Goal: Information Seeking & Learning: Learn about a topic

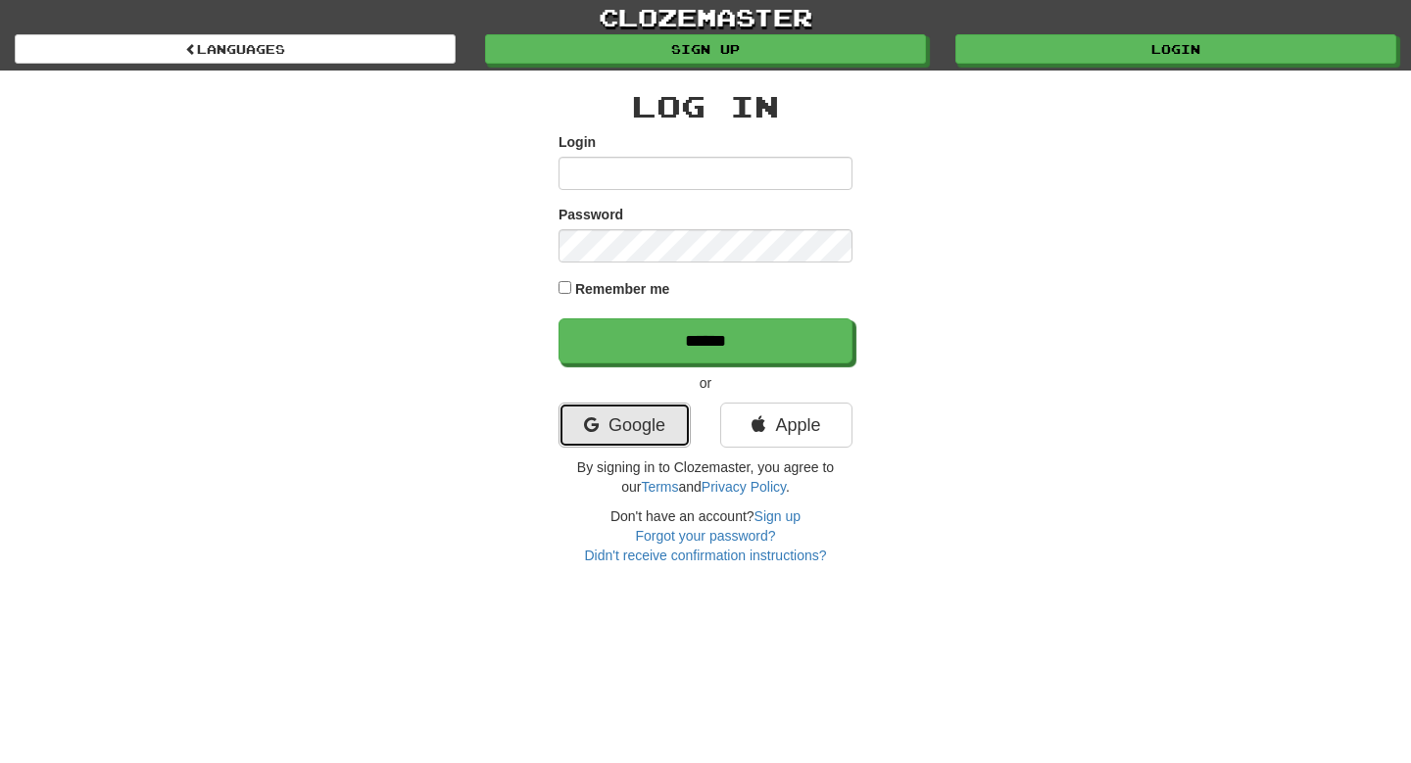
click at [592, 417] on icon at bounding box center [591, 425] width 15 height 18
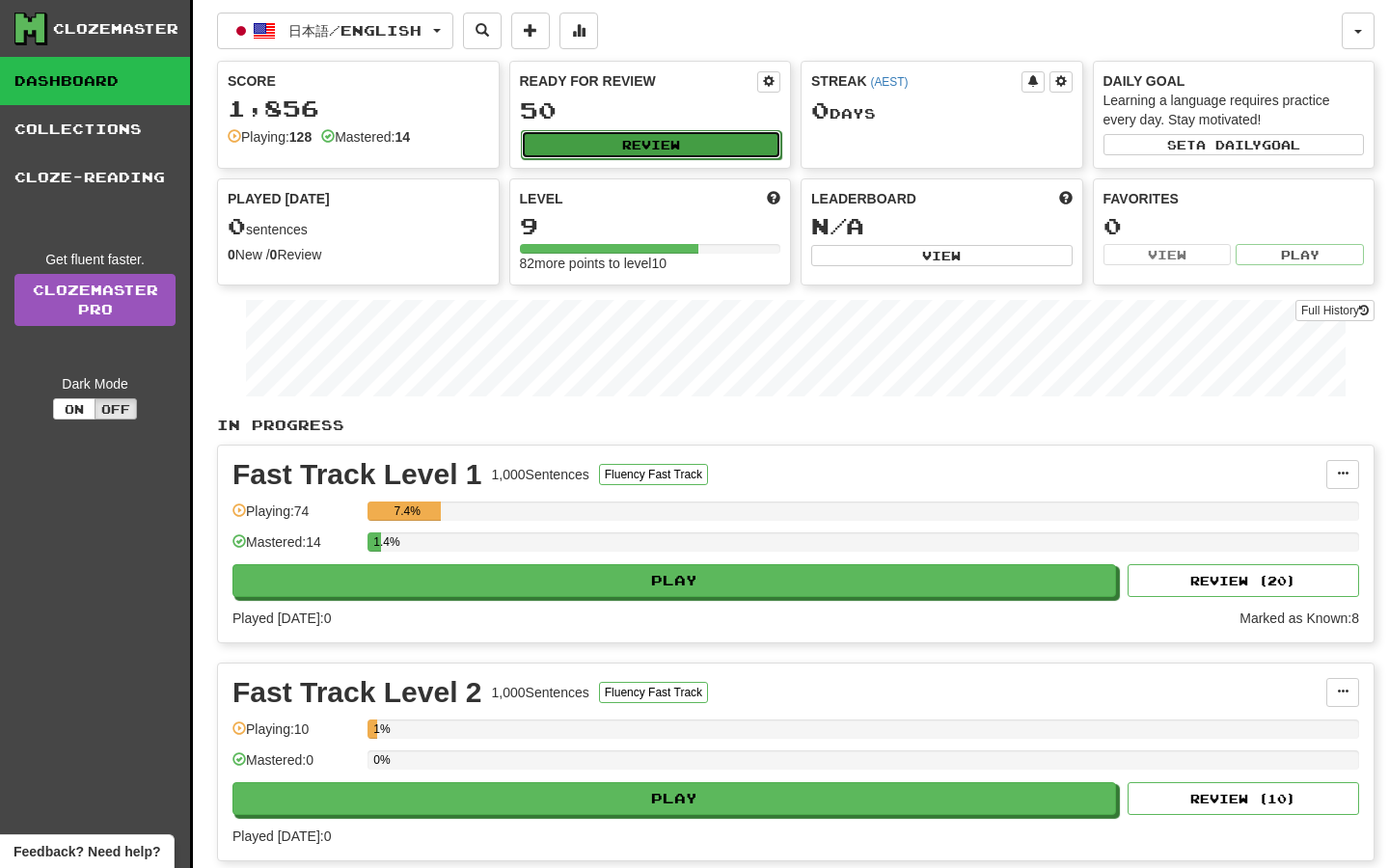
click at [610, 139] on button "Review" at bounding box center [652, 144] width 262 height 29
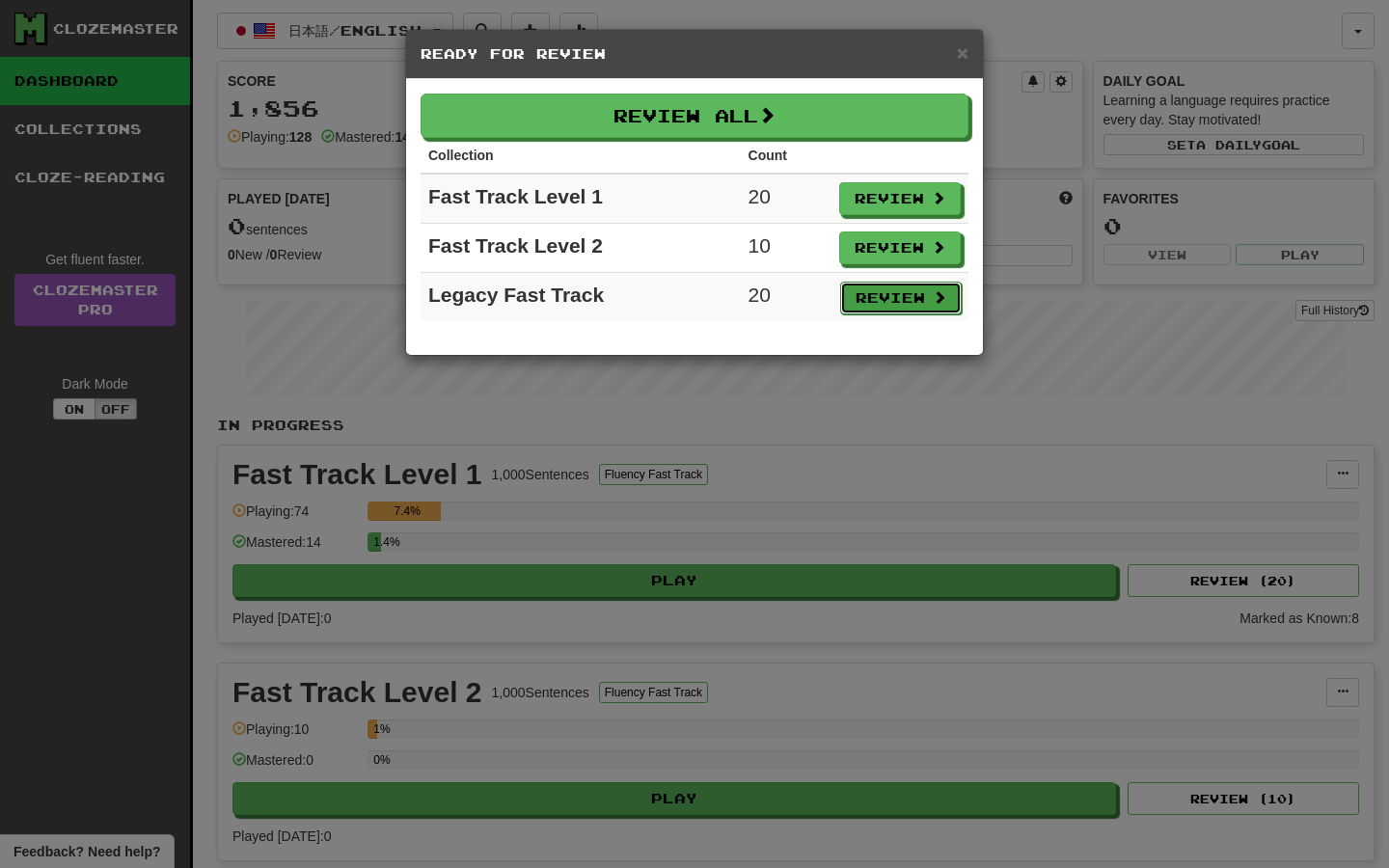
click at [880, 281] on button "Review" at bounding box center [901, 297] width 121 height 32
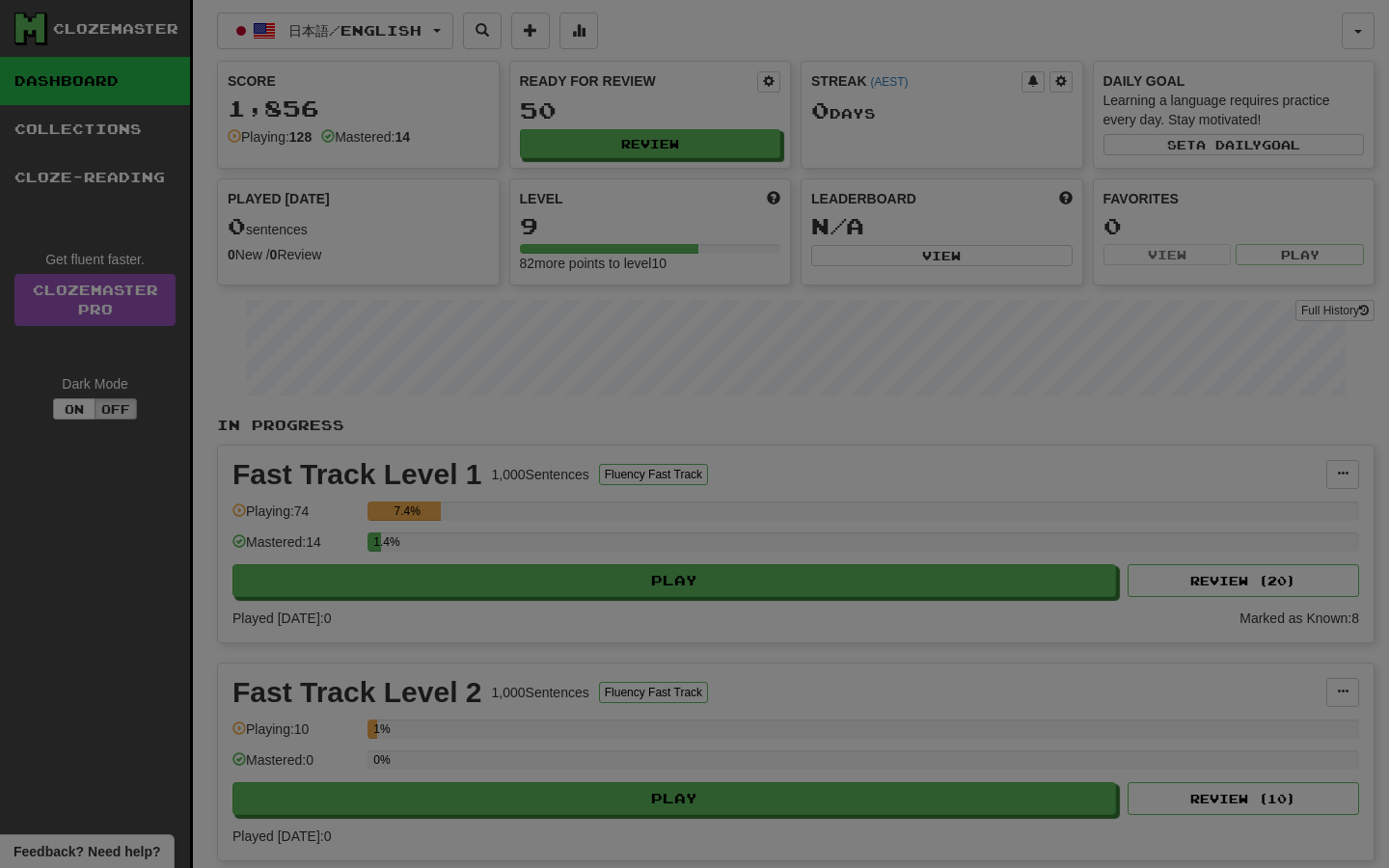
select select "**"
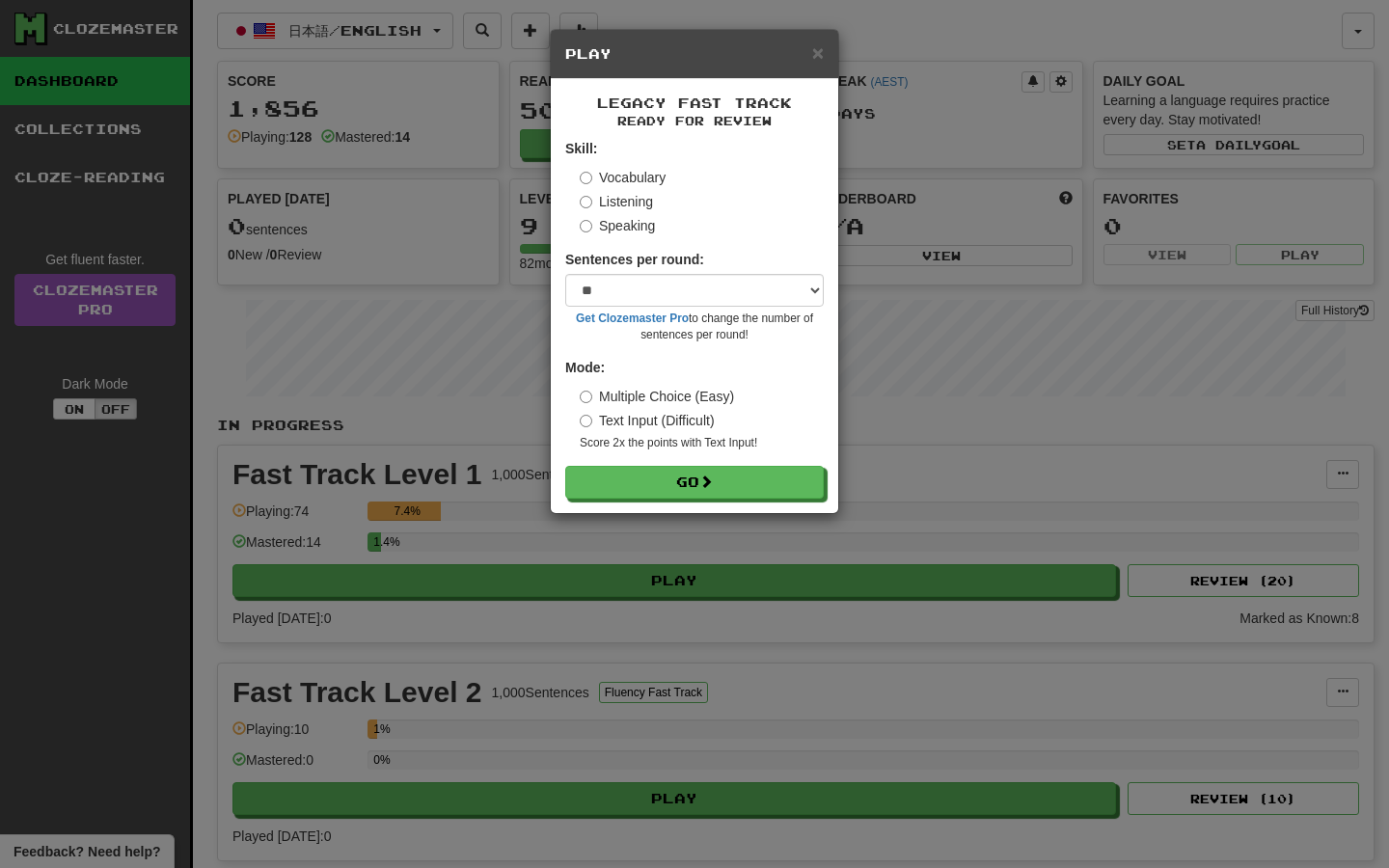
click at [445, 266] on div "× Play Legacy Fast Track Ready for Review Skill: Vocabulary Listening Speaking …" at bounding box center [694, 434] width 1389 height 868
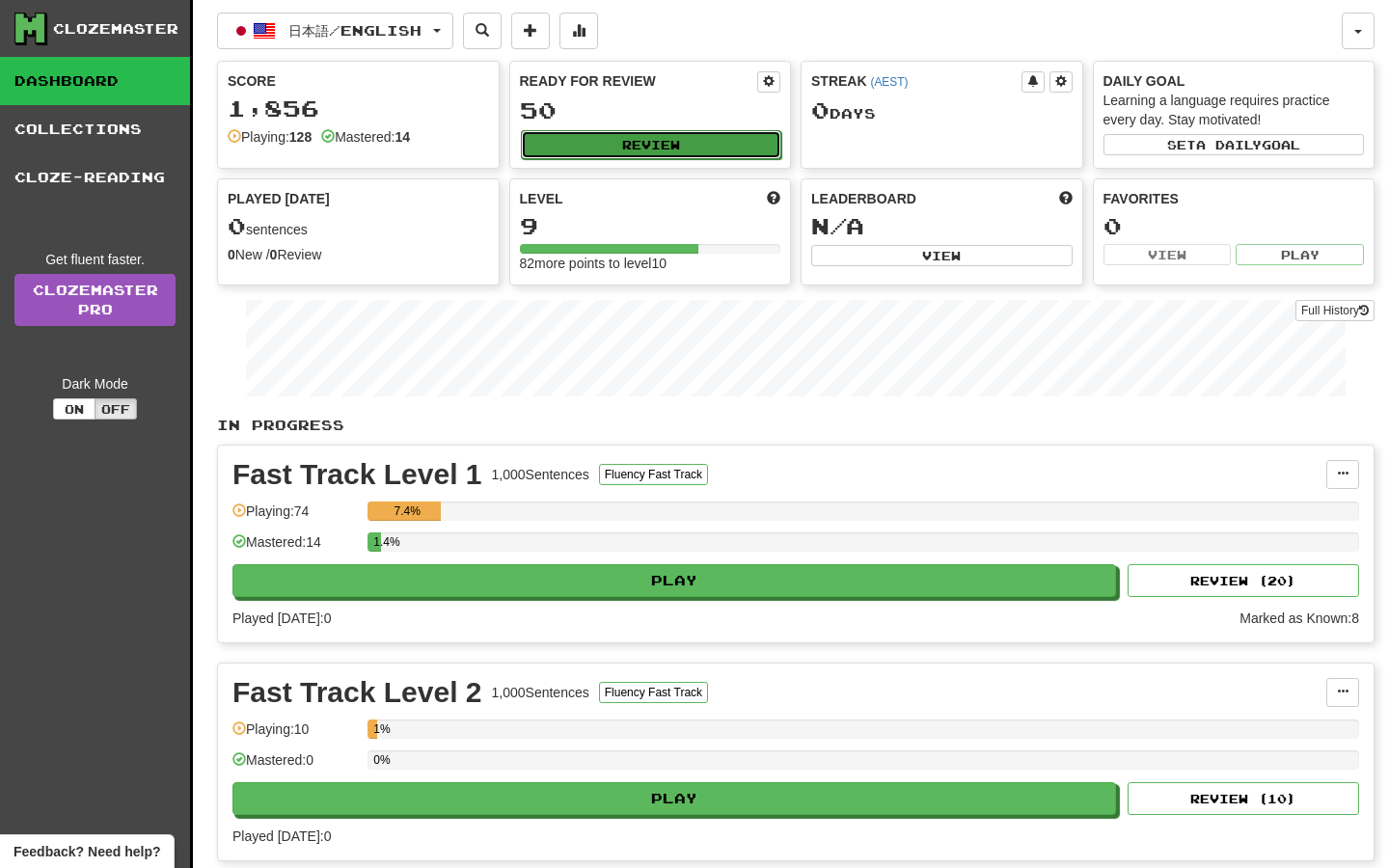
click at [630, 148] on button "Review" at bounding box center [652, 144] width 262 height 29
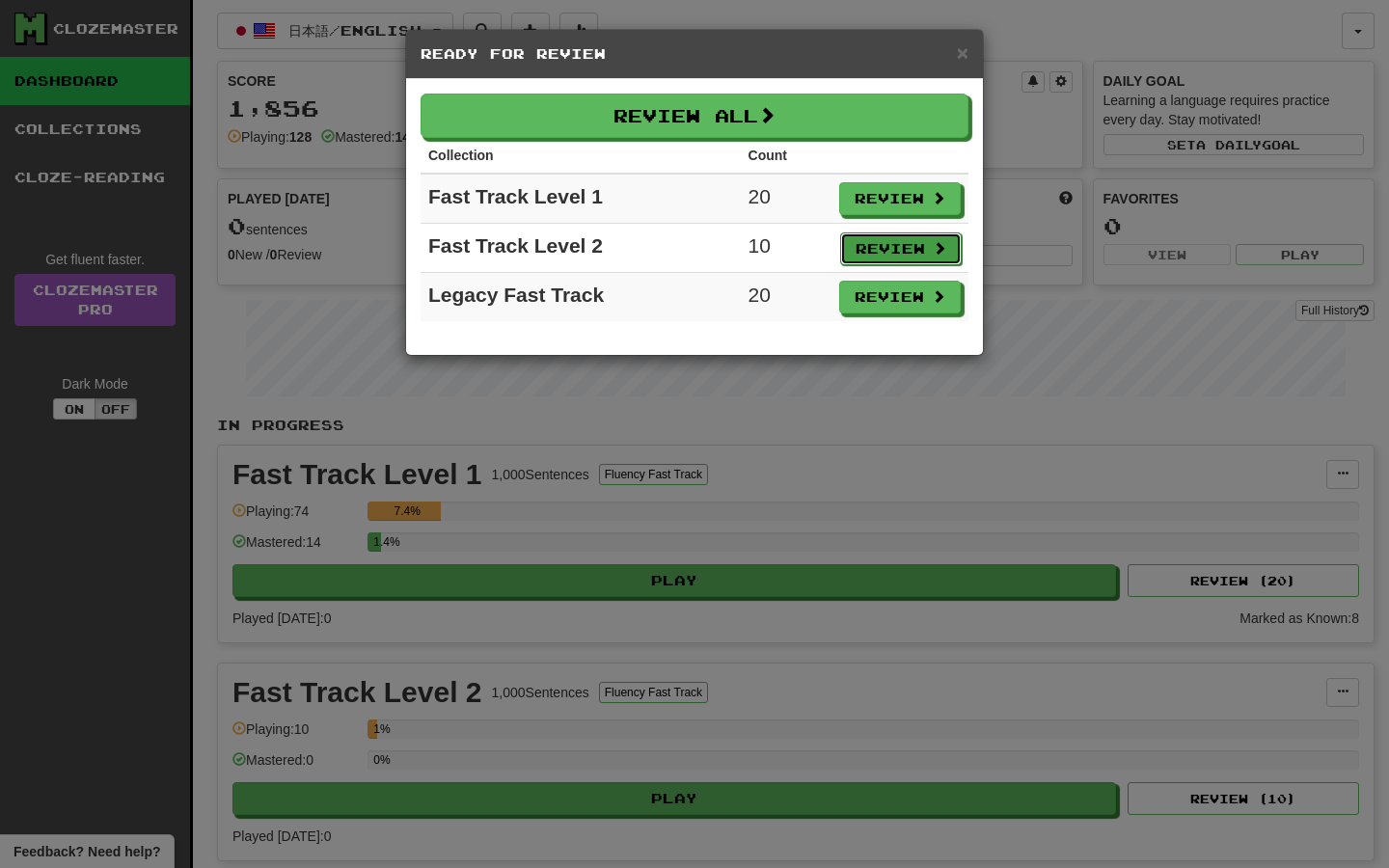
click at [871, 260] on button "Review" at bounding box center [901, 248] width 121 height 32
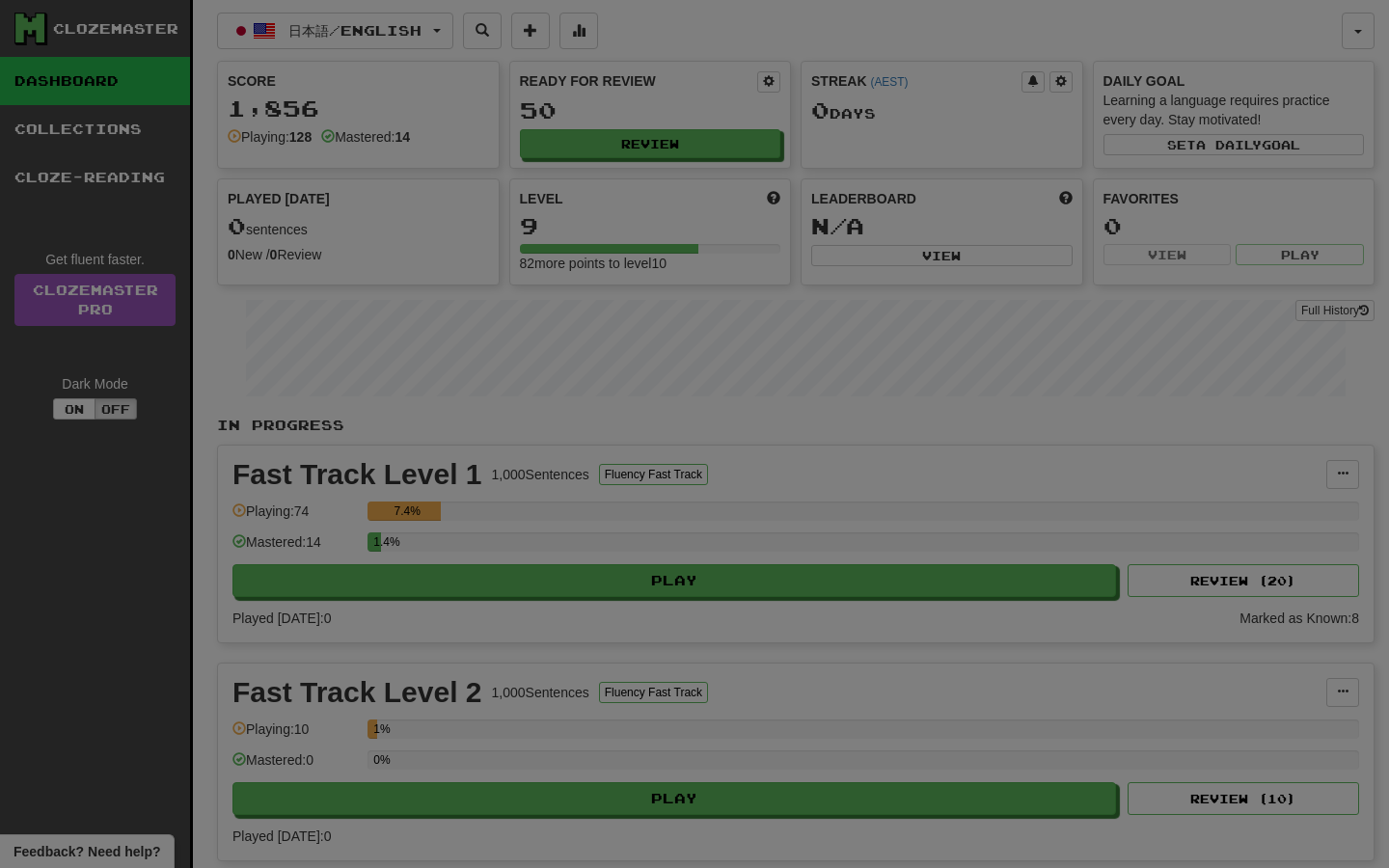
select select "**"
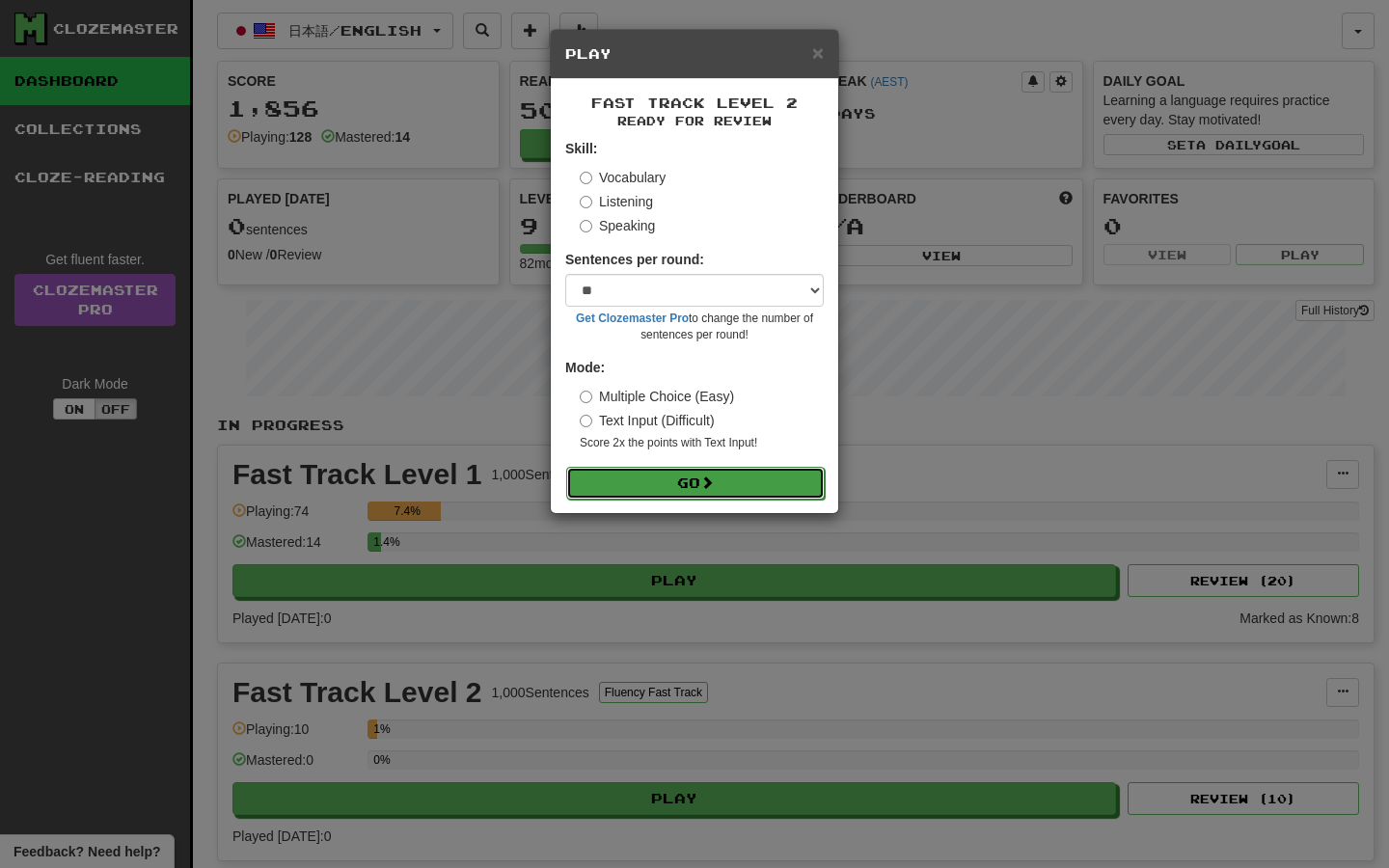
click at [657, 485] on button "Go" at bounding box center [695, 482] width 259 height 32
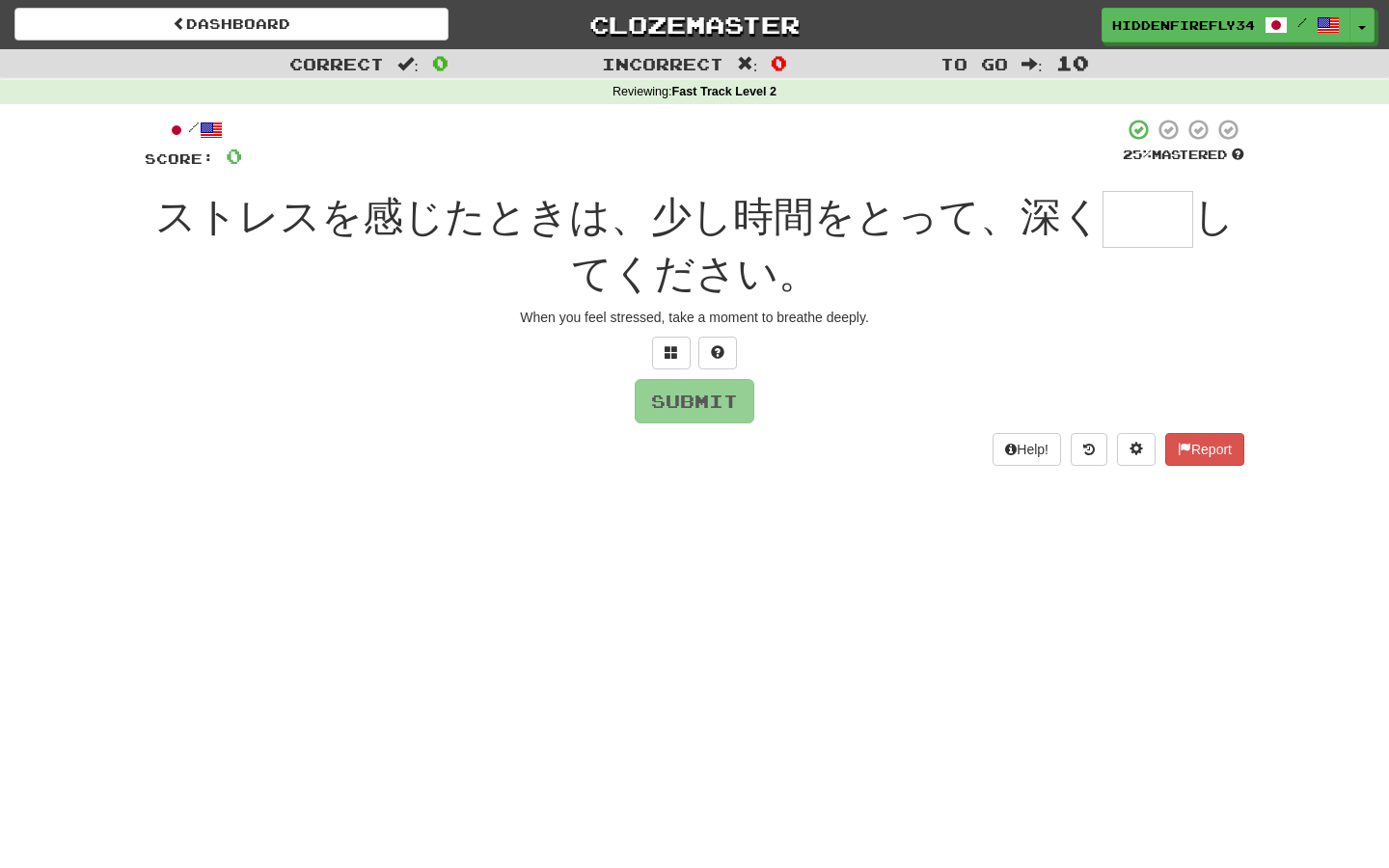
click at [1103, 213] on input "text" at bounding box center [1148, 219] width 91 height 57
click at [670, 348] on span at bounding box center [671, 352] width 14 height 14
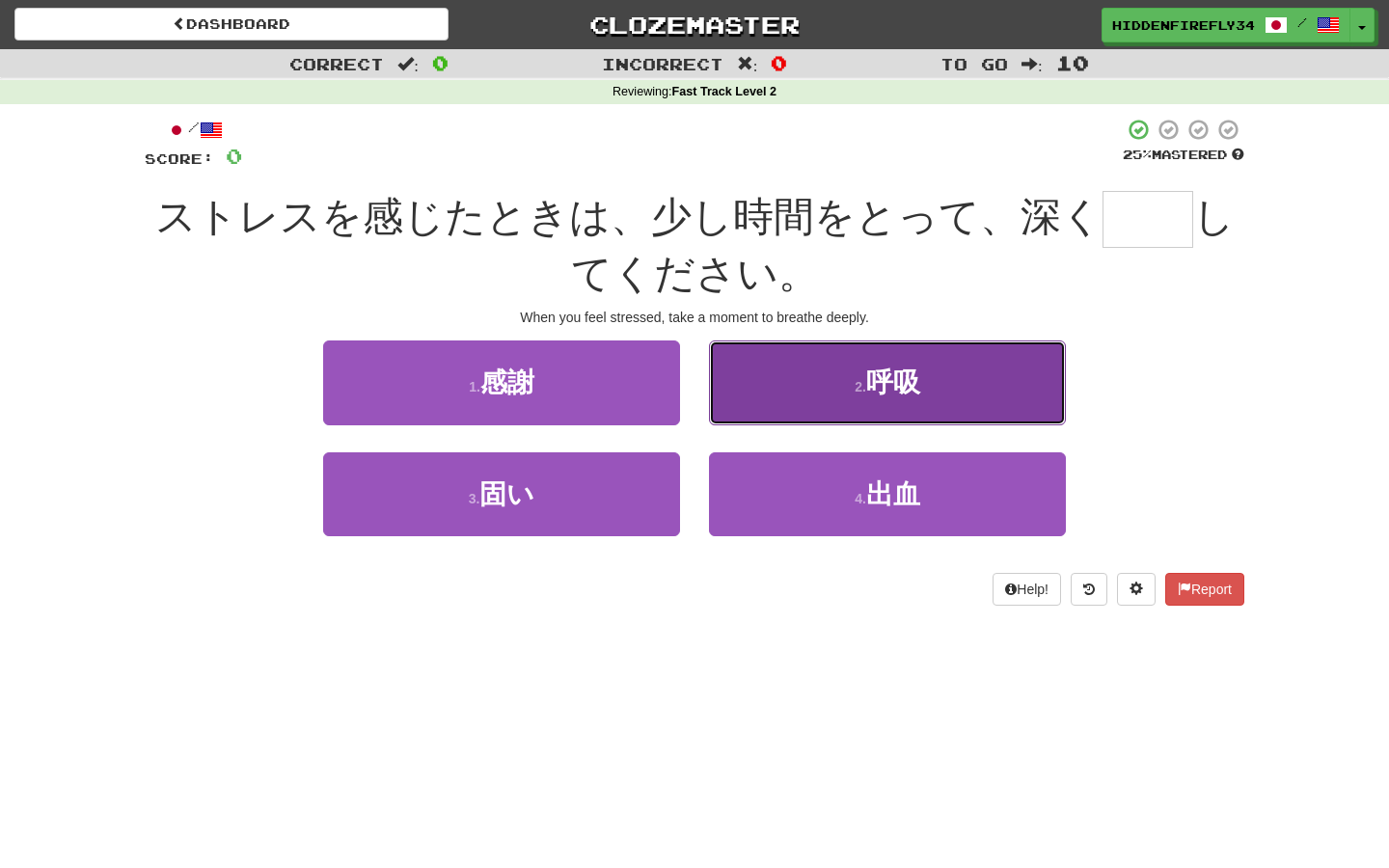
click at [816, 386] on button "2 . 呼吸" at bounding box center [887, 382] width 357 height 84
type input "**"
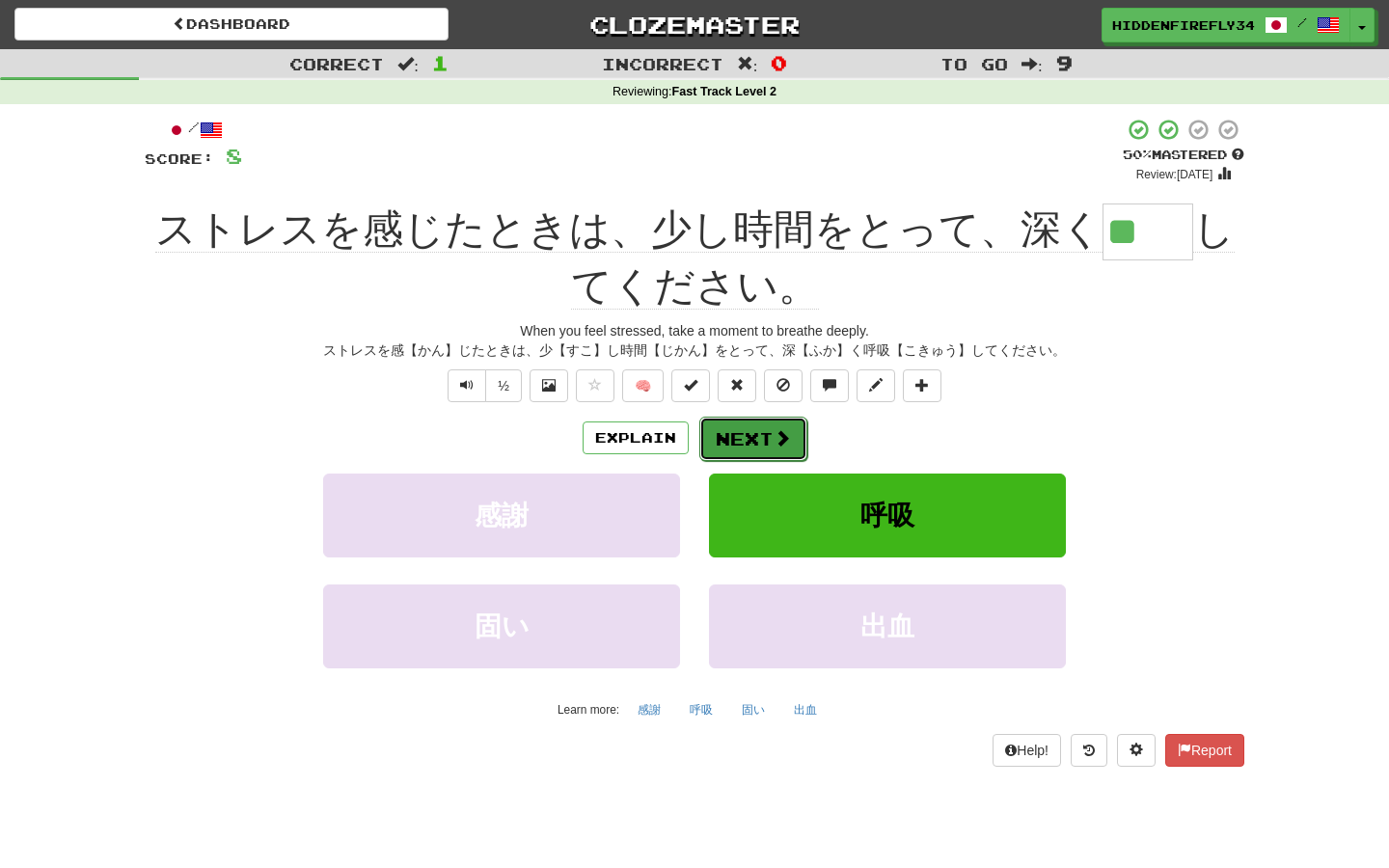
click at [752, 437] on button "Next" at bounding box center [753, 438] width 108 height 44
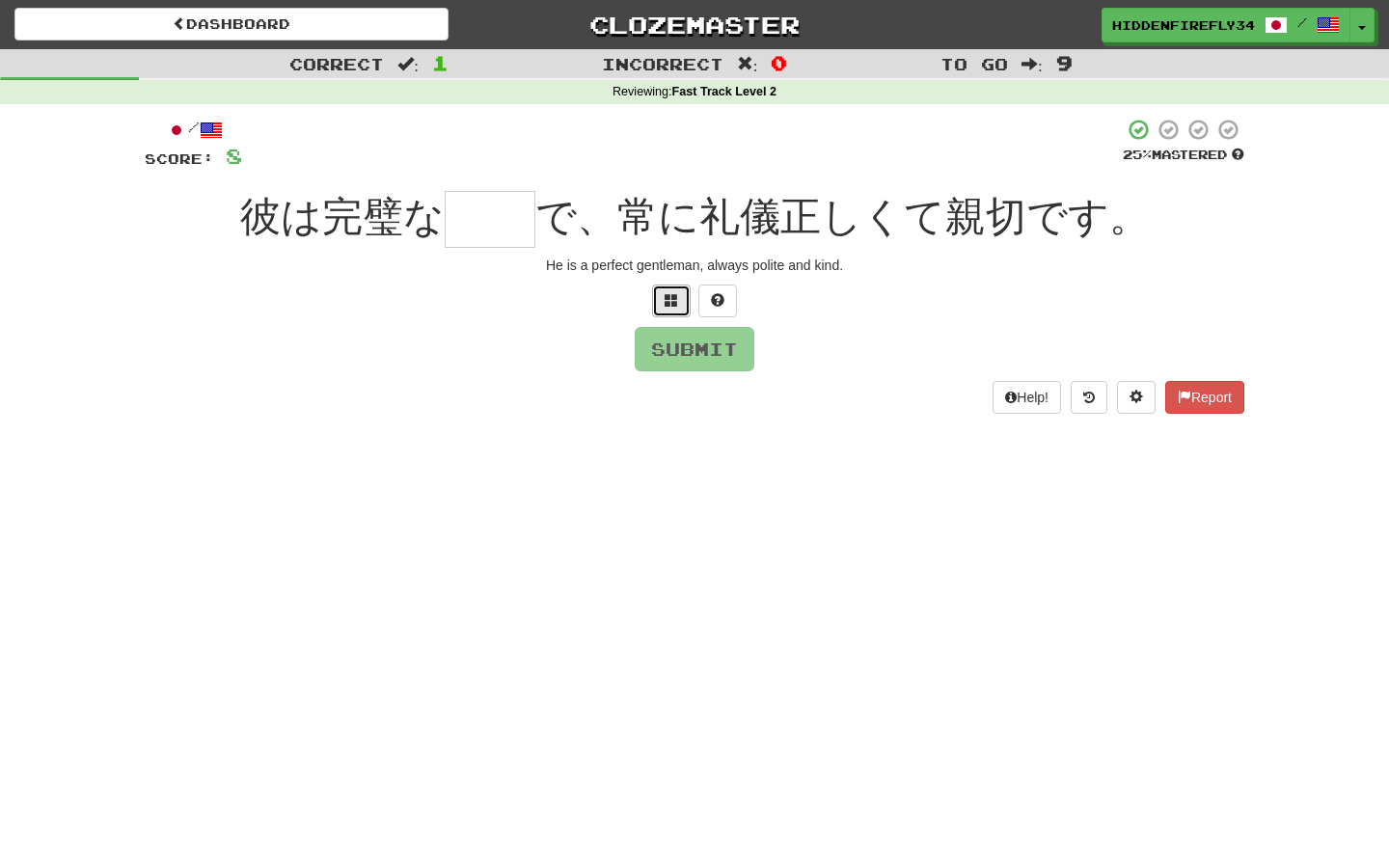
click at [679, 295] on button at bounding box center [670, 300] width 38 height 32
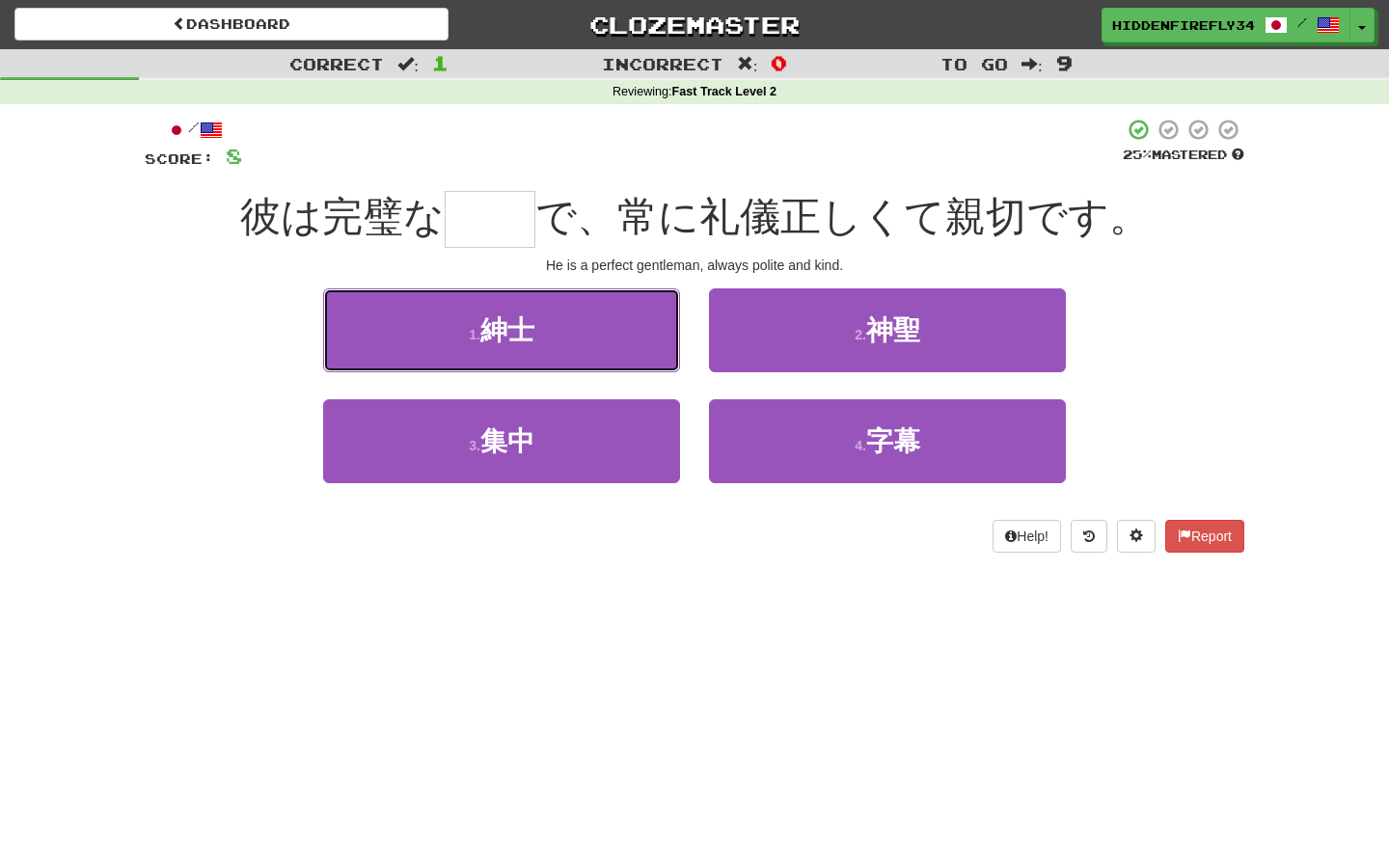
click at [679, 295] on button "1 . 紳士" at bounding box center [501, 330] width 357 height 84
type input "**"
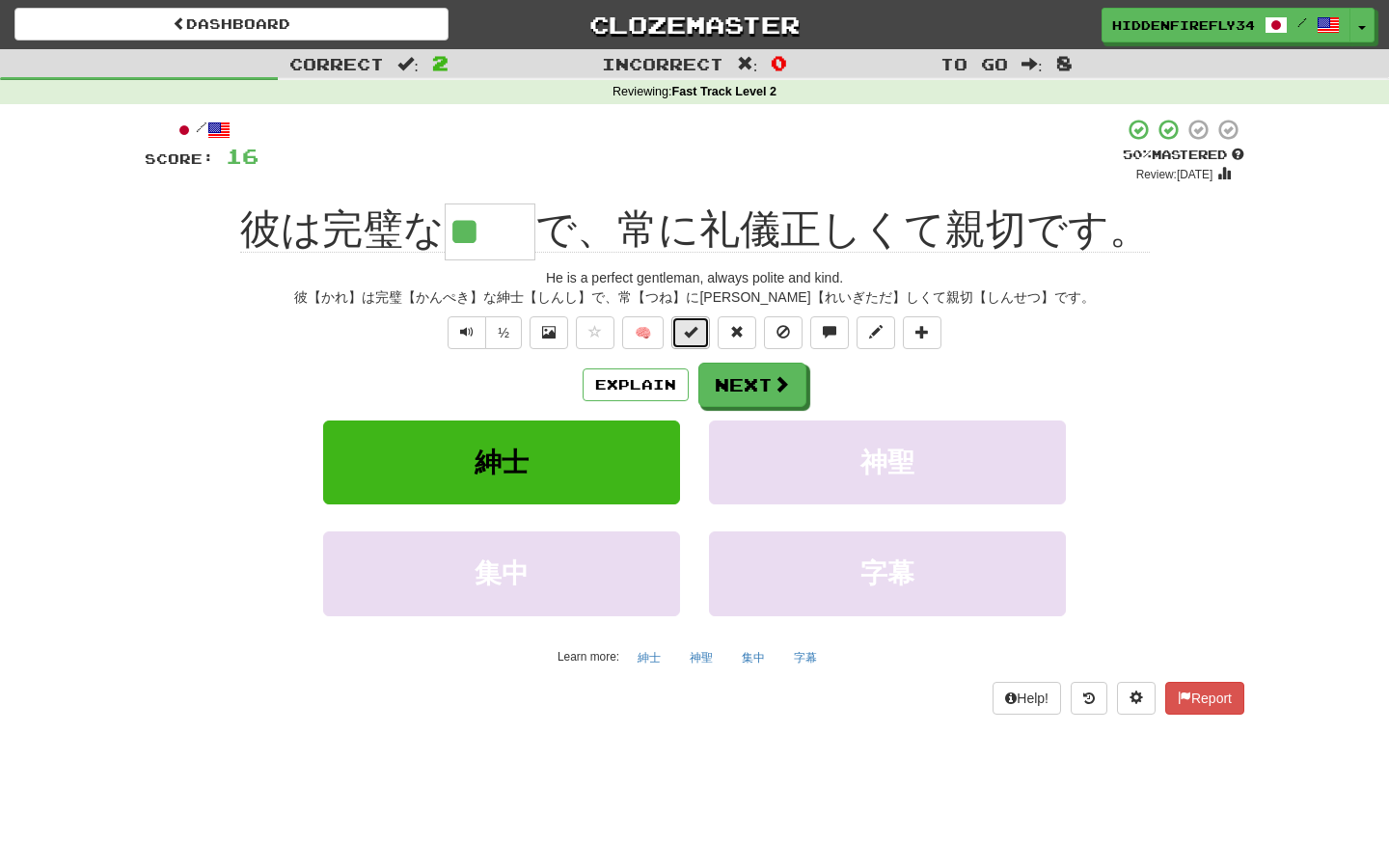
click at [690, 330] on span at bounding box center [691, 332] width 14 height 14
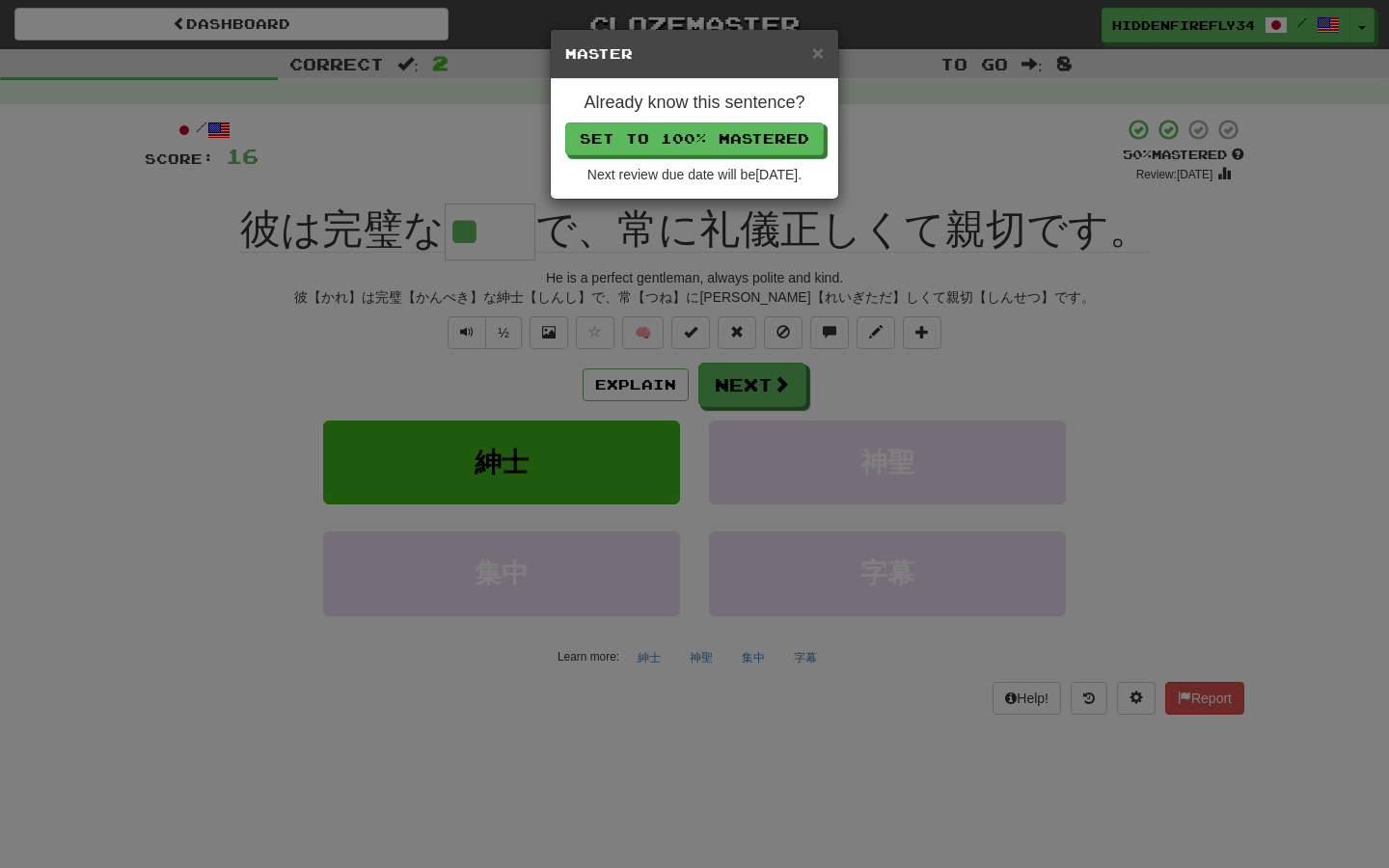
click at [751, 254] on div "× Master Already know this sentence? Set to 100% Mastered Next review due date …" at bounding box center [694, 434] width 1389 height 868
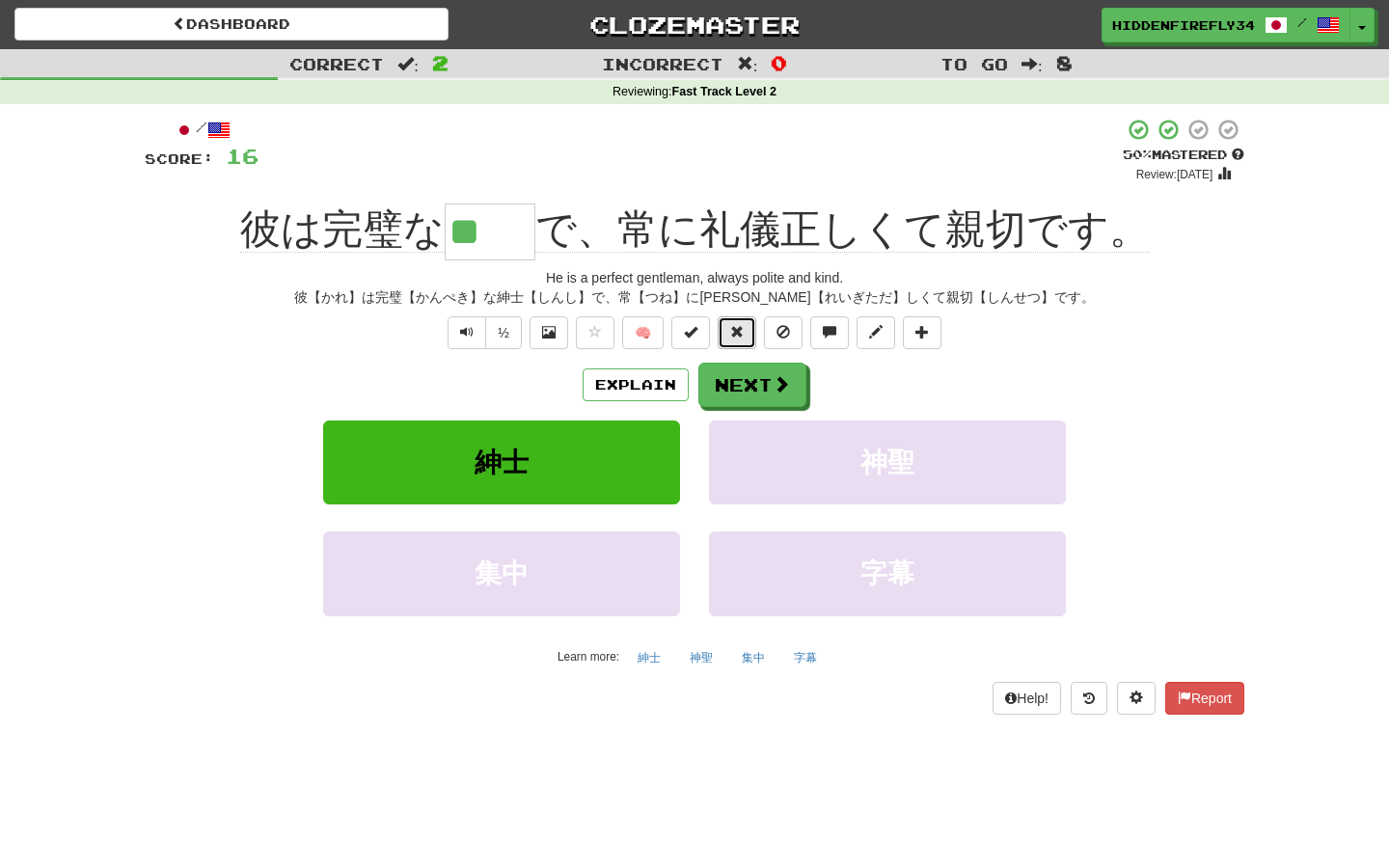
click at [742, 340] on button at bounding box center [736, 332] width 38 height 32
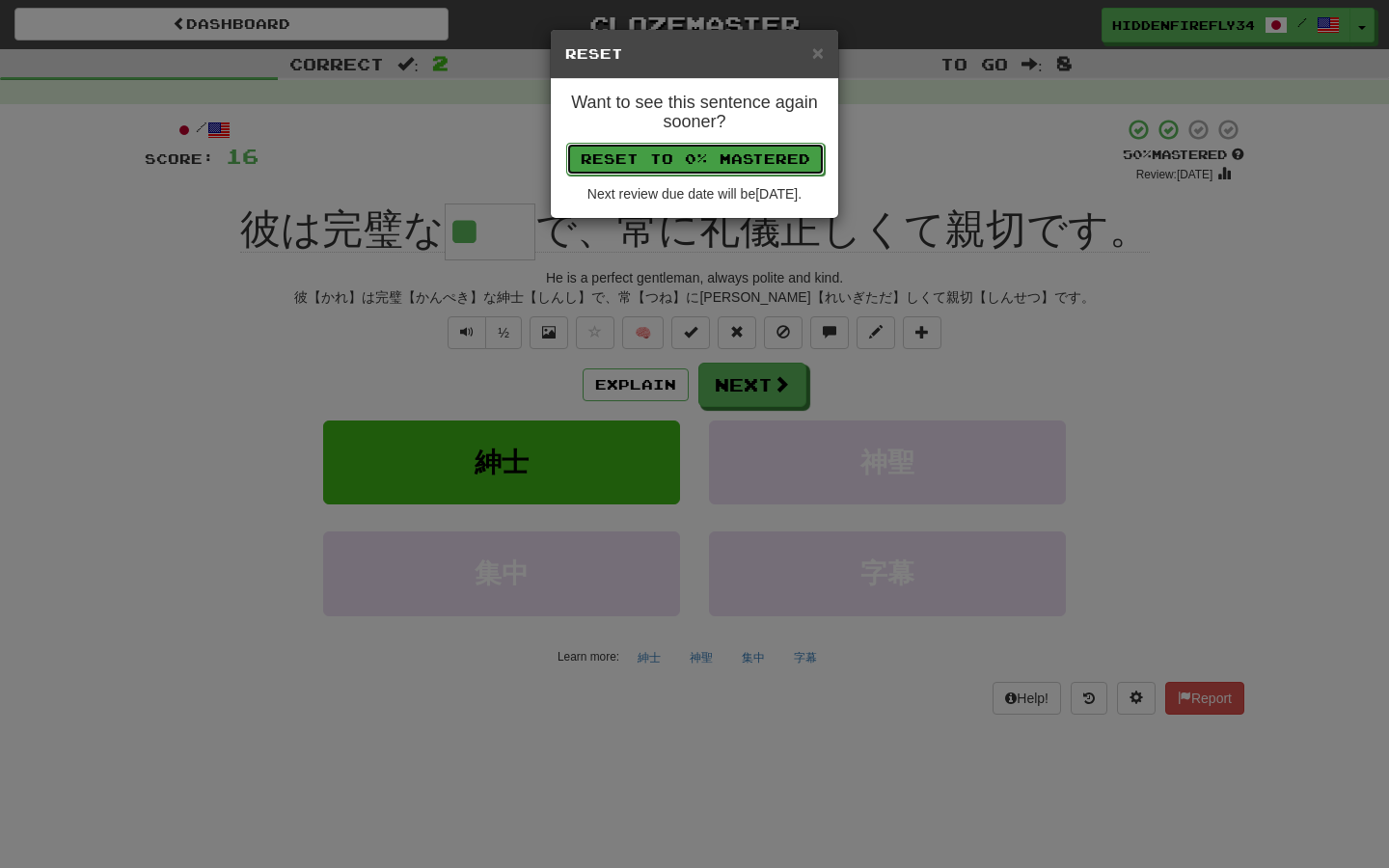
click at [739, 163] on button "Reset to 0% Mastered" at bounding box center [695, 158] width 259 height 32
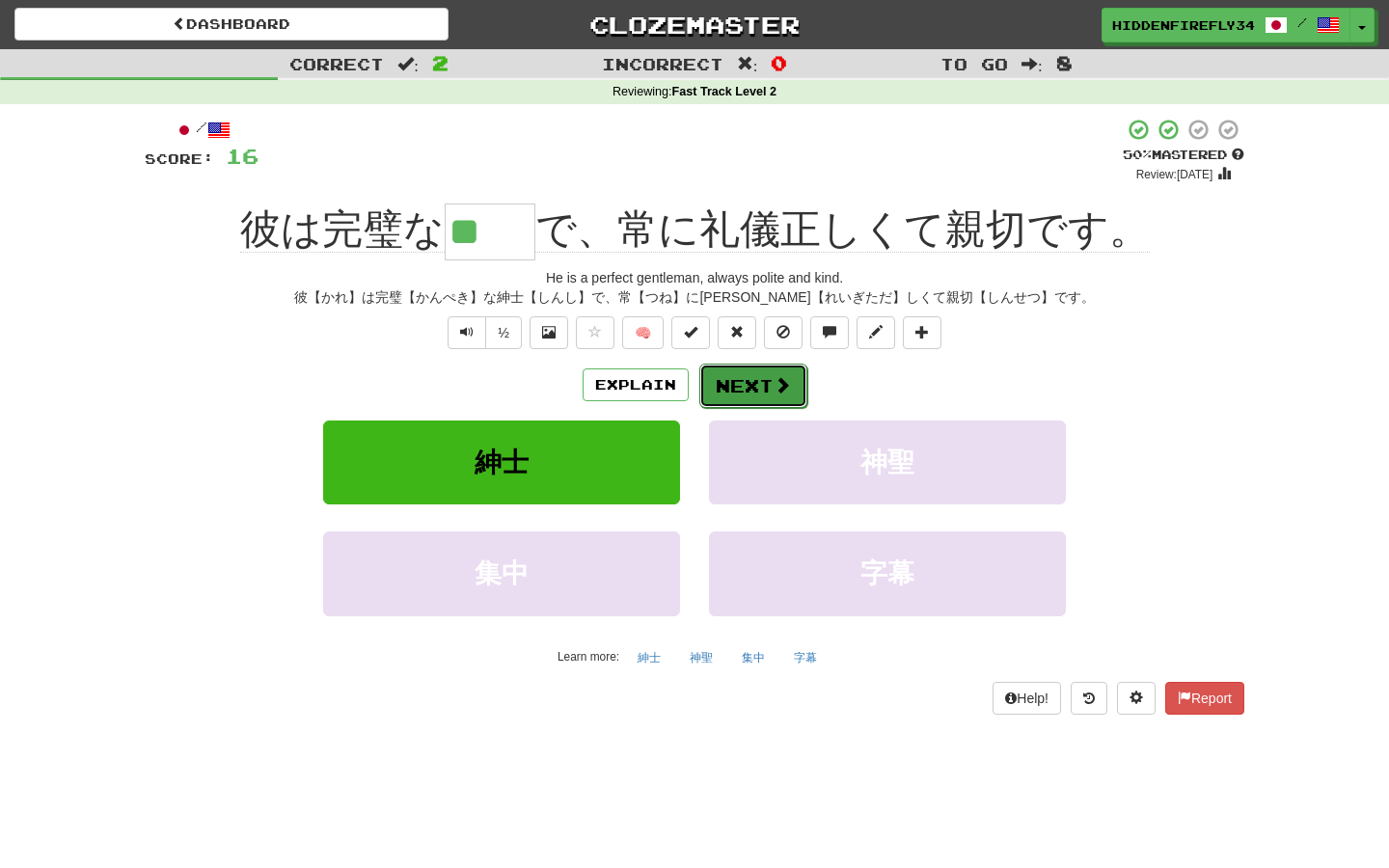
click at [775, 390] on span at bounding box center [783, 385] width 18 height 18
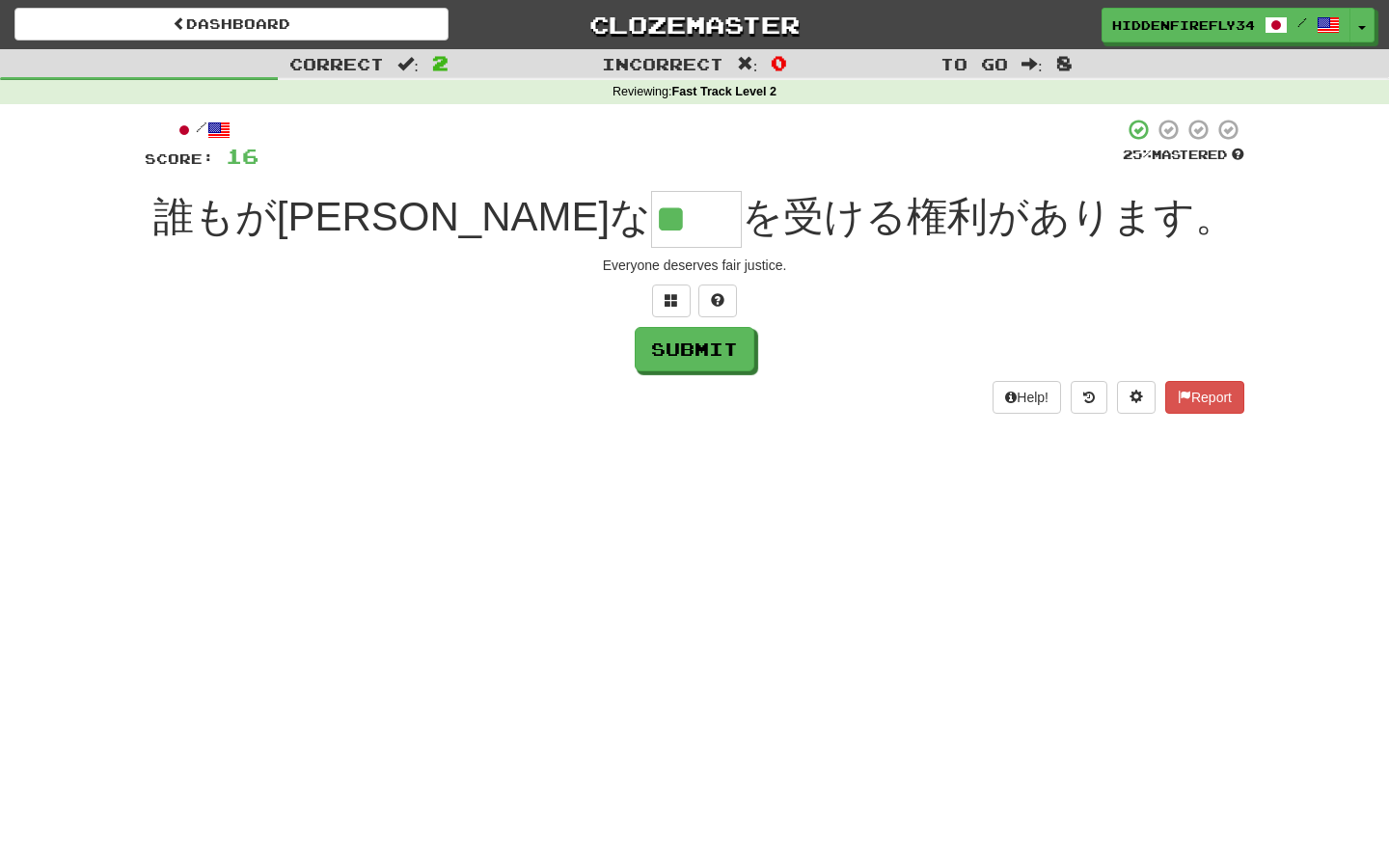
type input "**"
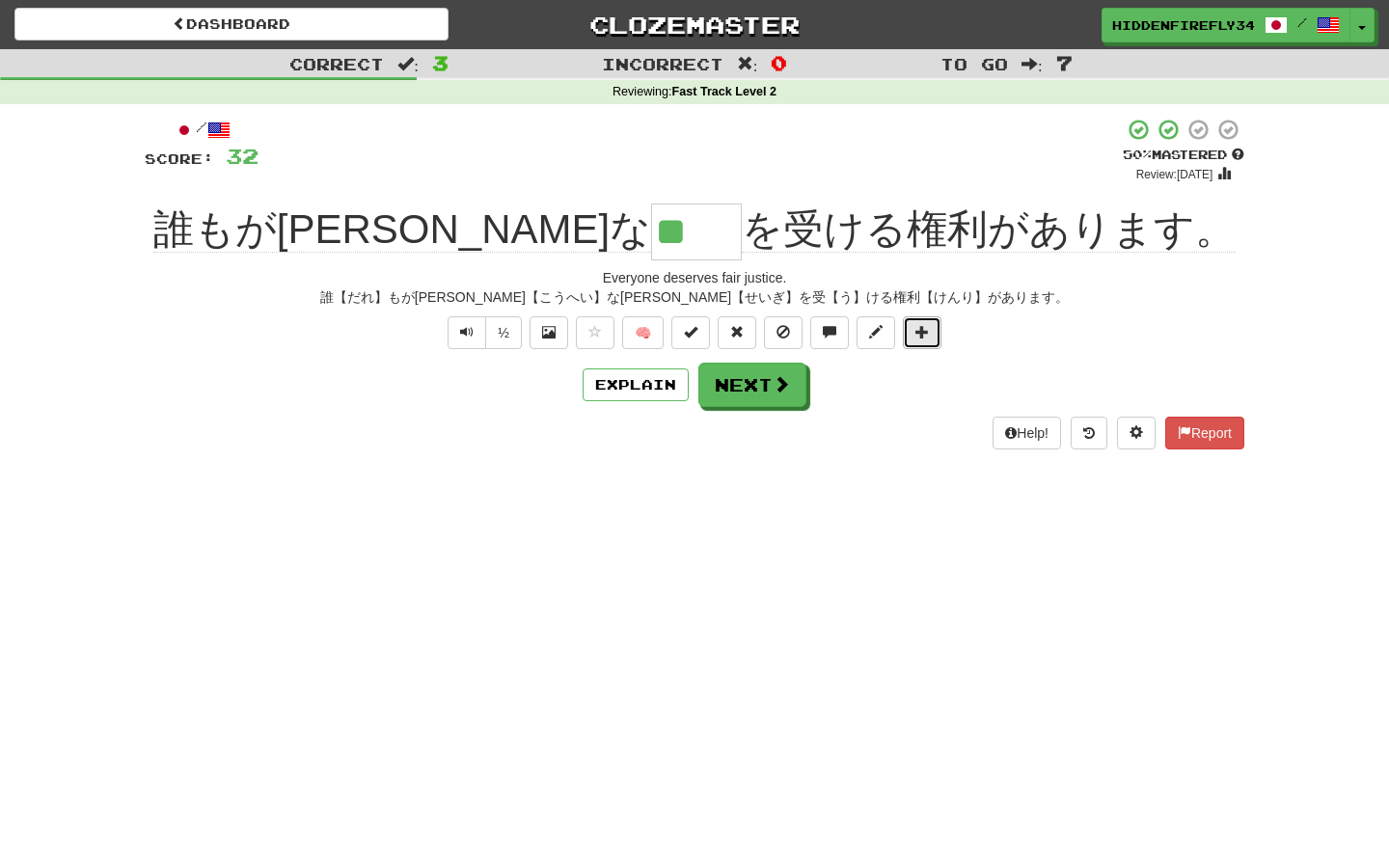
click at [925, 329] on span at bounding box center [922, 332] width 14 height 14
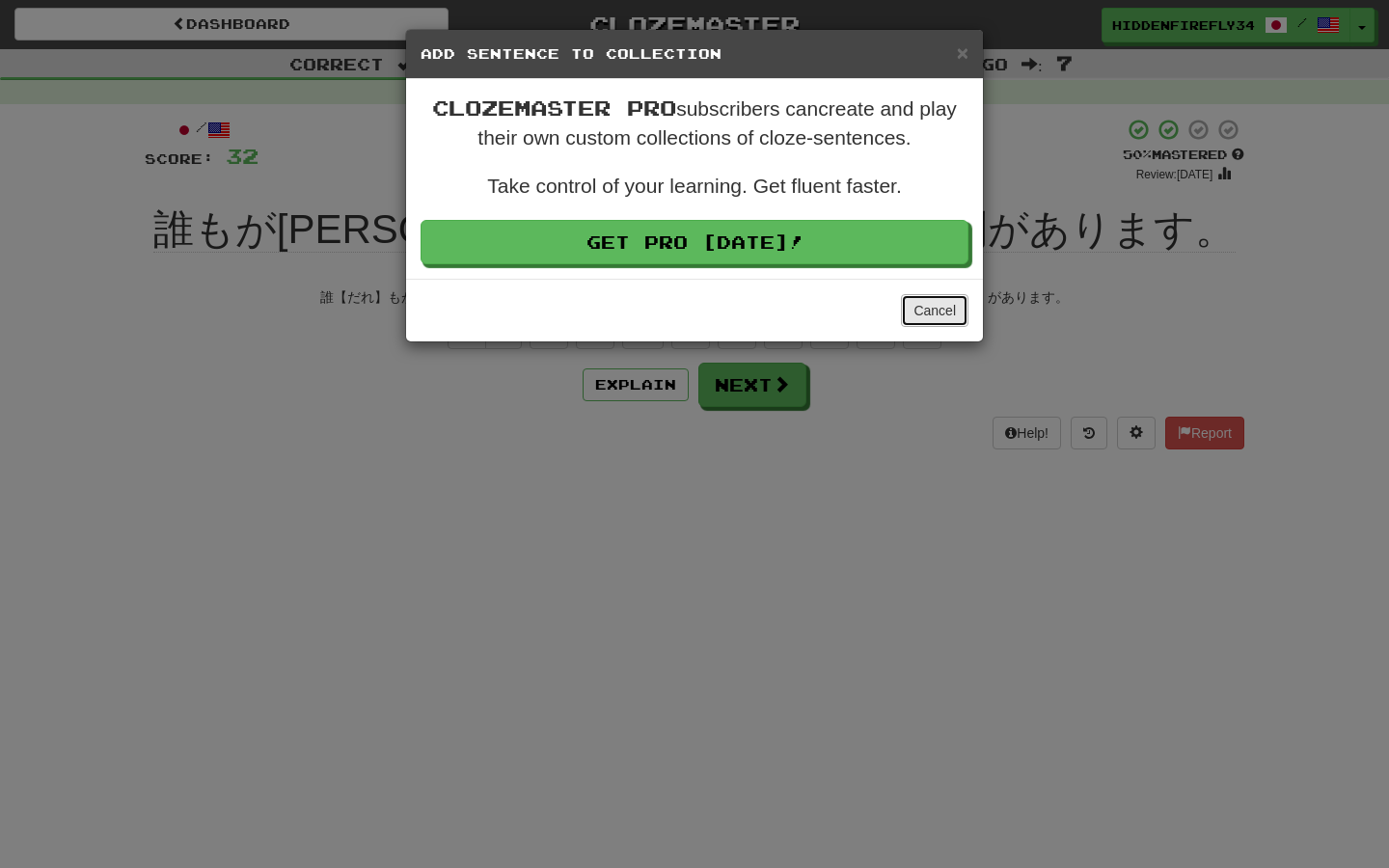
click at [916, 302] on button "Cancel" at bounding box center [934, 310] width 68 height 32
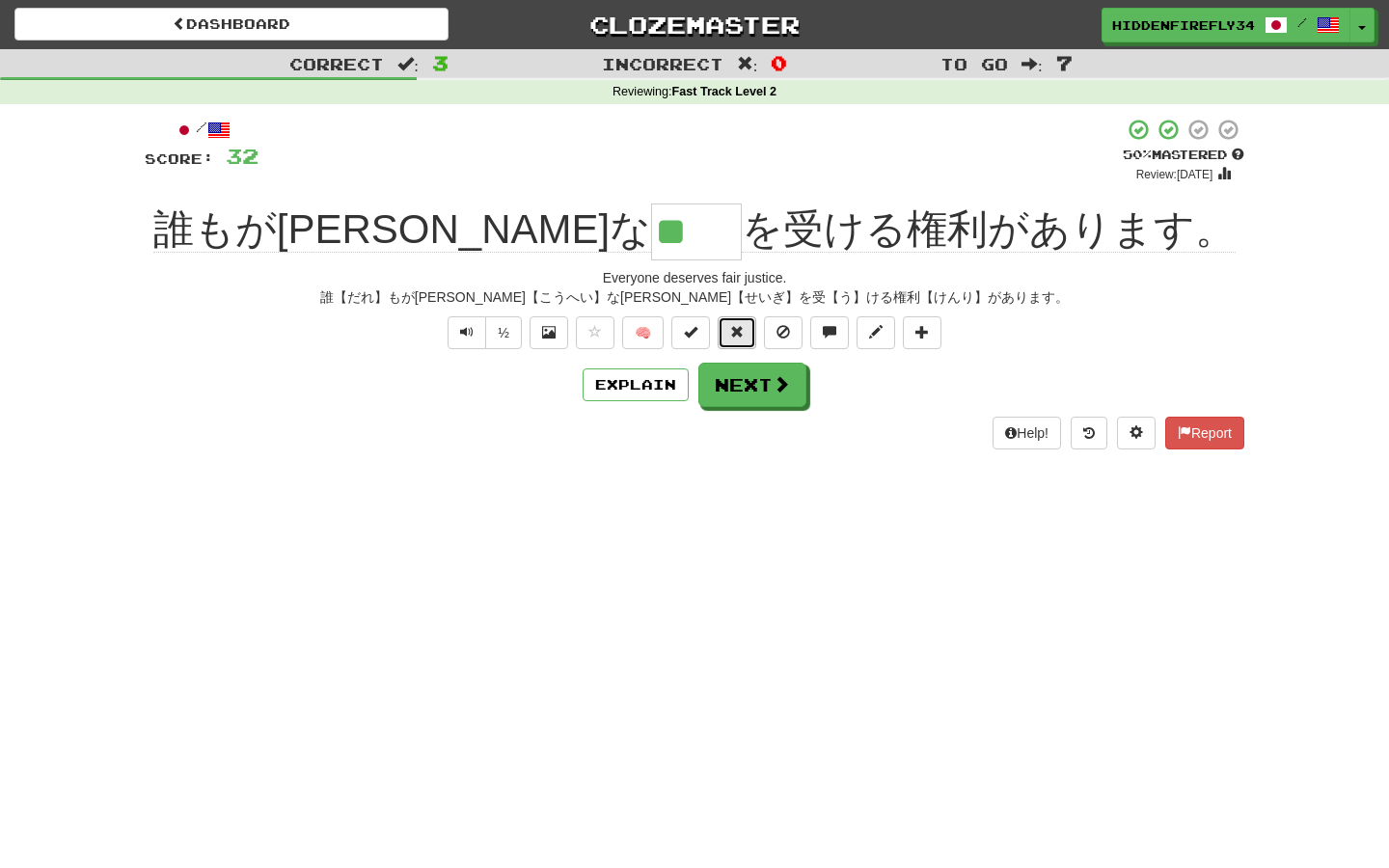
click at [739, 331] on span at bounding box center [737, 332] width 14 height 14
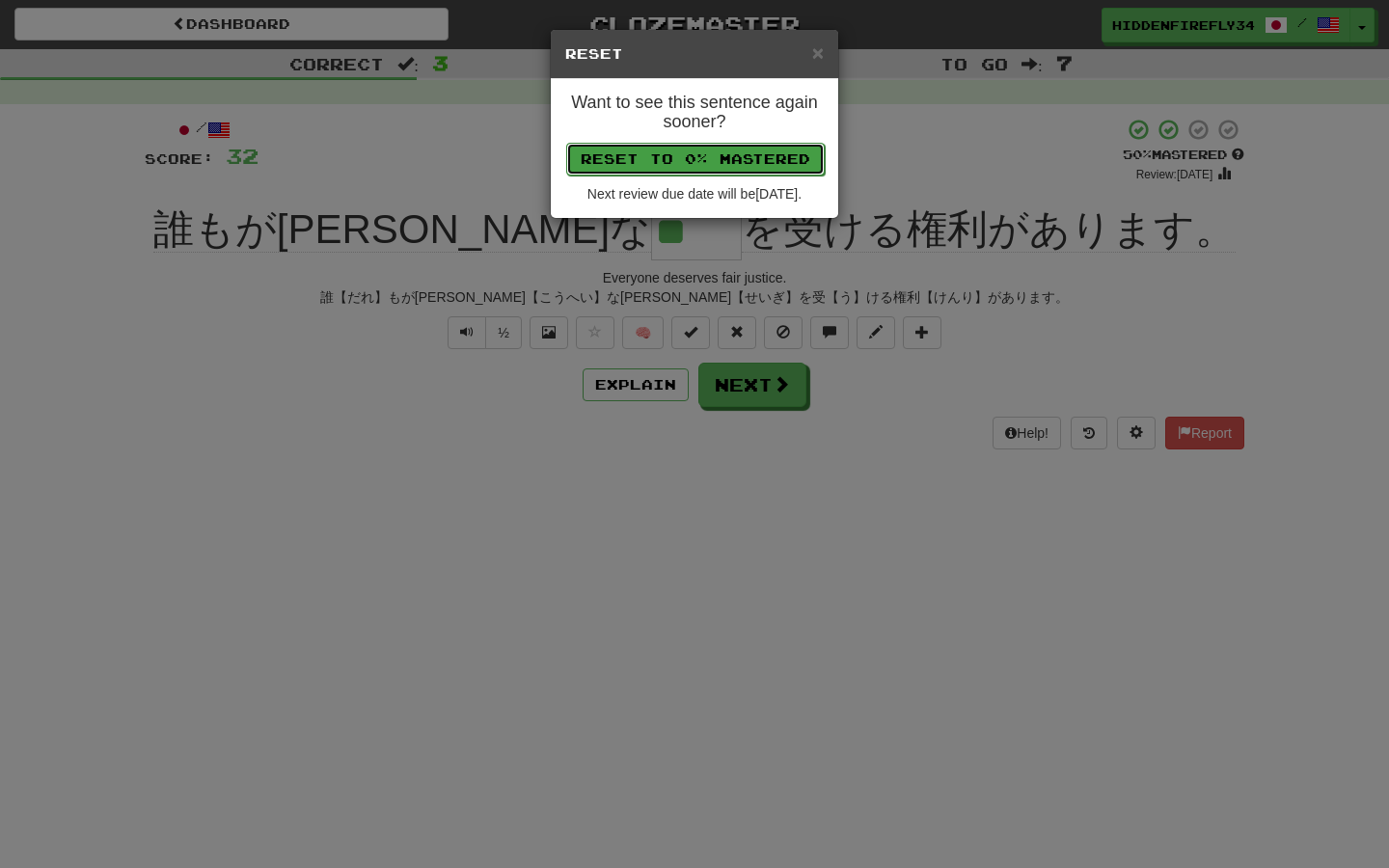
click at [751, 165] on button "Reset to 0% Mastered" at bounding box center [695, 158] width 259 height 32
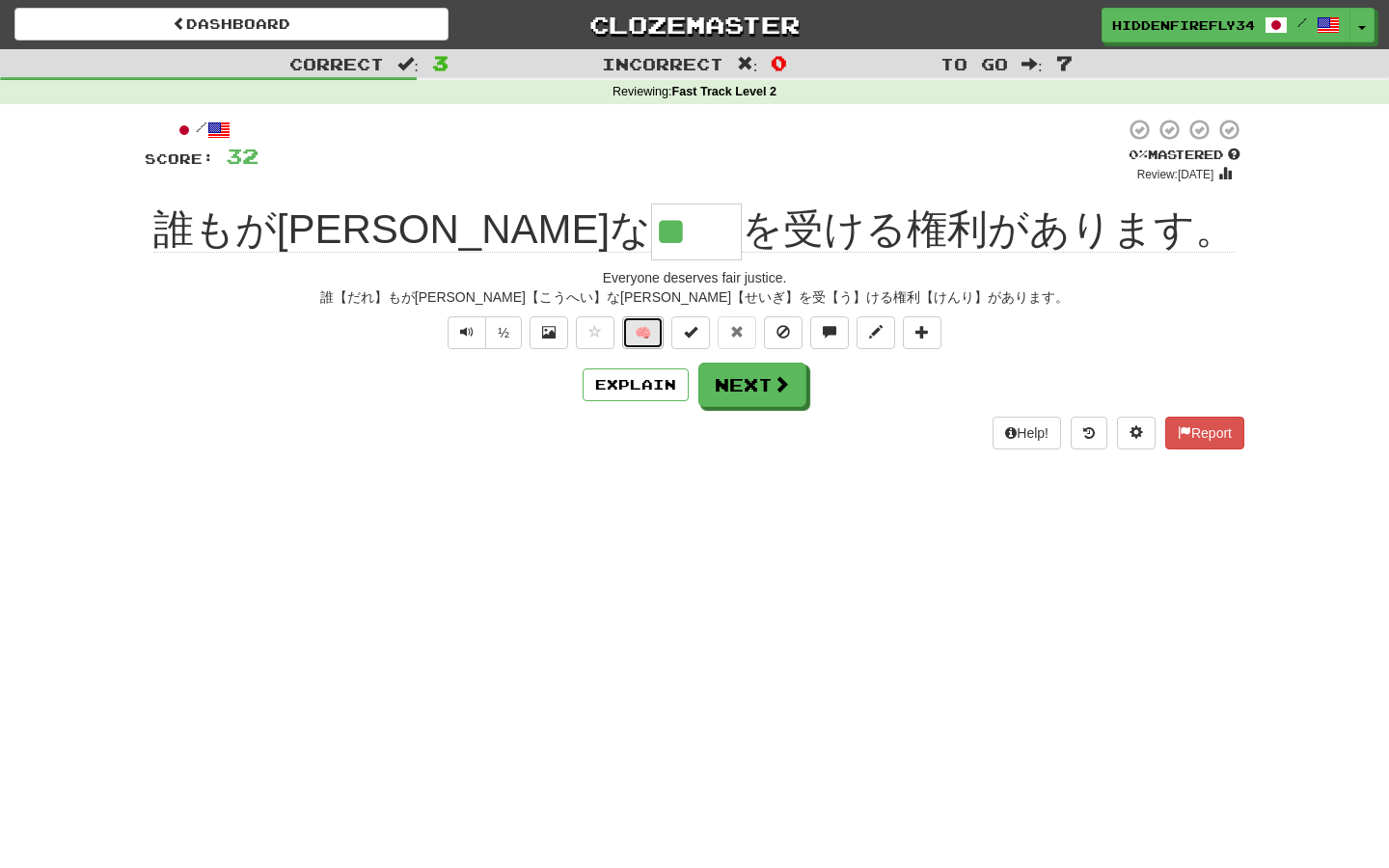
click at [651, 335] on button "🧠" at bounding box center [643, 332] width 41 height 32
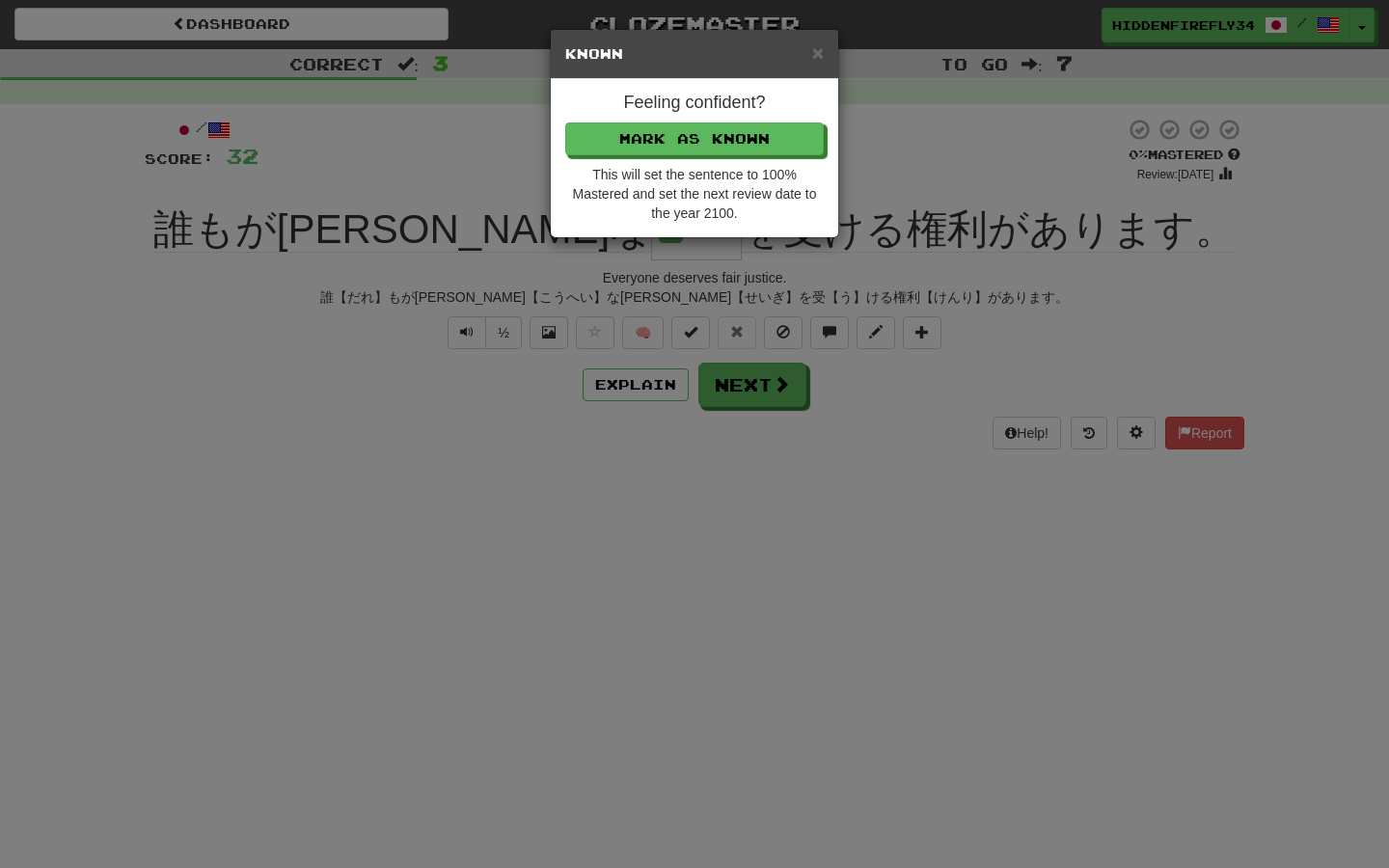
click at [662, 288] on div "× Known Feeling confident? Mark as Known This will set the sentence to 100% Mas…" at bounding box center [694, 434] width 1389 height 868
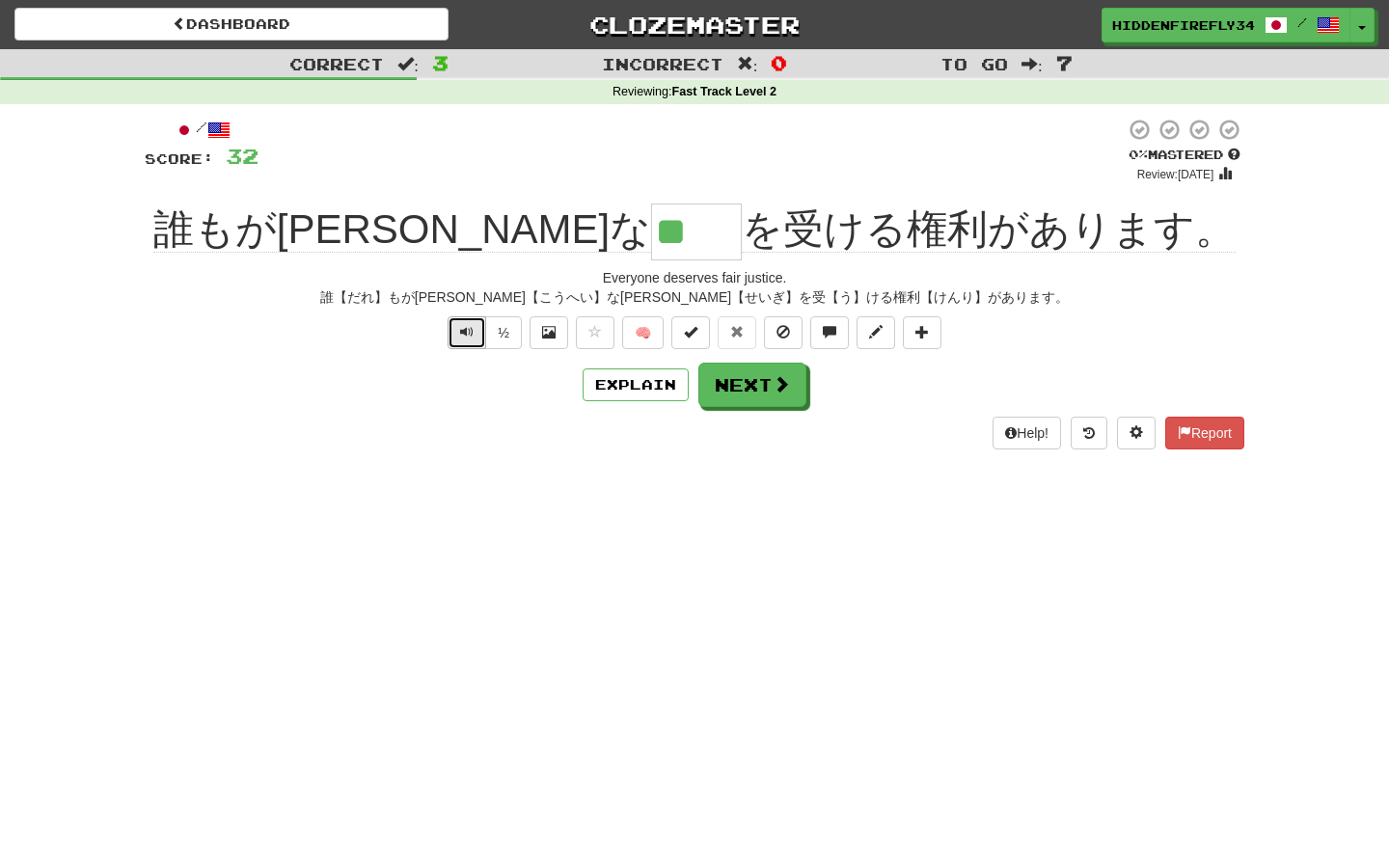
click at [465, 335] on span "Text-to-speech controls" at bounding box center [467, 332] width 14 height 14
click at [471, 316] on button "Text-to-speech controls" at bounding box center [467, 332] width 38 height 32
click at [465, 325] on span "Text-to-speech controls" at bounding box center [467, 332] width 14 height 14
click at [744, 370] on button "Next" at bounding box center [753, 385] width 108 height 44
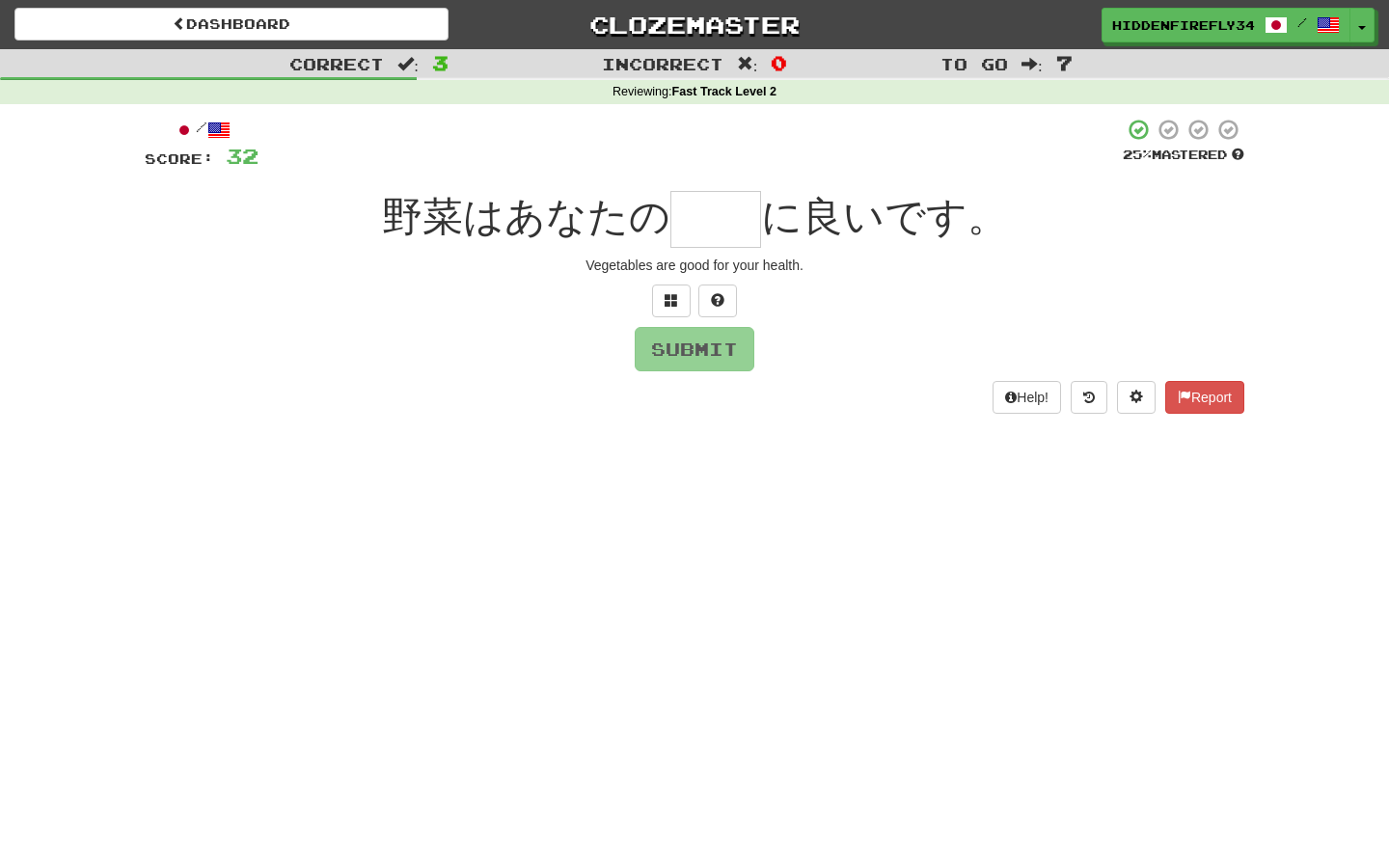
click at [715, 220] on input "text" at bounding box center [716, 219] width 91 height 57
click at [665, 304] on span at bounding box center [671, 300] width 14 height 14
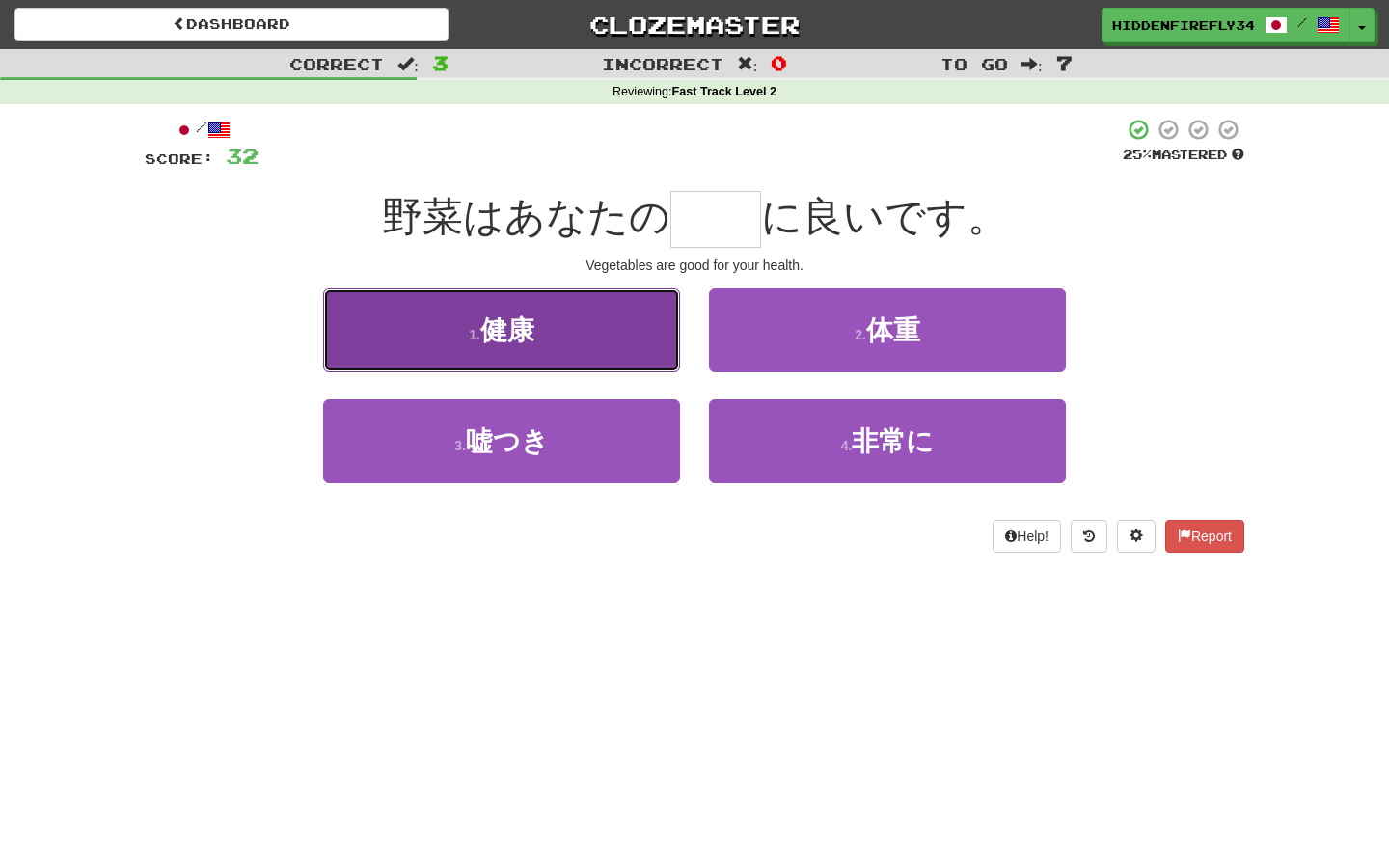
click at [650, 365] on button "1 . 健康" at bounding box center [501, 330] width 357 height 84
type input "**"
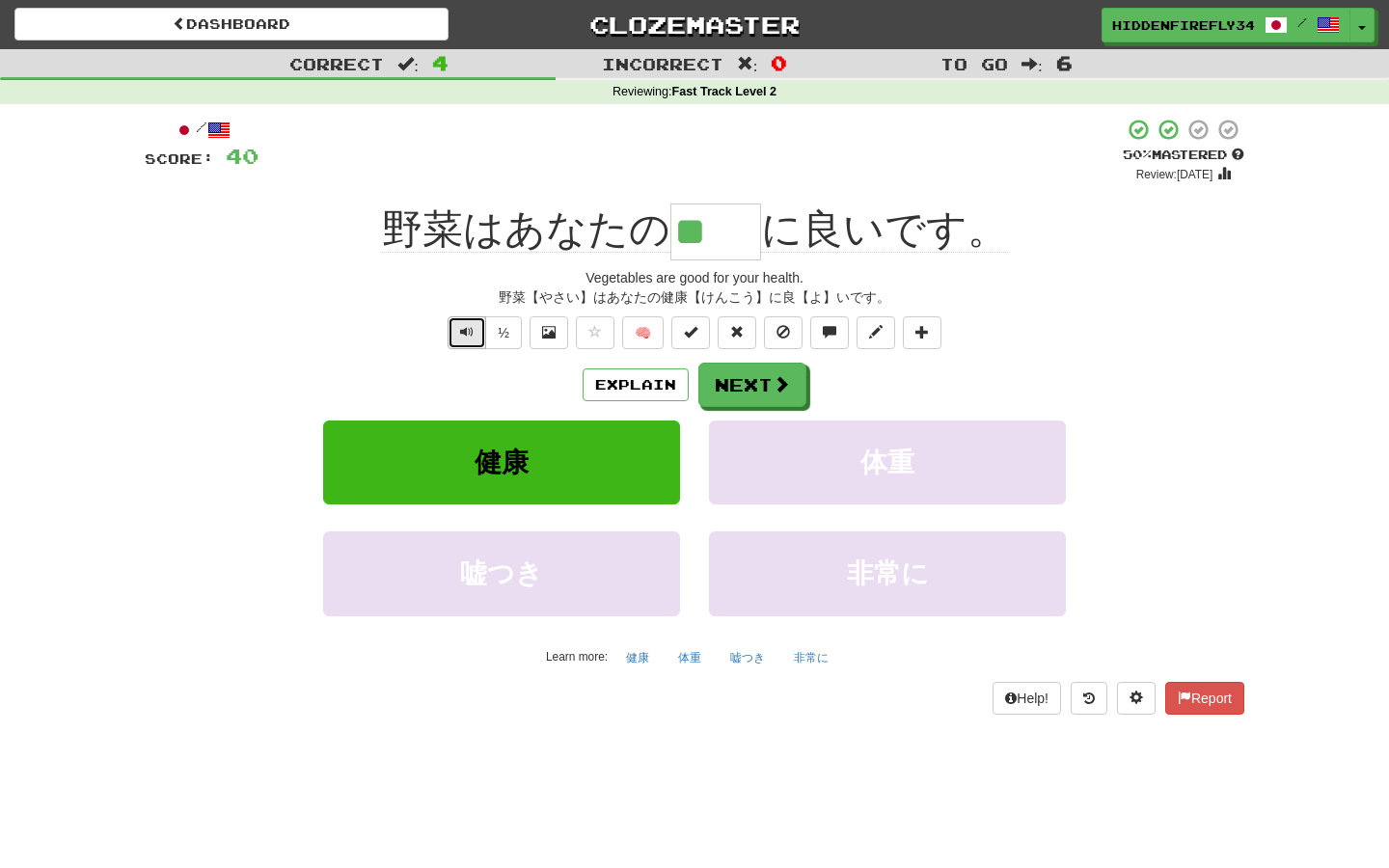
click at [473, 337] on span "Text-to-speech controls" at bounding box center [467, 332] width 14 height 14
click at [749, 385] on button "Next" at bounding box center [753, 385] width 108 height 44
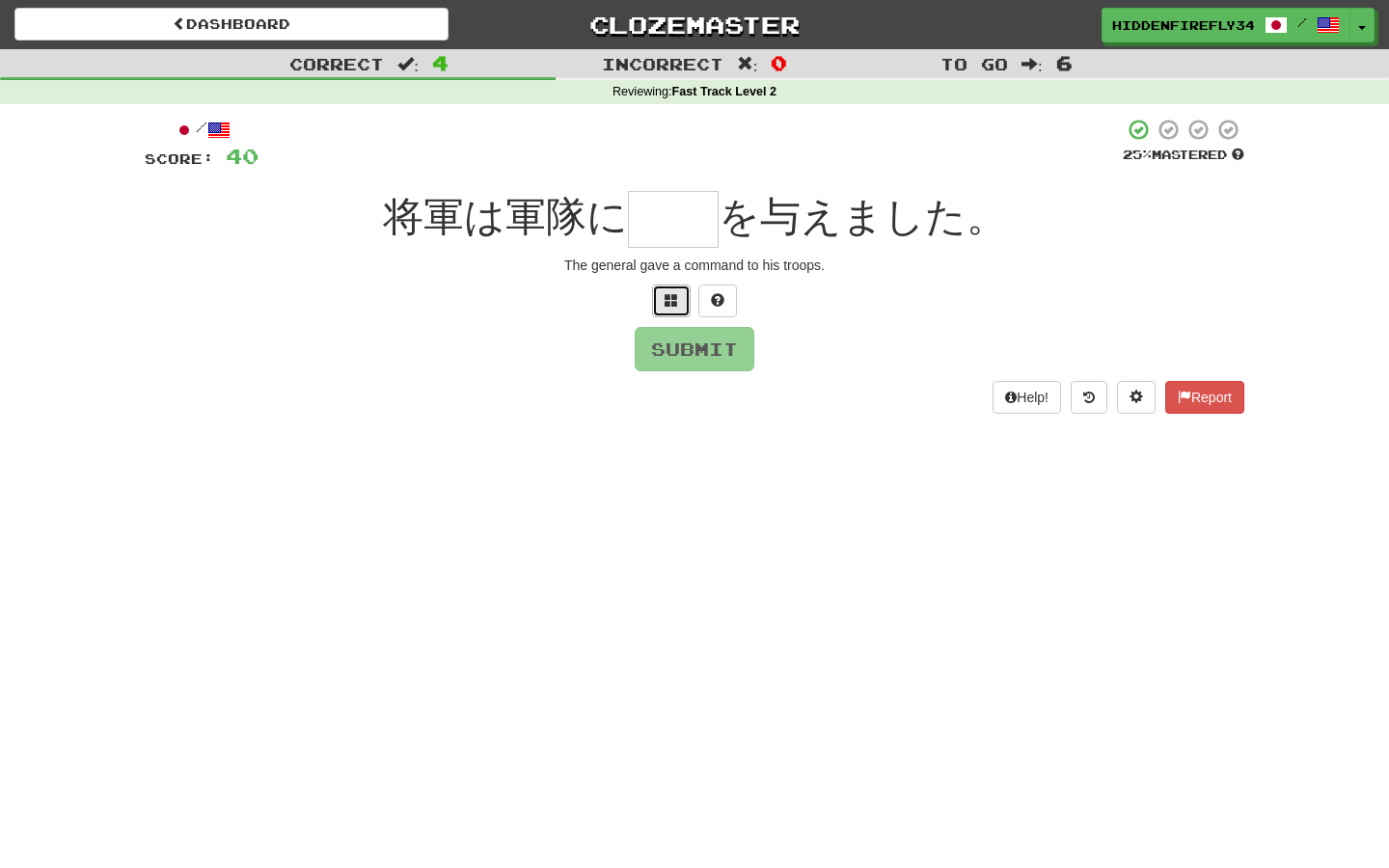
click at [667, 298] on span at bounding box center [671, 300] width 14 height 14
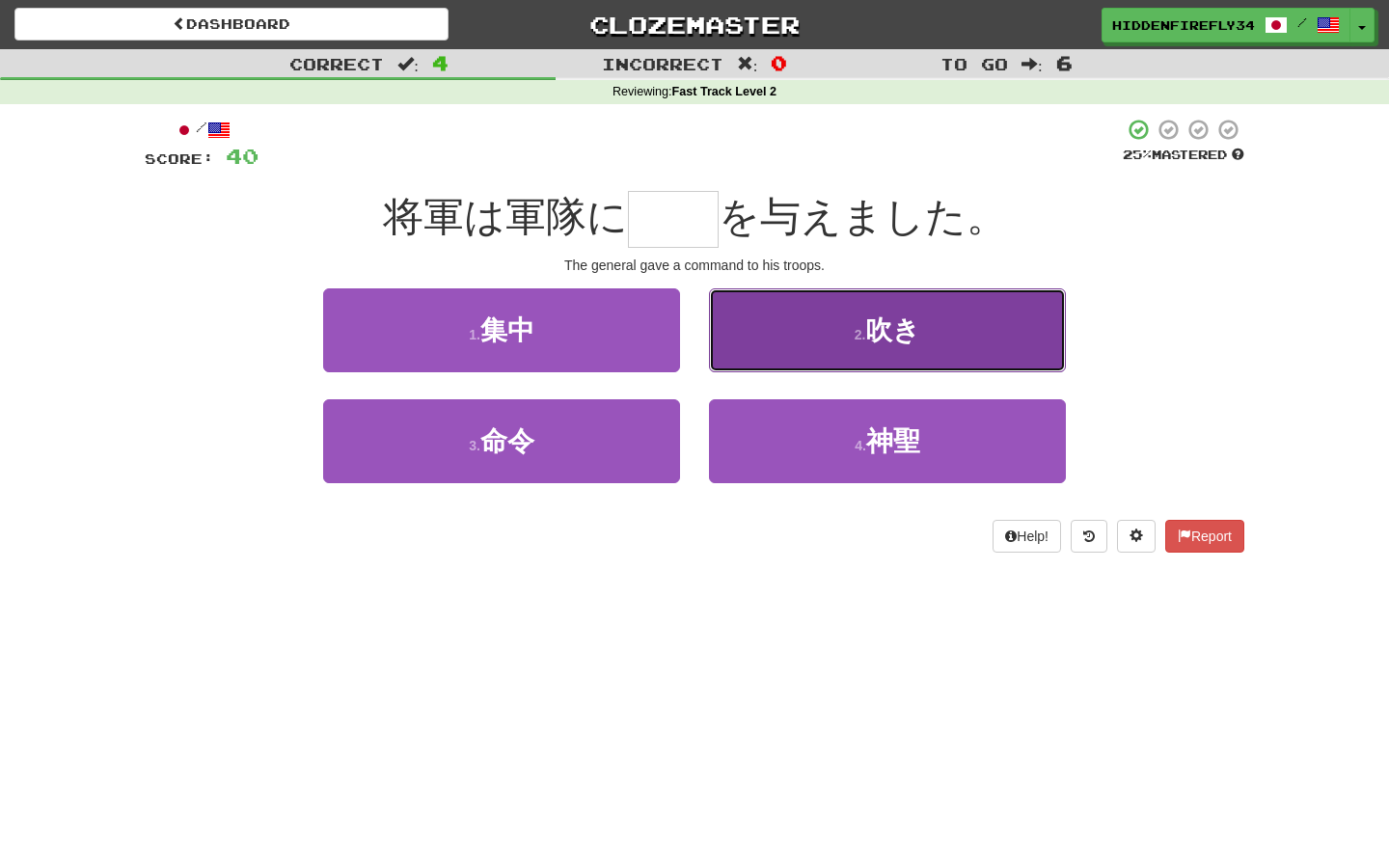
click at [849, 341] on button "2 . 吹き" at bounding box center [887, 330] width 357 height 84
type input "**"
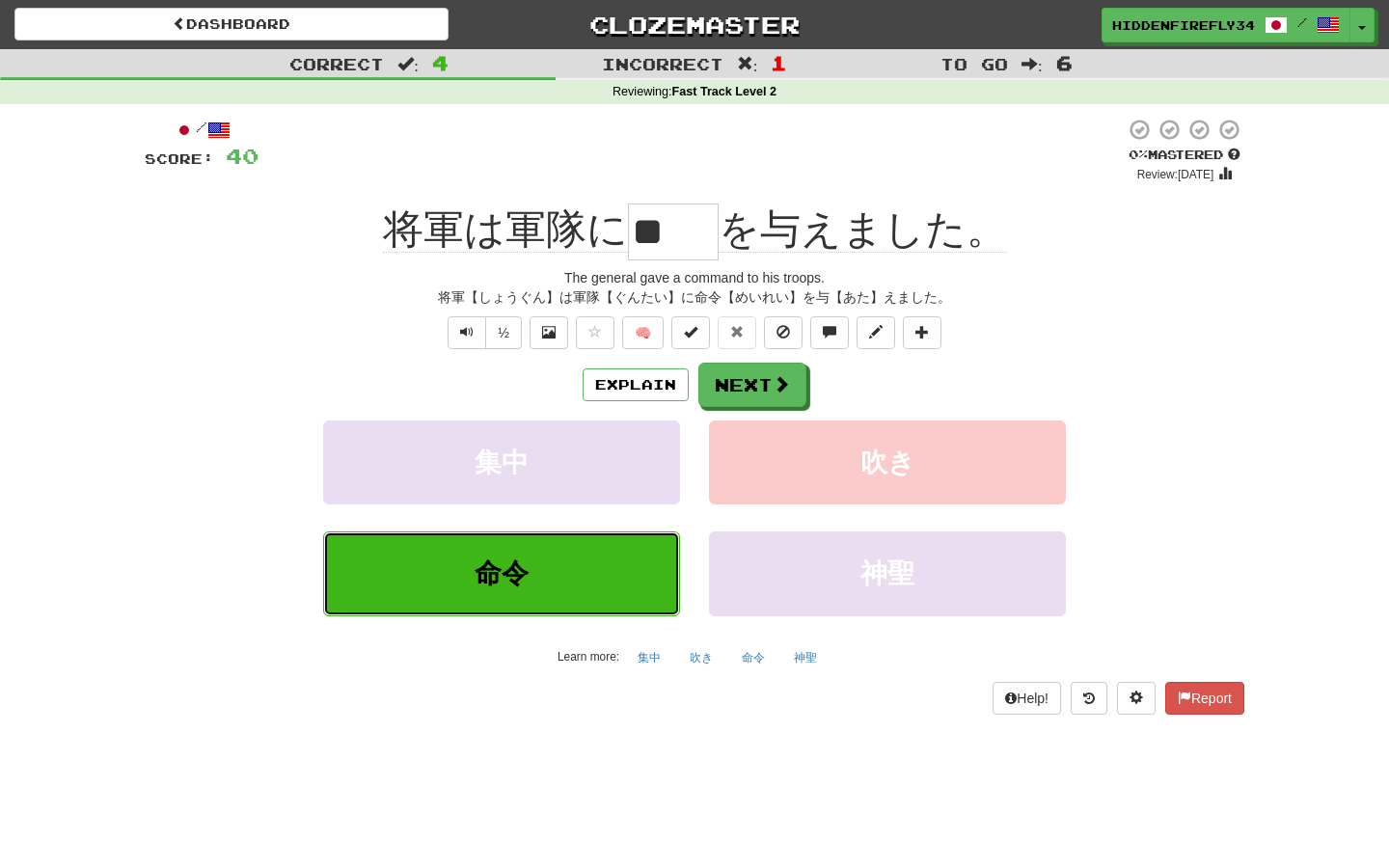
click at [520, 571] on span "命令" at bounding box center [501, 573] width 54 height 30
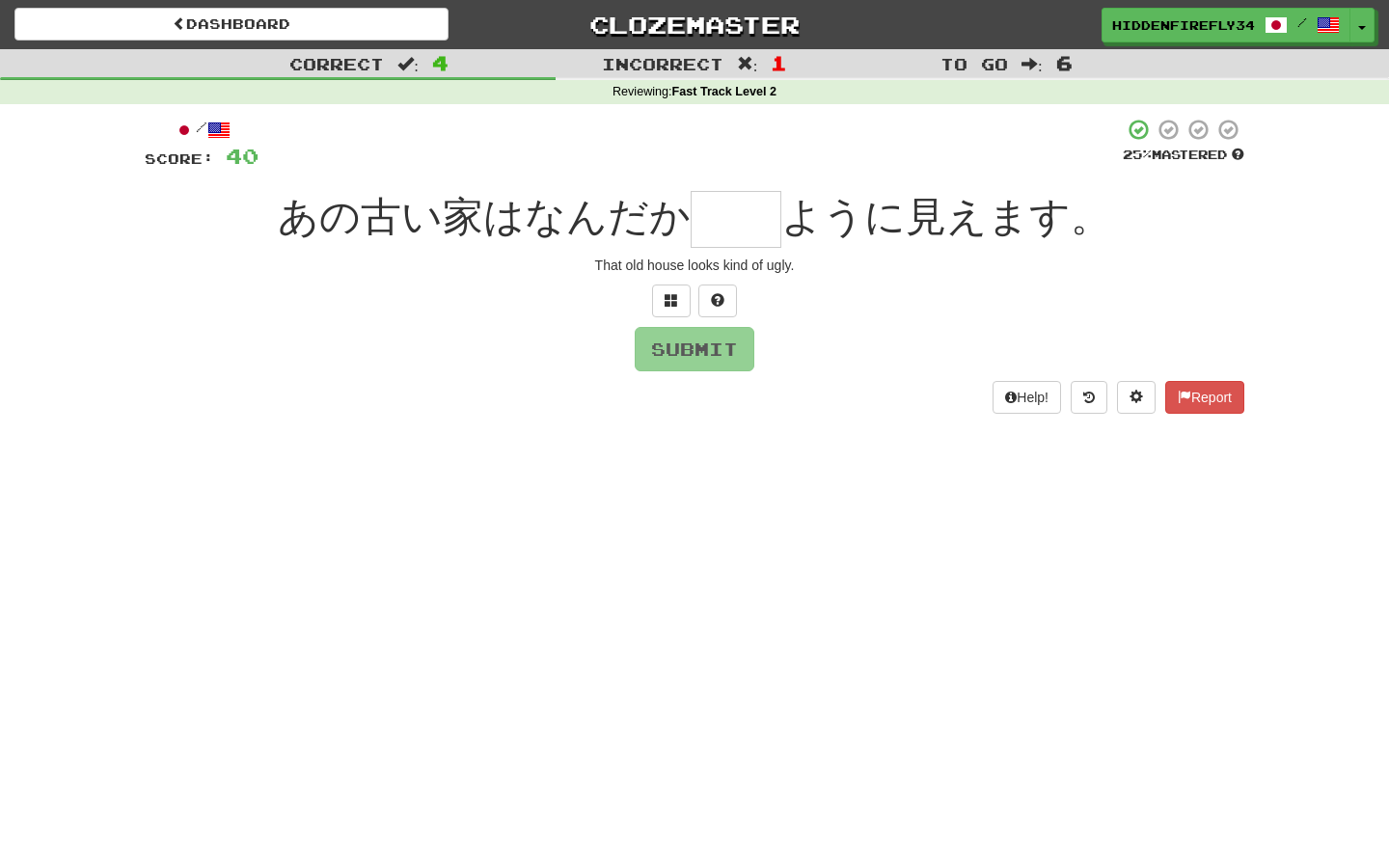
click at [710, 225] on input "text" at bounding box center [736, 219] width 91 height 57
click at [676, 316] on div "/ Score: 40 25 % Mastered あの古い家はなんだか ように見えます。 That old house looks kind of ugly…" at bounding box center [694, 266] width 1100 height 295
click at [666, 305] on span at bounding box center [671, 300] width 14 height 14
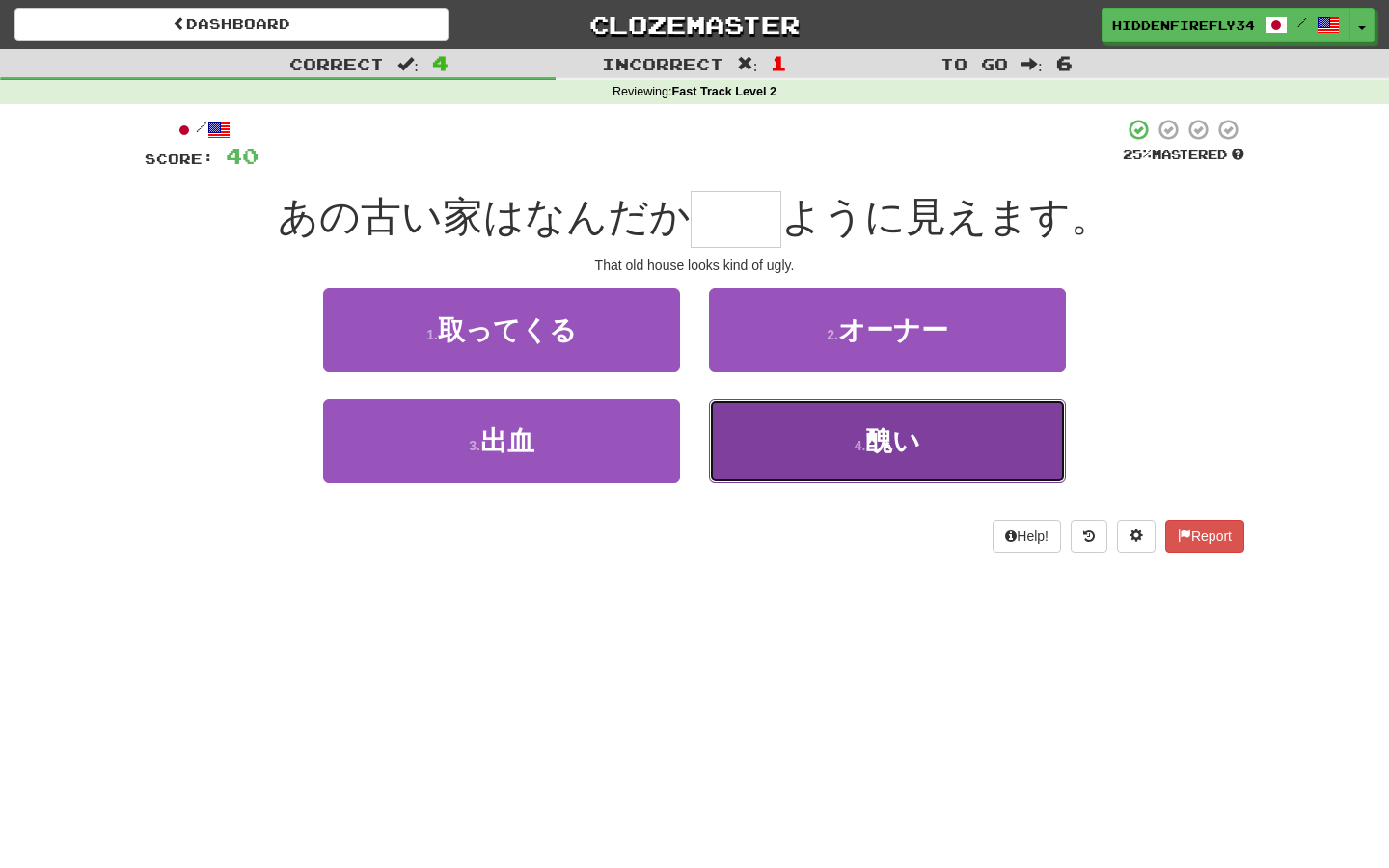
click at [805, 465] on button "4 . 醜い" at bounding box center [887, 441] width 357 height 84
type input "**"
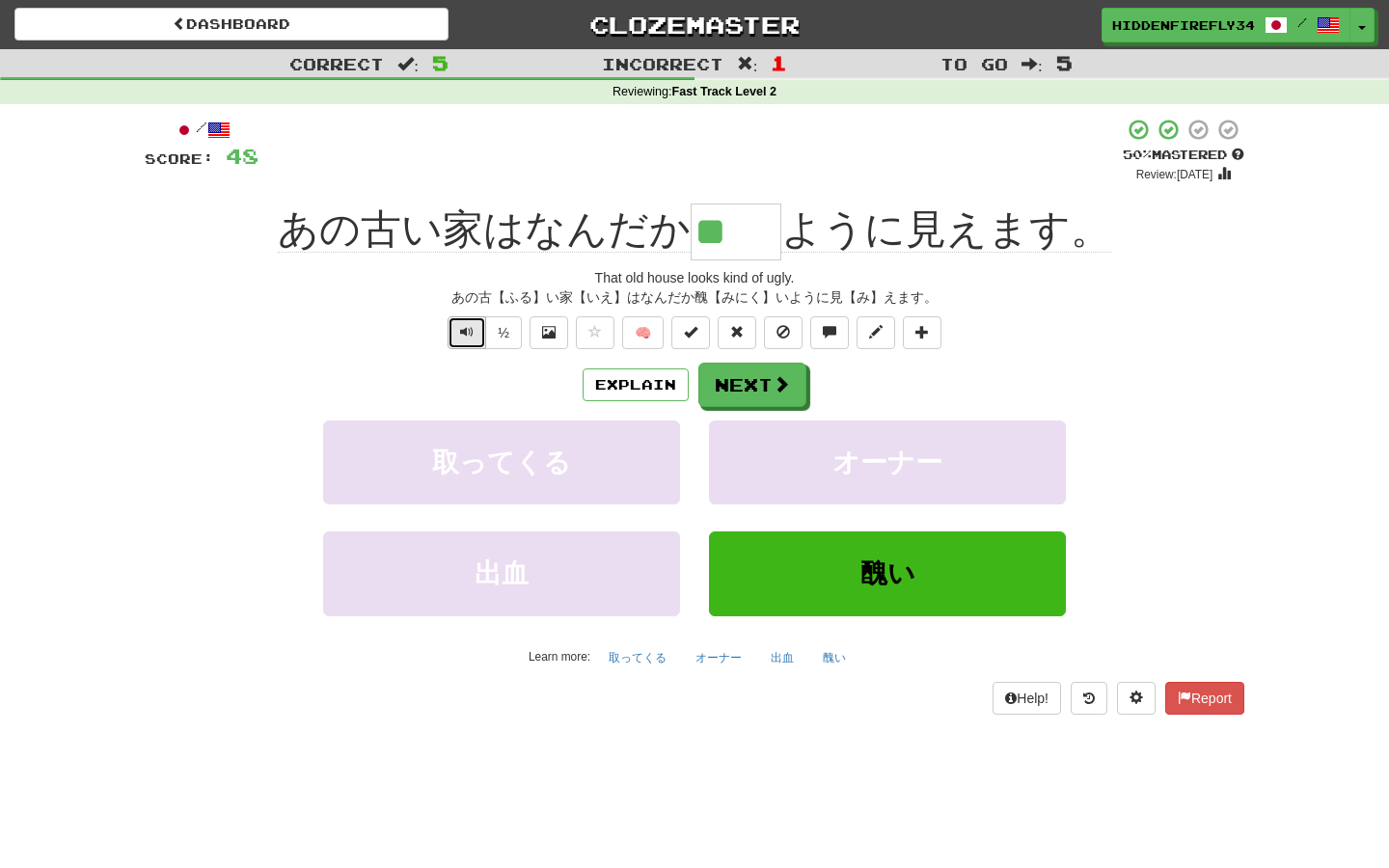
click at [452, 326] on button "Text-to-speech controls" at bounding box center [467, 332] width 38 height 32
click at [496, 324] on button "½" at bounding box center [503, 332] width 36 height 32
click at [770, 398] on button "Next" at bounding box center [753, 385] width 108 height 44
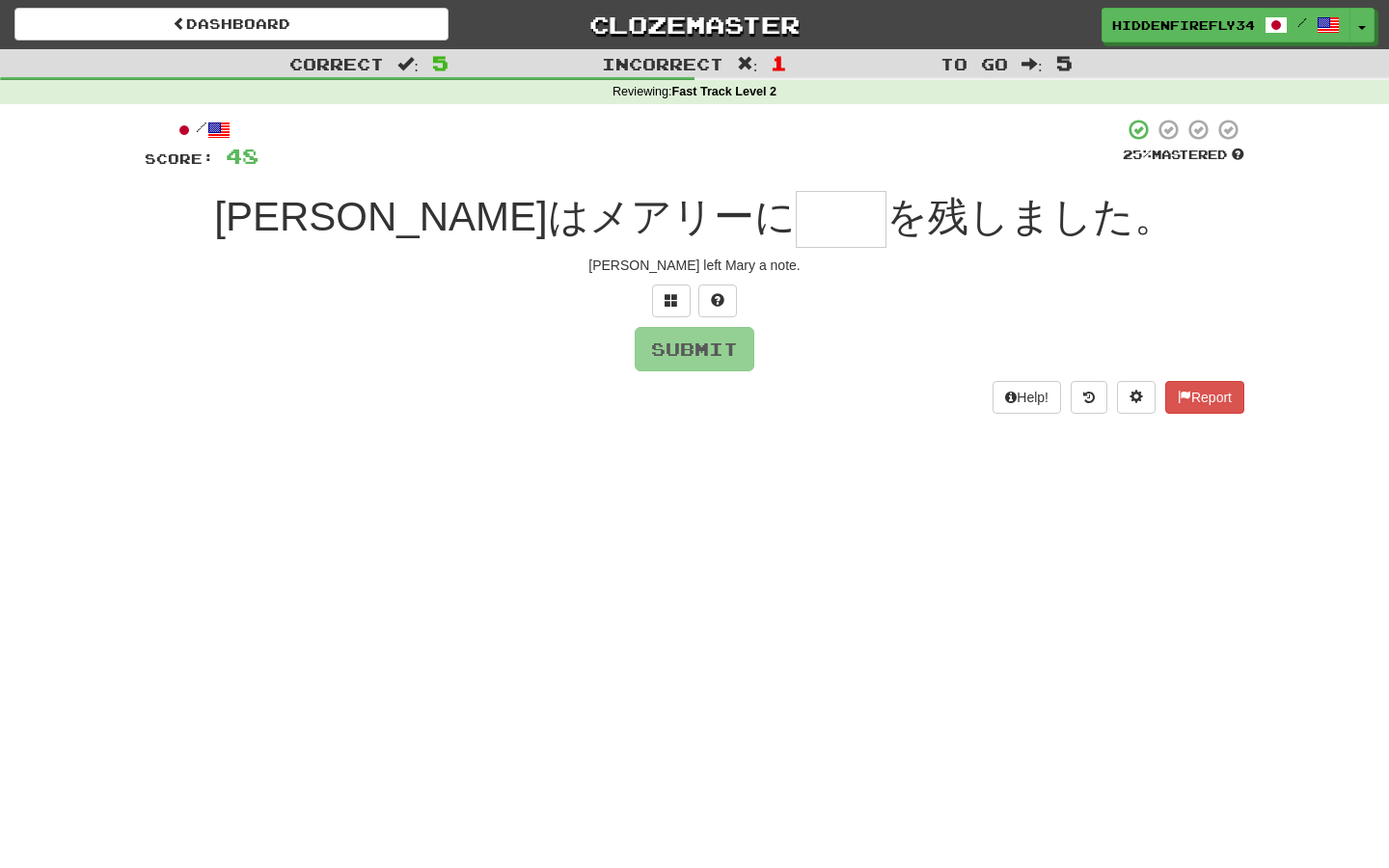
click at [795, 212] on input "text" at bounding box center [841, 219] width 91 height 57
click at [672, 288] on button at bounding box center [670, 300] width 38 height 32
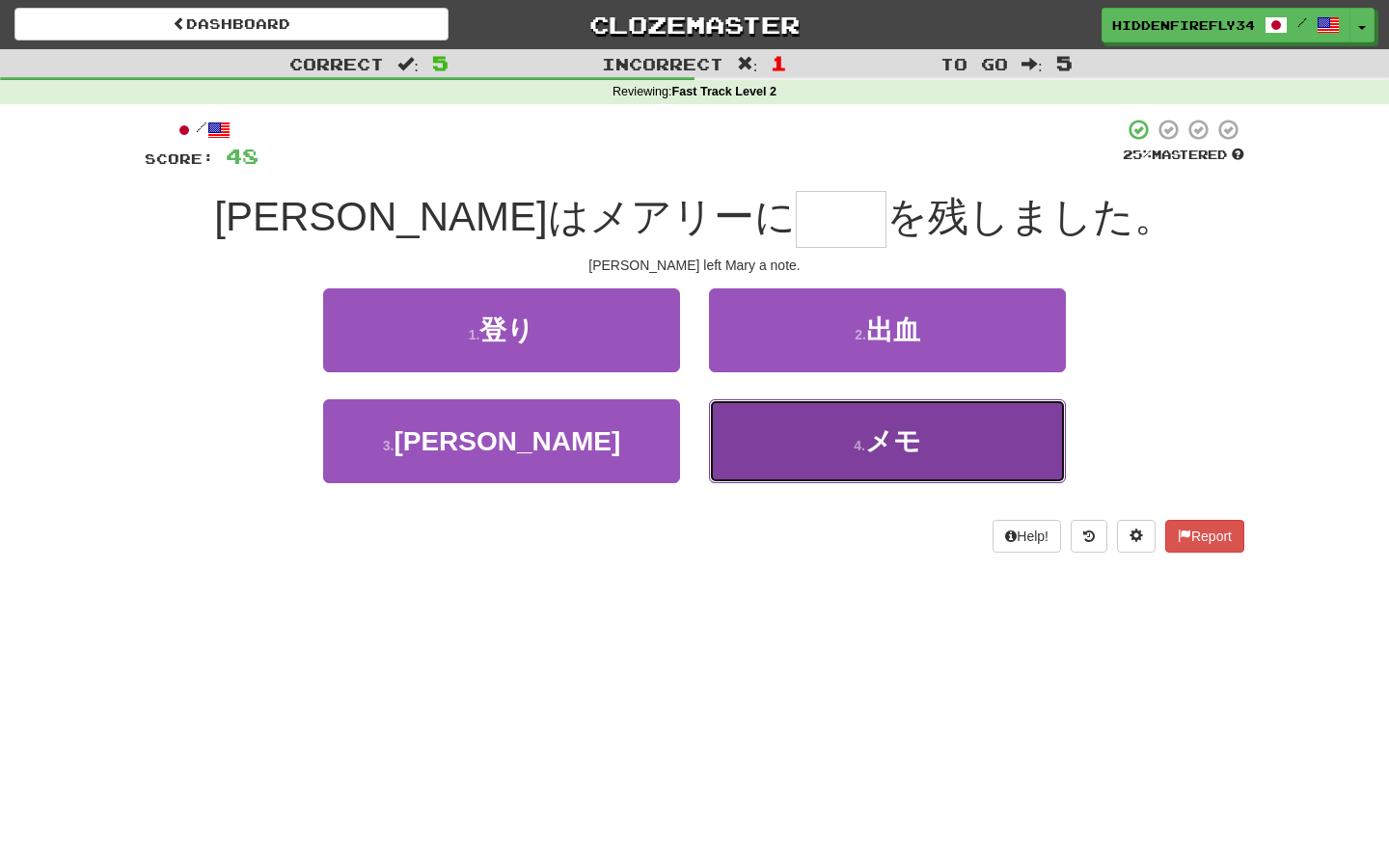
click at [807, 431] on button "4 . メモ" at bounding box center [887, 441] width 357 height 84
type input "**"
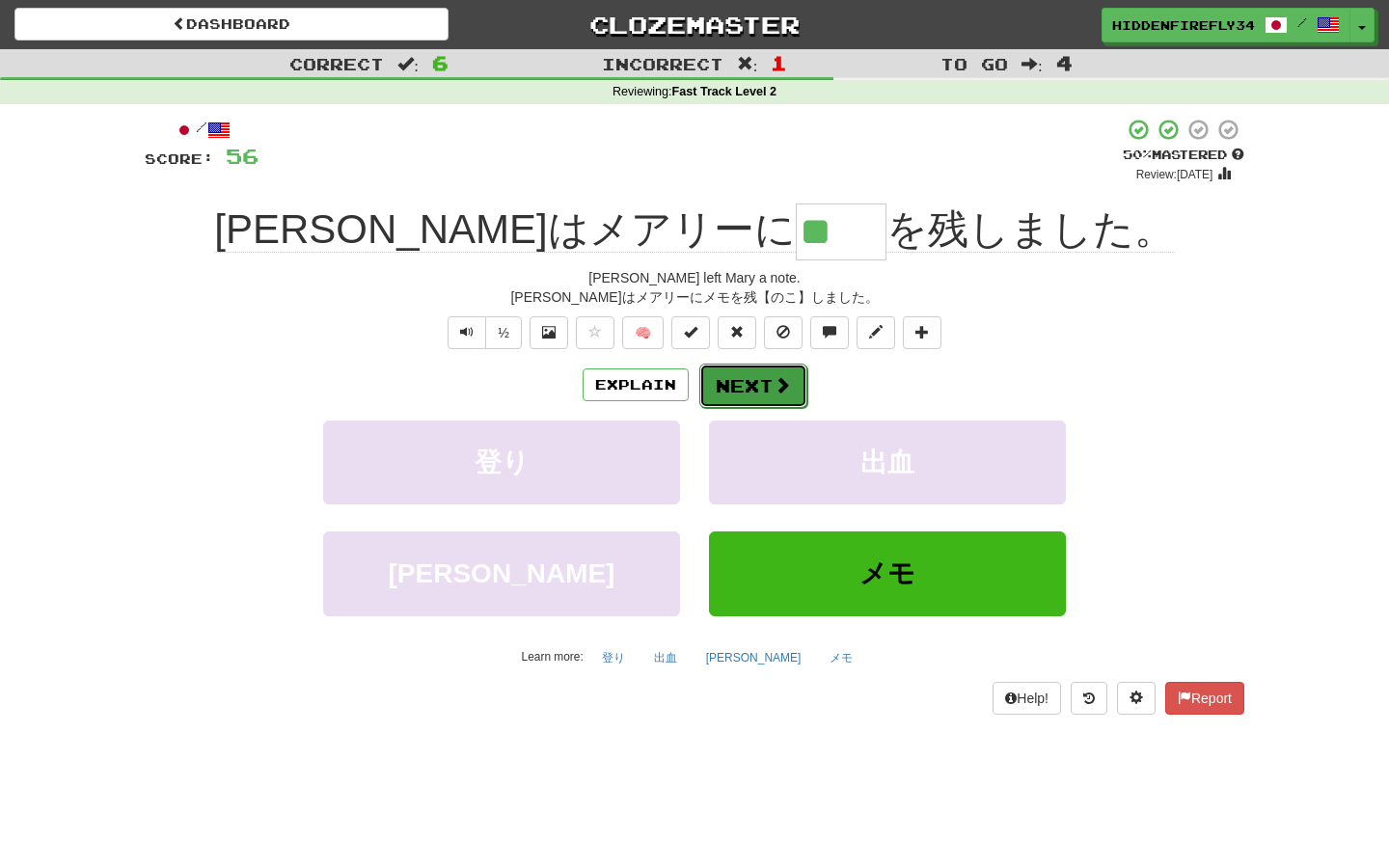
click at [760, 390] on button "Next" at bounding box center [753, 385] width 108 height 44
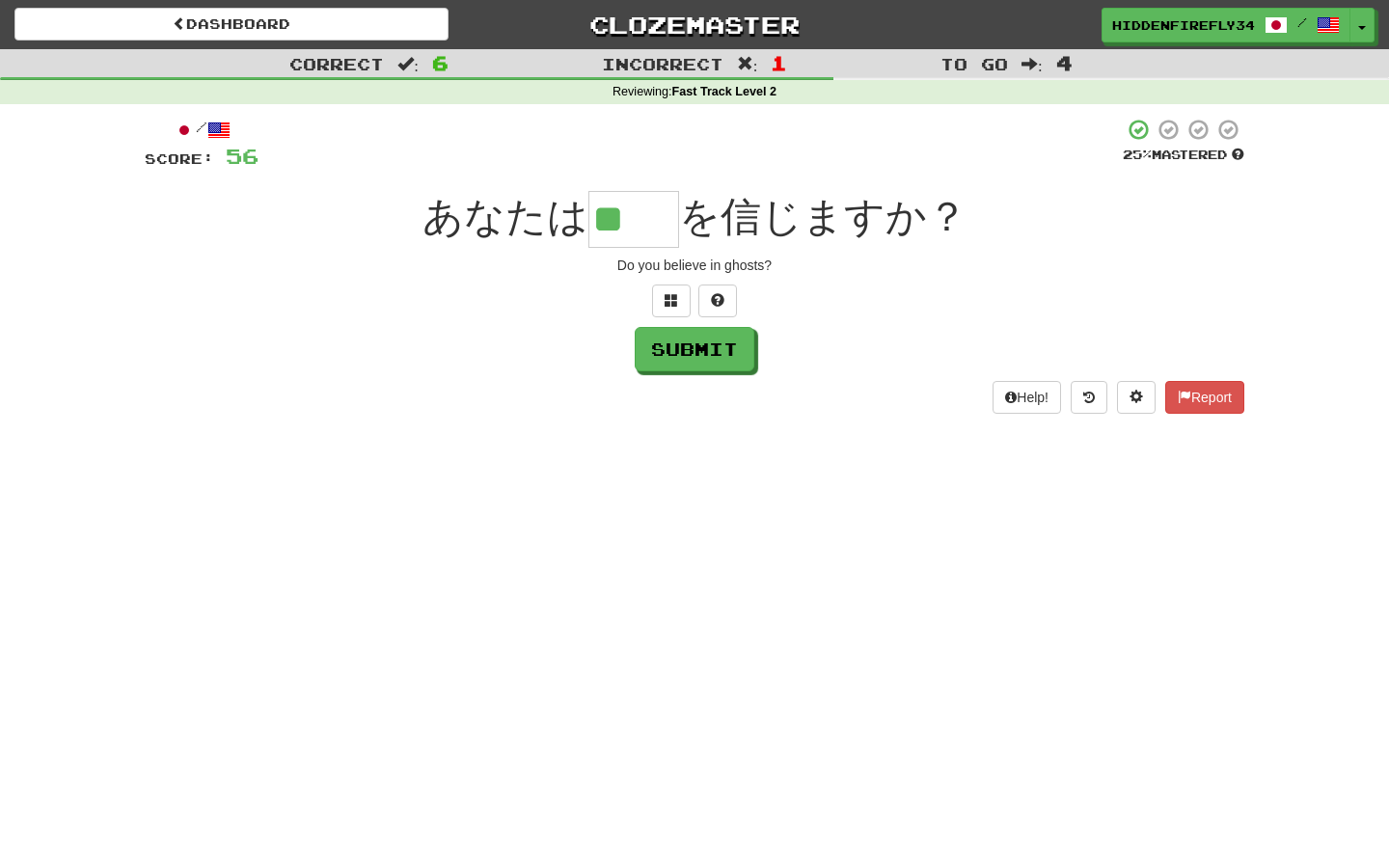
type input "**"
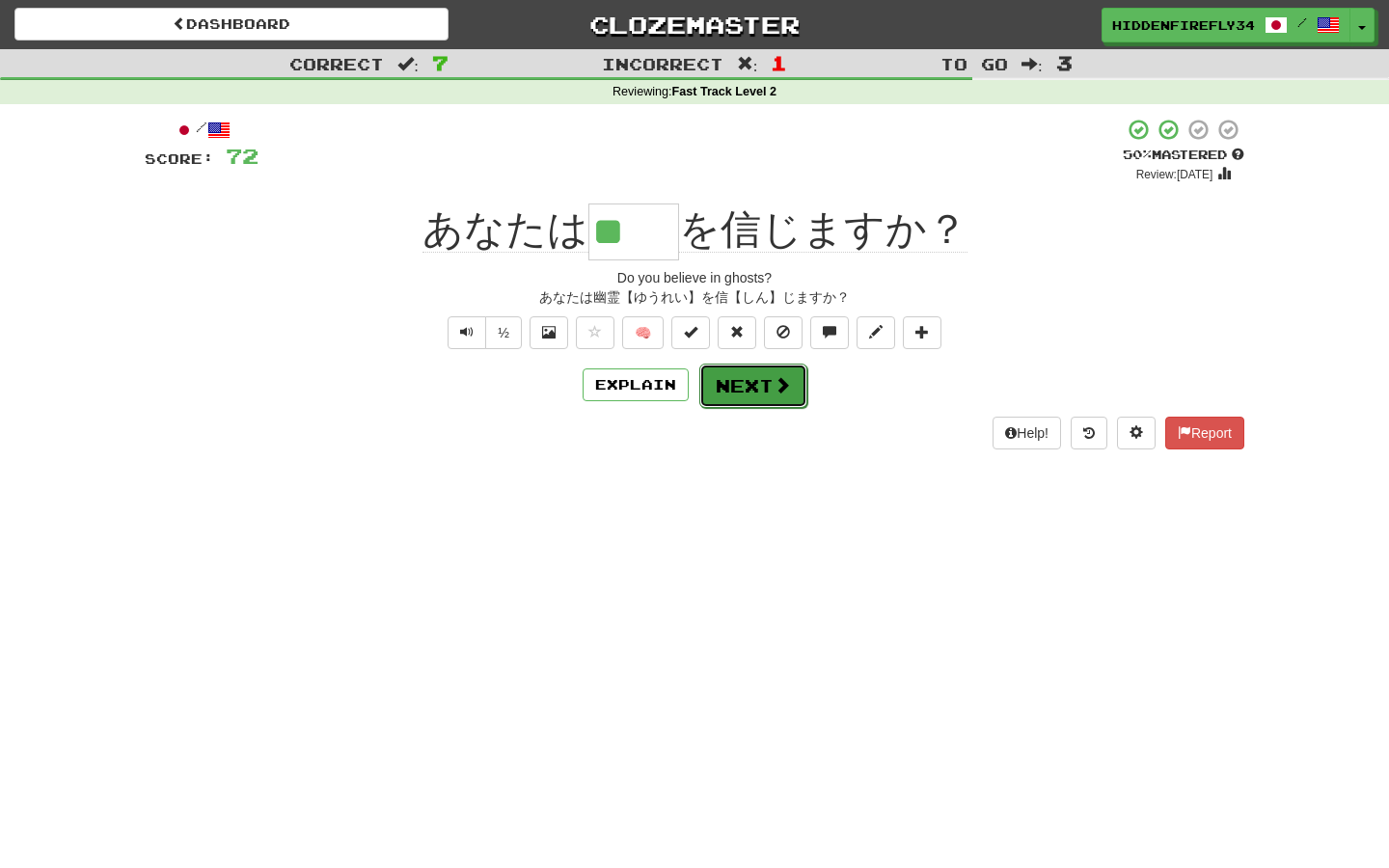
click at [745, 399] on button "Next" at bounding box center [753, 385] width 108 height 44
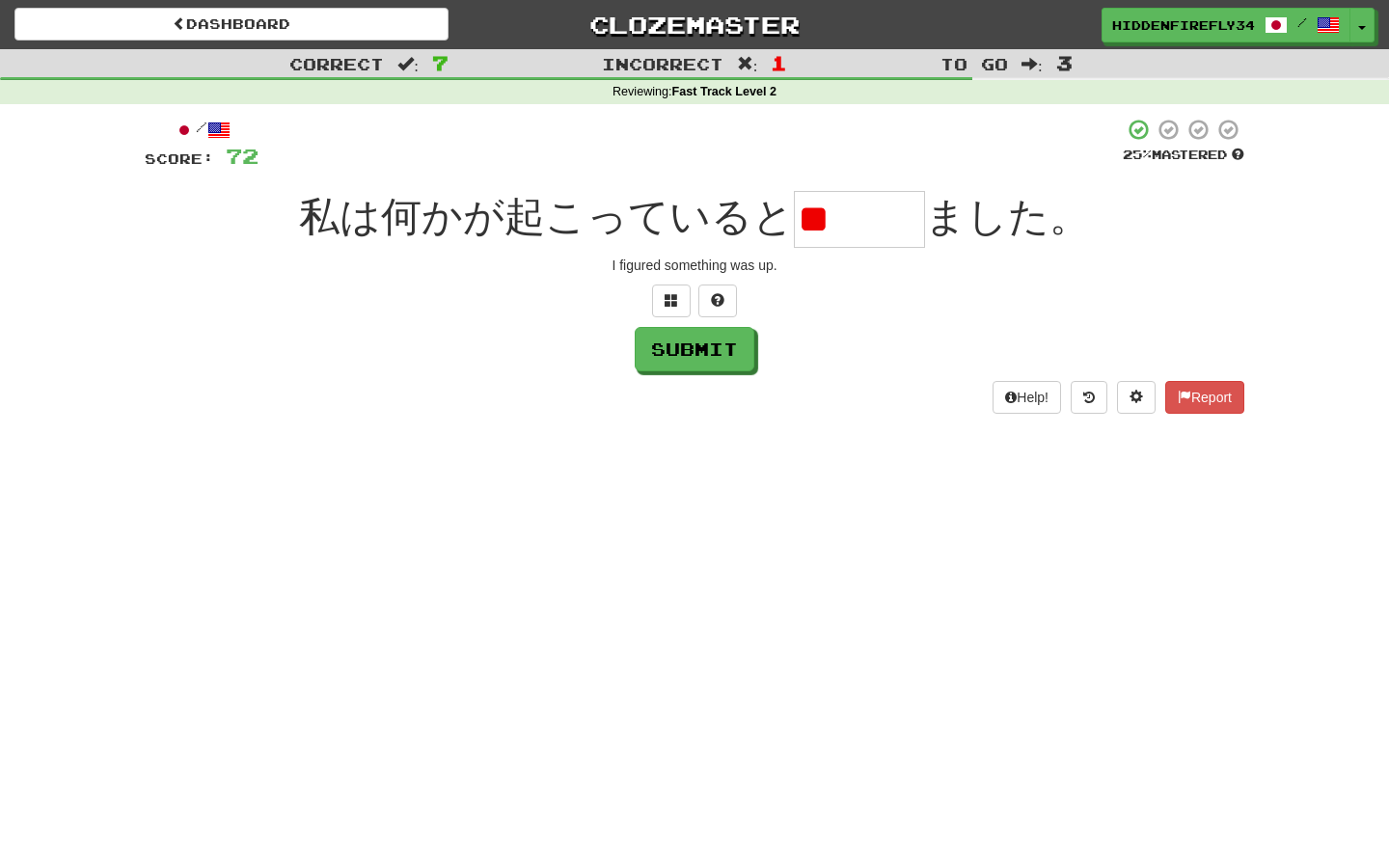
type input "*"
click at [672, 301] on span at bounding box center [671, 300] width 14 height 14
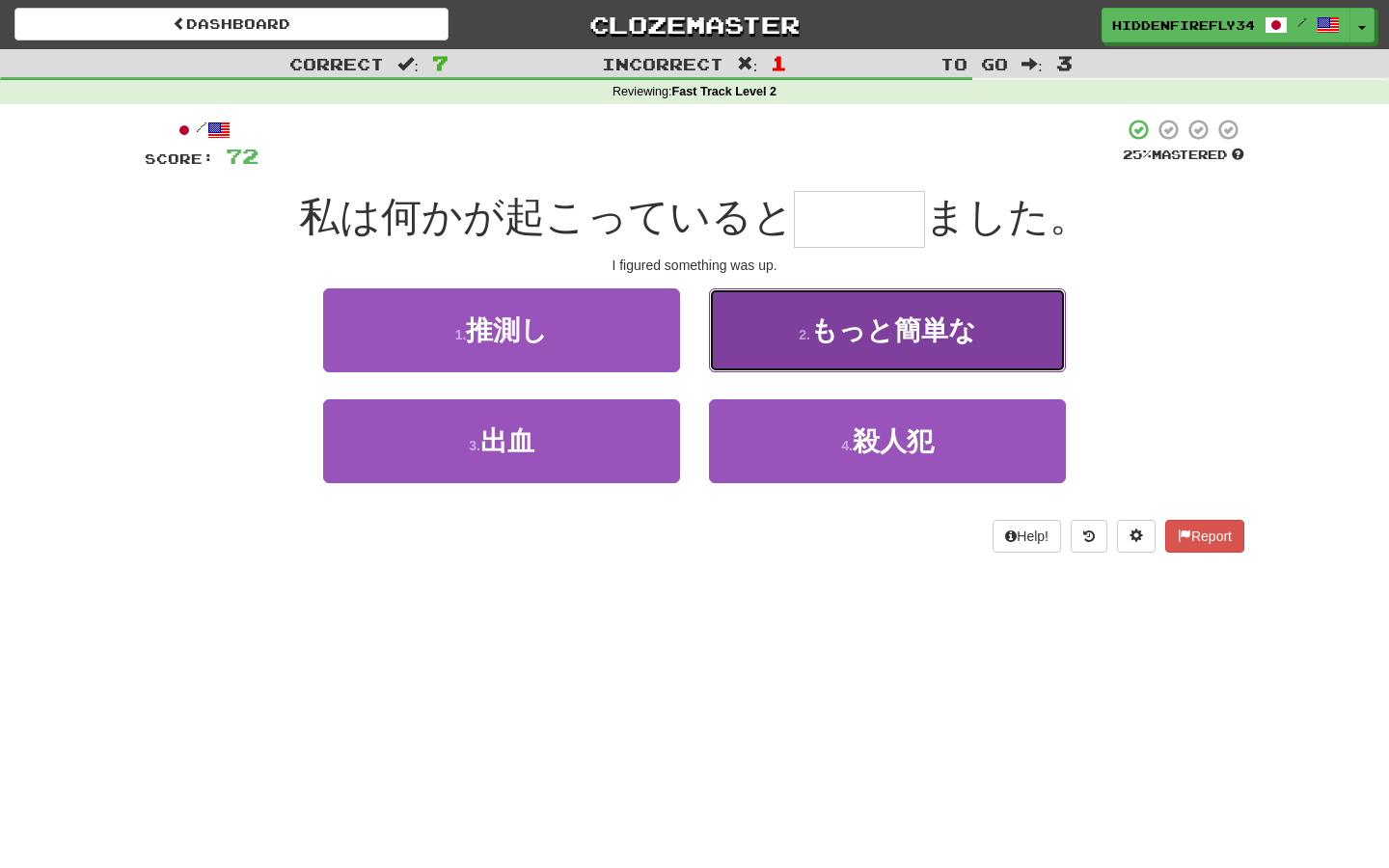
click at [906, 358] on button "2 . もっと簡単な" at bounding box center [887, 330] width 357 height 84
type input "***"
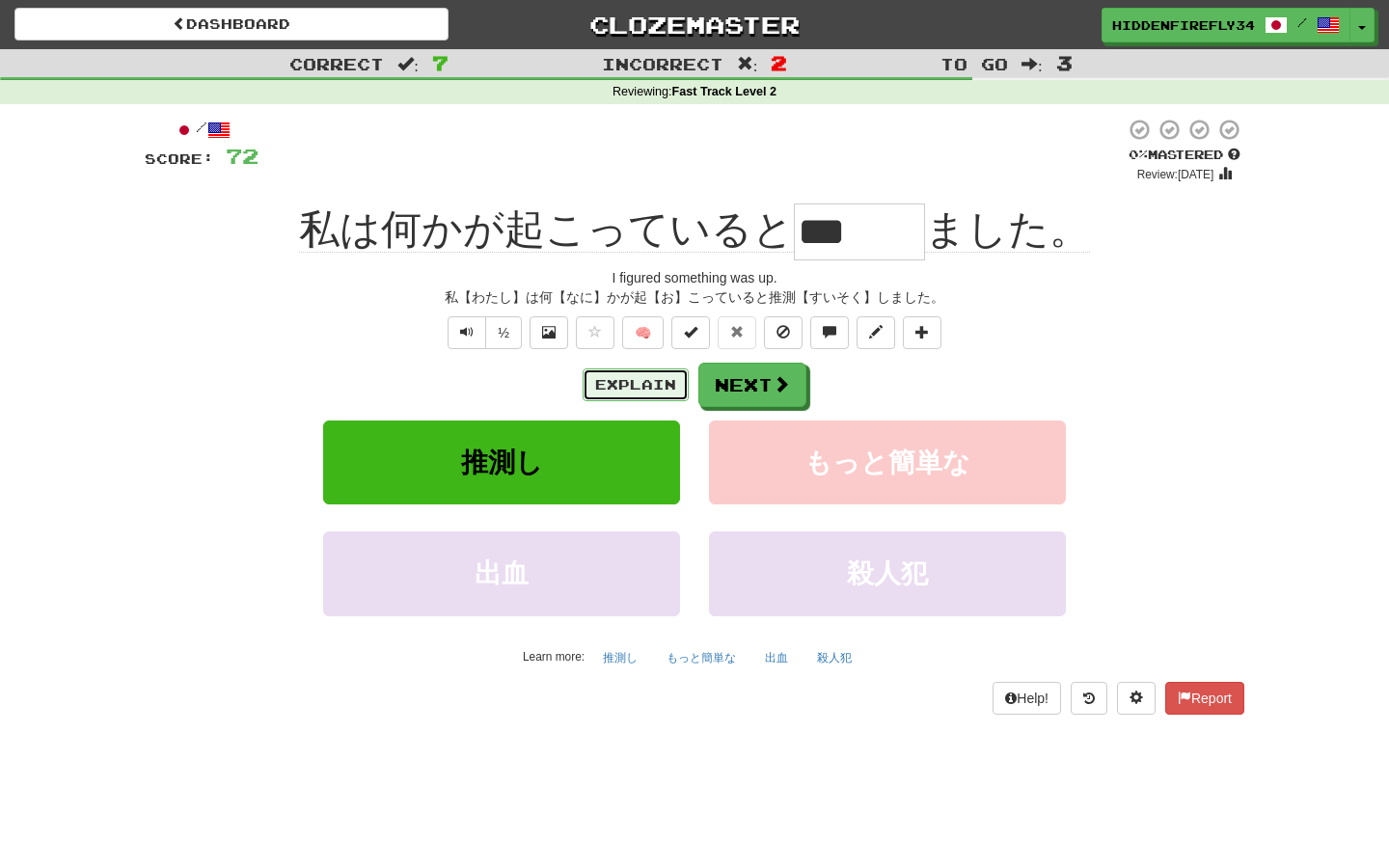
click at [658, 385] on button "Explain" at bounding box center [636, 384] width 106 height 32
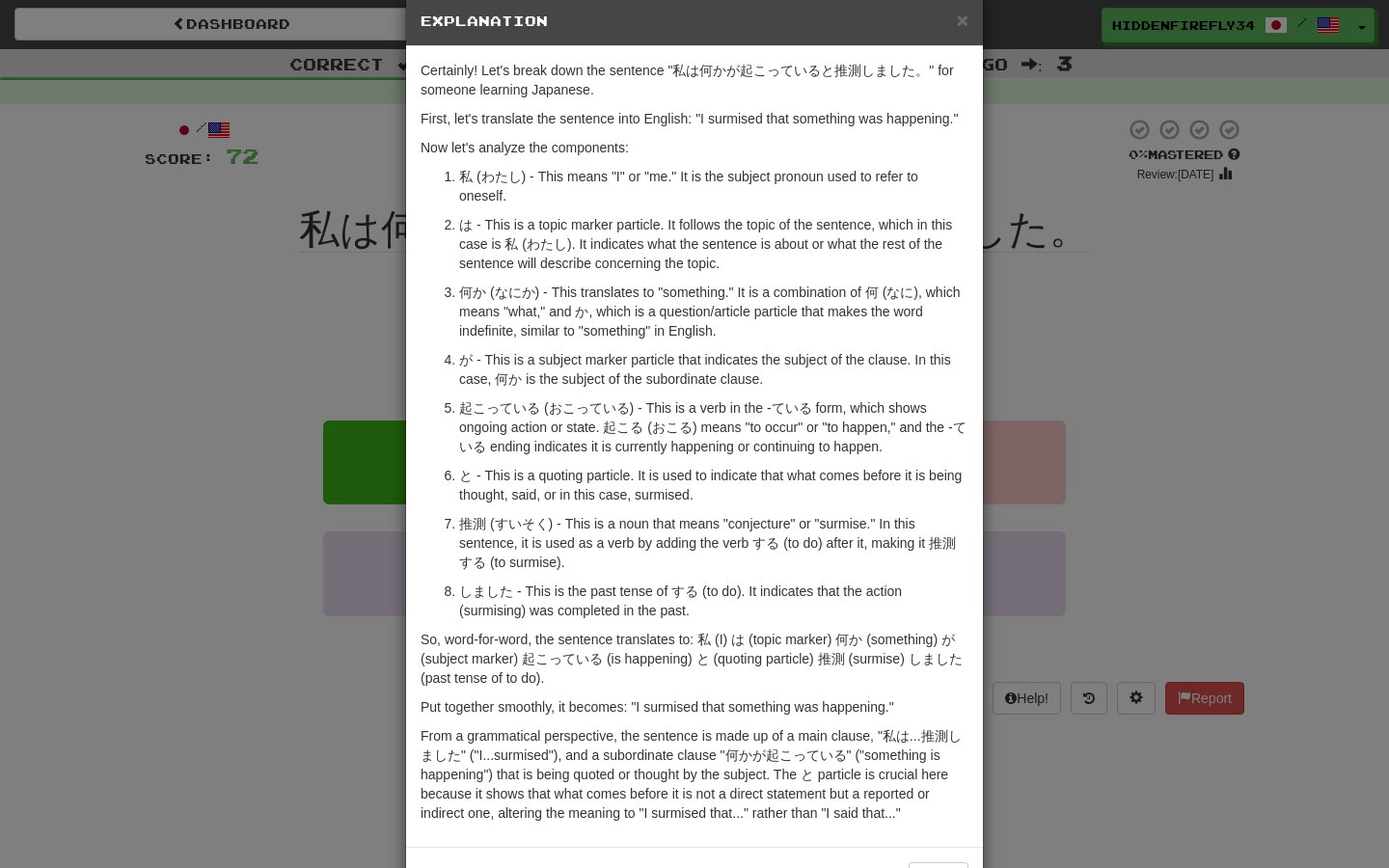
scroll to position [31, 0]
click at [335, 717] on div "× Explanation Certainly! Let's break down the sentence "私は何かが起こっていると推測しました。" fo…" at bounding box center [694, 434] width 1389 height 868
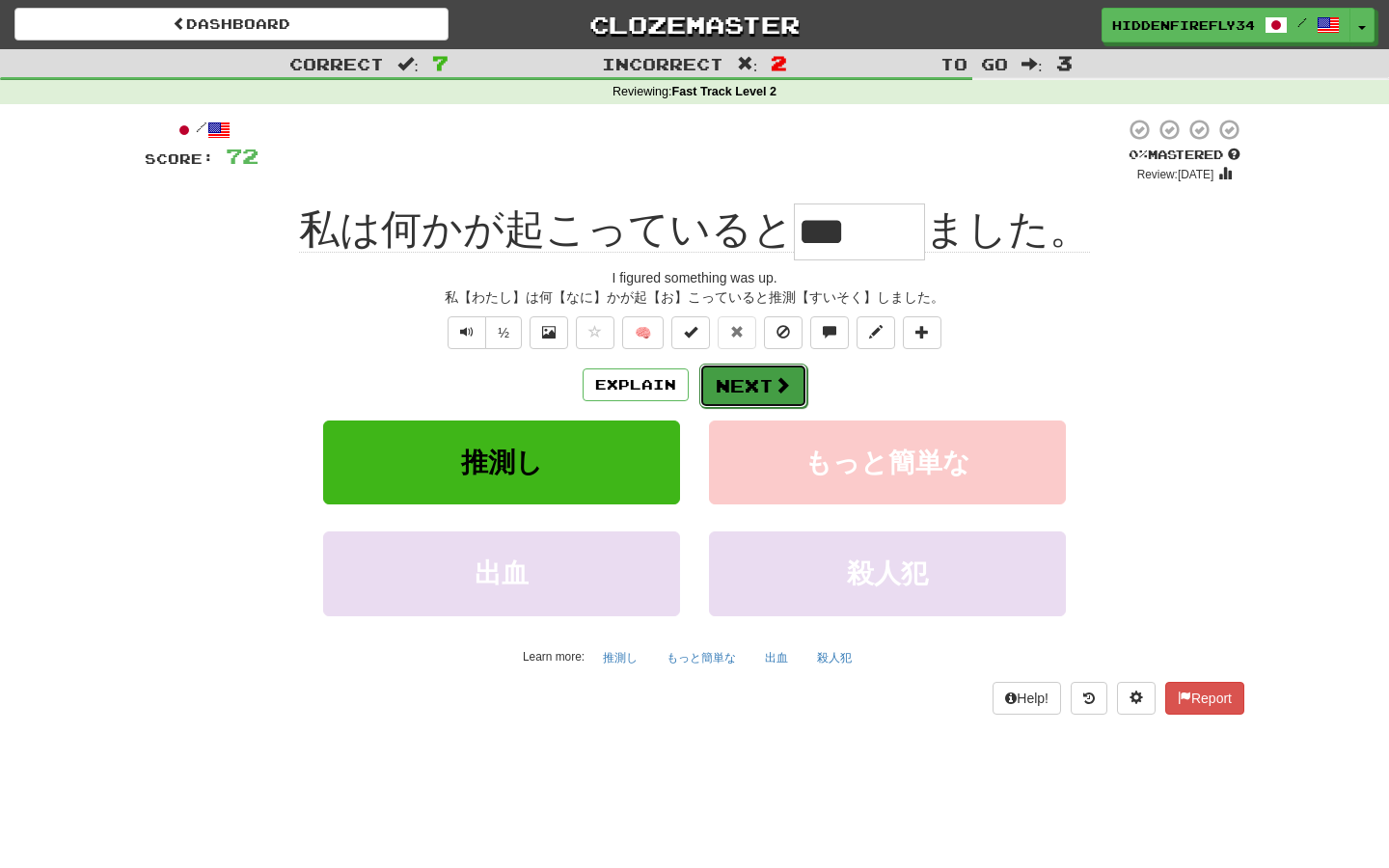
click at [763, 392] on button "Next" at bounding box center [753, 385] width 108 height 44
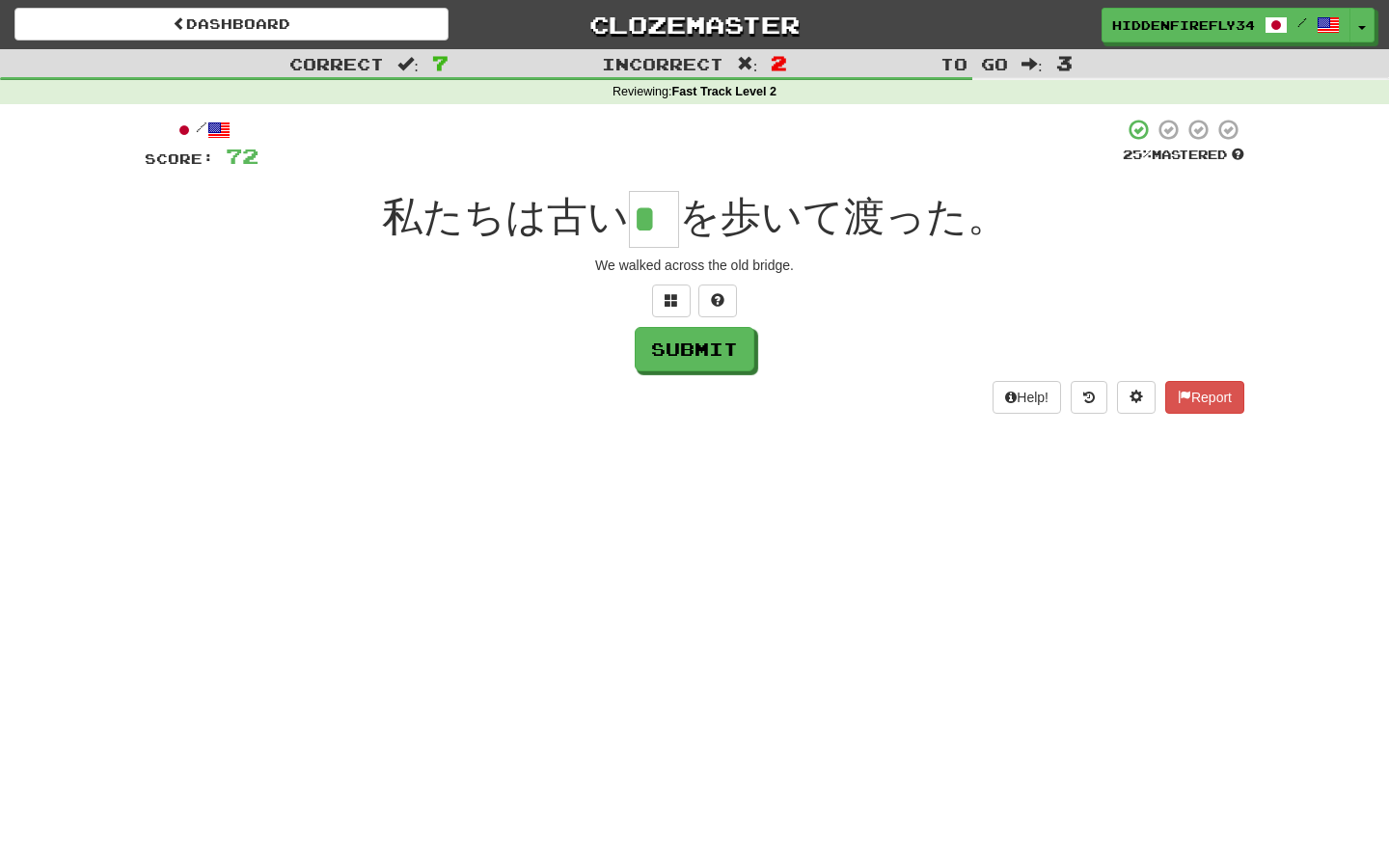
scroll to position [0, 0]
type input "*"
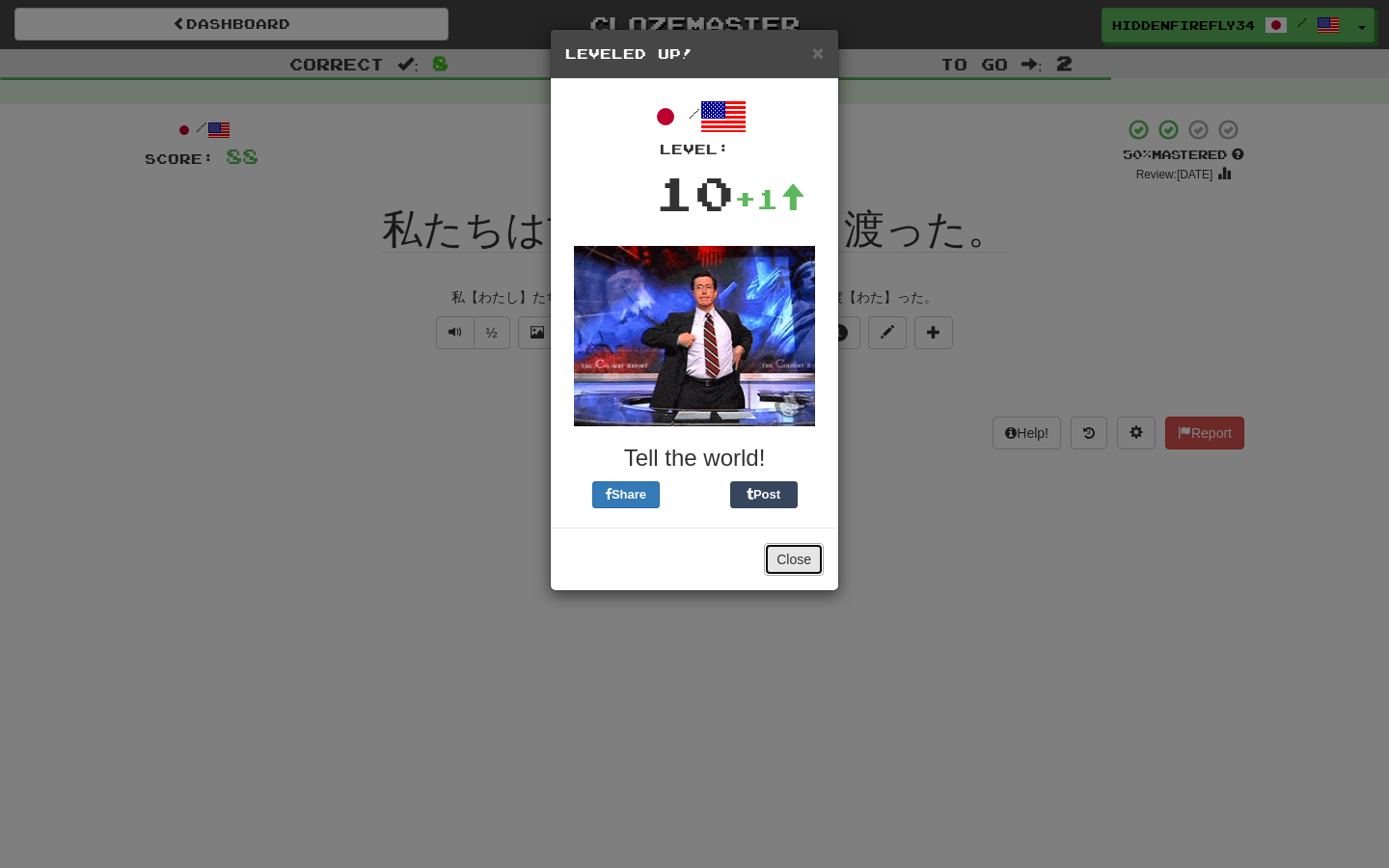
click at [789, 570] on button "Close" at bounding box center [793, 559] width 60 height 32
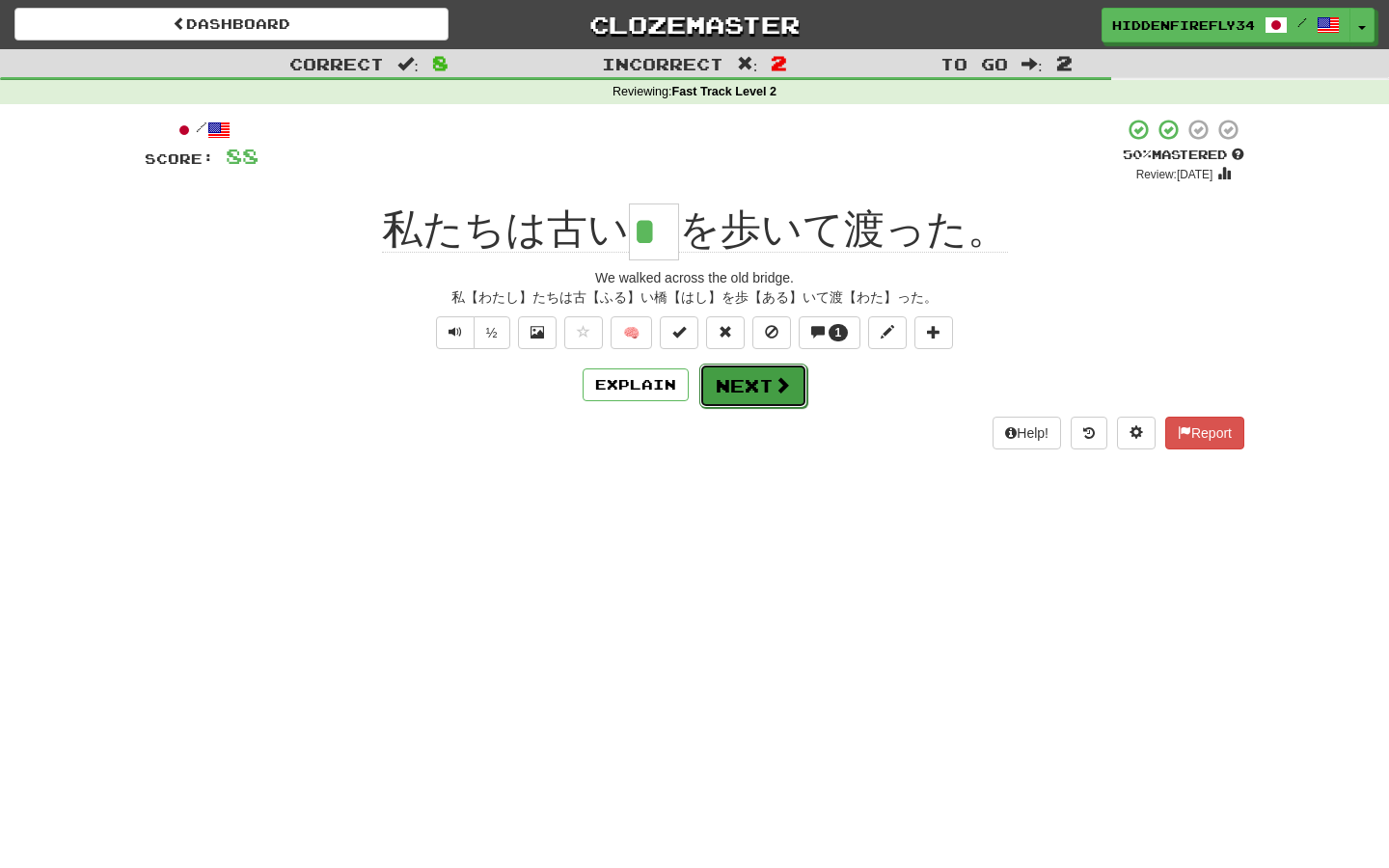
click at [742, 392] on button "Next" at bounding box center [753, 385] width 108 height 44
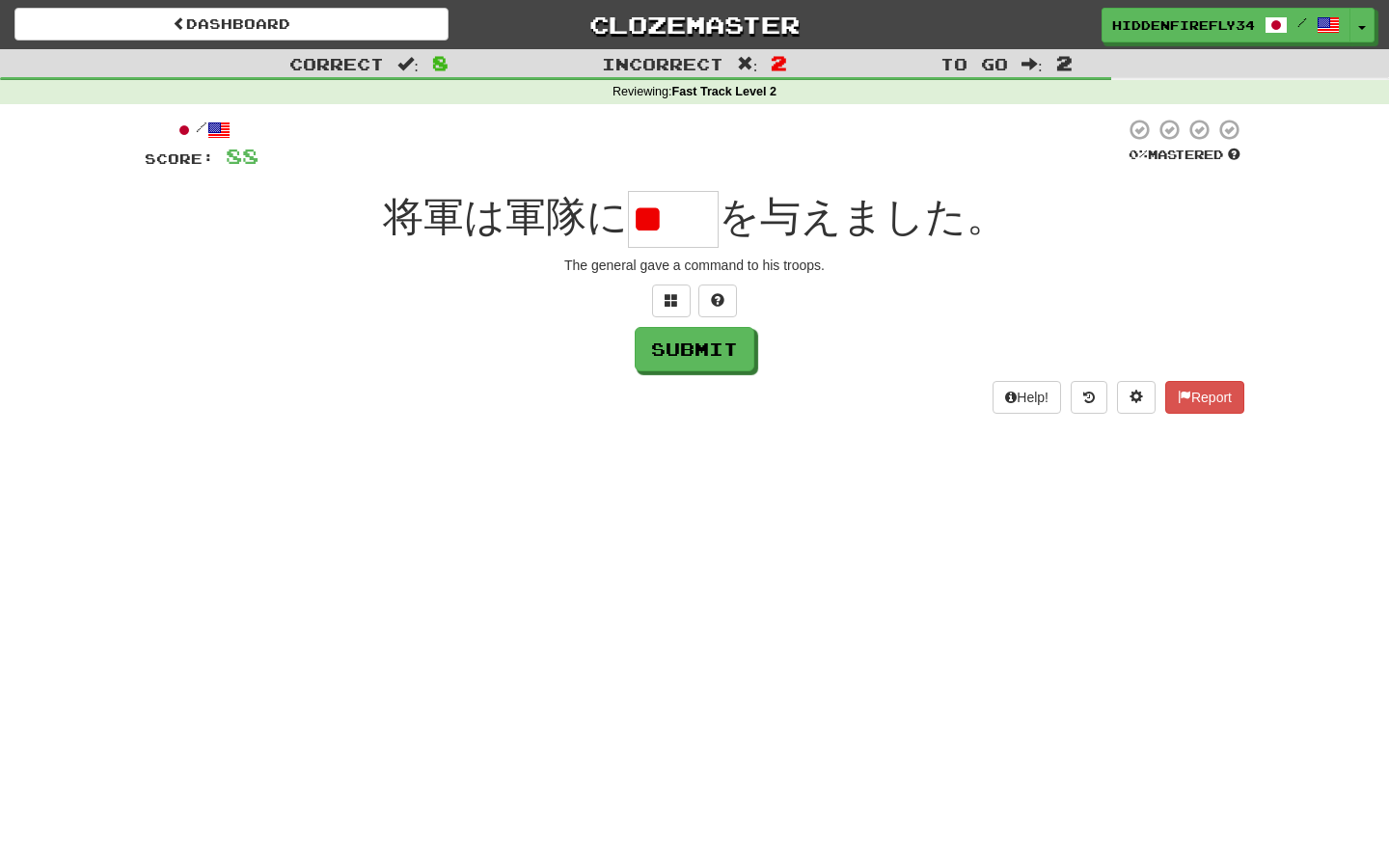
type input "*"
type input "**"
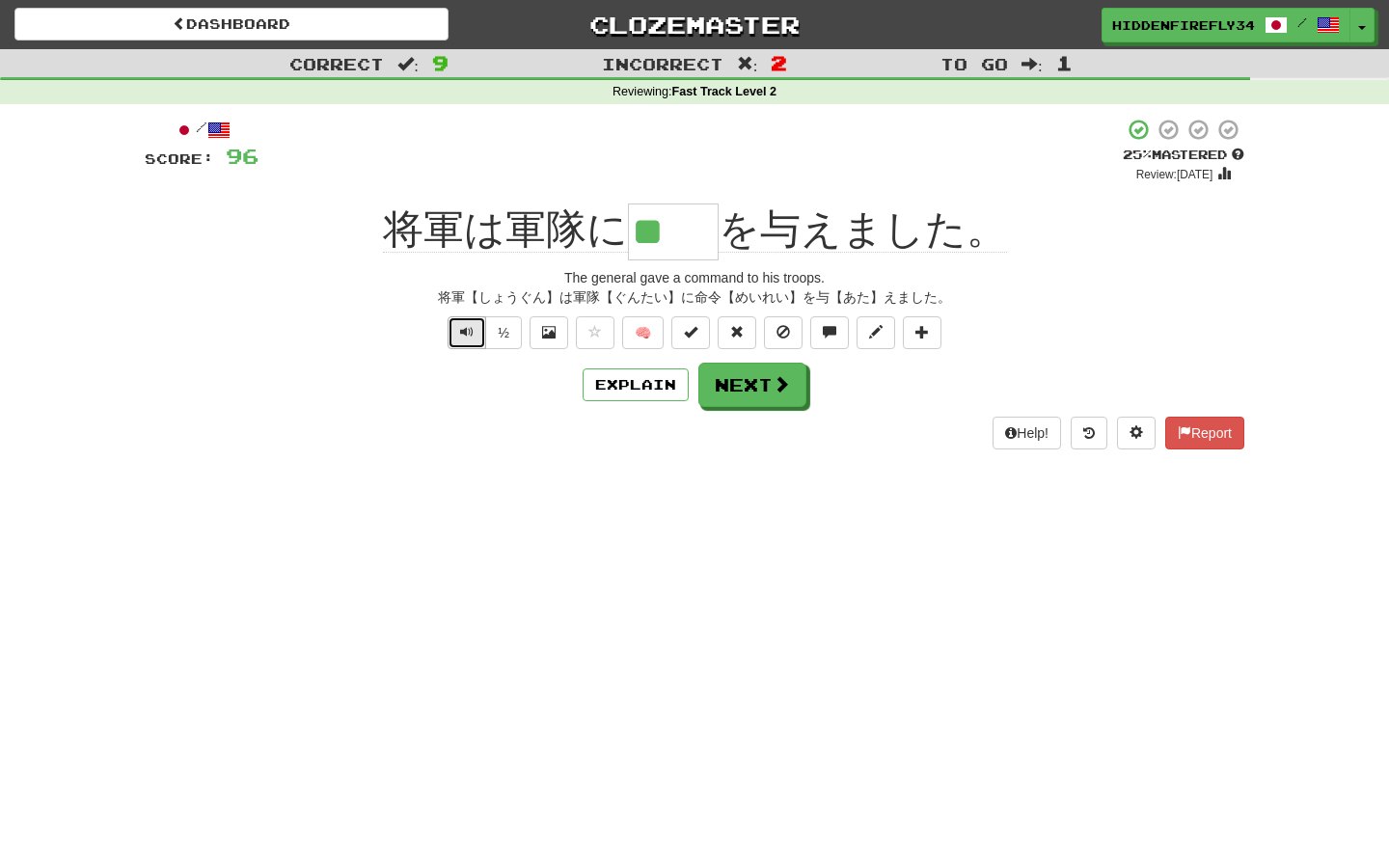
click at [474, 341] on button "Text-to-speech controls" at bounding box center [467, 332] width 38 height 32
click at [752, 395] on button "Next" at bounding box center [753, 385] width 108 height 44
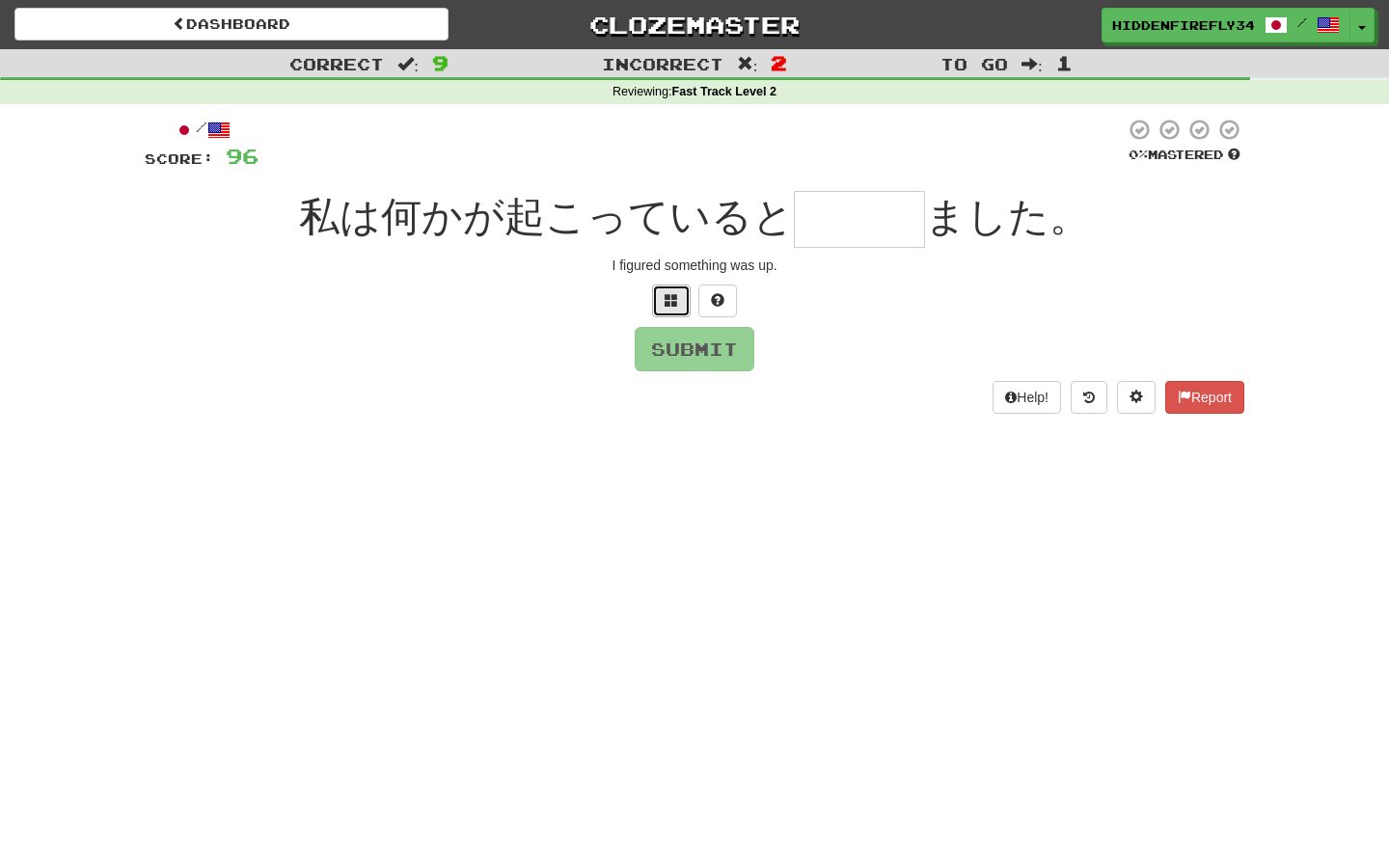
click at [667, 303] on span at bounding box center [671, 300] width 14 height 14
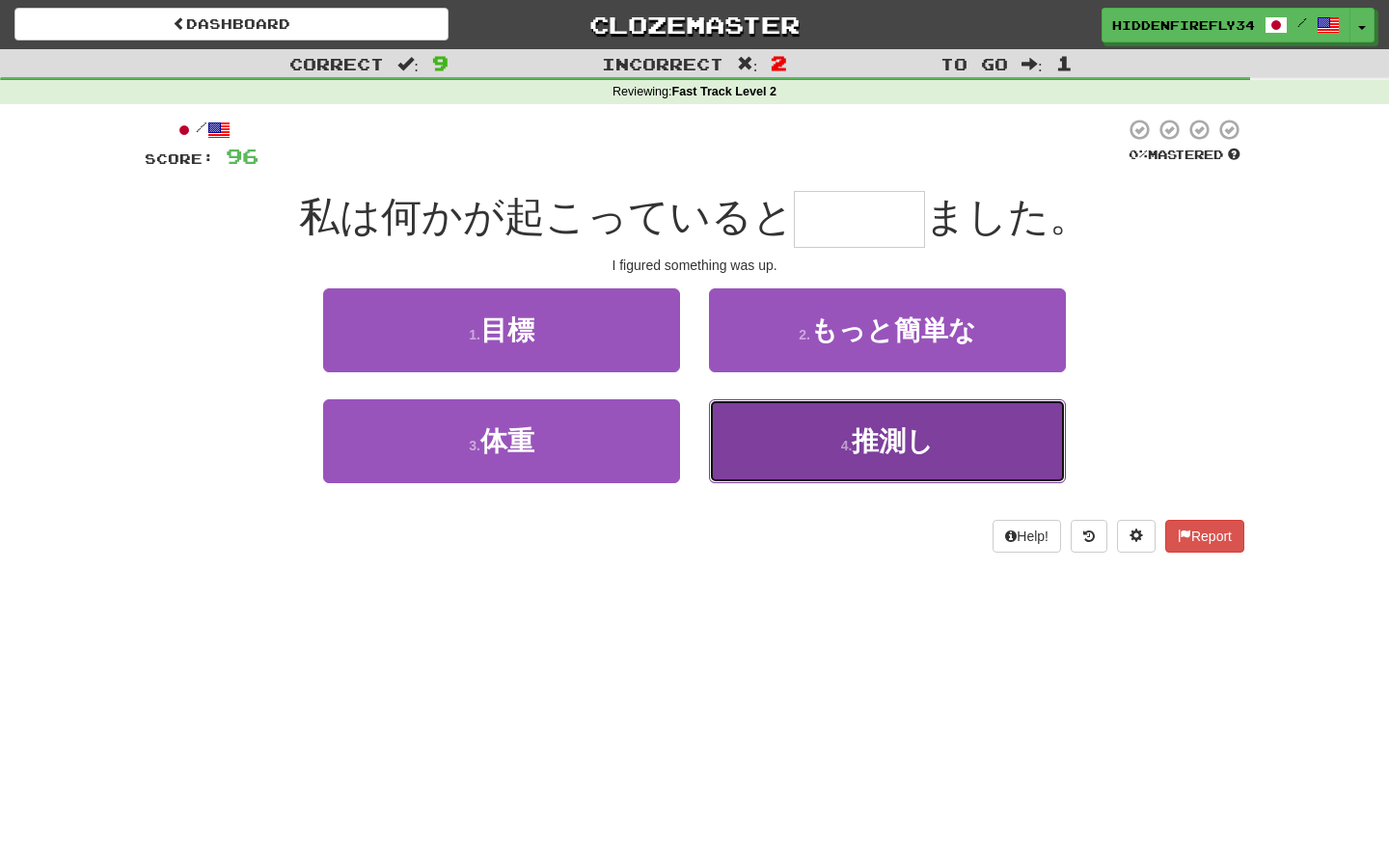
click at [739, 465] on button "4 . 推測し" at bounding box center [887, 441] width 357 height 84
type input "***"
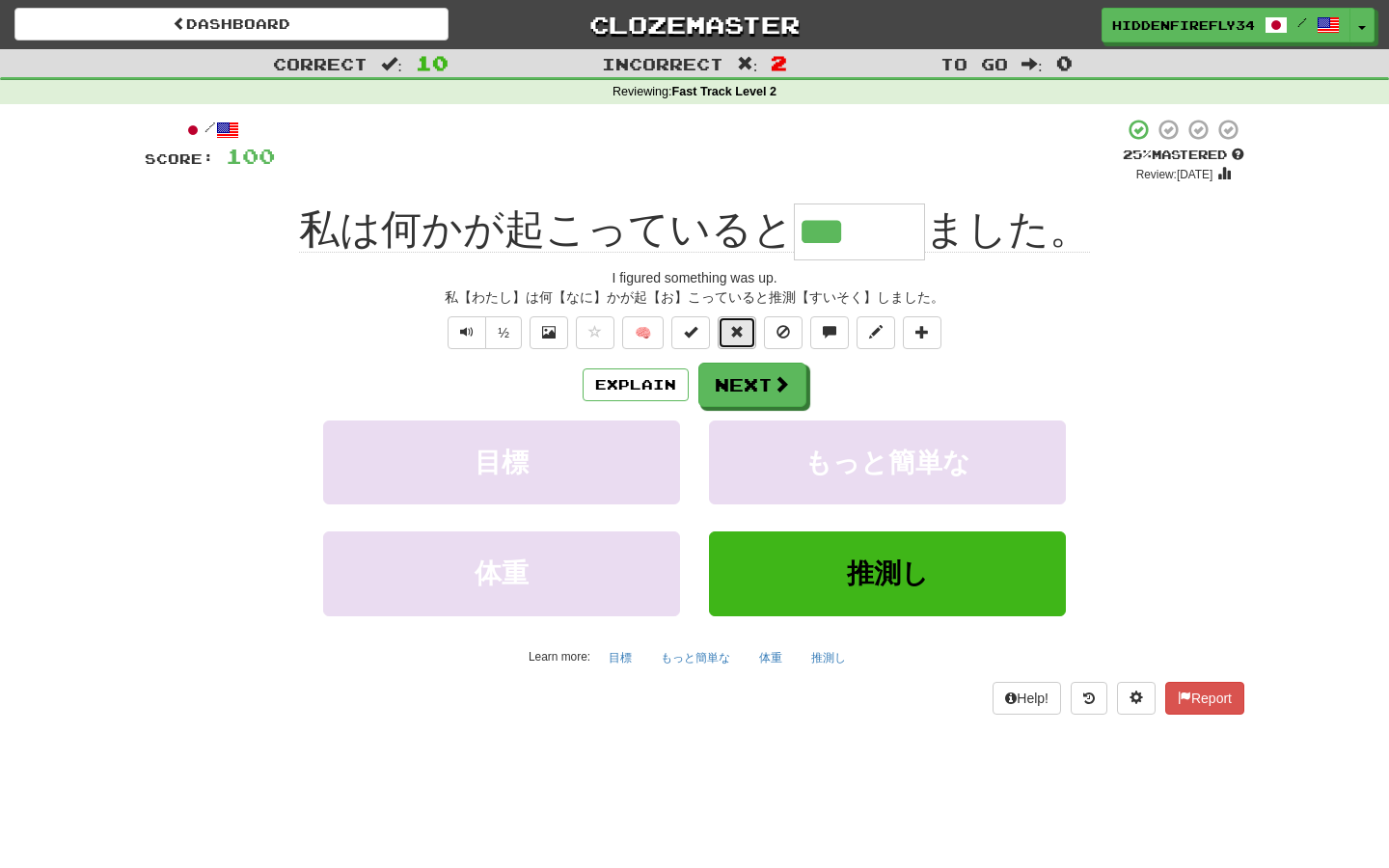
click at [731, 336] on span at bounding box center [737, 332] width 14 height 14
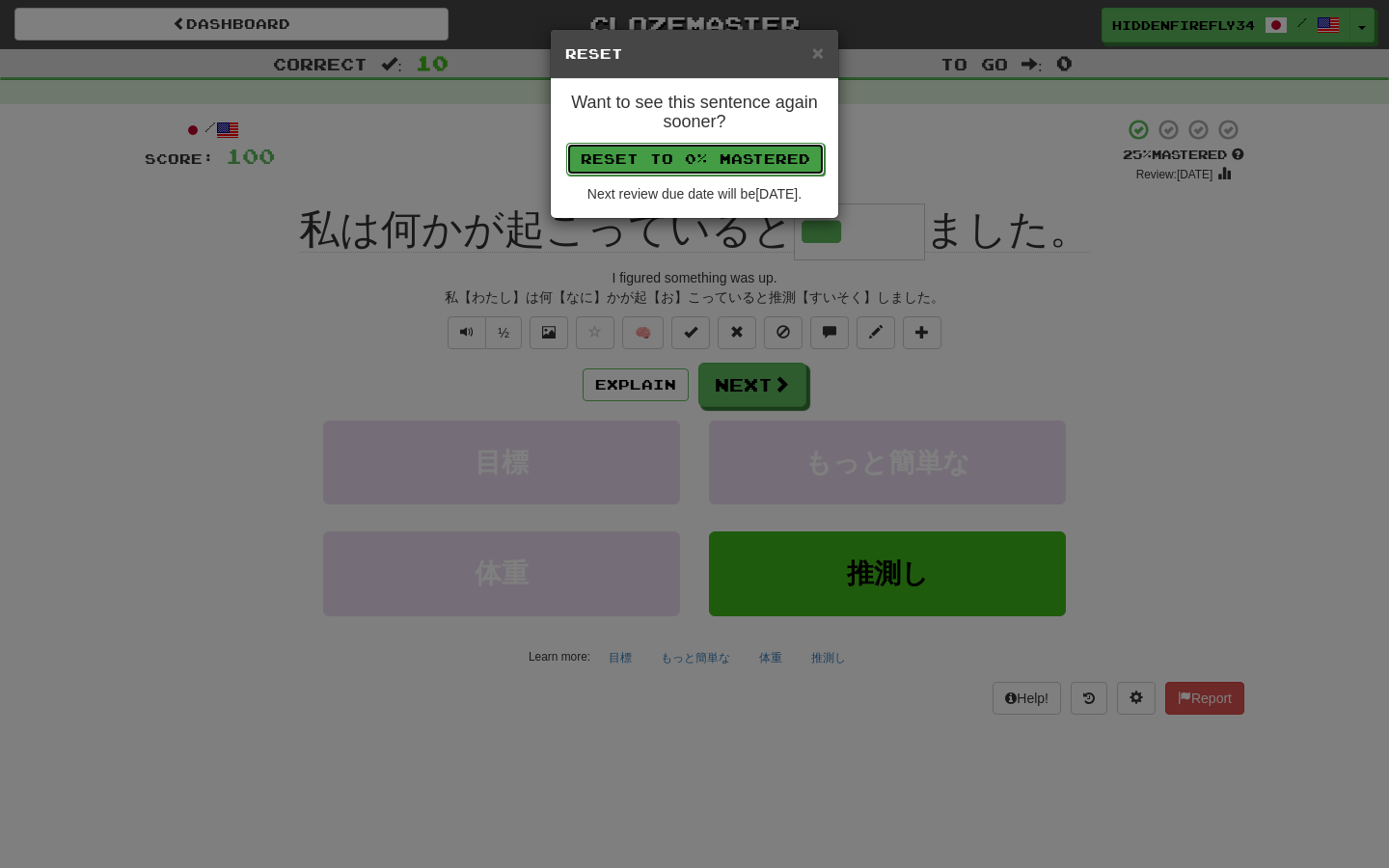
click at [751, 158] on button "Reset to 0% Mastered" at bounding box center [695, 158] width 259 height 32
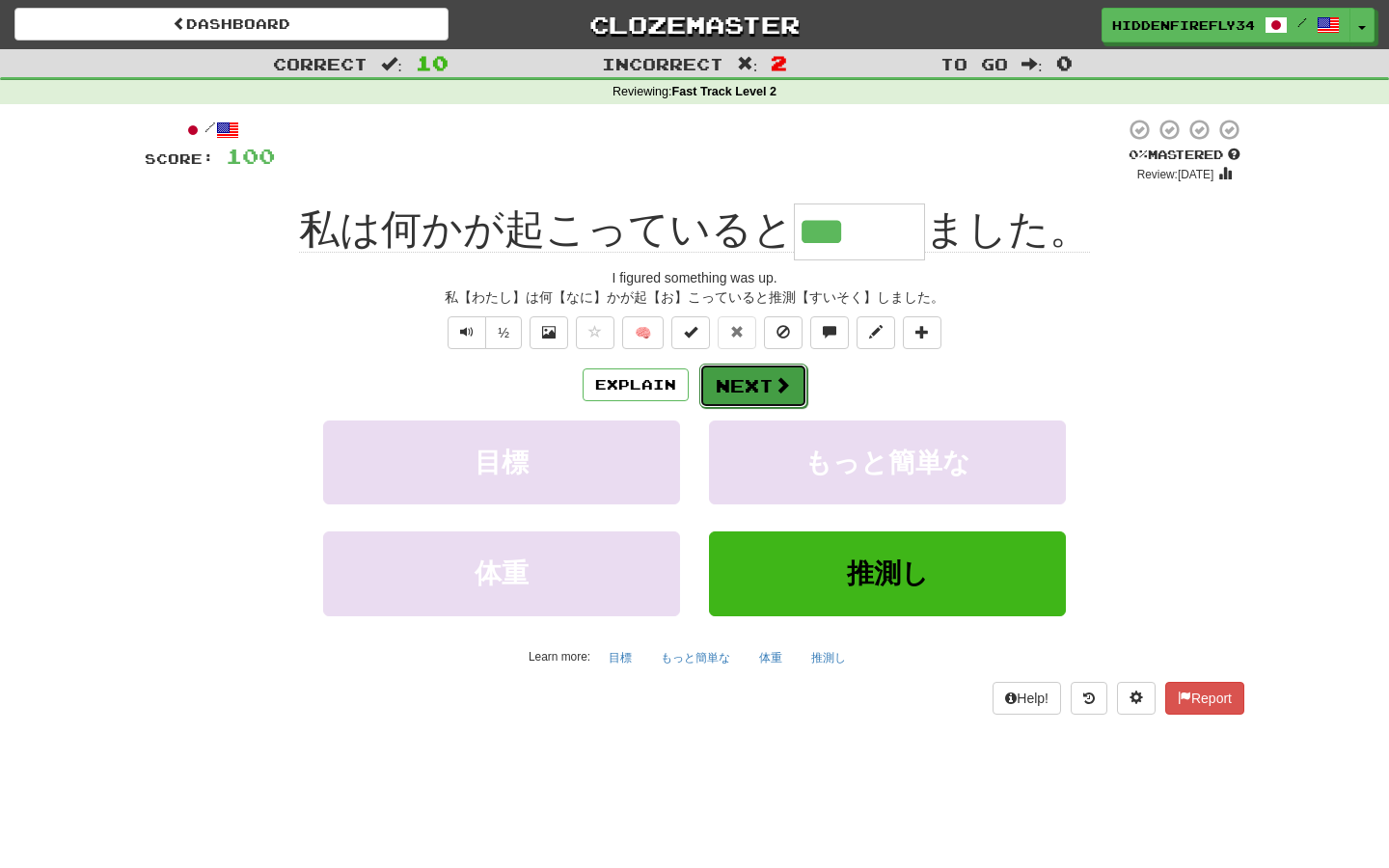
click at [789, 383] on span at bounding box center [783, 385] width 18 height 18
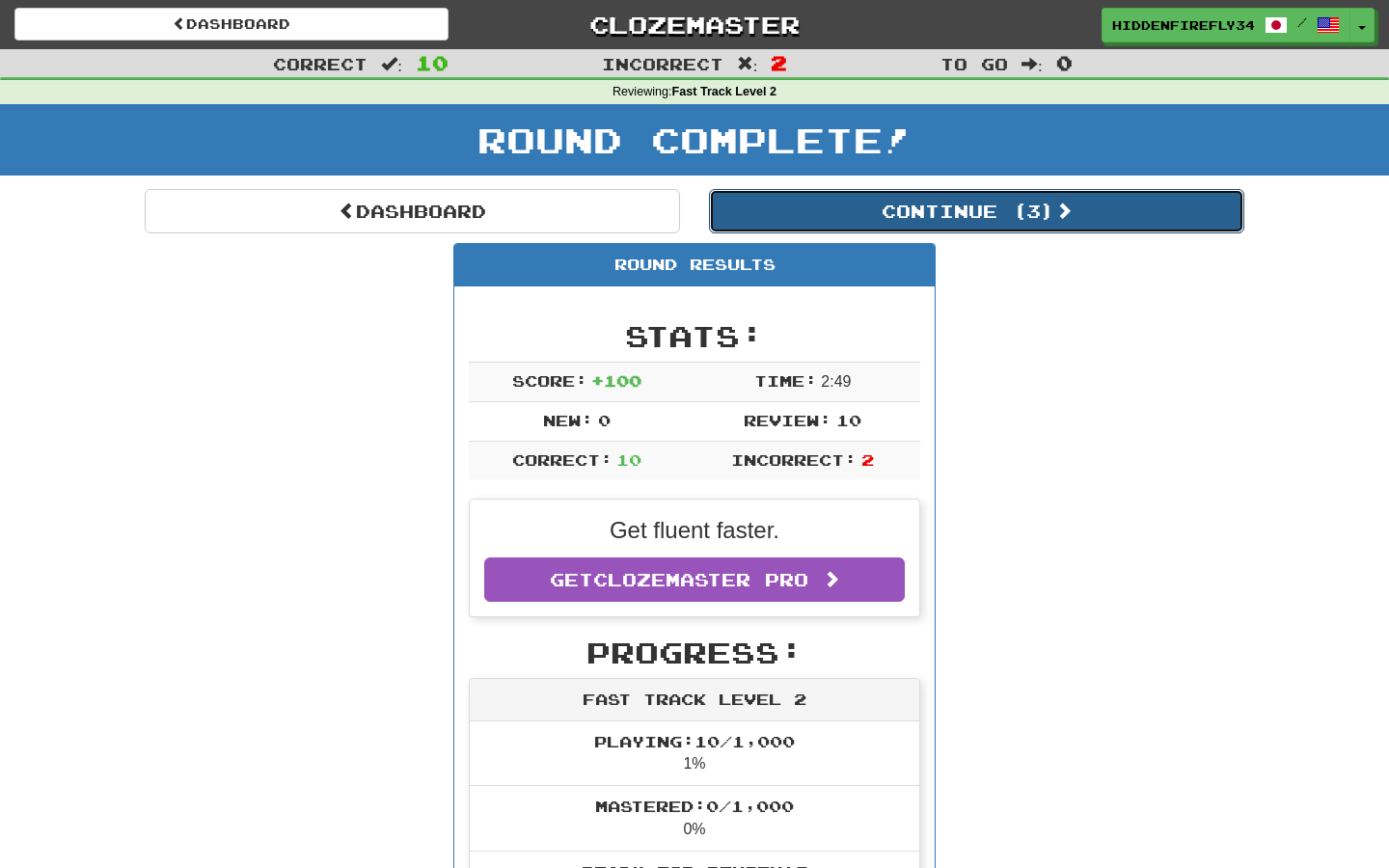
click at [899, 207] on button "Continue ( 3 )" at bounding box center [977, 211] width 536 height 44
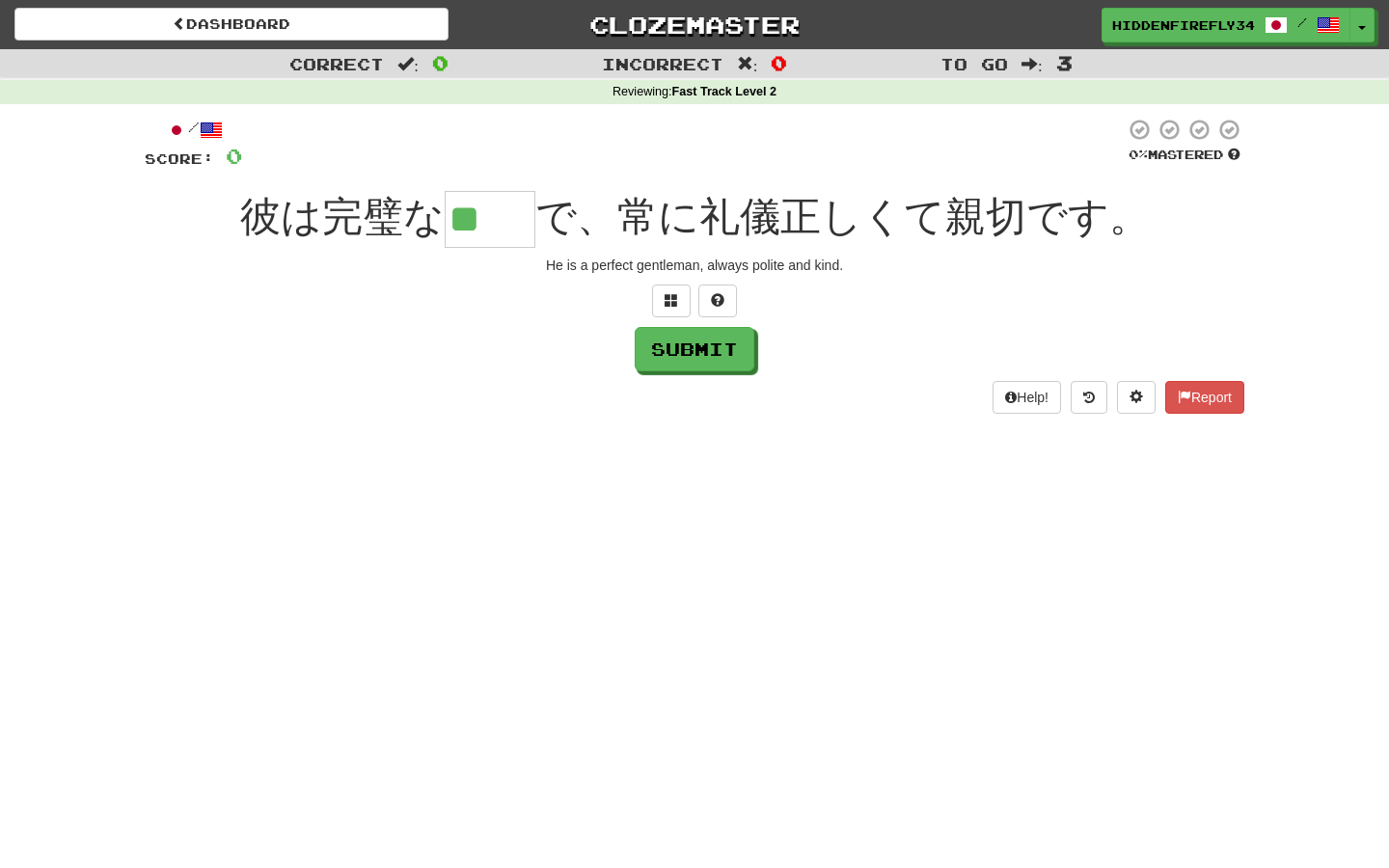
type input "**"
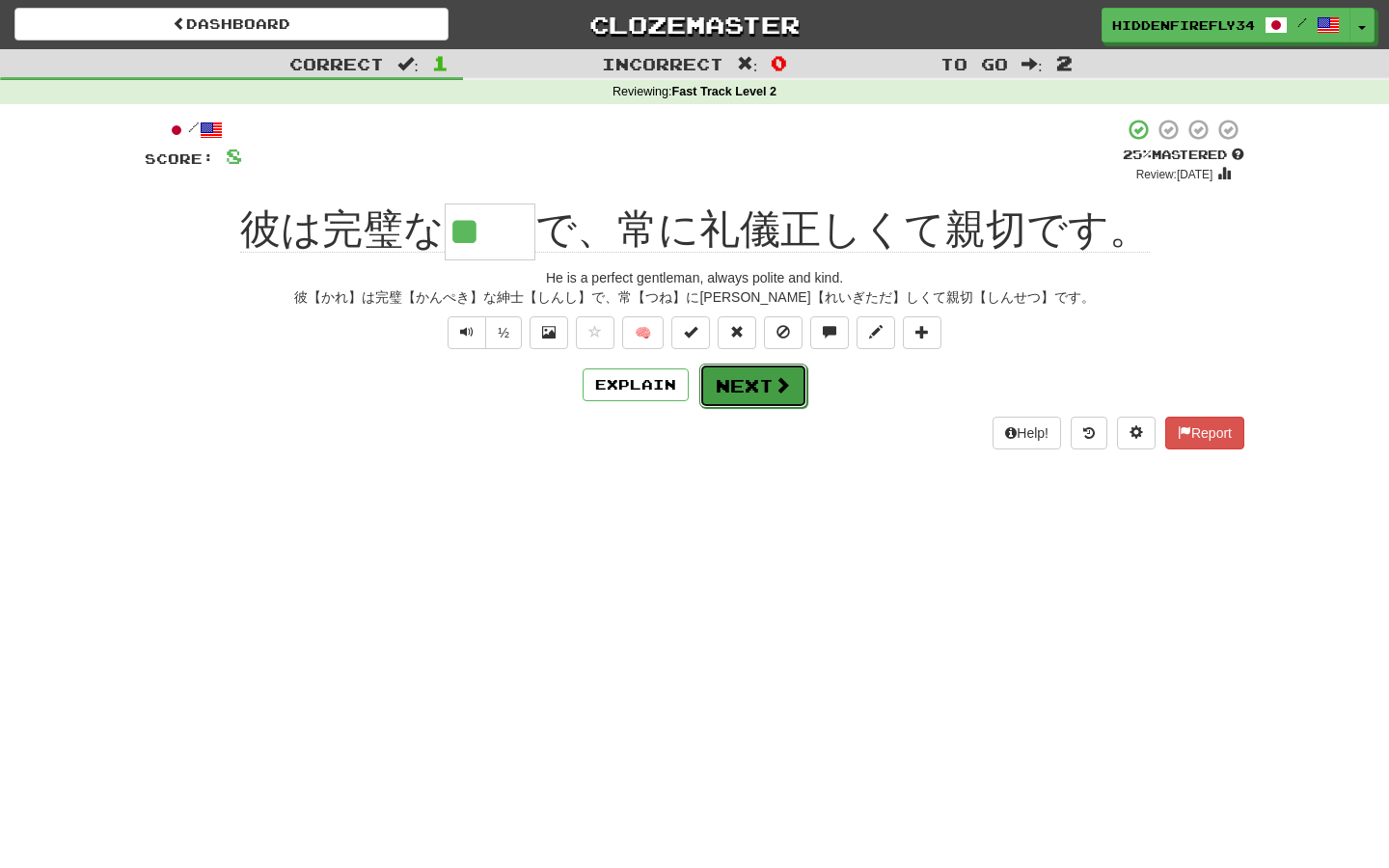
click at [760, 384] on button "Next" at bounding box center [753, 385] width 108 height 44
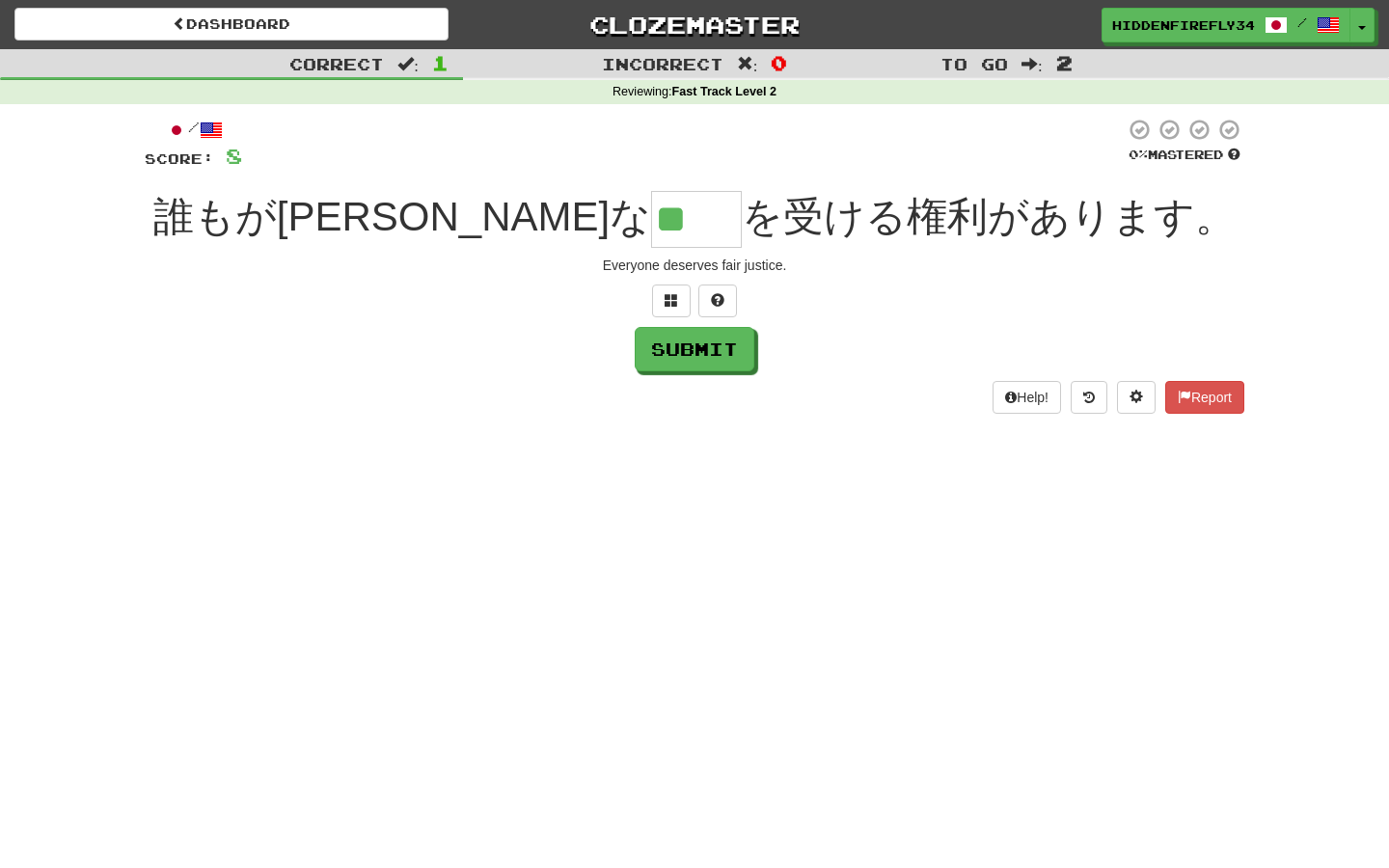
type input "**"
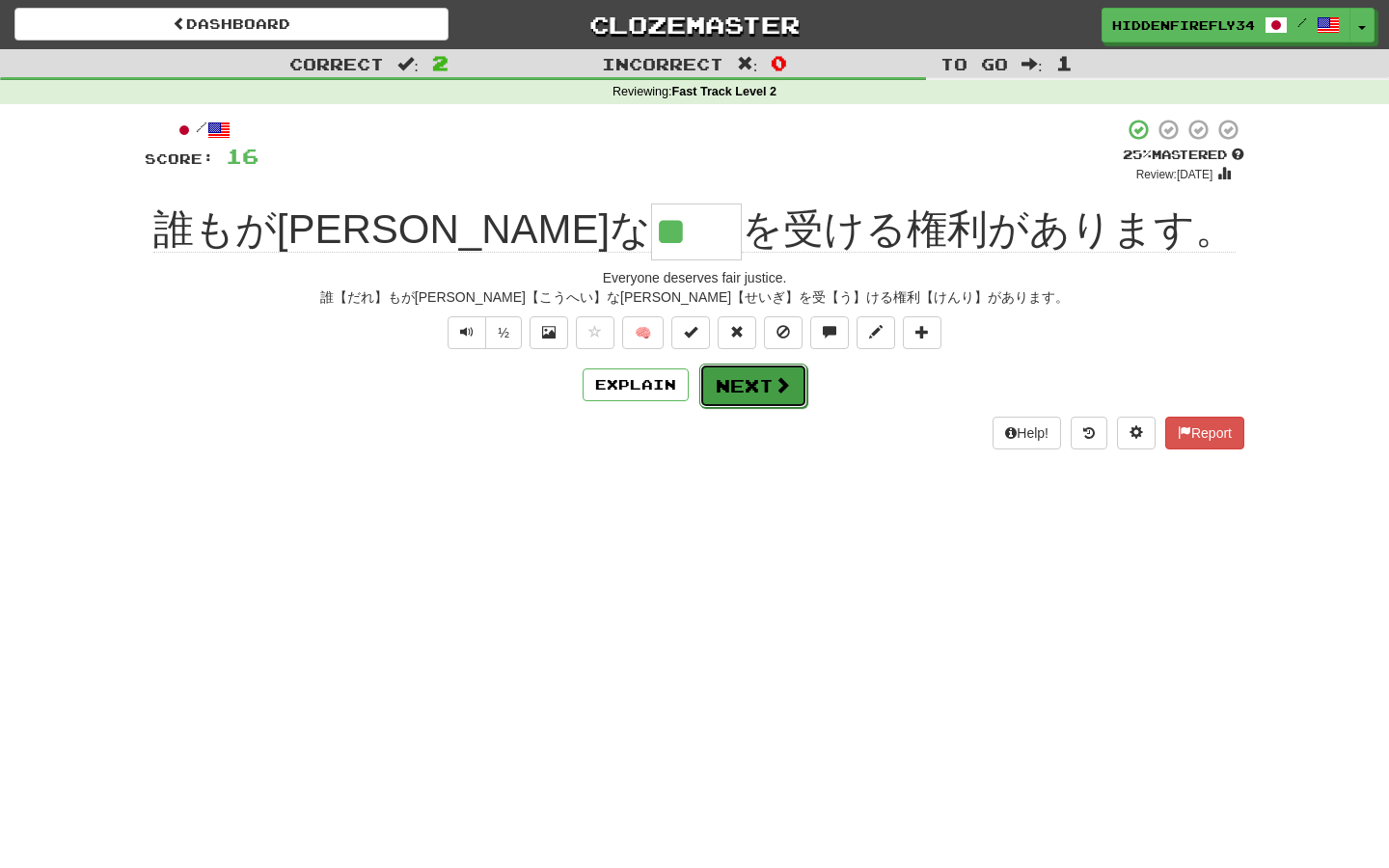
click at [729, 403] on button "Next" at bounding box center [753, 385] width 108 height 44
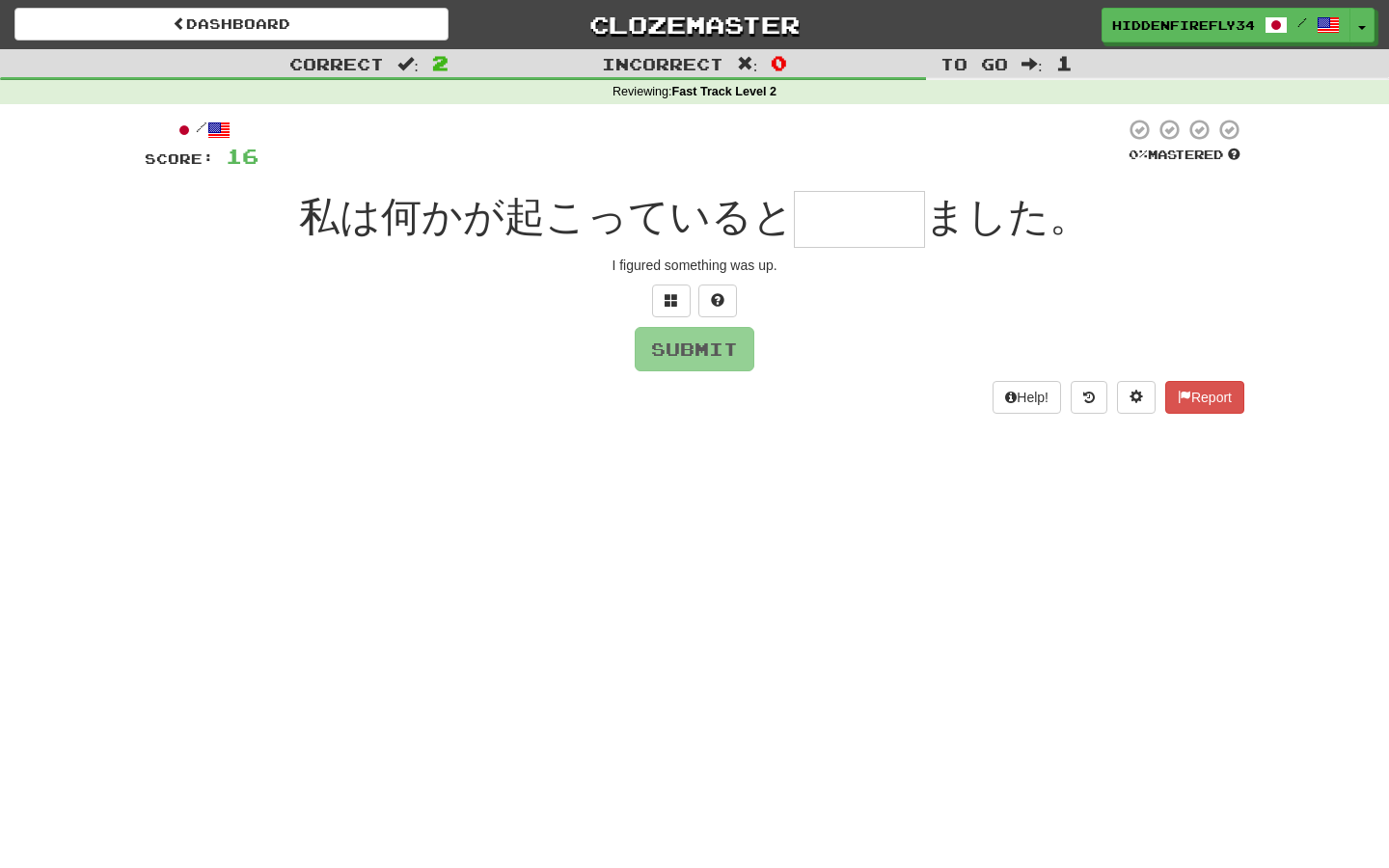
click at [812, 225] on input "text" at bounding box center [859, 219] width 131 height 57
type input "*"
click at [677, 293] on span at bounding box center [671, 300] width 14 height 14
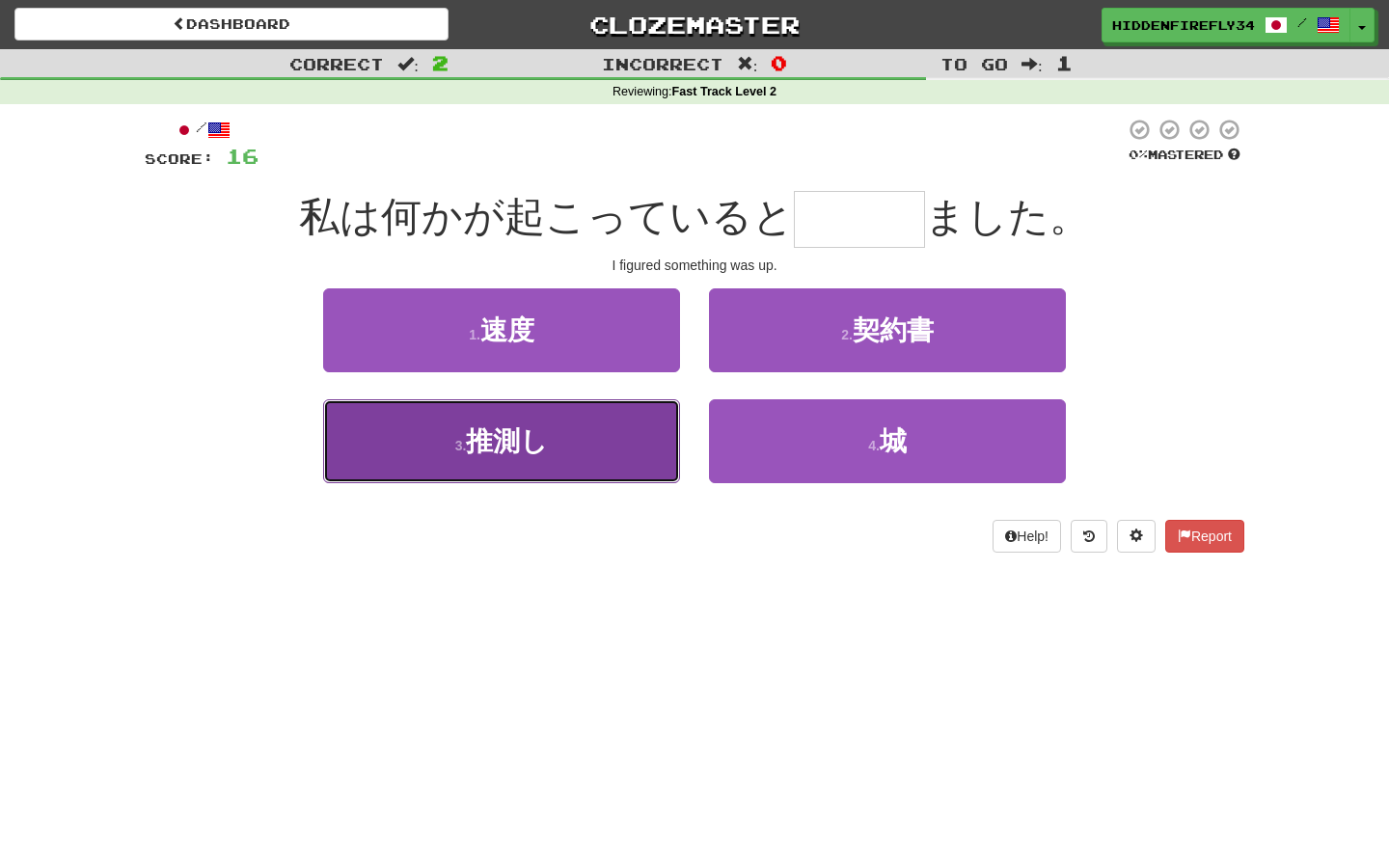
click at [645, 458] on button "3 . 推測し" at bounding box center [501, 441] width 357 height 84
type input "***"
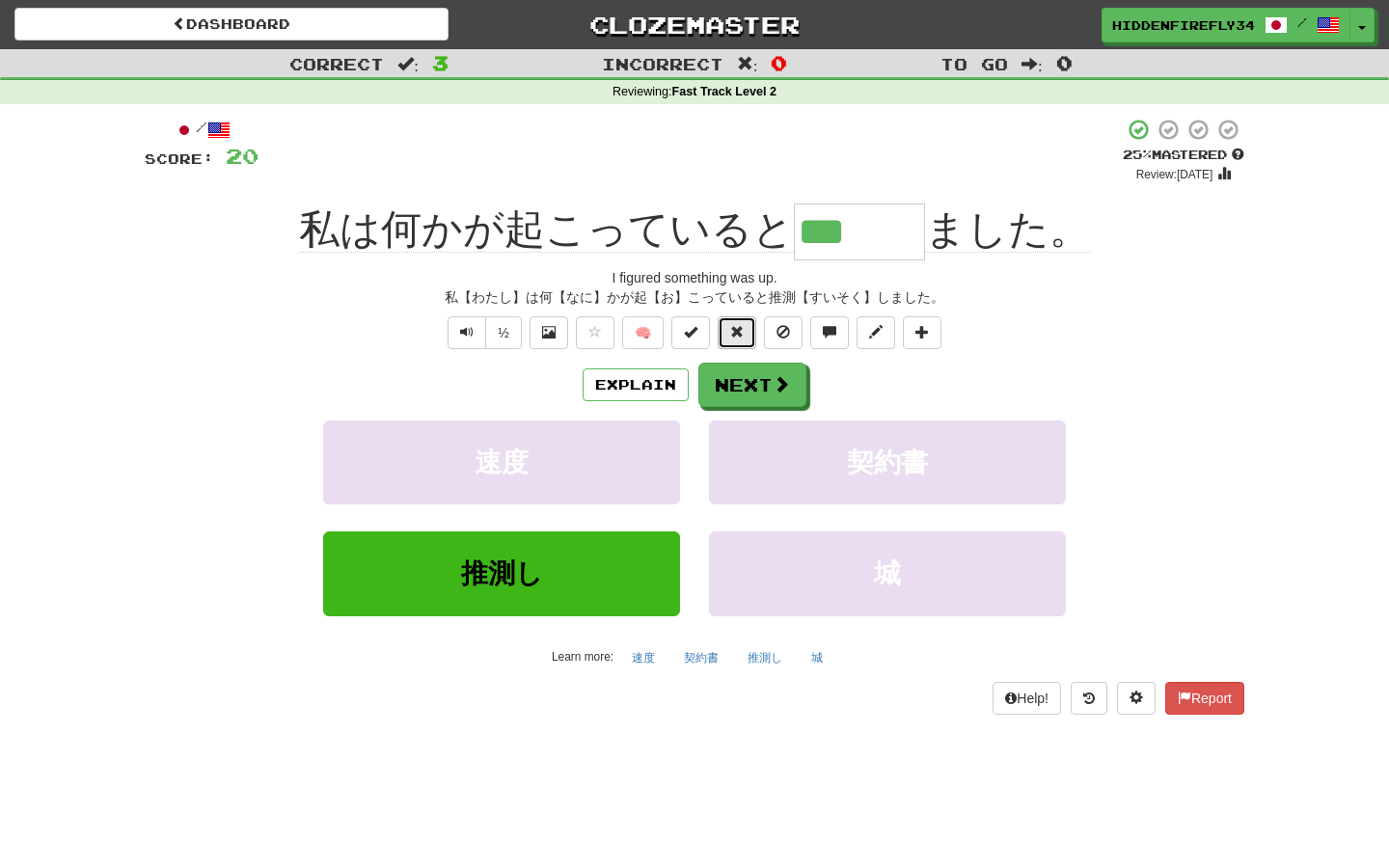
click at [748, 341] on button at bounding box center [736, 332] width 38 height 32
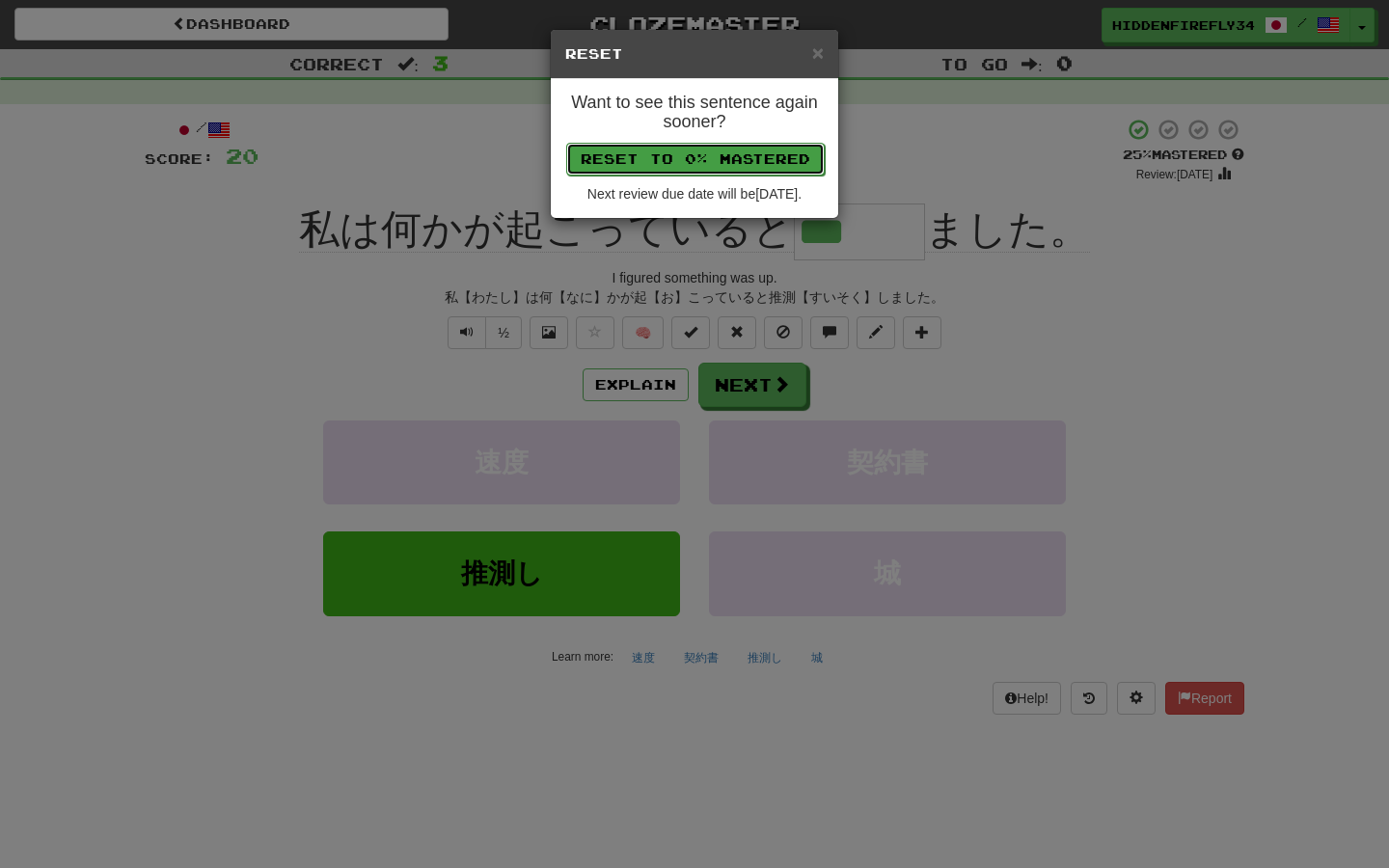
click at [779, 155] on button "Reset to 0% Mastered" at bounding box center [695, 158] width 259 height 32
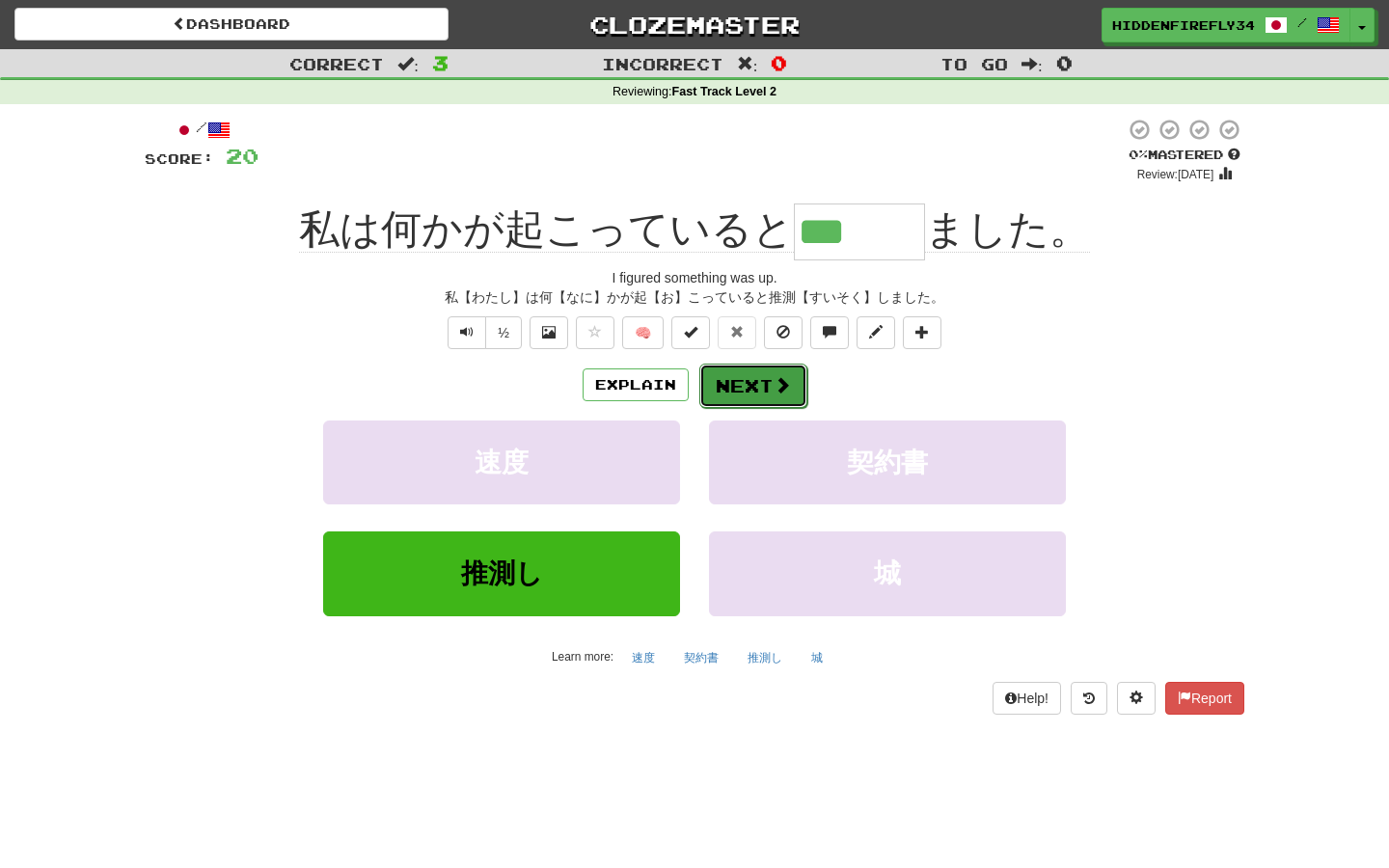
click at [789, 397] on button "Next" at bounding box center [753, 385] width 108 height 44
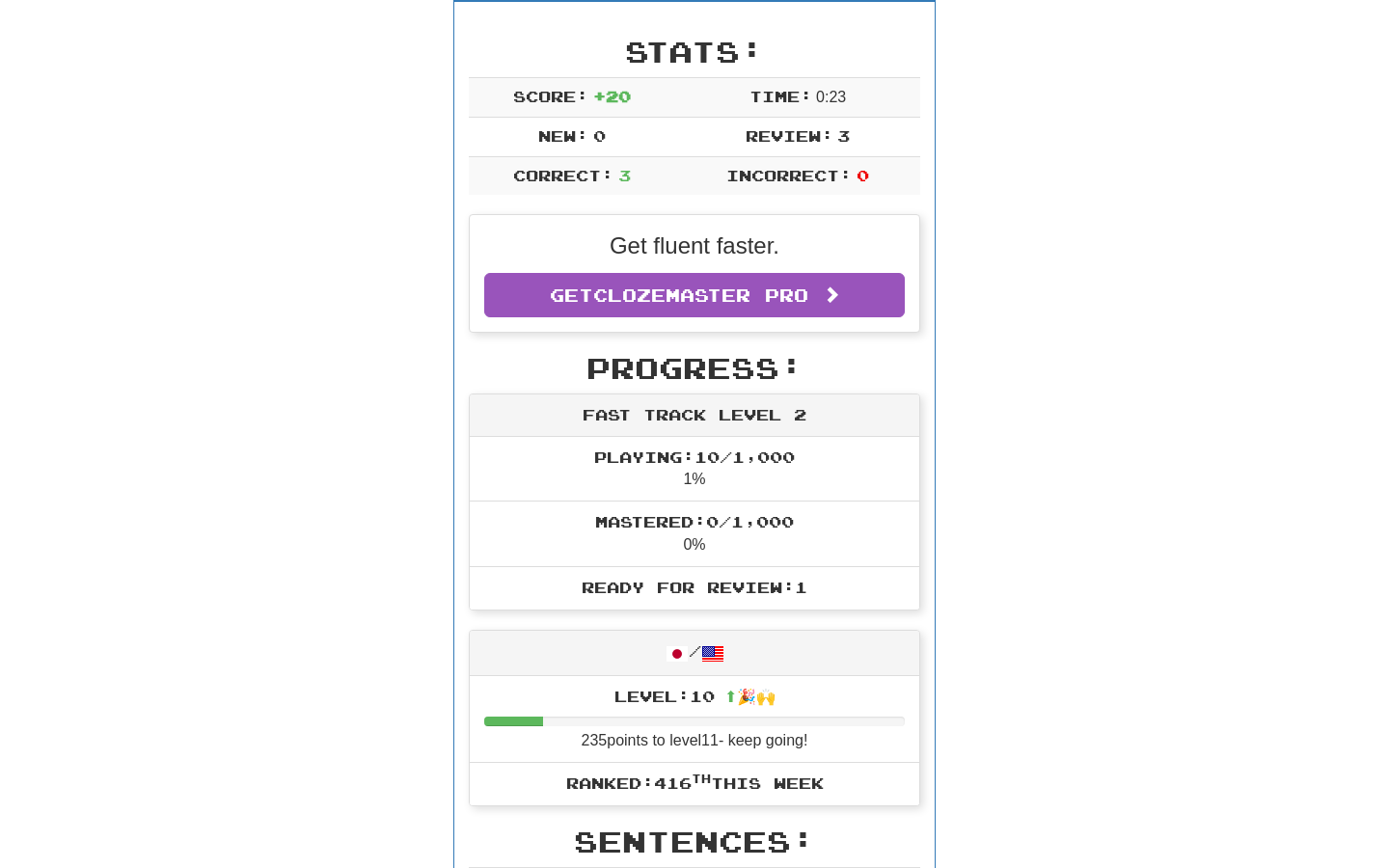
scroll to position [121, 0]
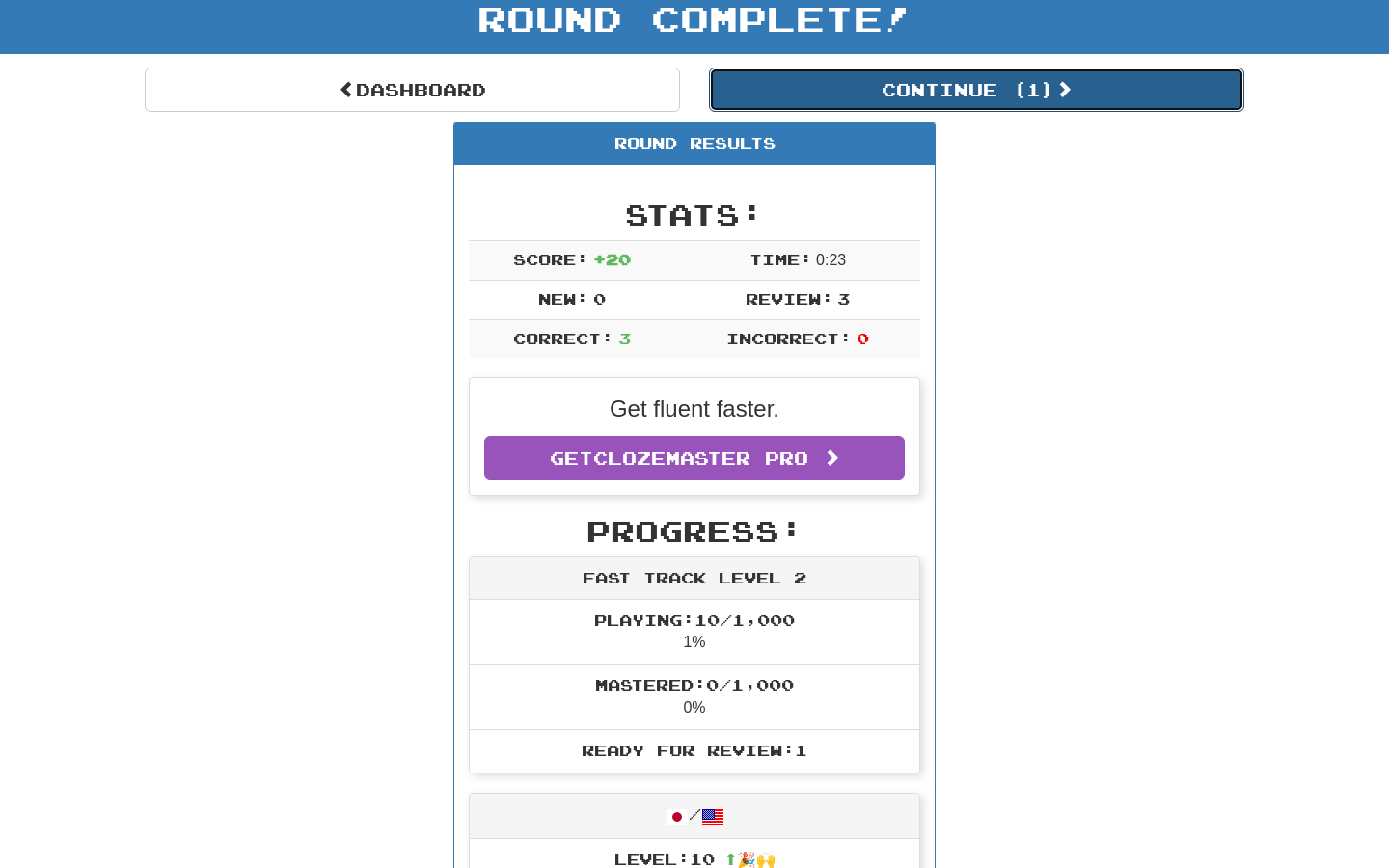
click at [940, 95] on button "Continue ( 1 )" at bounding box center [977, 90] width 536 height 44
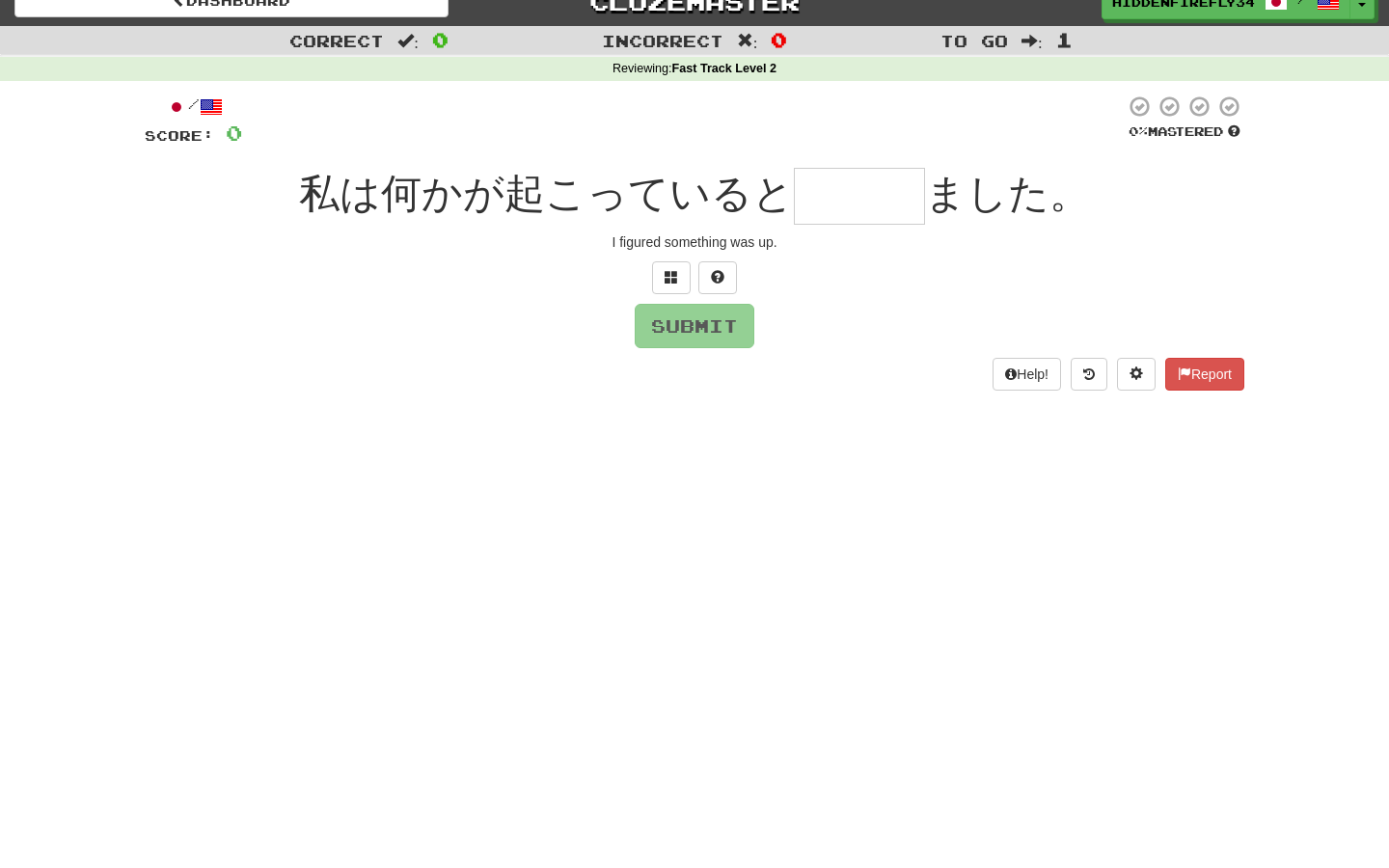
scroll to position [0, 0]
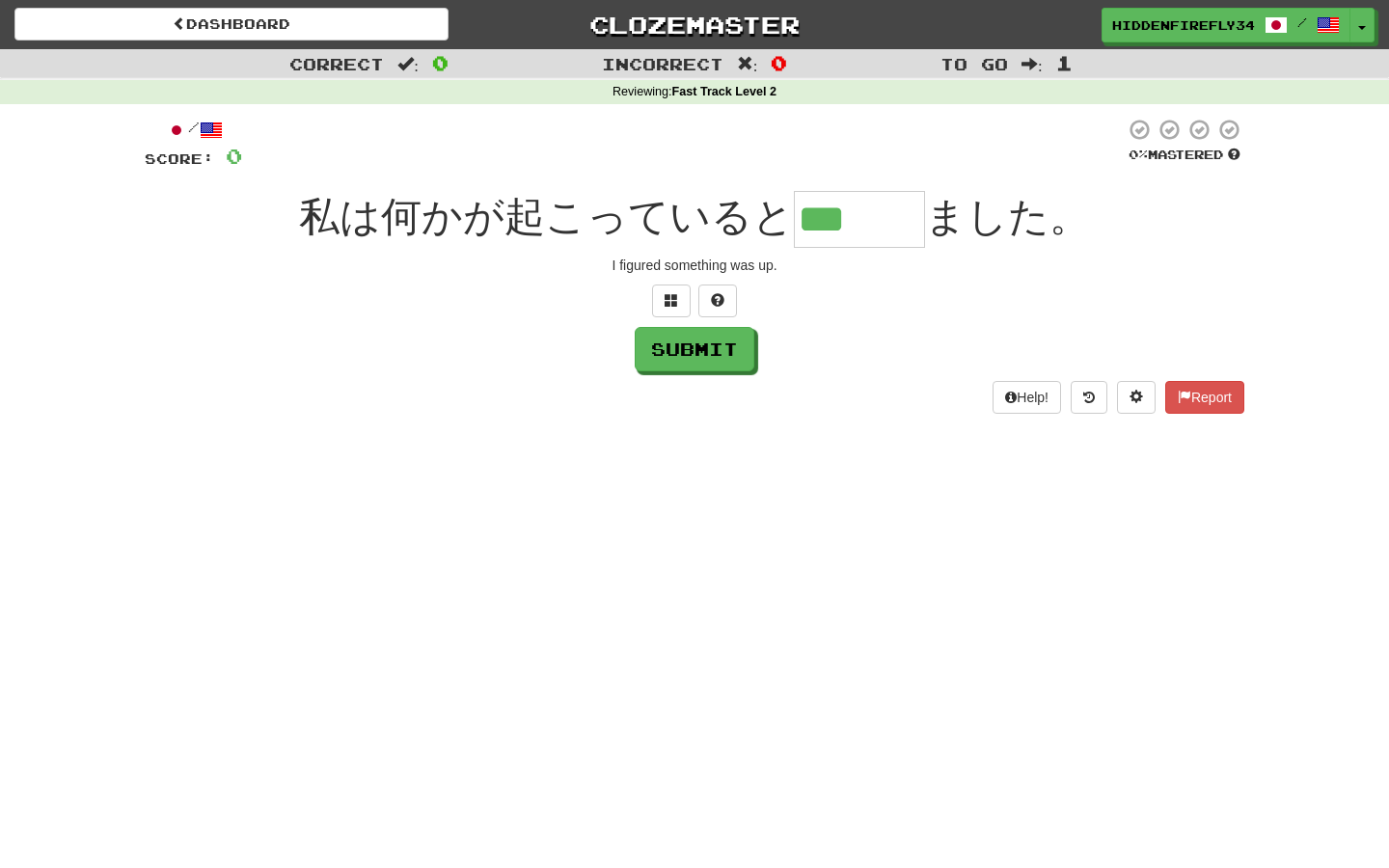
type input "***"
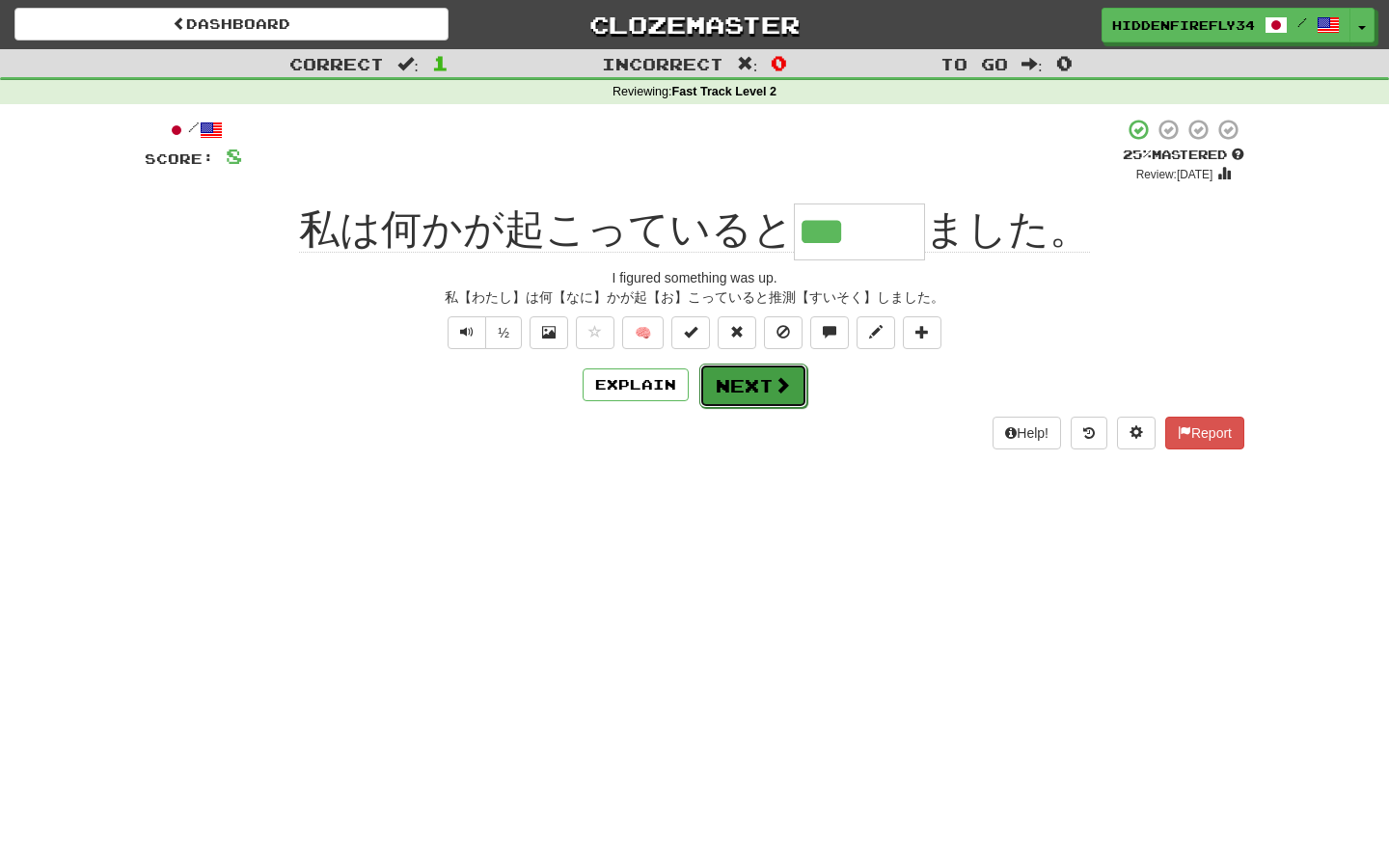
click at [778, 390] on span at bounding box center [783, 385] width 18 height 18
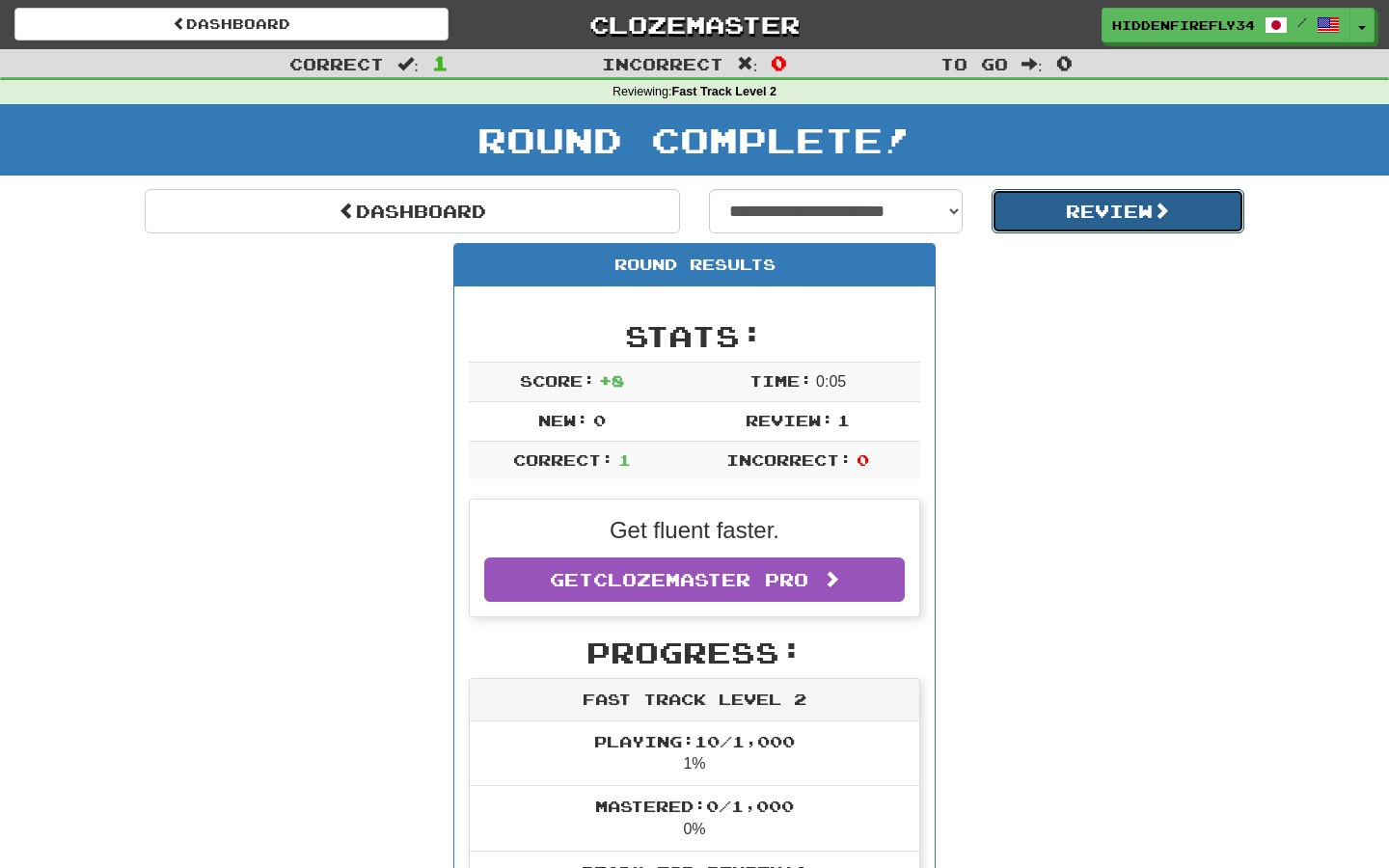
click at [1064, 221] on button "Review" at bounding box center [1118, 211] width 254 height 44
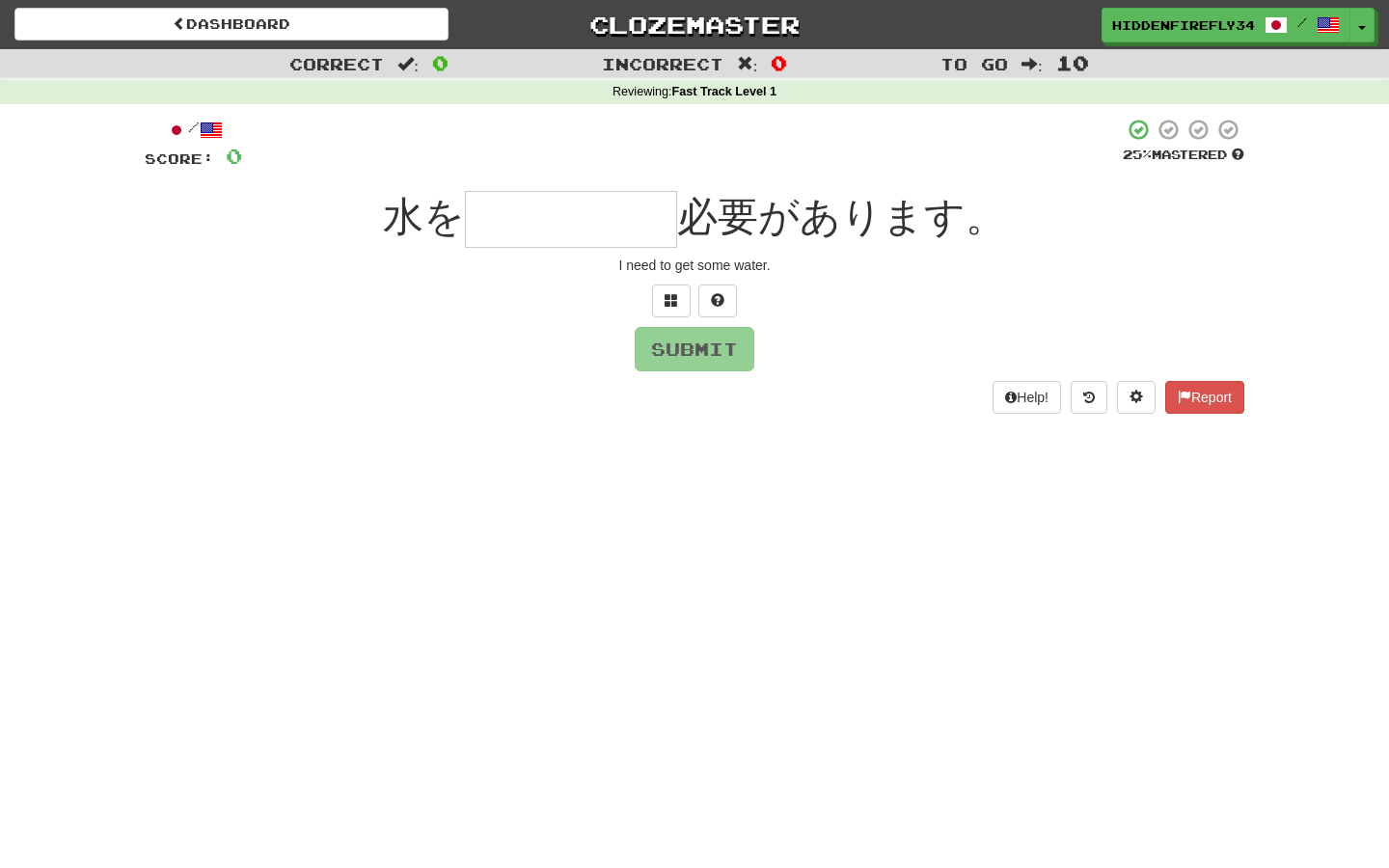
click at [1064, 221] on div "水を 必要があります。" at bounding box center [694, 219] width 1100 height 57
click at [673, 303] on span at bounding box center [671, 300] width 14 height 14
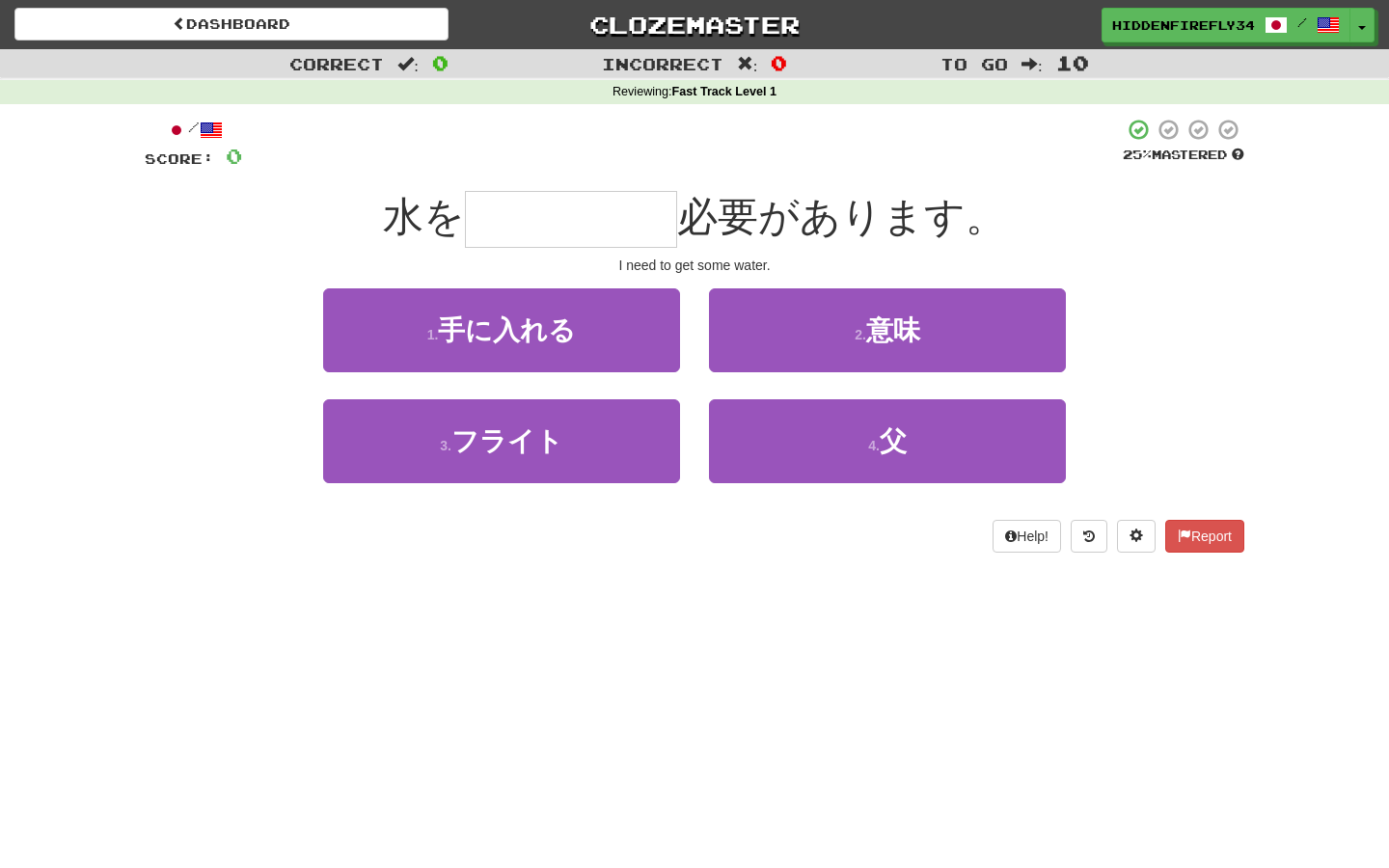
click at [637, 372] on div "1 . 手に入れる" at bounding box center [502, 343] width 386 height 111
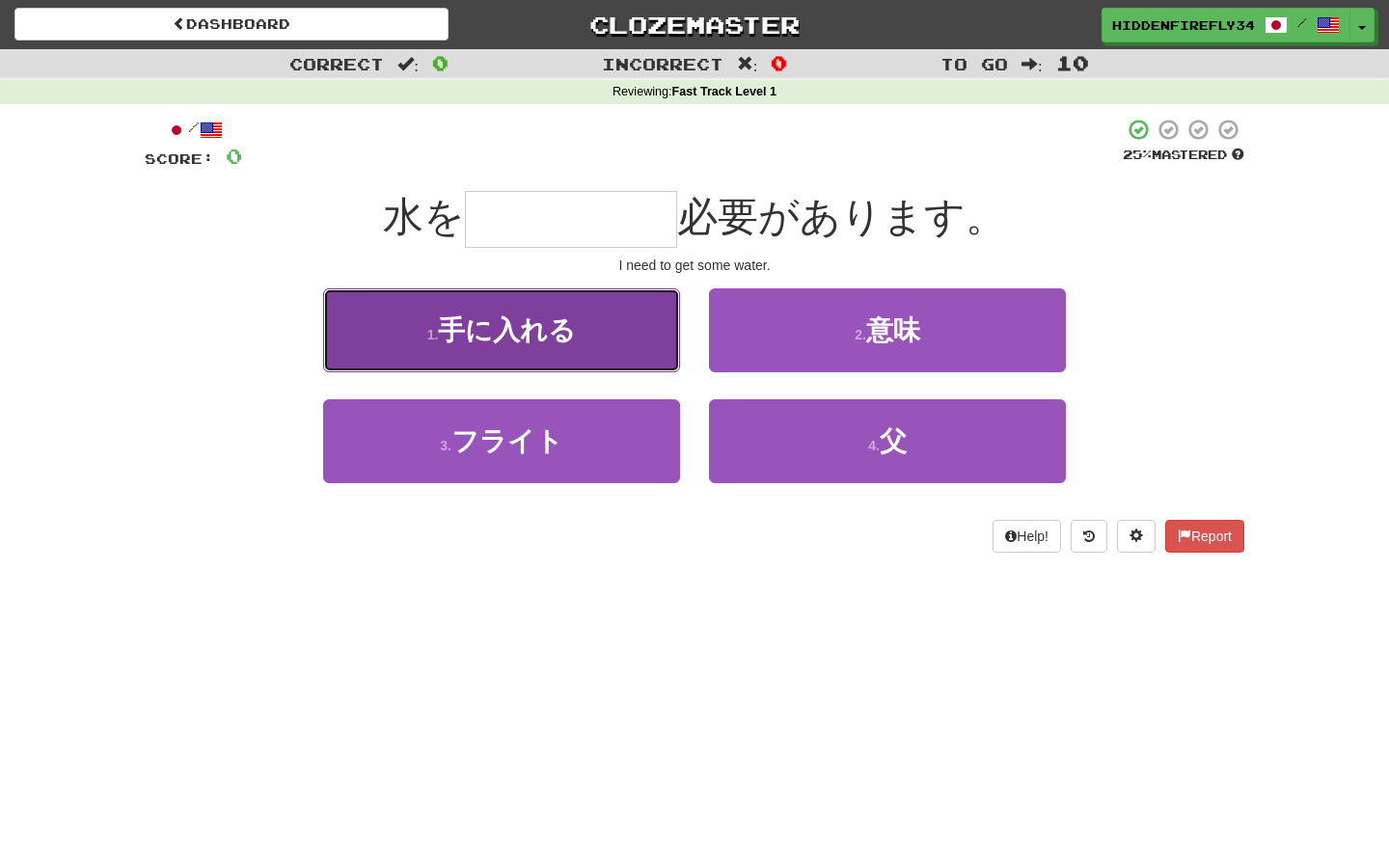
click at [632, 347] on button "1 . 手に入れる" at bounding box center [501, 330] width 357 height 84
type input "*****"
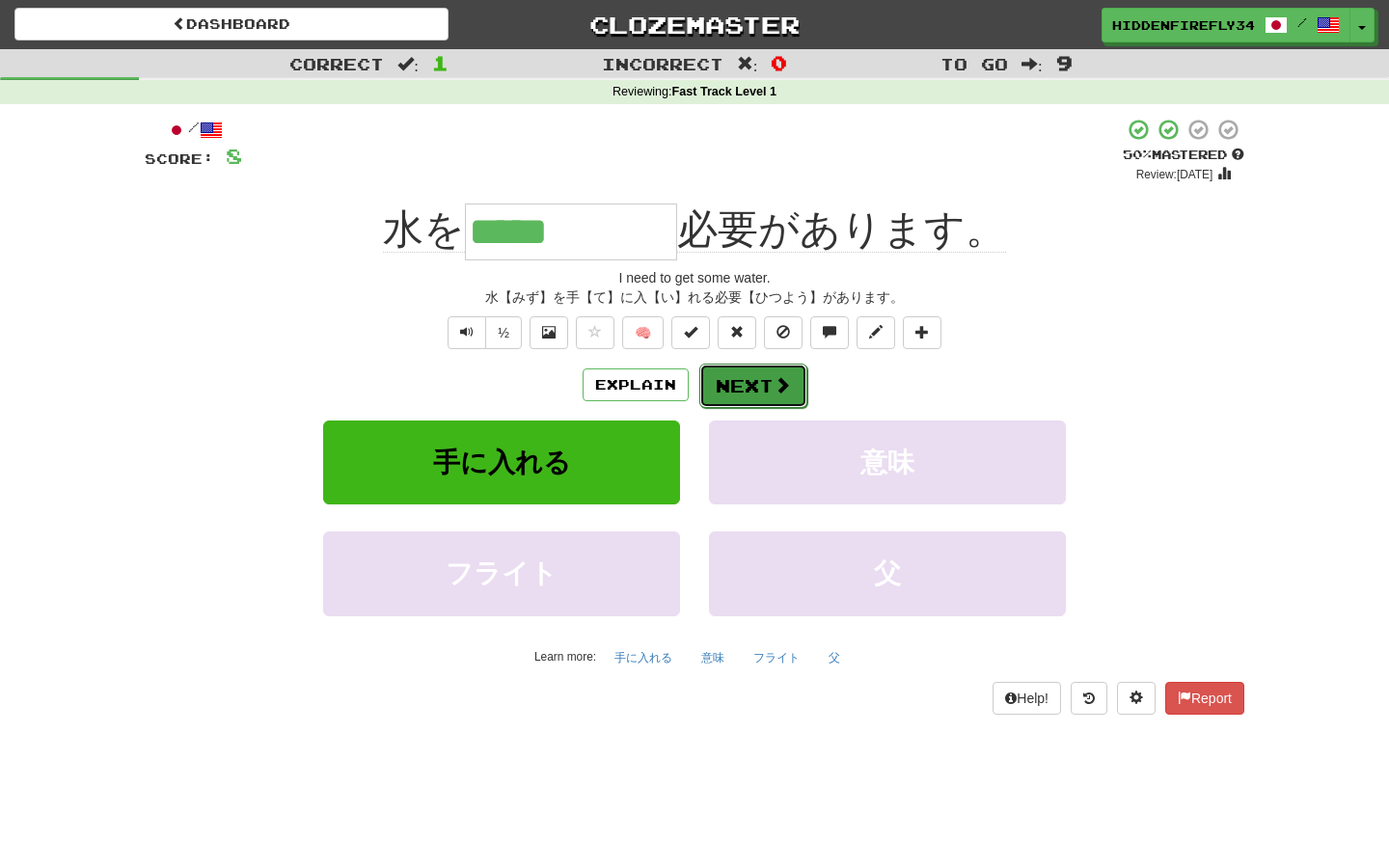
click at [756, 384] on button "Next" at bounding box center [753, 385] width 108 height 44
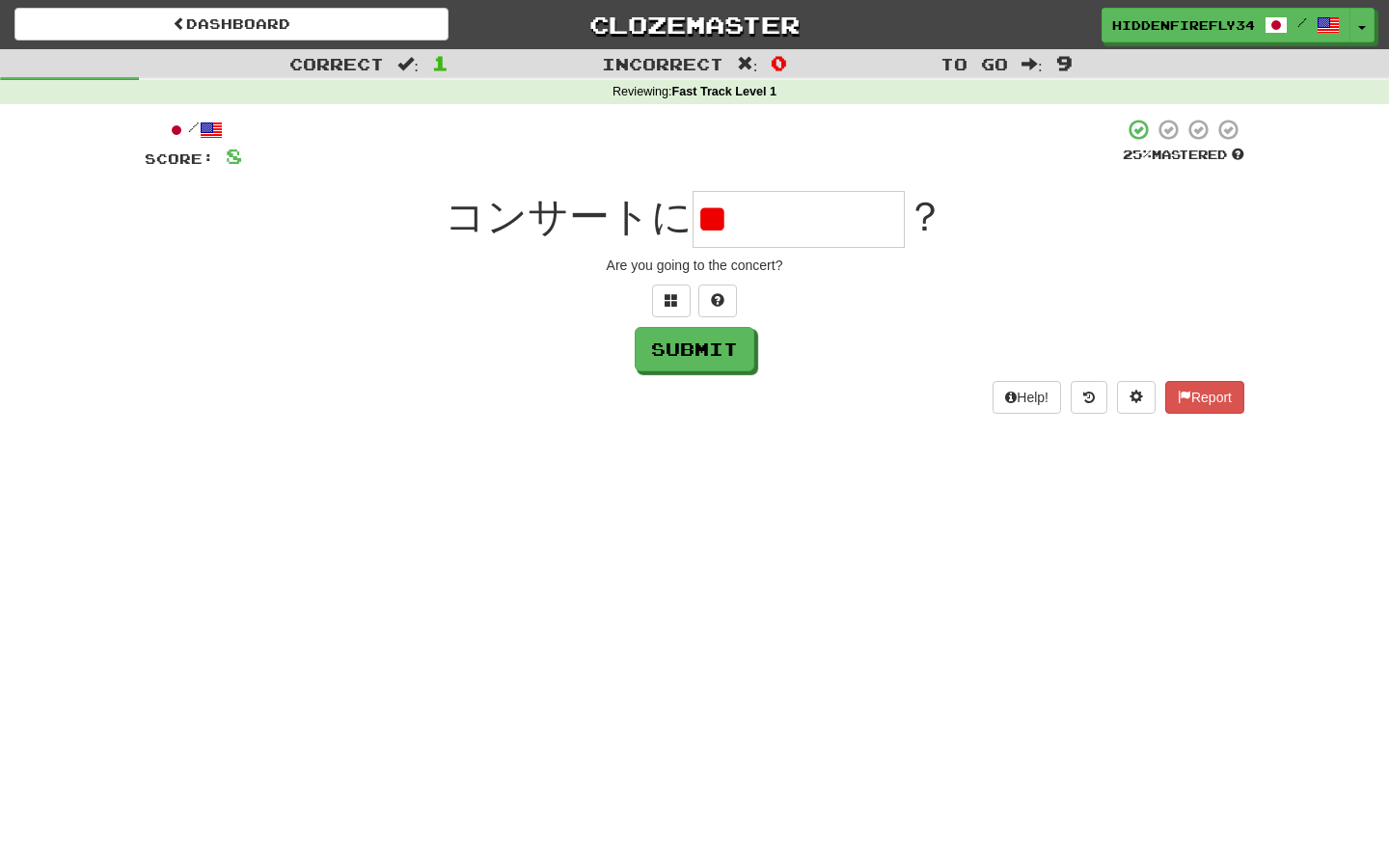
type input "*"
type input "*****"
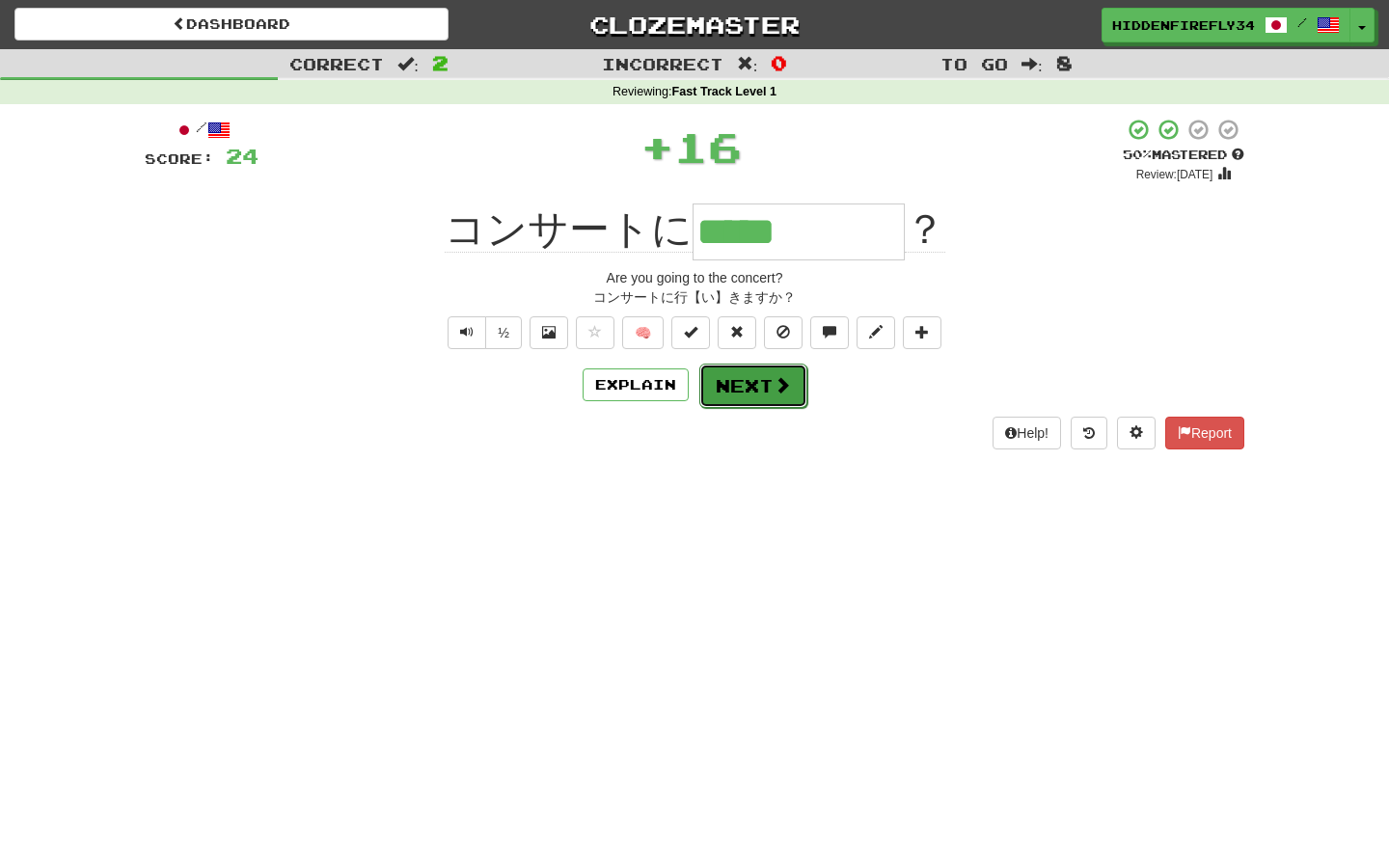
click at [770, 398] on button "Next" at bounding box center [753, 385] width 108 height 44
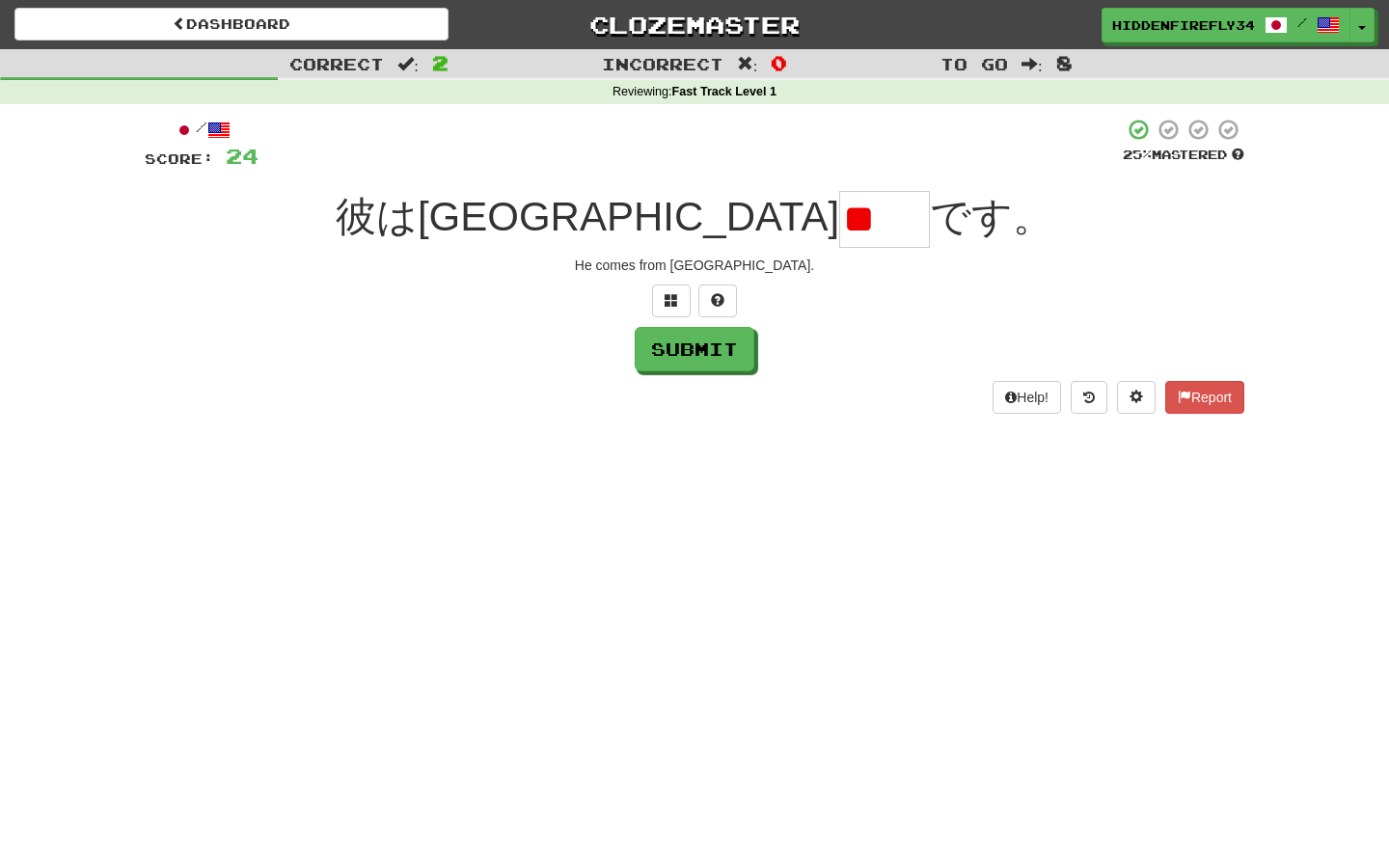
type input "*"
click at [668, 289] on button at bounding box center [670, 300] width 38 height 32
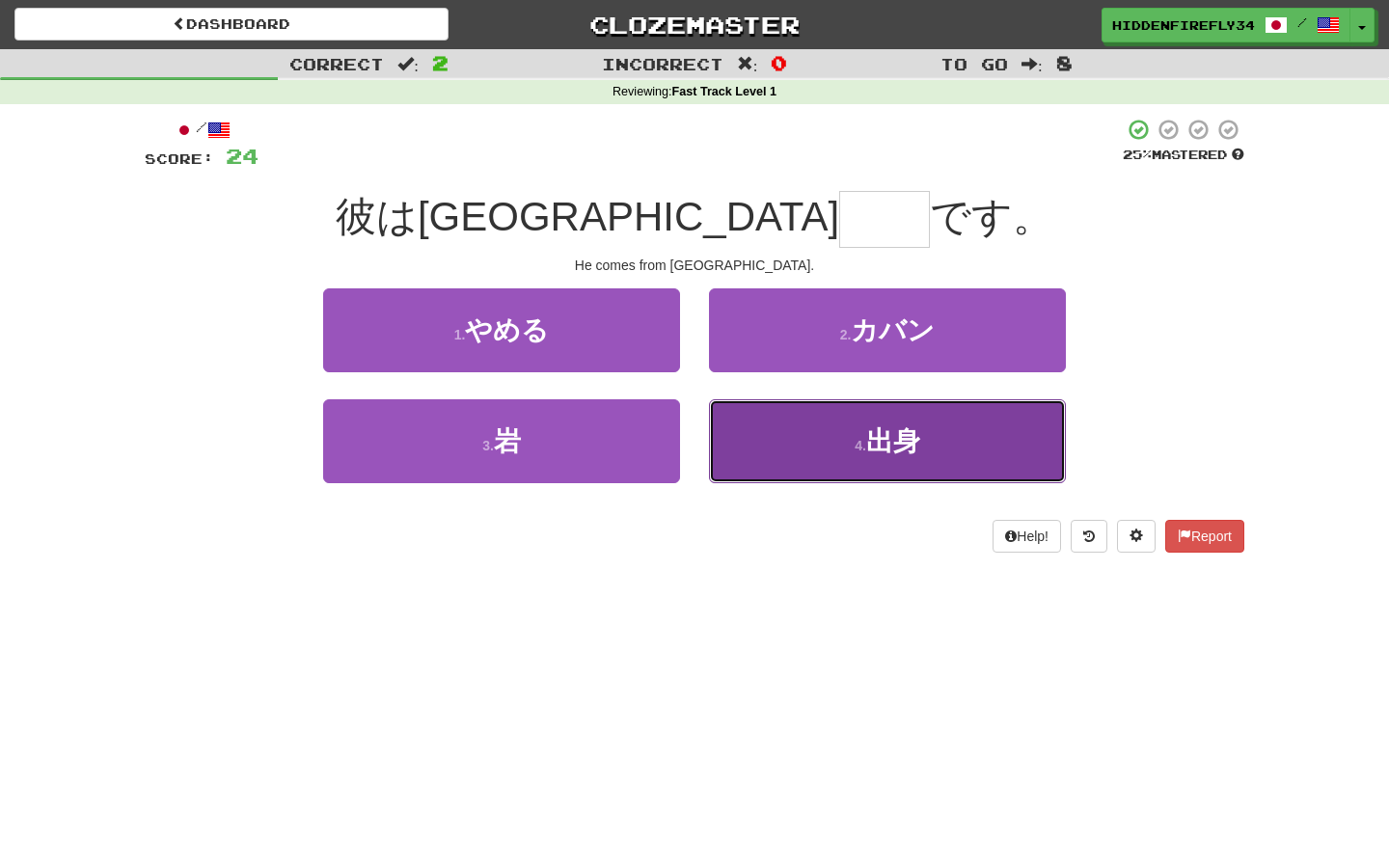
click at [799, 463] on button "4 . 出身" at bounding box center [887, 441] width 357 height 84
type input "**"
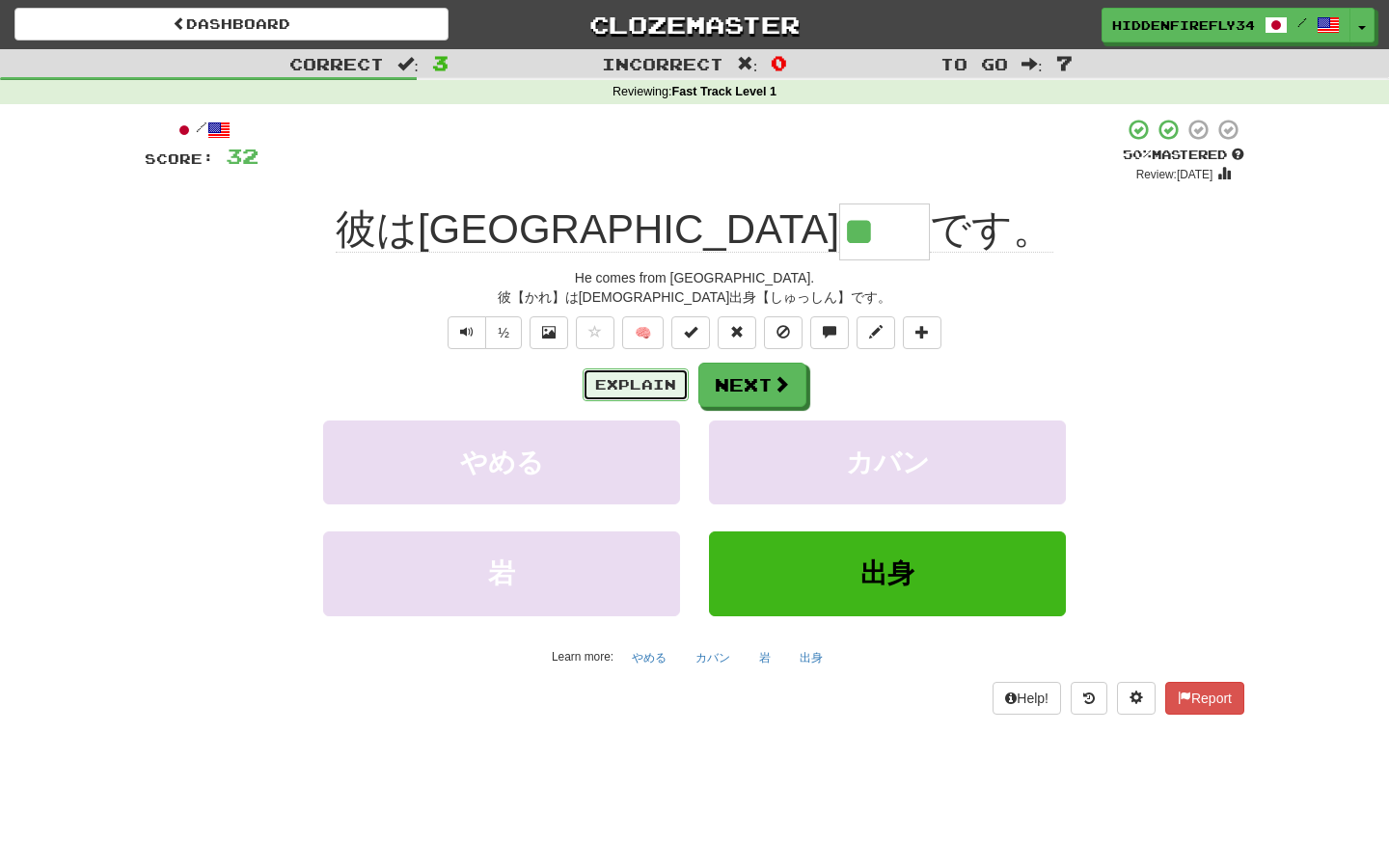
click at [652, 379] on button "Explain" at bounding box center [636, 384] width 106 height 32
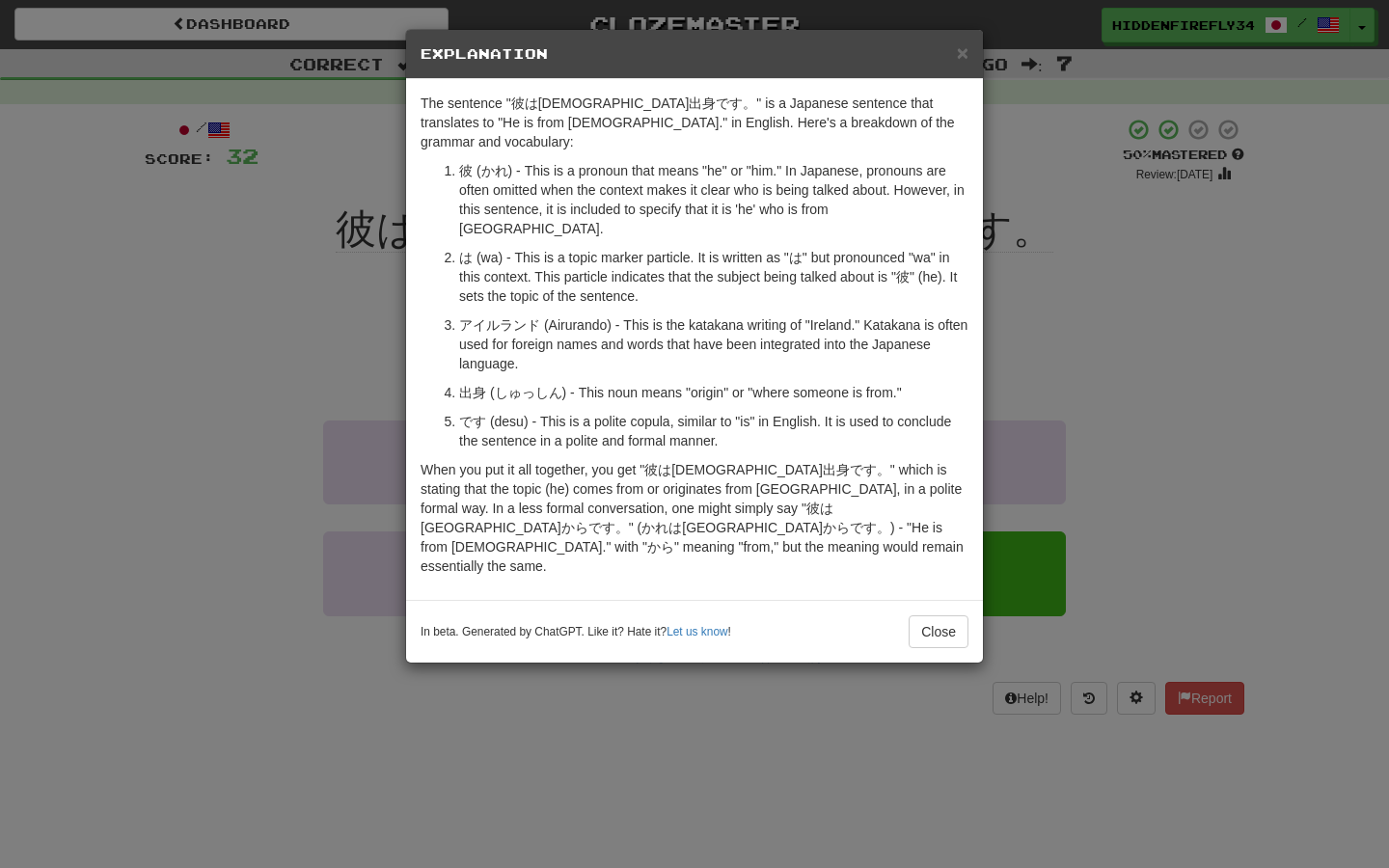
click at [210, 378] on div "× Explanation The sentence "彼はアイルランド出身です。" is a Japanese sentence that translat…" at bounding box center [694, 434] width 1389 height 868
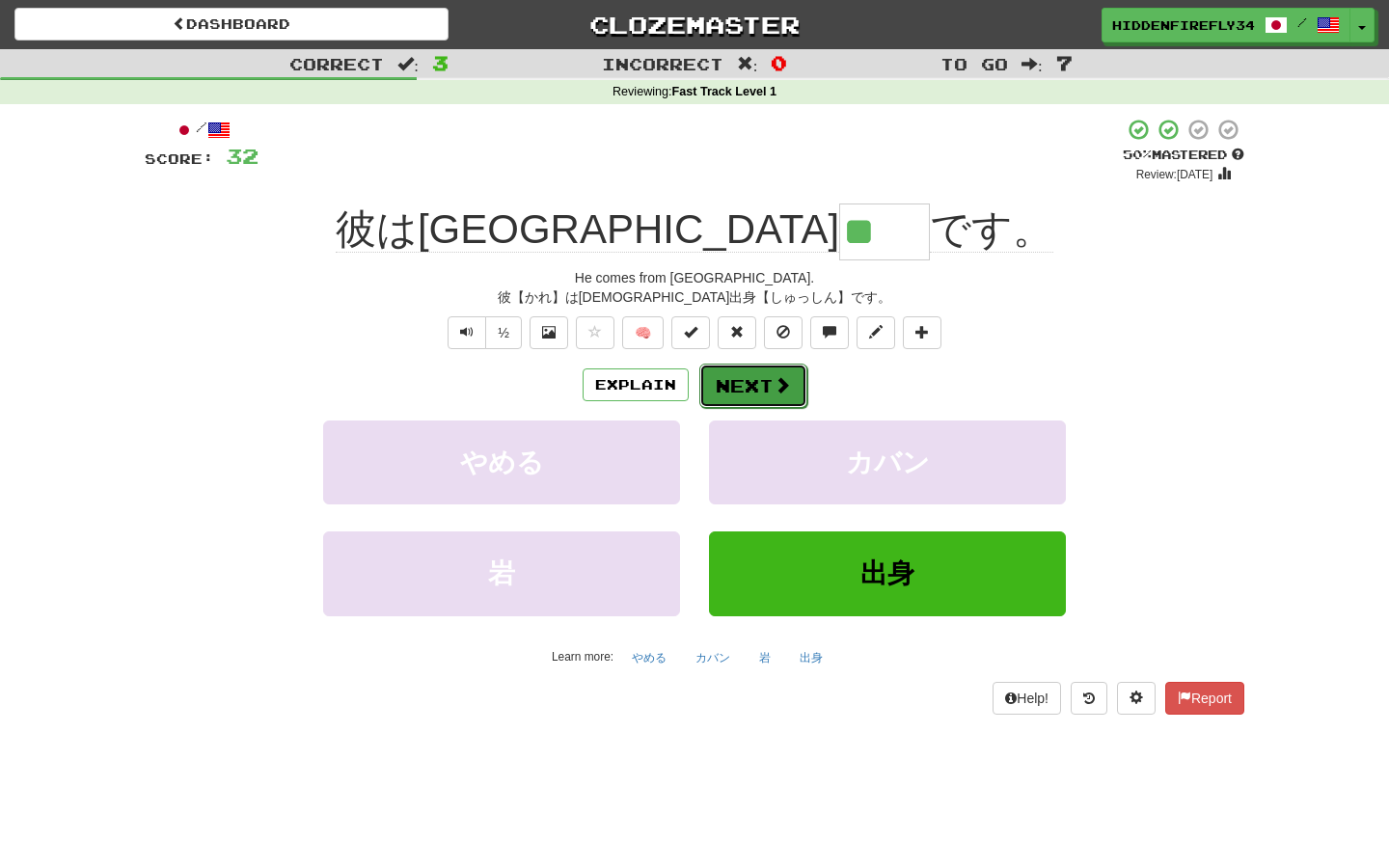
click at [740, 375] on button "Next" at bounding box center [753, 385] width 108 height 44
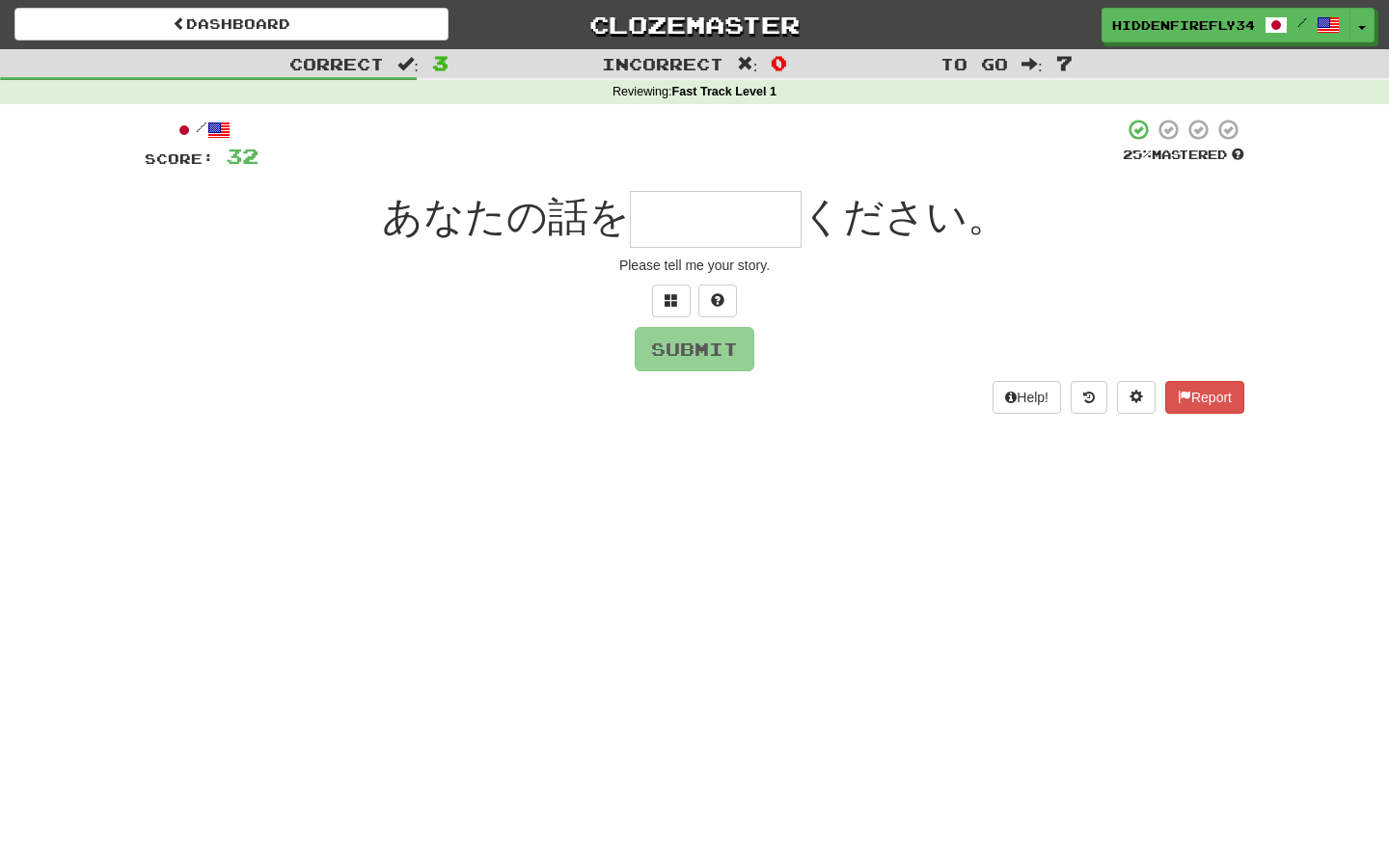
click at [688, 232] on input "text" at bounding box center [716, 219] width 171 height 57
click at [674, 288] on button at bounding box center [670, 300] width 38 height 32
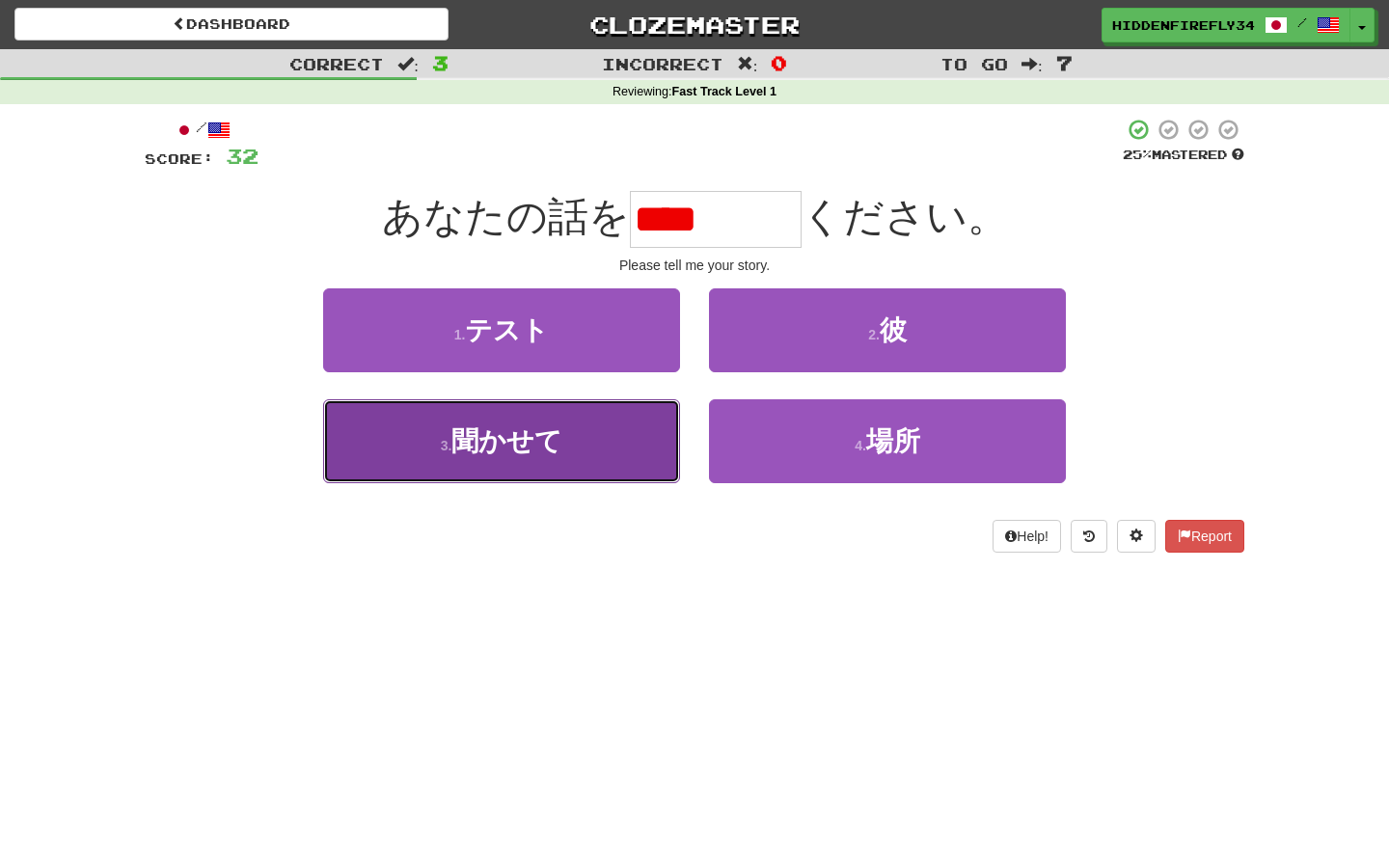
click at [591, 470] on button "3 . 聞かせて" at bounding box center [501, 441] width 357 height 84
type input "****"
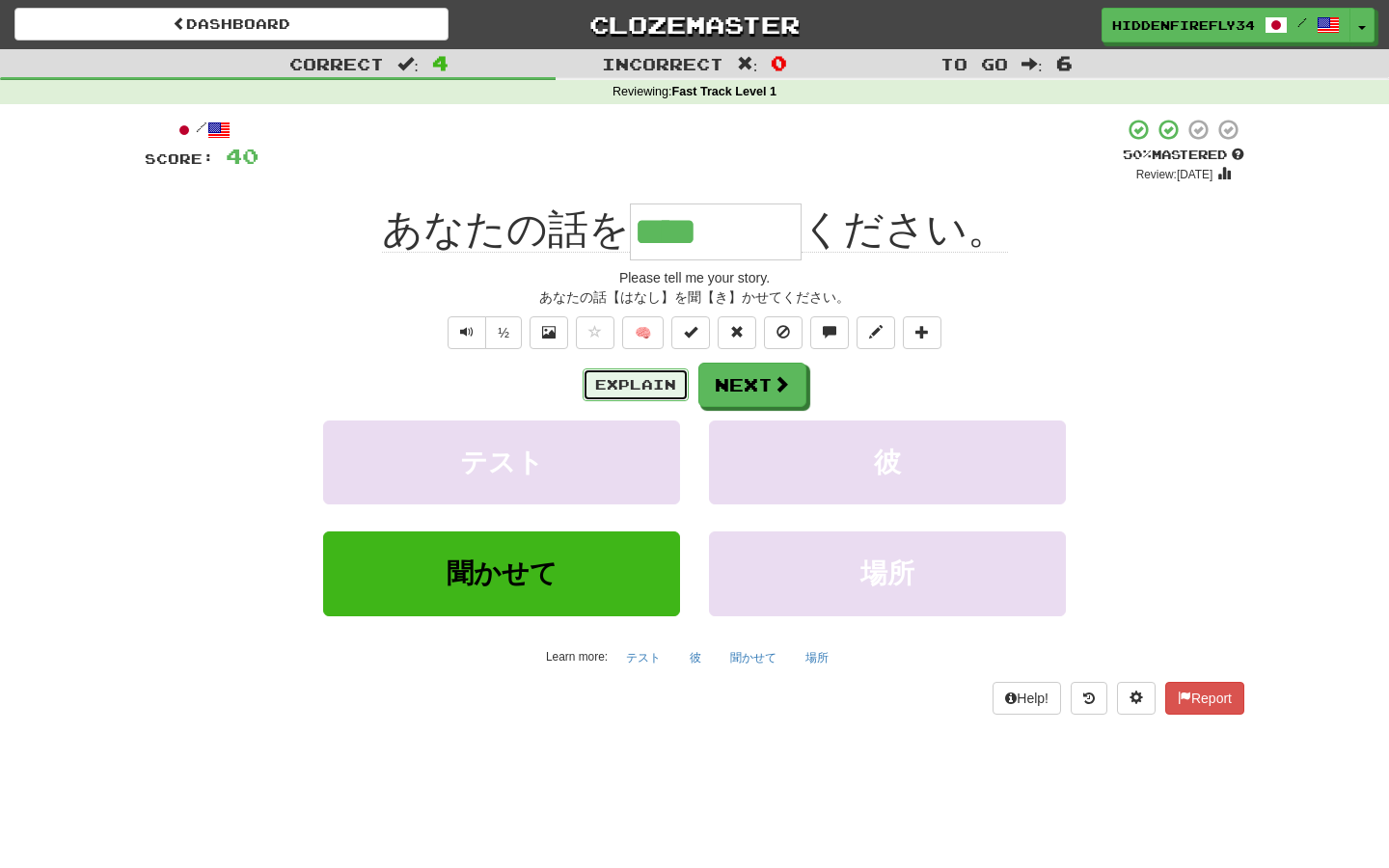
click at [622, 384] on button "Explain" at bounding box center [636, 384] width 106 height 32
click at [772, 398] on button "Next" at bounding box center [753, 385] width 108 height 44
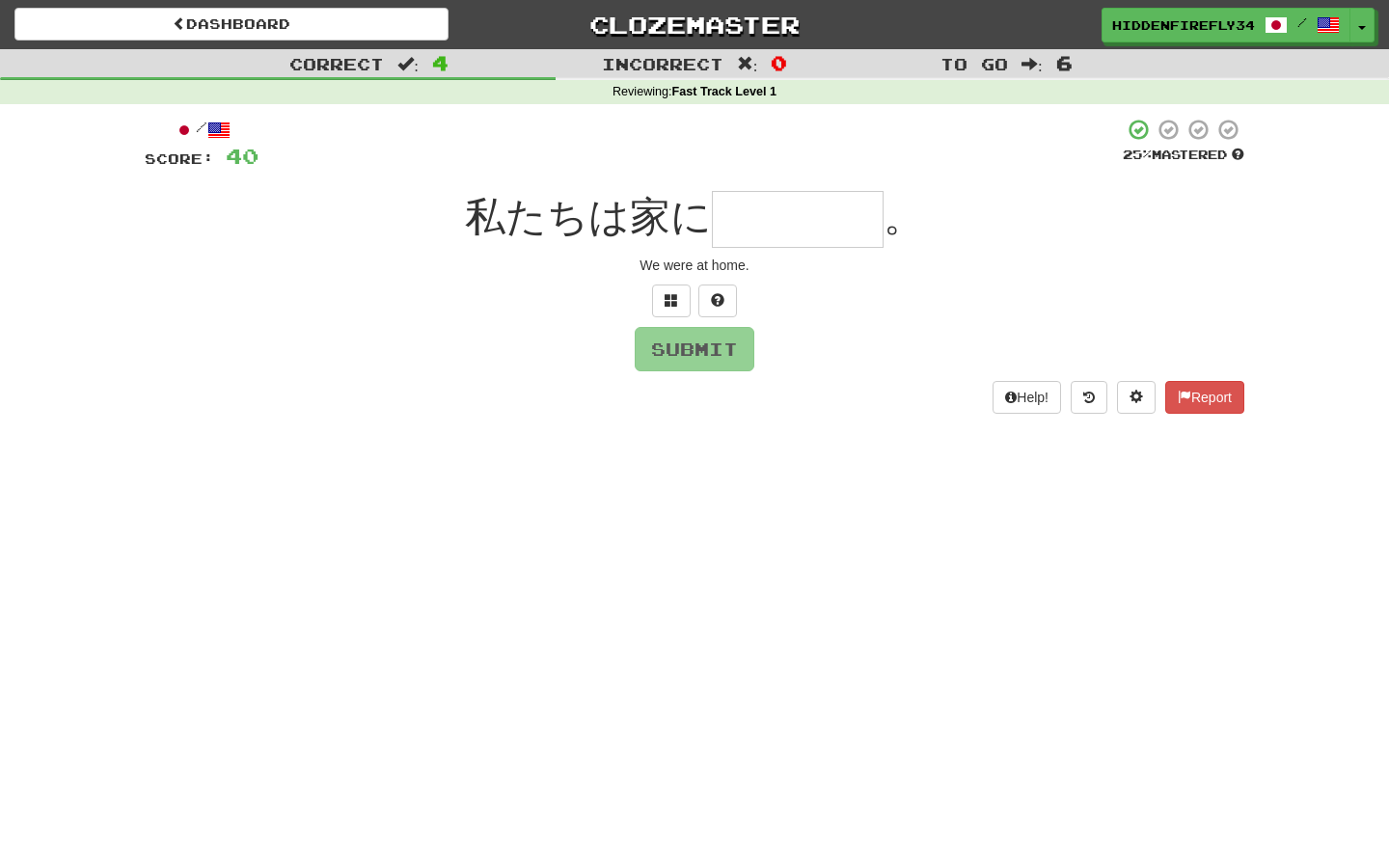
click at [739, 240] on input "text" at bounding box center [797, 219] width 171 height 57
type input "*"
type input "****"
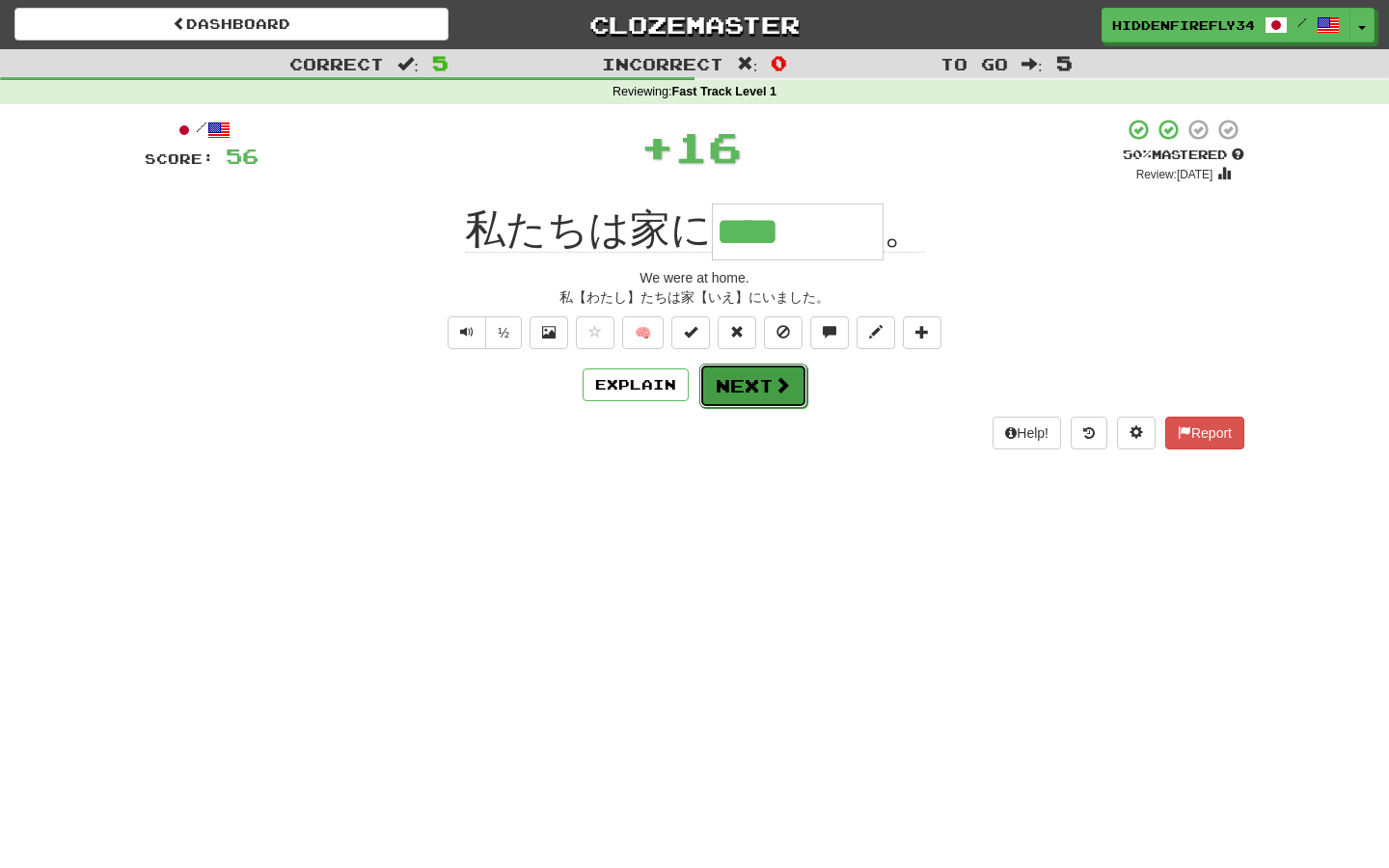
click at [789, 405] on button "Next" at bounding box center [753, 385] width 108 height 44
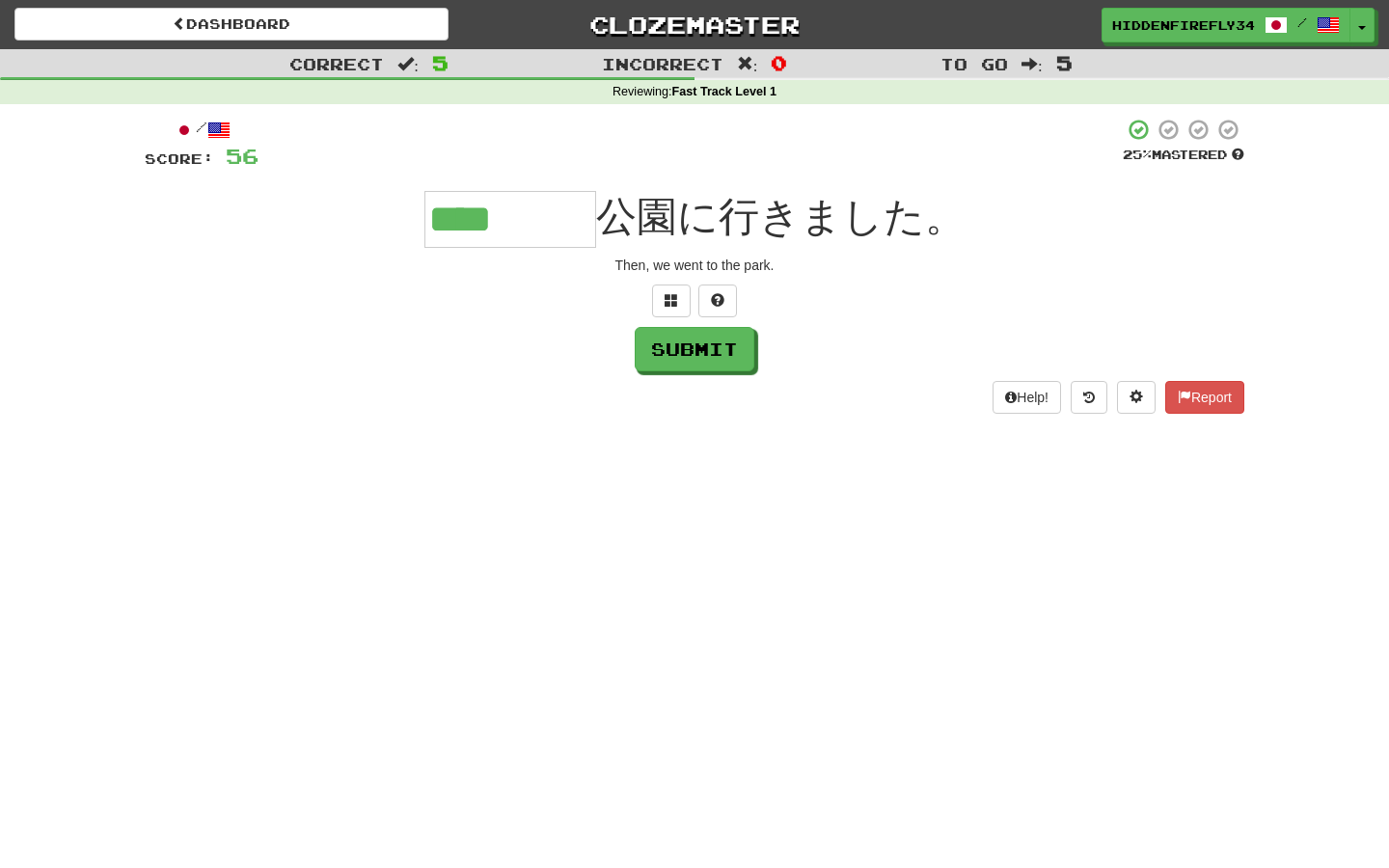
type input "****"
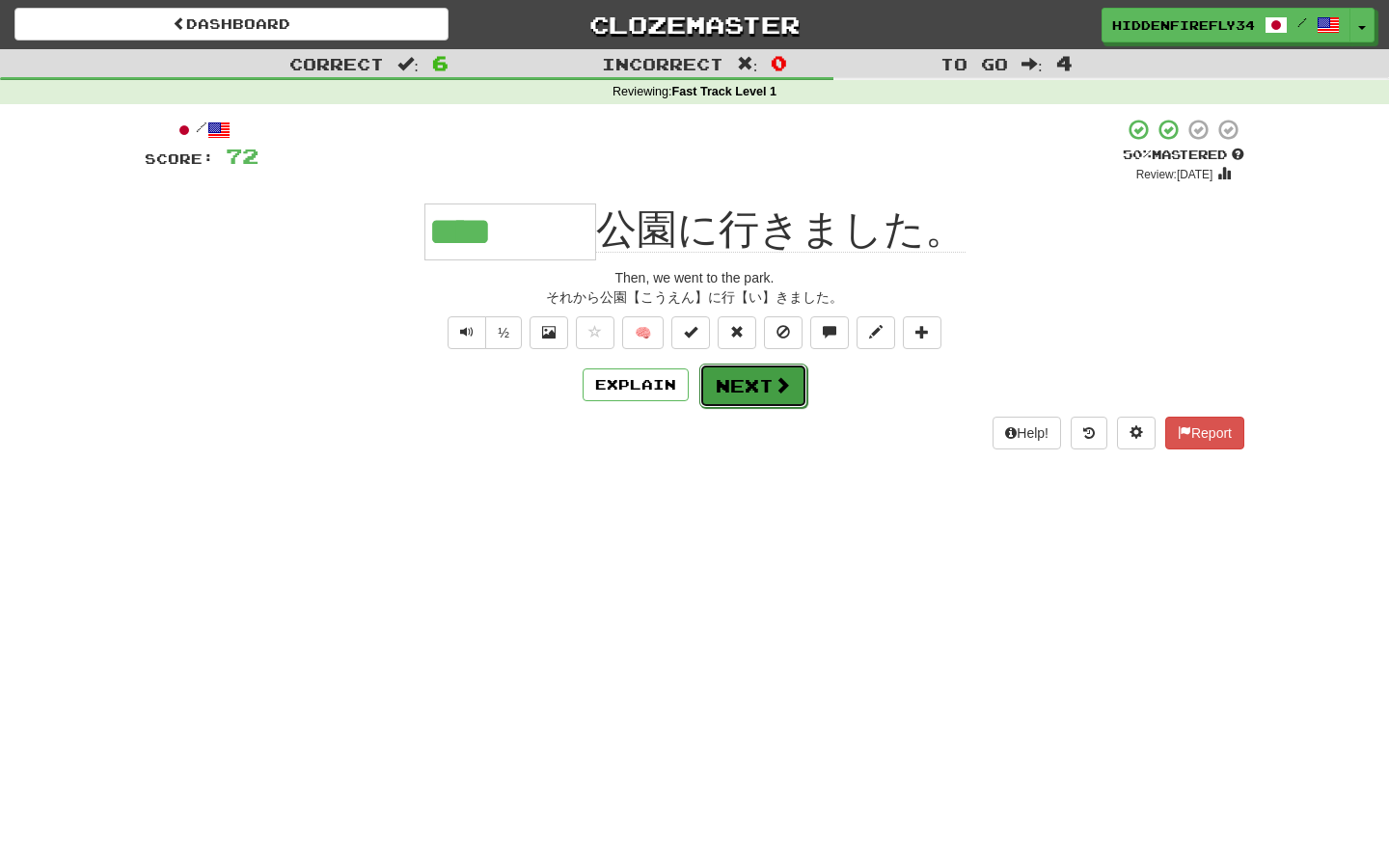
click at [766, 402] on button "Next" at bounding box center [753, 385] width 108 height 44
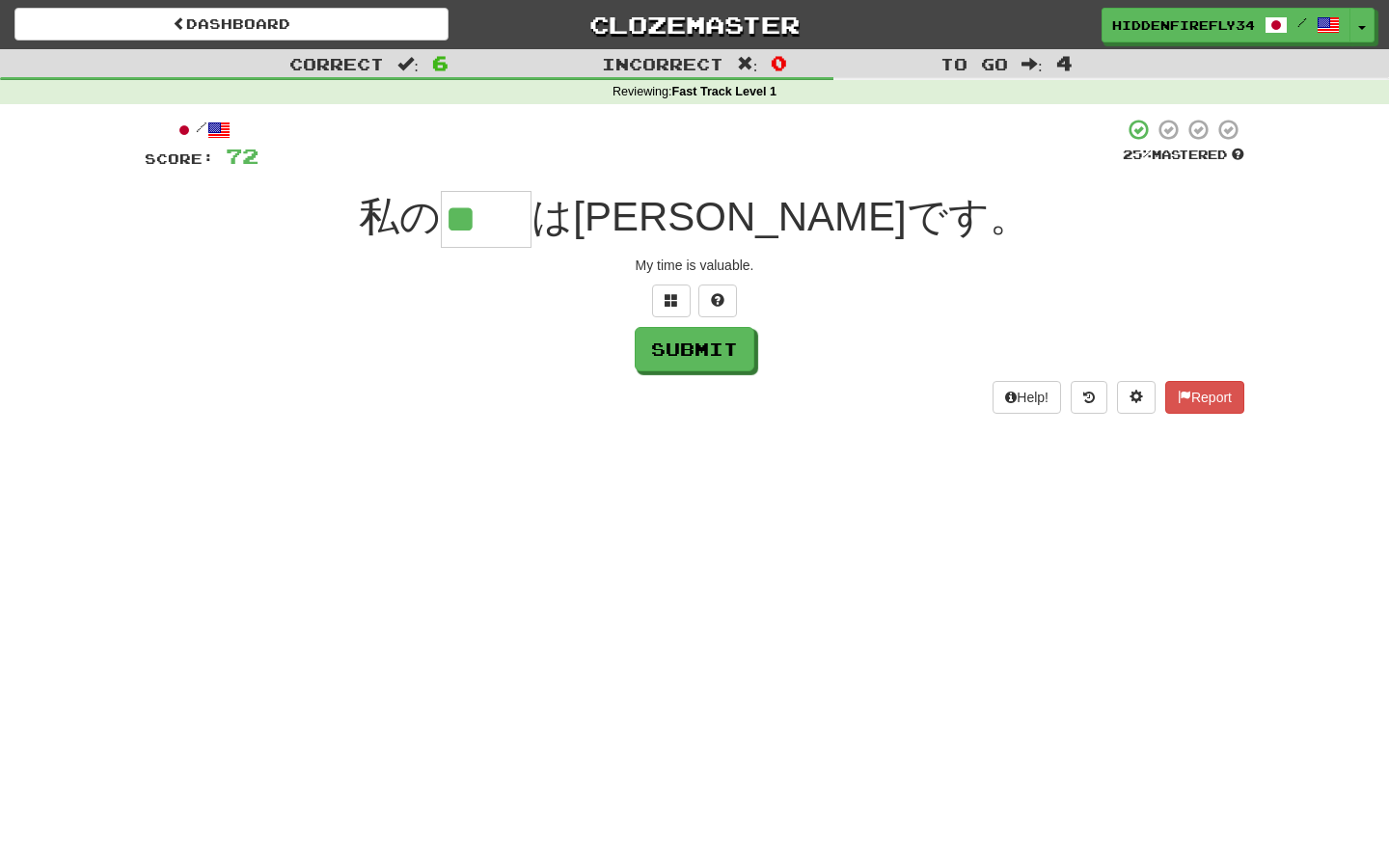
type input "**"
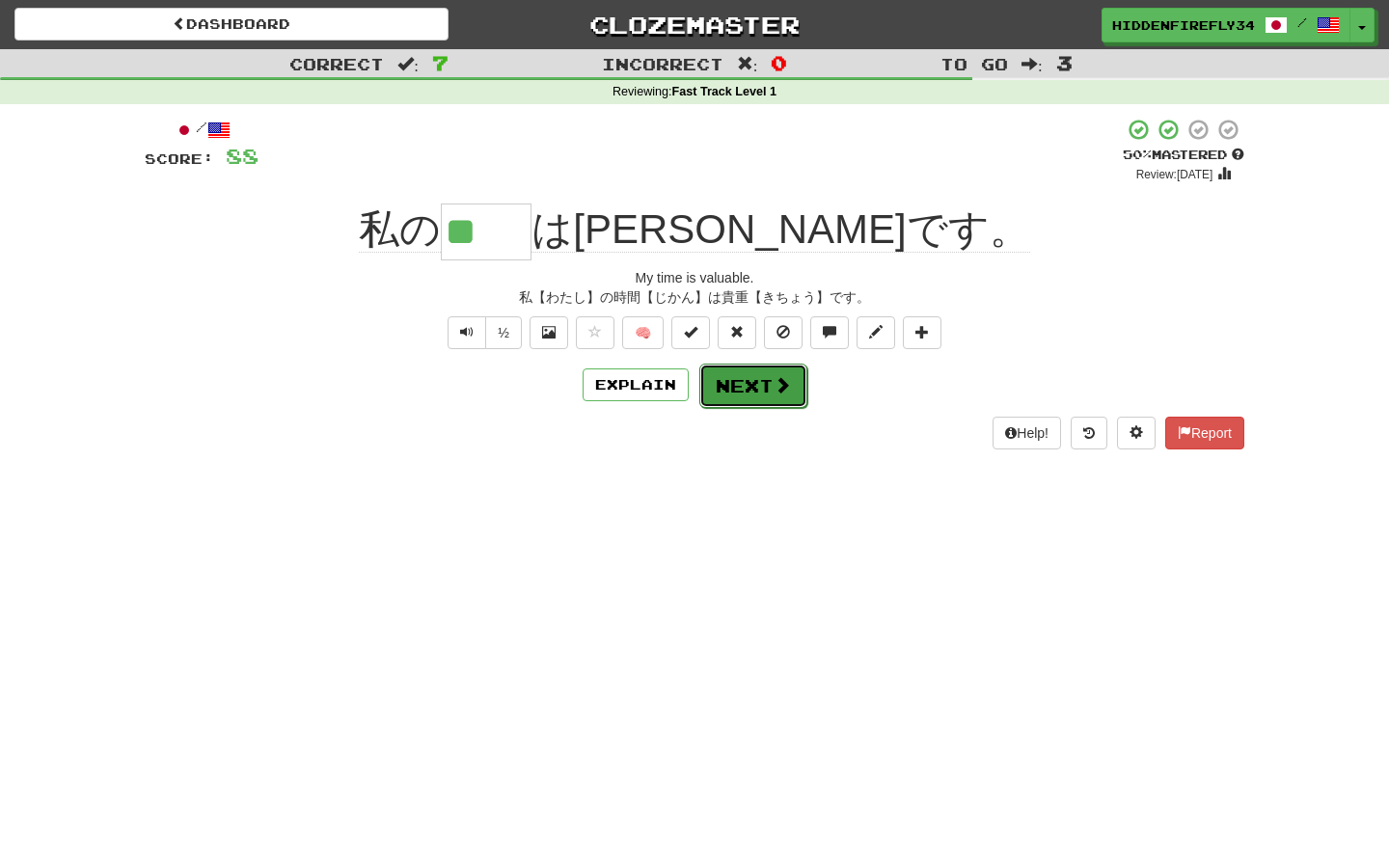
click at [745, 395] on button "Next" at bounding box center [753, 385] width 108 height 44
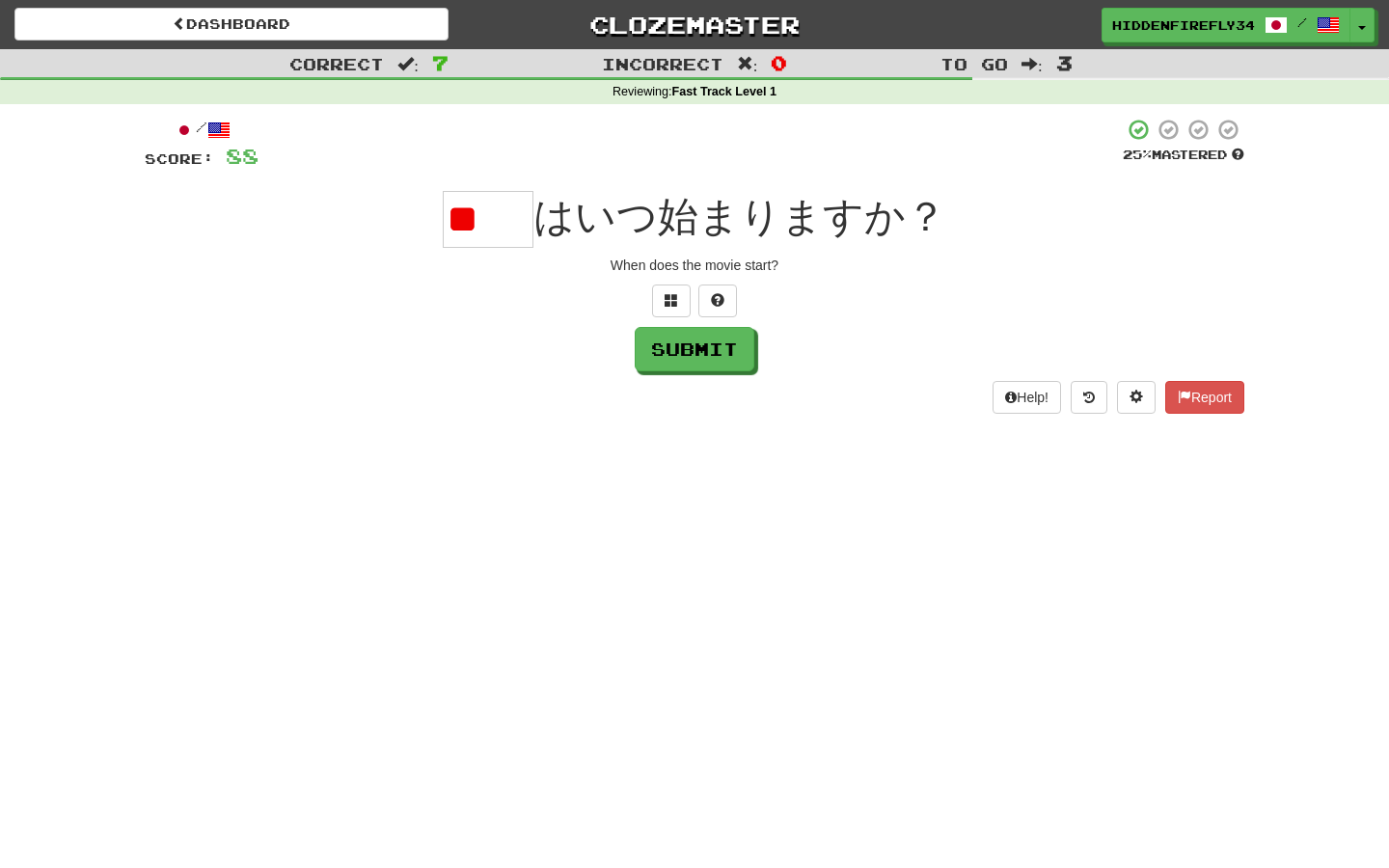
type input "*"
click at [663, 293] on button at bounding box center [670, 300] width 38 height 32
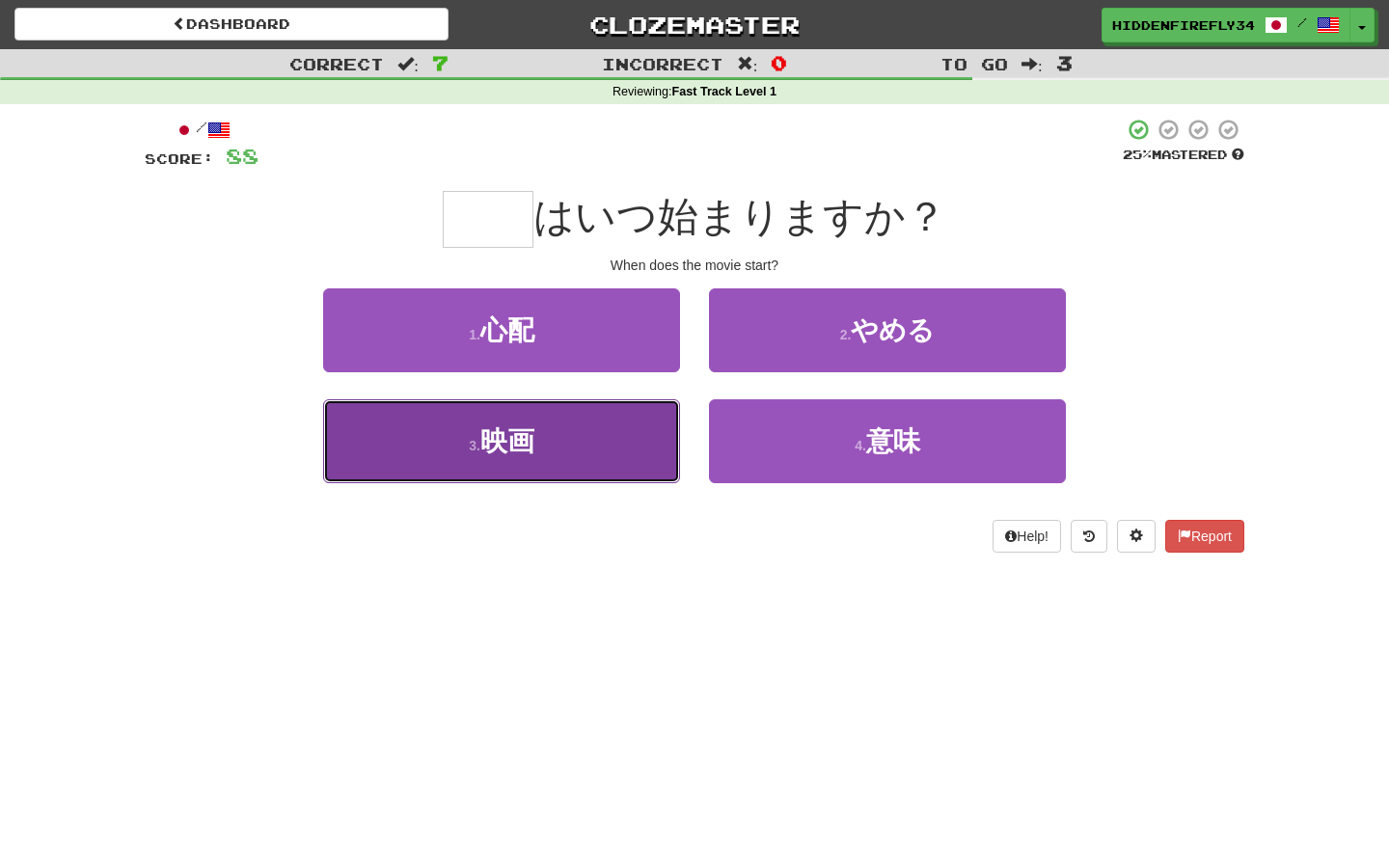
click at [618, 463] on button "3 . 映画" at bounding box center [501, 441] width 357 height 84
type input "**"
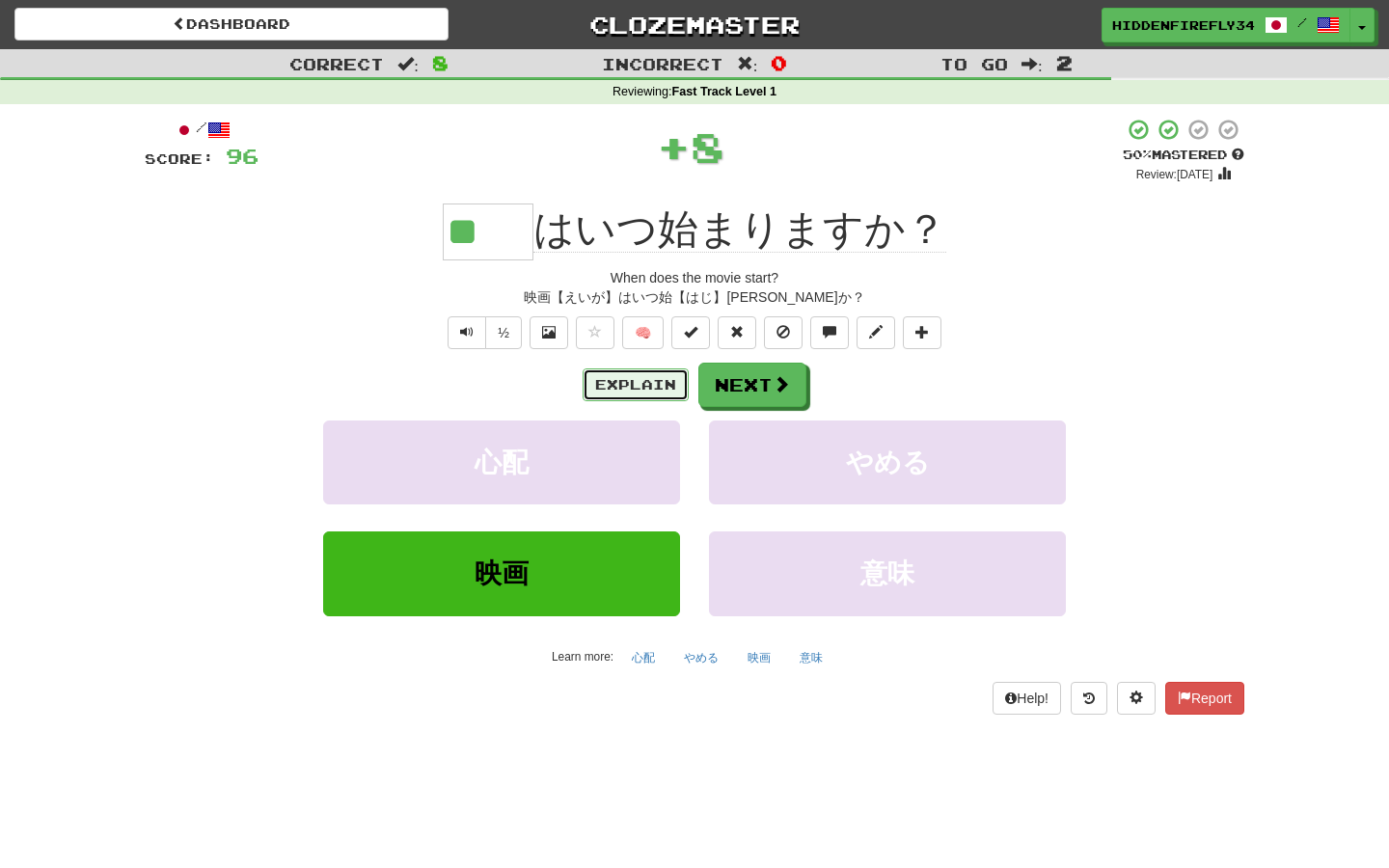
click at [629, 379] on button "Explain" at bounding box center [636, 384] width 106 height 32
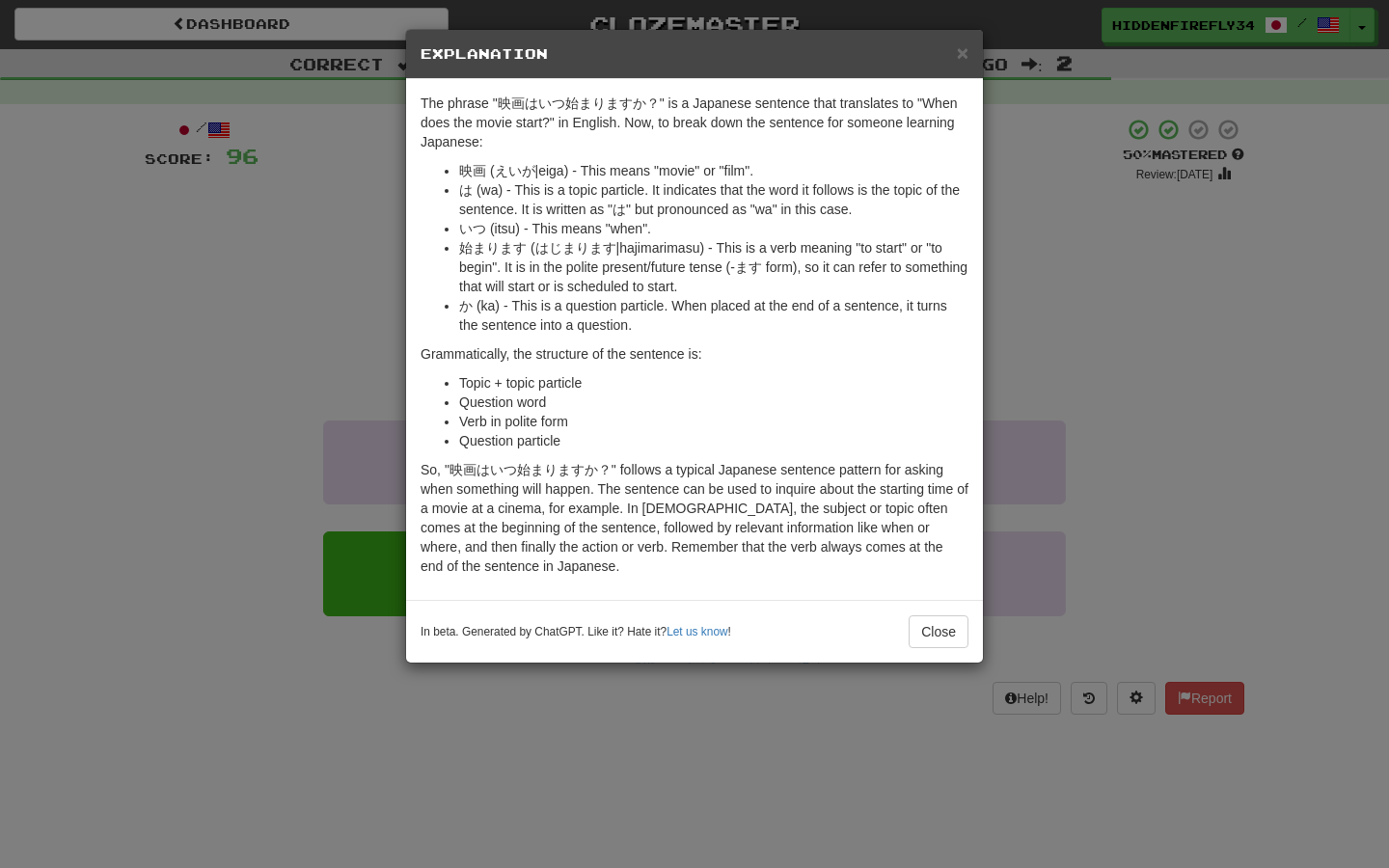
click at [330, 361] on div "× Explanation The phrase "映画はいつ始まりますか？" is a Japanese sentence that translates …" at bounding box center [694, 434] width 1389 height 868
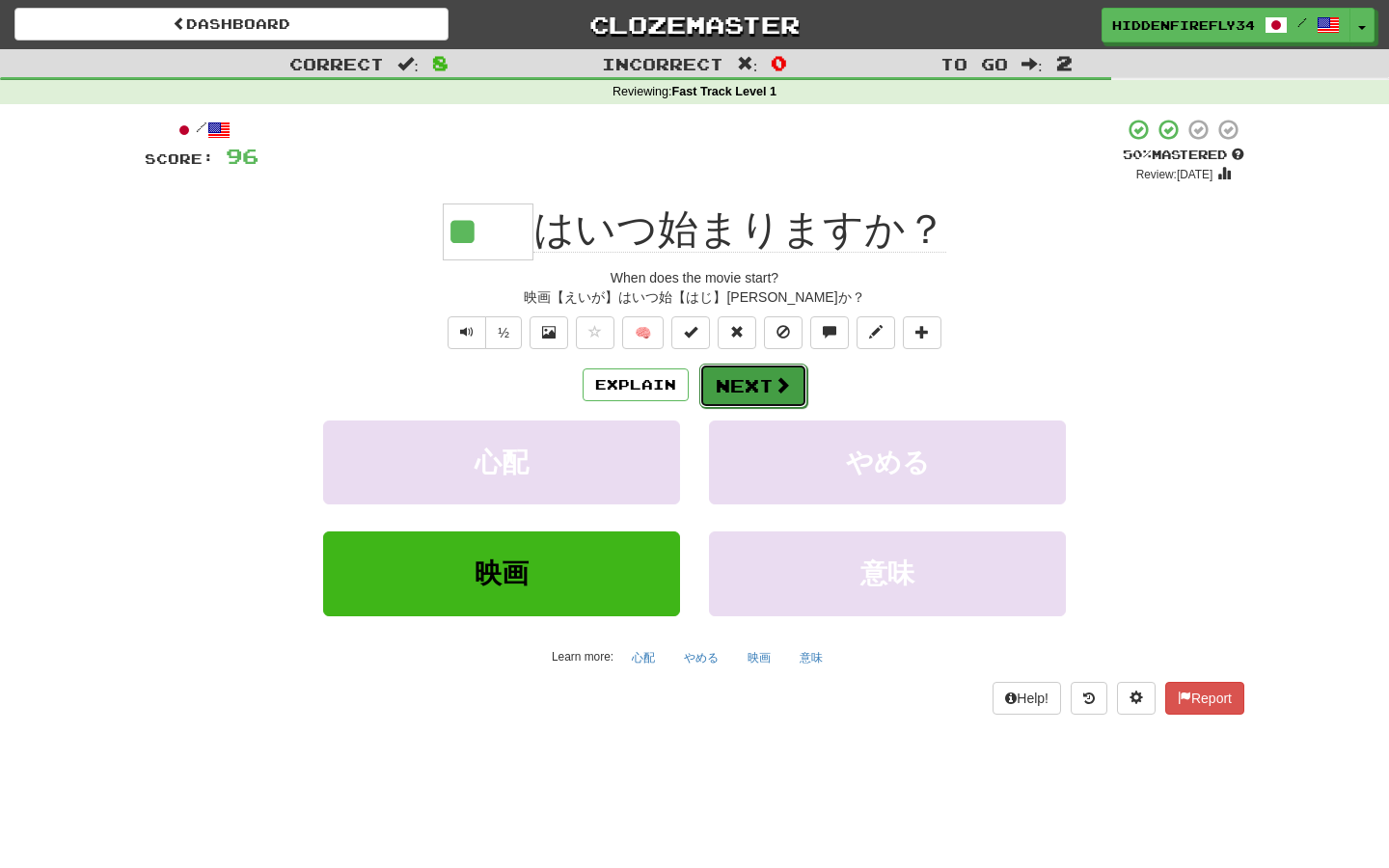
click at [764, 385] on button "Next" at bounding box center [753, 385] width 108 height 44
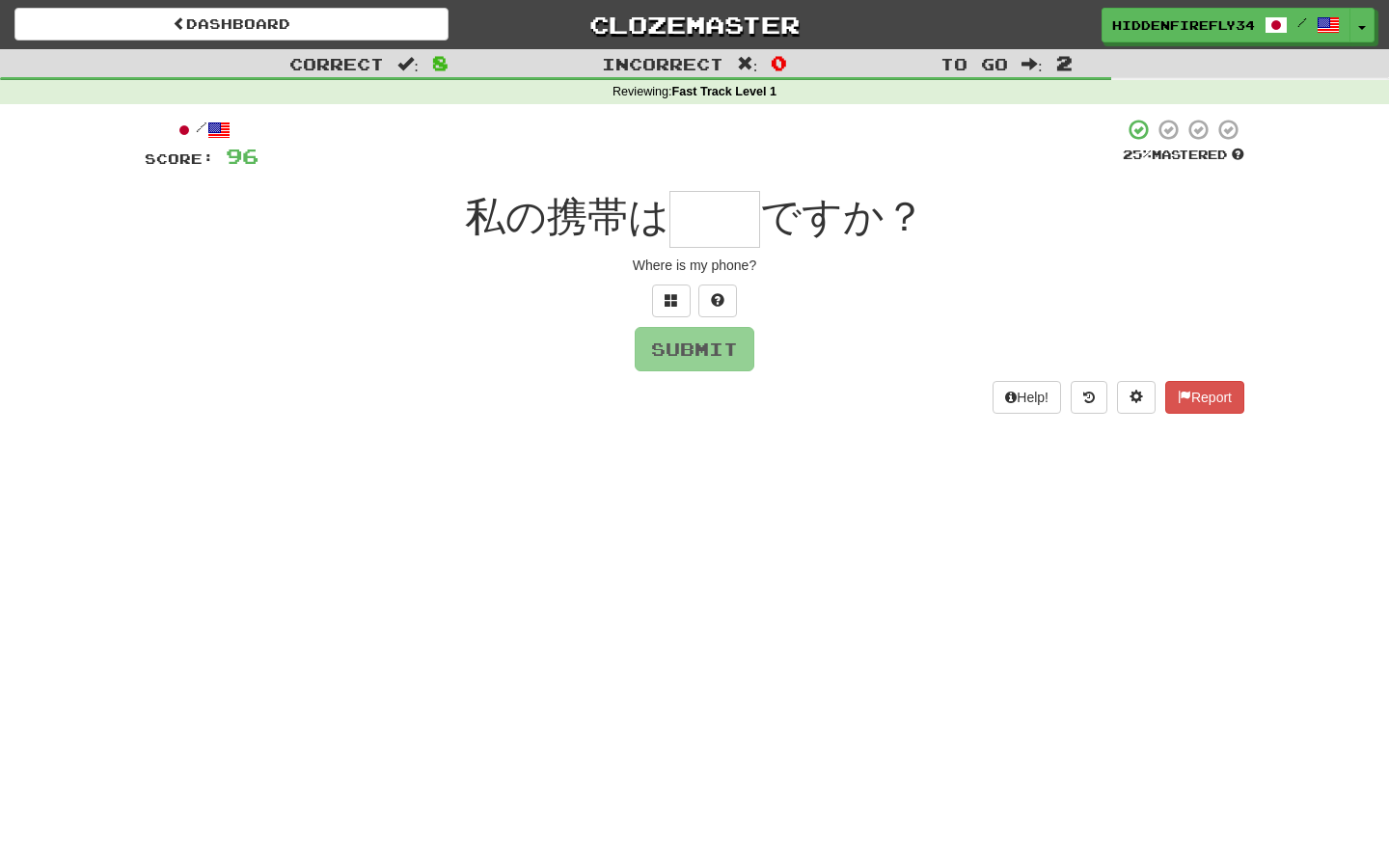
click at [693, 228] on input "text" at bounding box center [715, 219] width 91 height 57
type input "**"
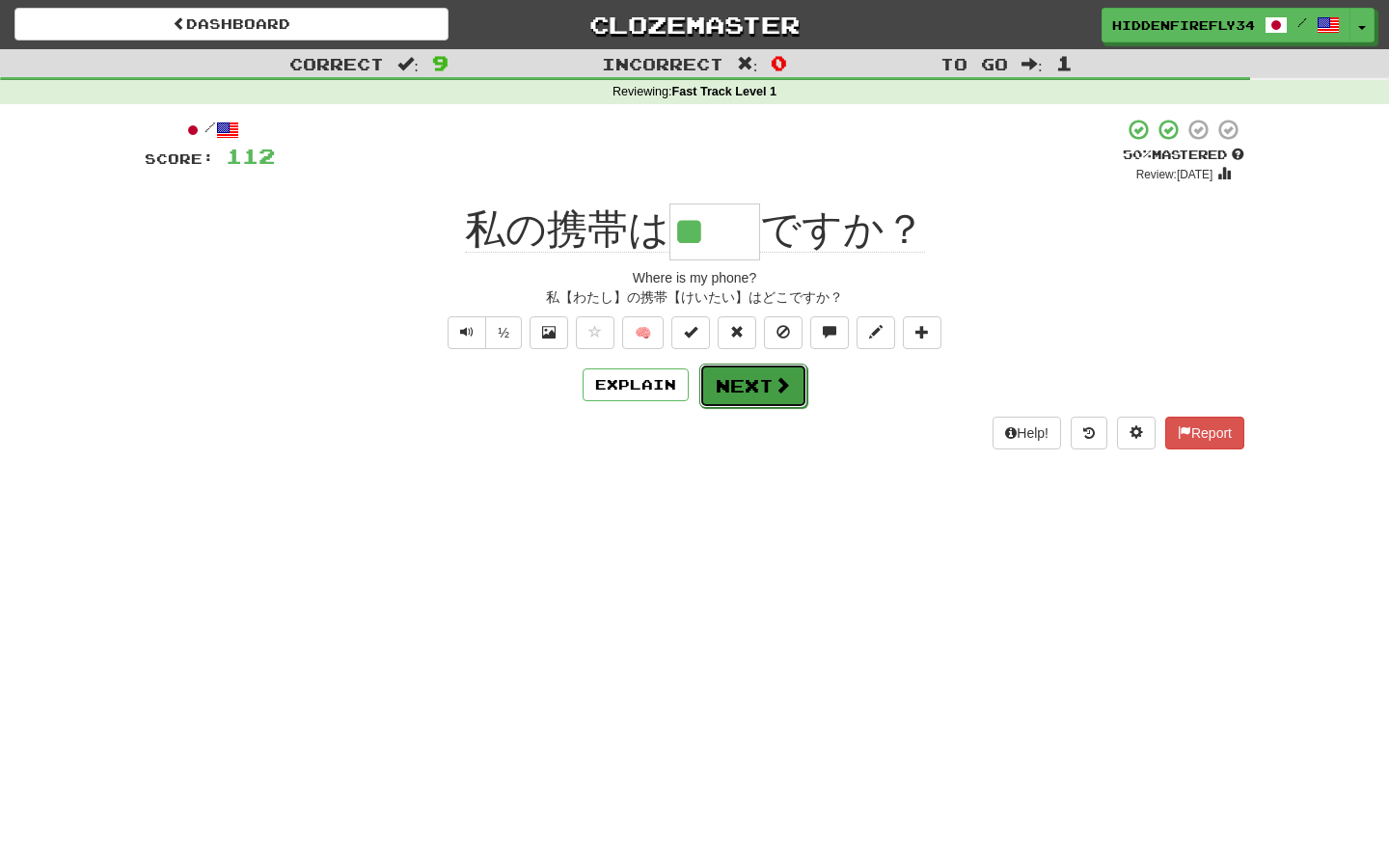
click at [764, 375] on button "Next" at bounding box center [753, 385] width 108 height 44
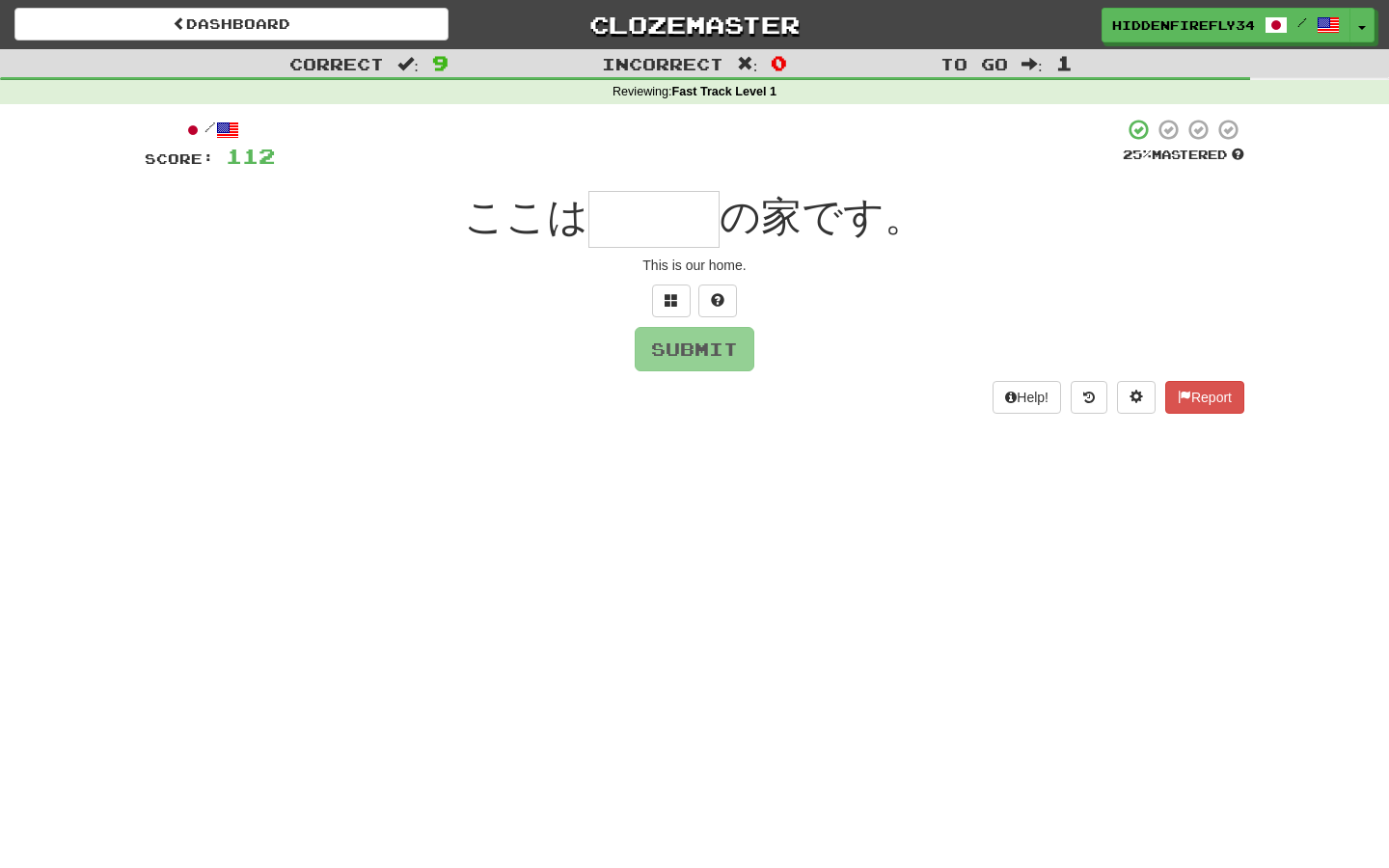
click at [635, 229] on input "text" at bounding box center [654, 219] width 131 height 57
type input "***"
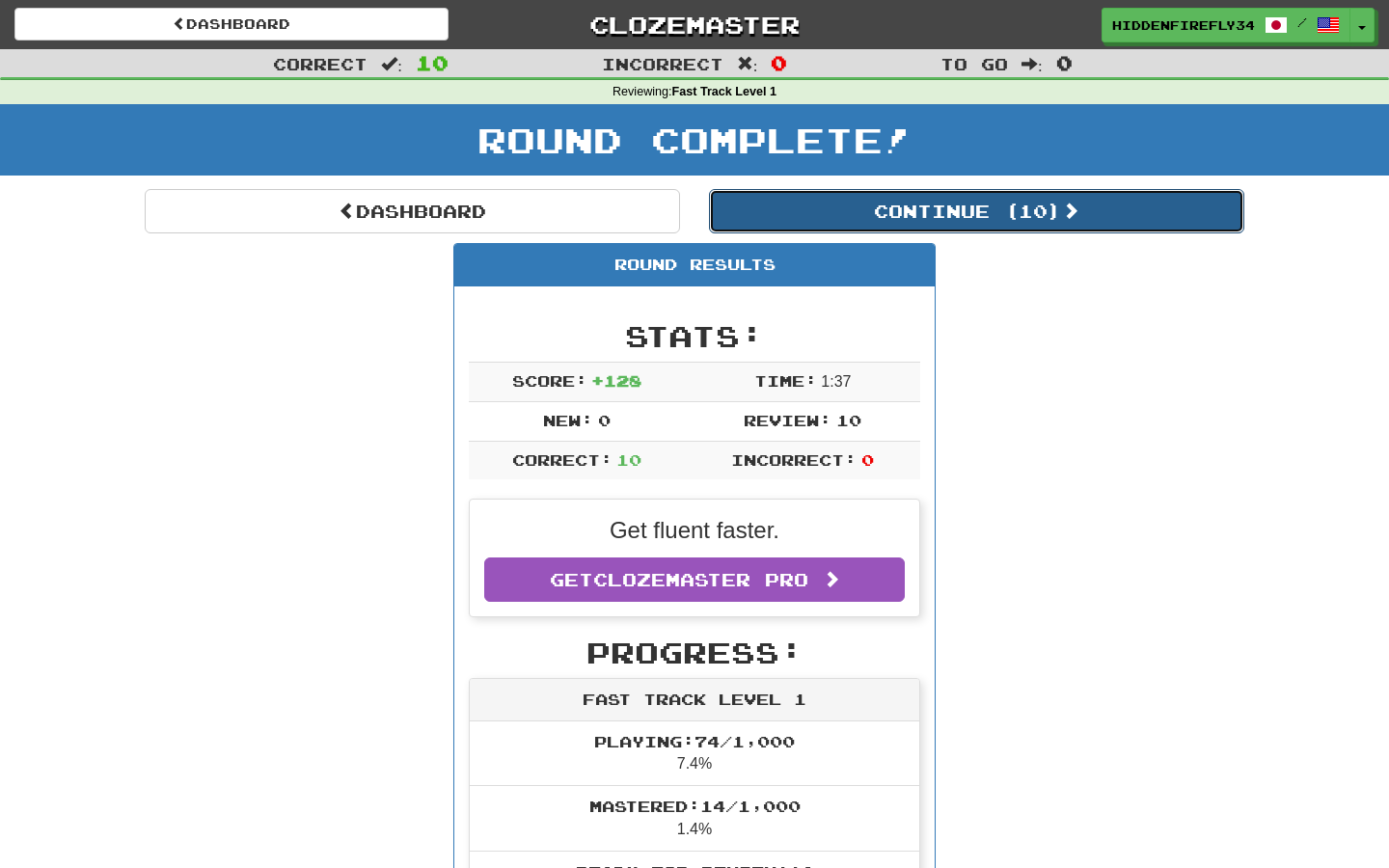
click at [987, 228] on button "Continue ( 10 )" at bounding box center [977, 211] width 536 height 44
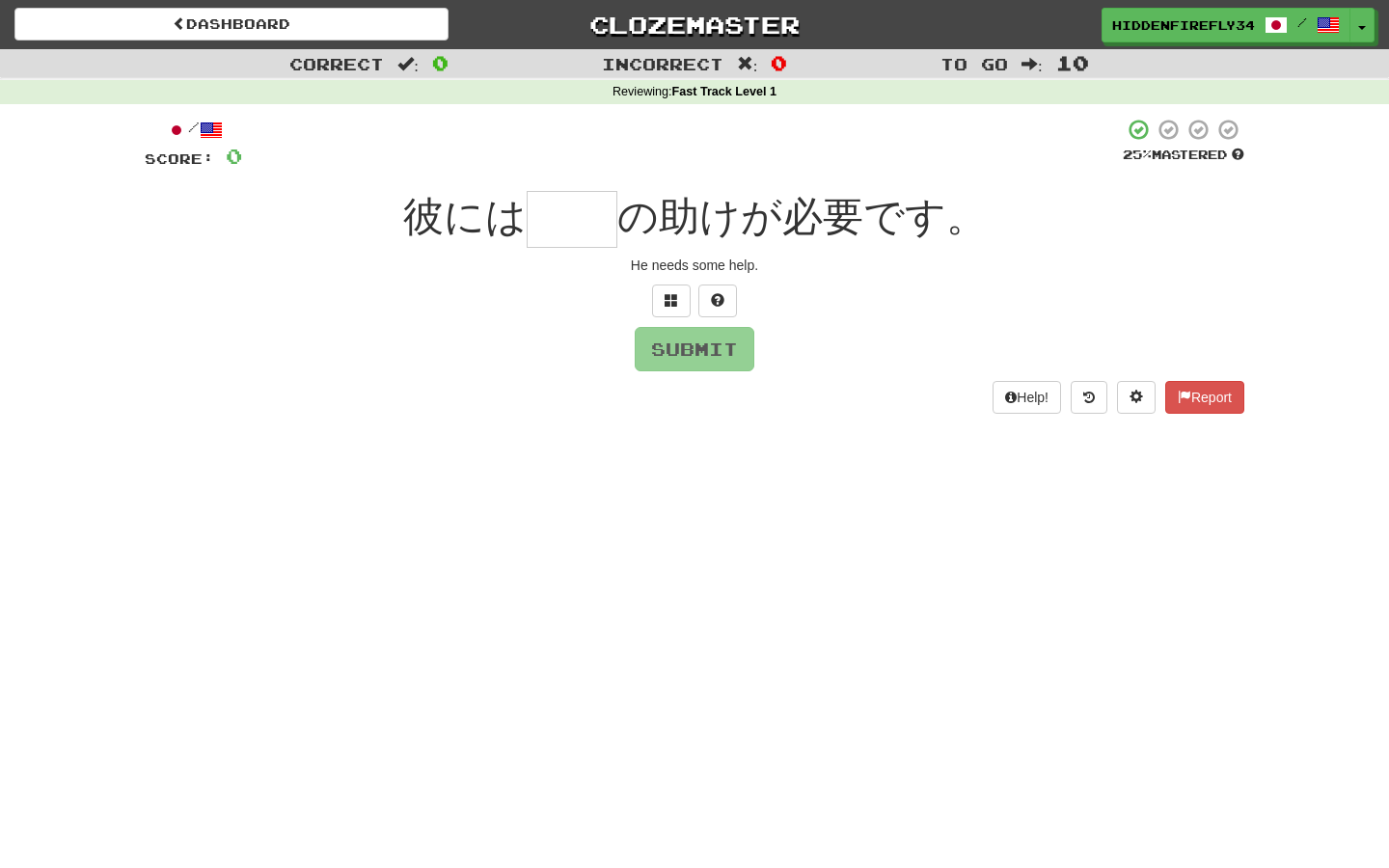
click at [587, 212] on input "text" at bounding box center [572, 219] width 91 height 57
type input "*"
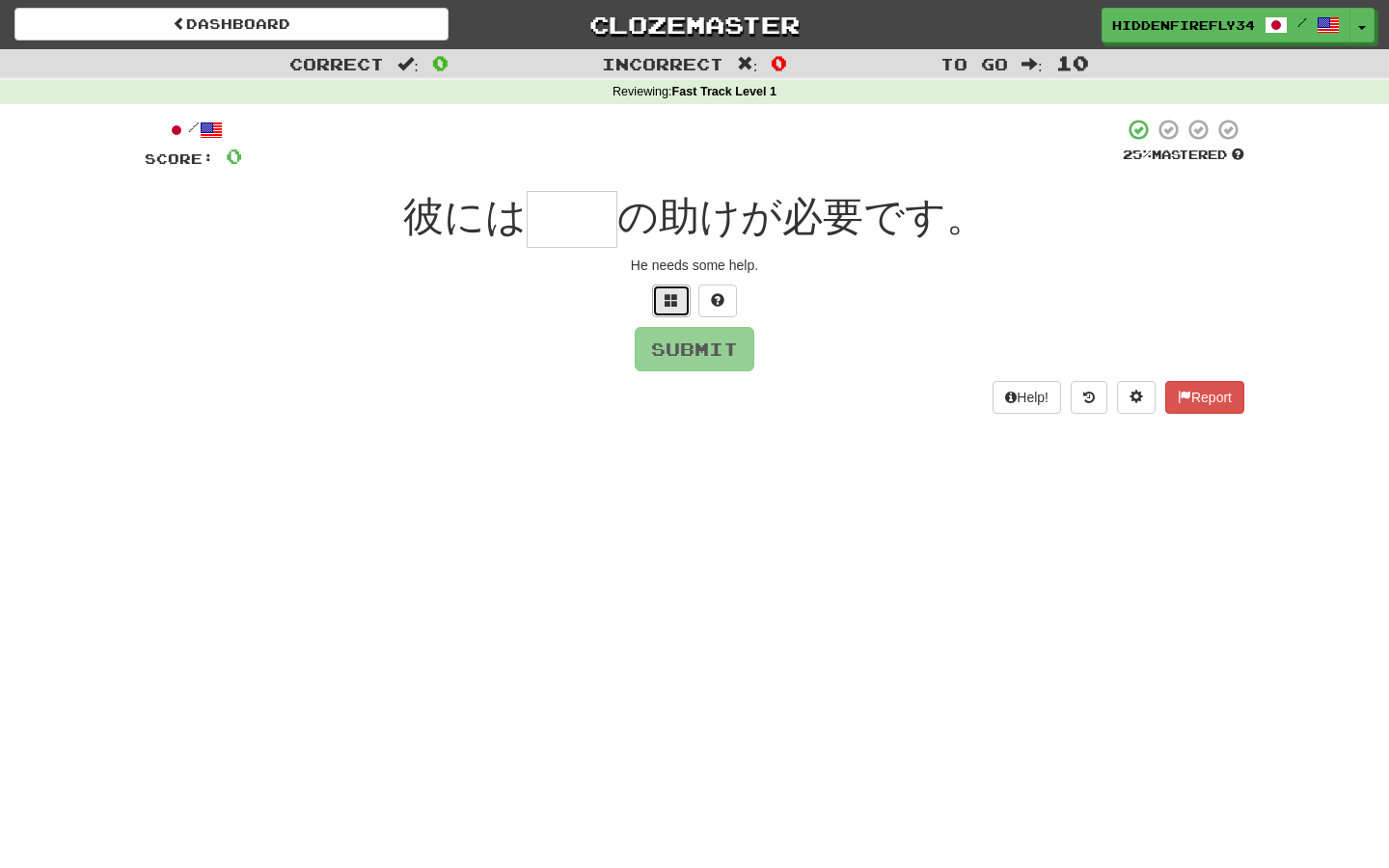
click at [659, 289] on button at bounding box center [670, 300] width 38 height 32
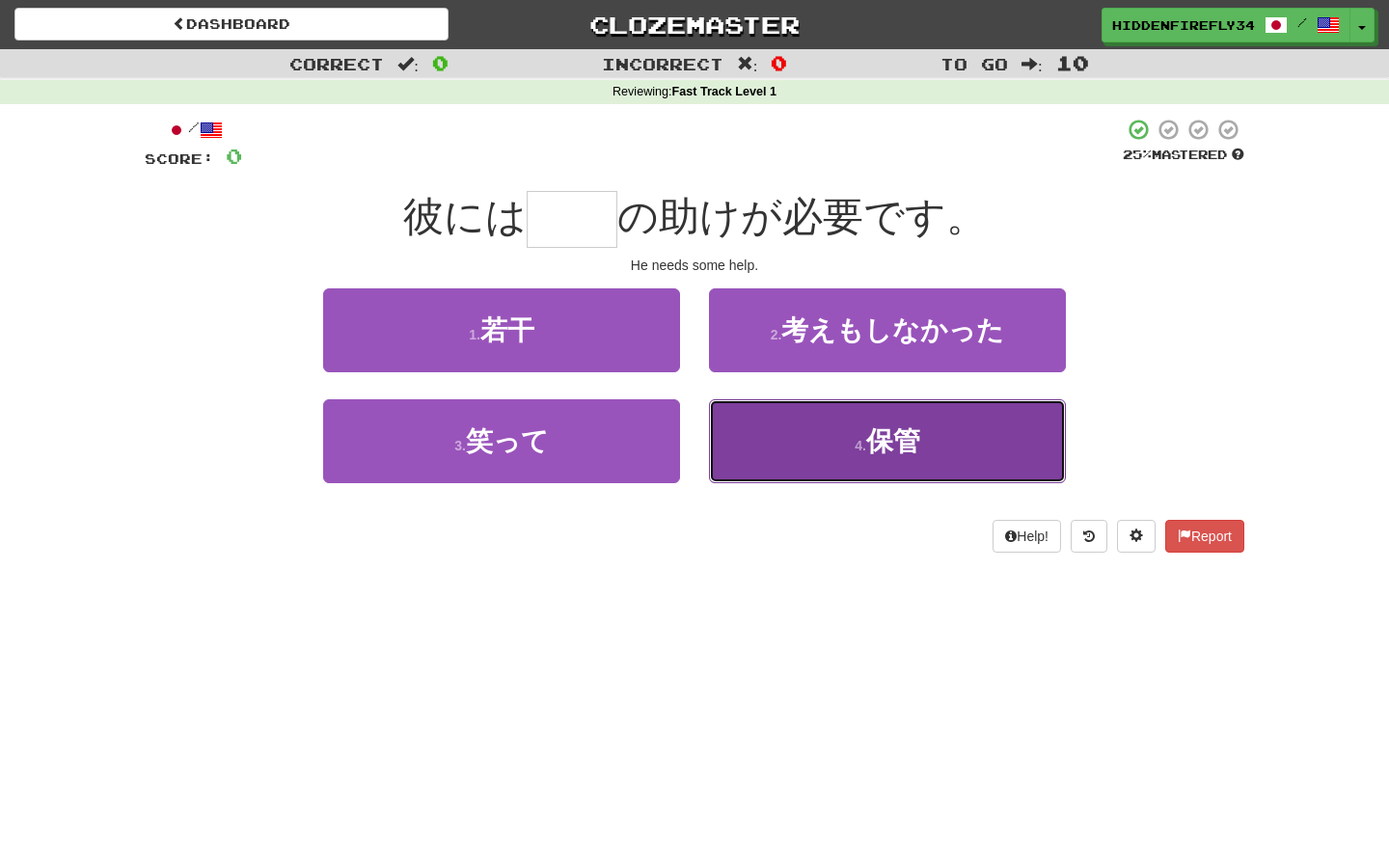
click at [886, 429] on span "保管" at bounding box center [893, 441] width 54 height 30
type input "**"
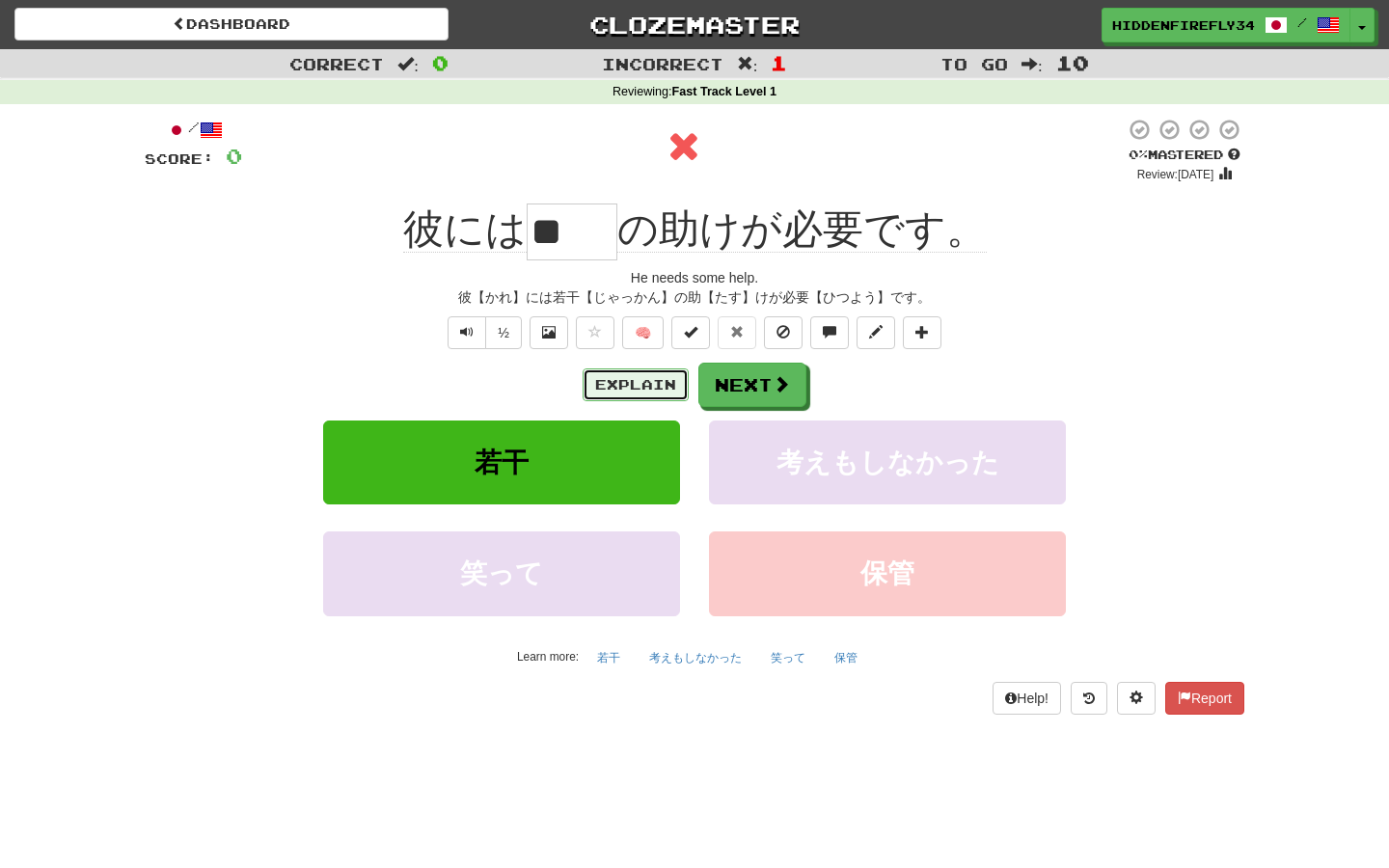
click at [637, 387] on button "Explain" at bounding box center [636, 384] width 106 height 32
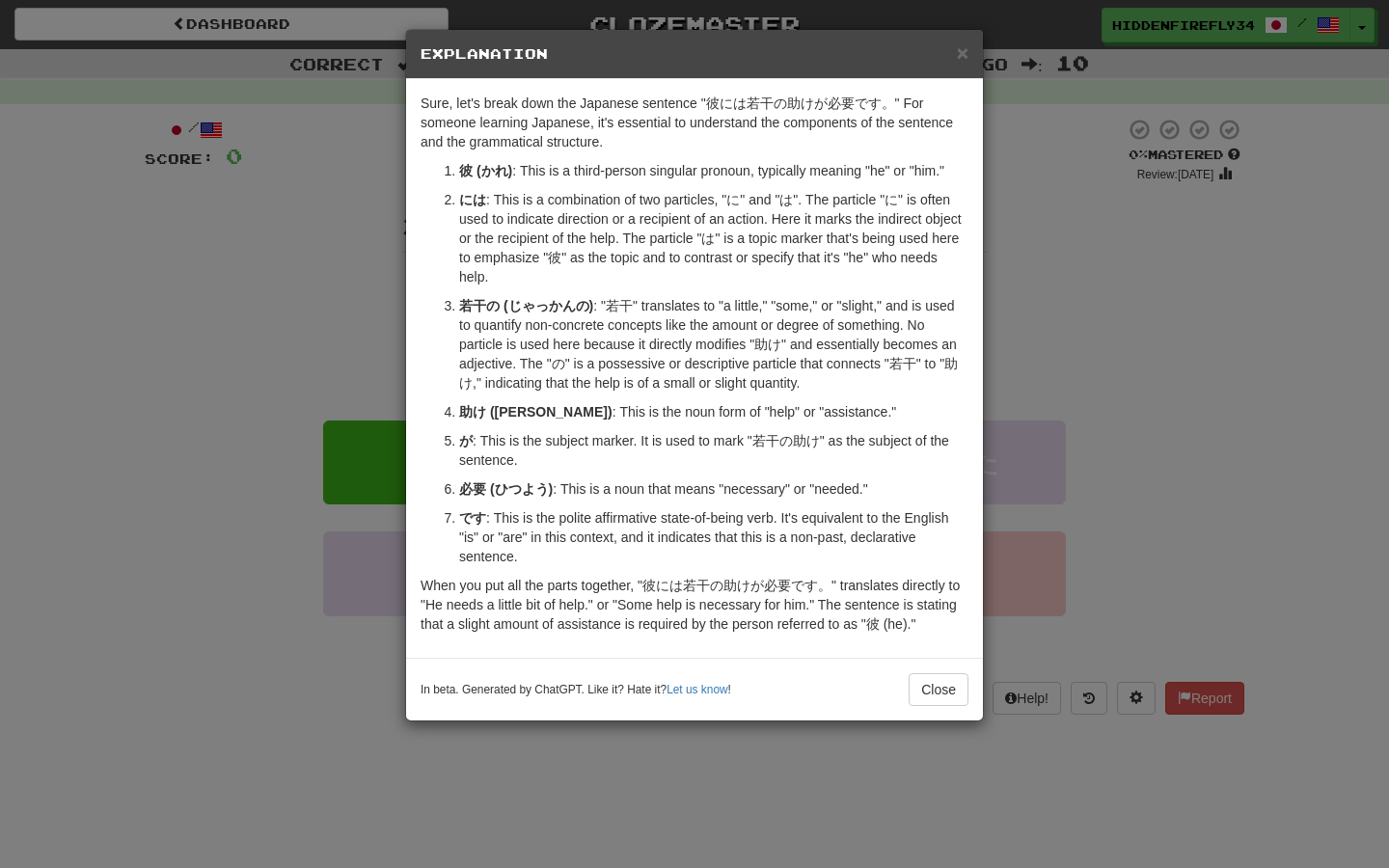
click at [393, 331] on div "× Explanation Sure, let's break down the Japanese sentence "彼には若干の助けが必要です。" For…" at bounding box center [694, 434] width 1389 height 868
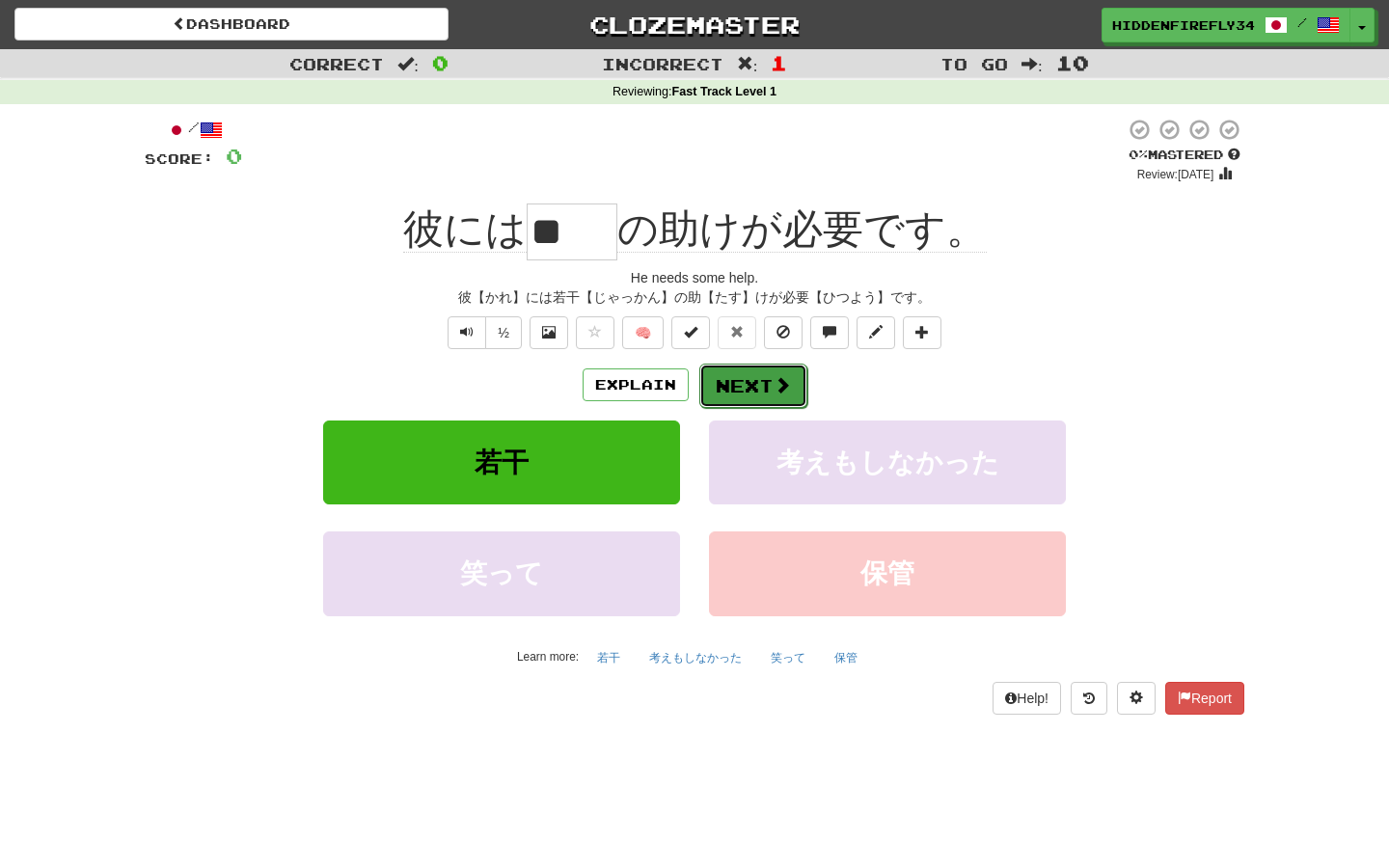
click at [750, 391] on button "Next" at bounding box center [753, 385] width 108 height 44
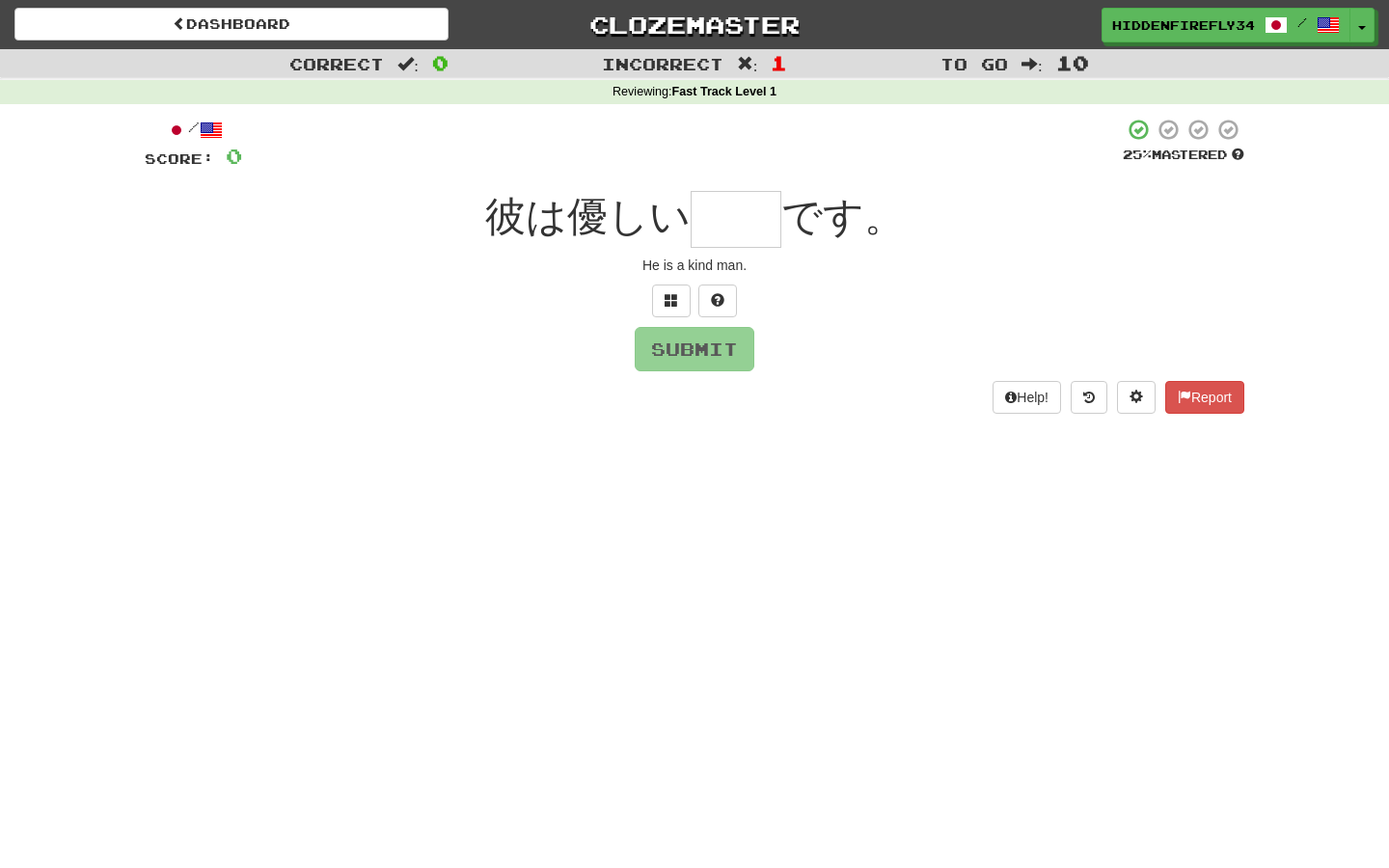
click at [721, 218] on input "text" at bounding box center [736, 219] width 91 height 57
type input "*"
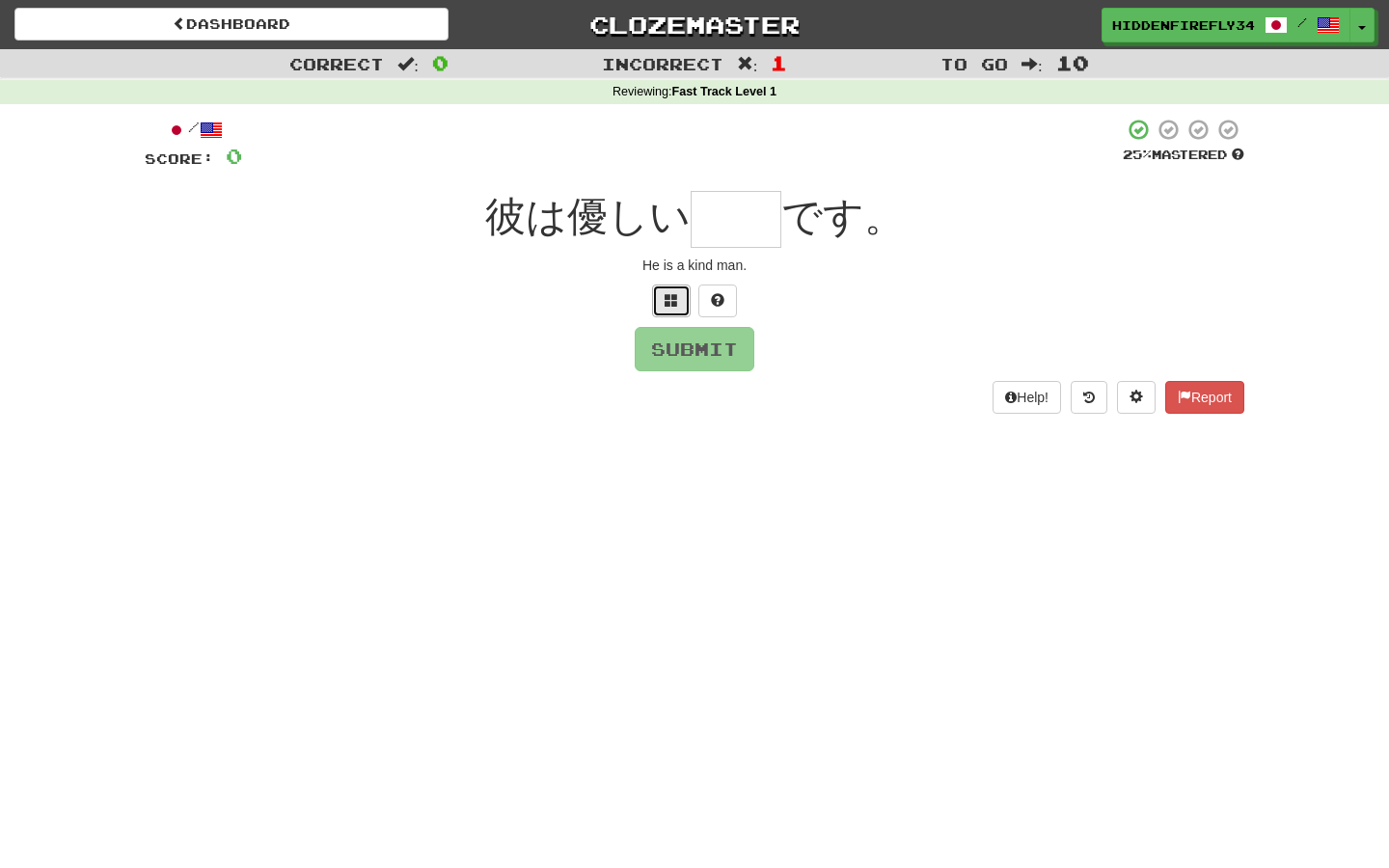
click at [666, 295] on span at bounding box center [671, 300] width 14 height 14
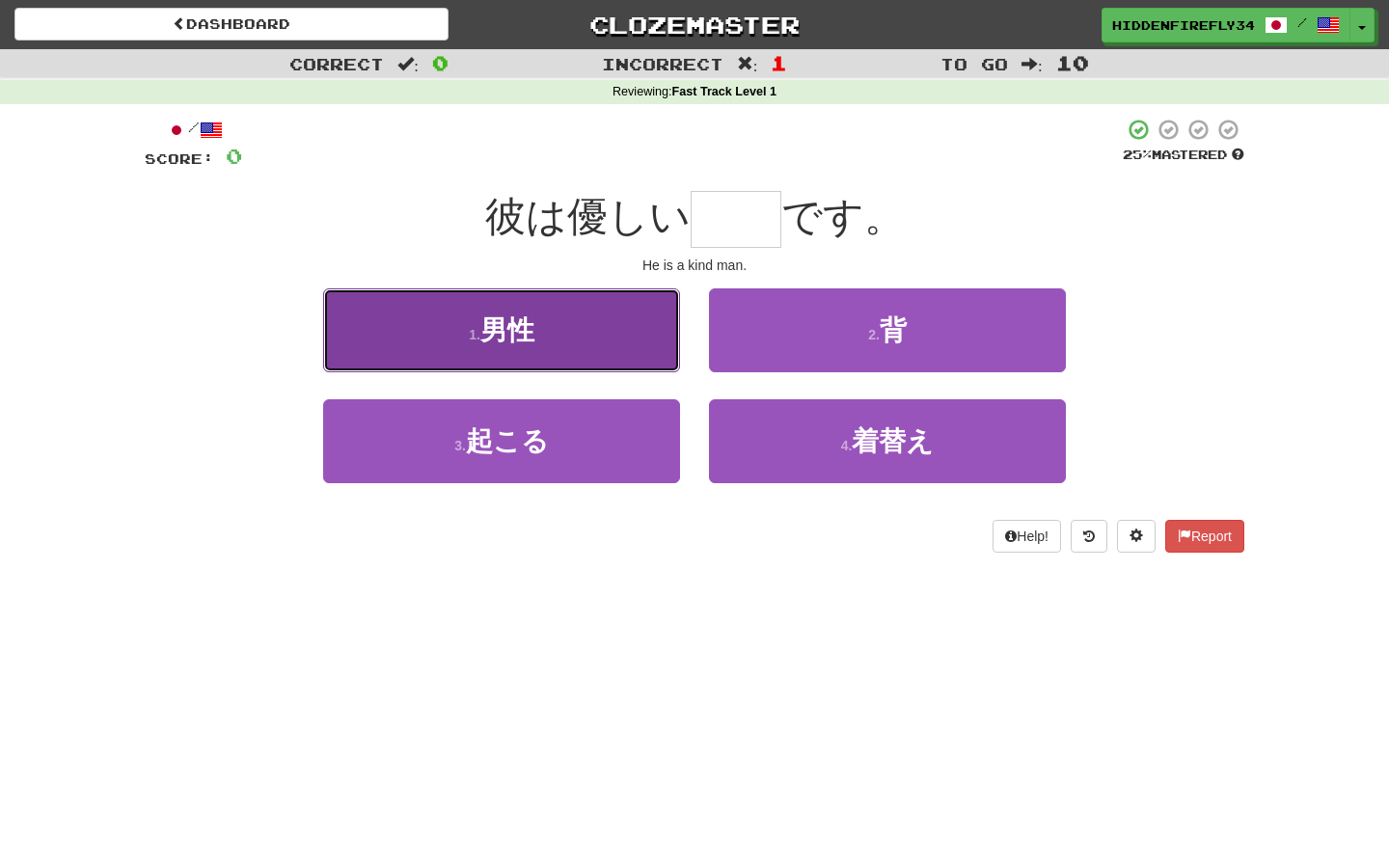
click at [567, 333] on button "1 . 男性" at bounding box center [501, 330] width 357 height 84
type input "**"
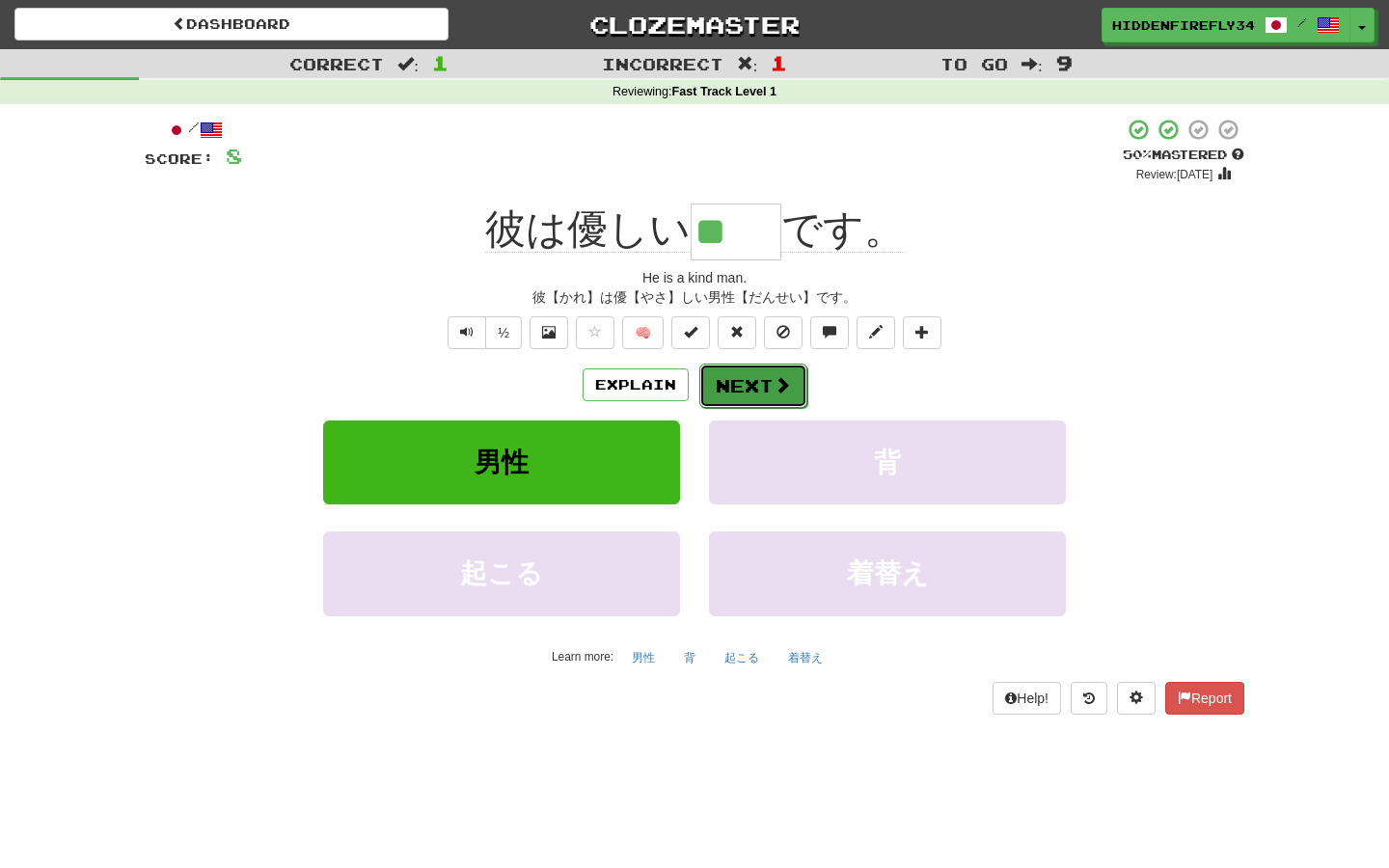
click at [740, 382] on button "Next" at bounding box center [753, 385] width 108 height 44
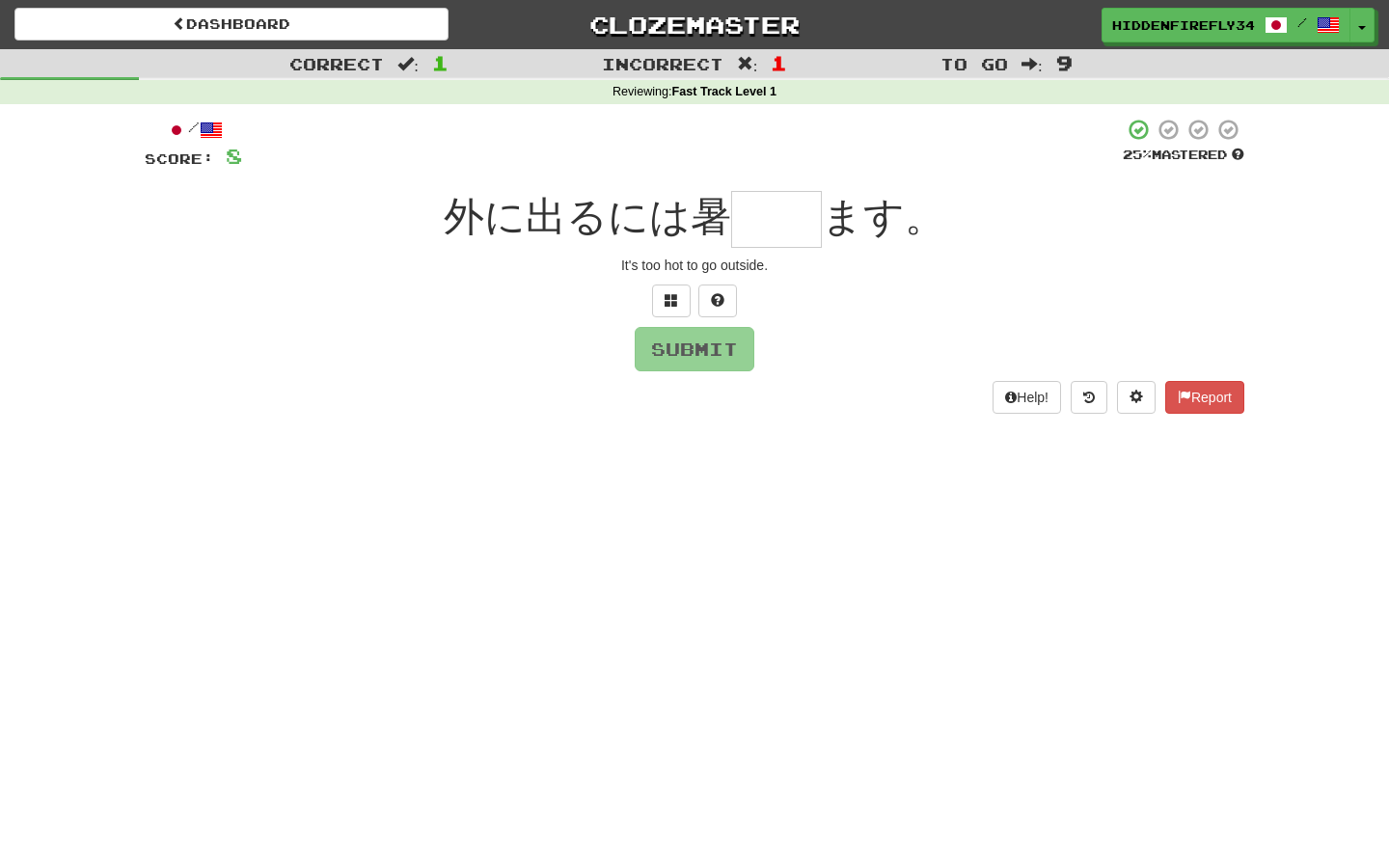
click at [768, 222] on input "text" at bounding box center [777, 219] width 91 height 57
type input "**"
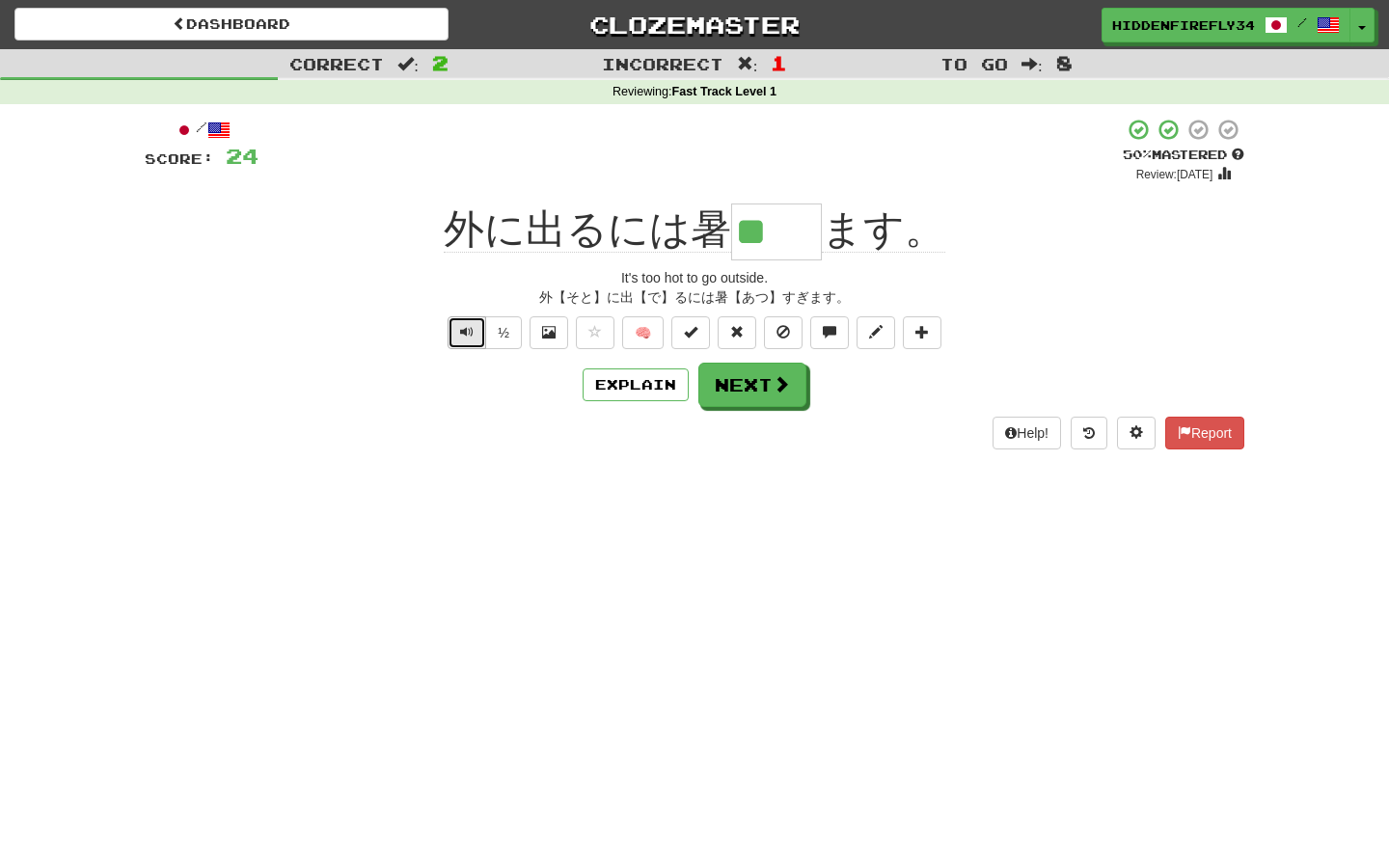
click at [472, 330] on span "Text-to-speech controls" at bounding box center [467, 332] width 14 height 14
click at [737, 332] on span at bounding box center [737, 332] width 14 height 14
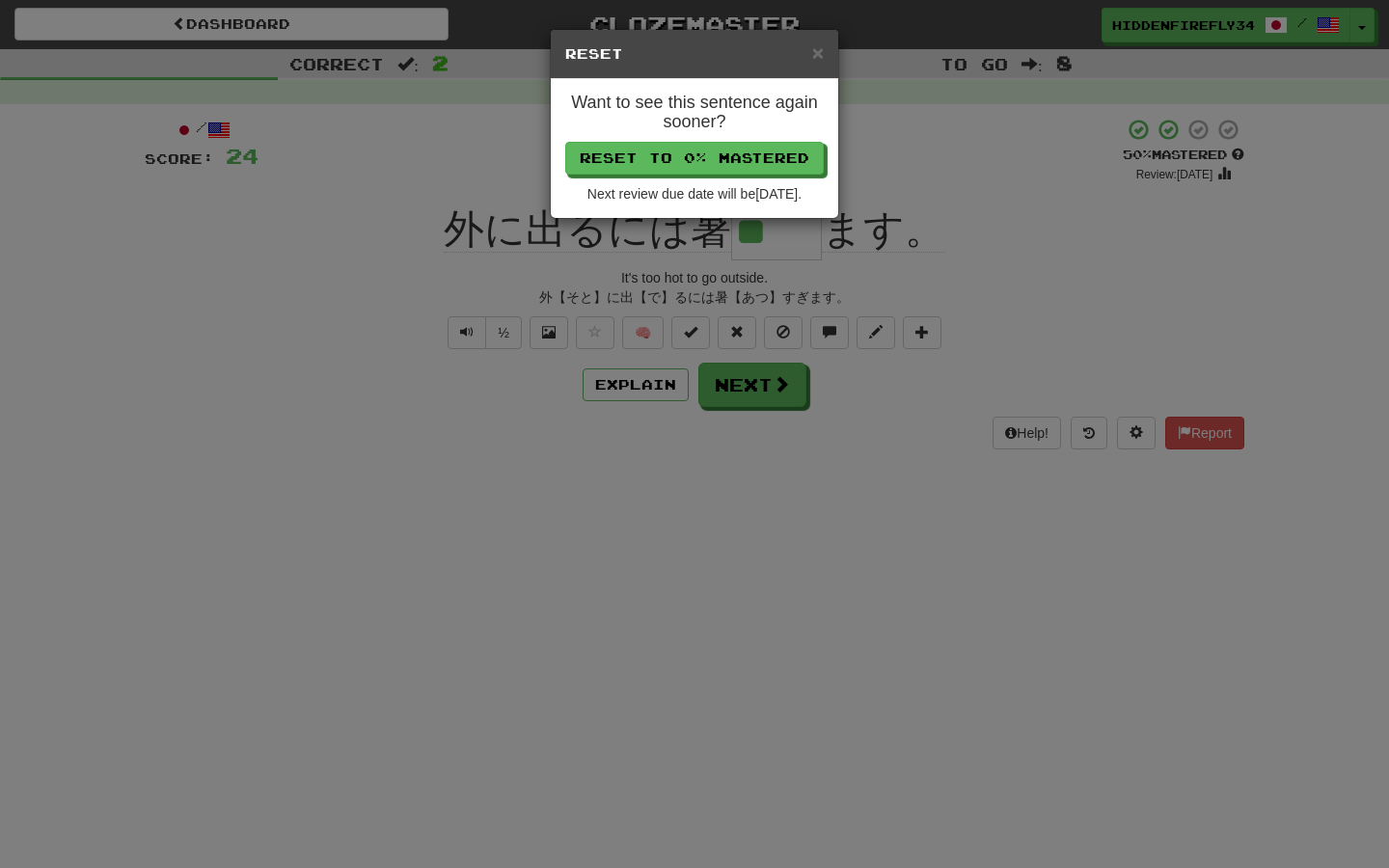
click at [723, 142] on p "Reset to 0% Mastered" at bounding box center [694, 157] width 259 height 32
click at [727, 148] on button "Reset to 0% Mastered" at bounding box center [695, 158] width 259 height 32
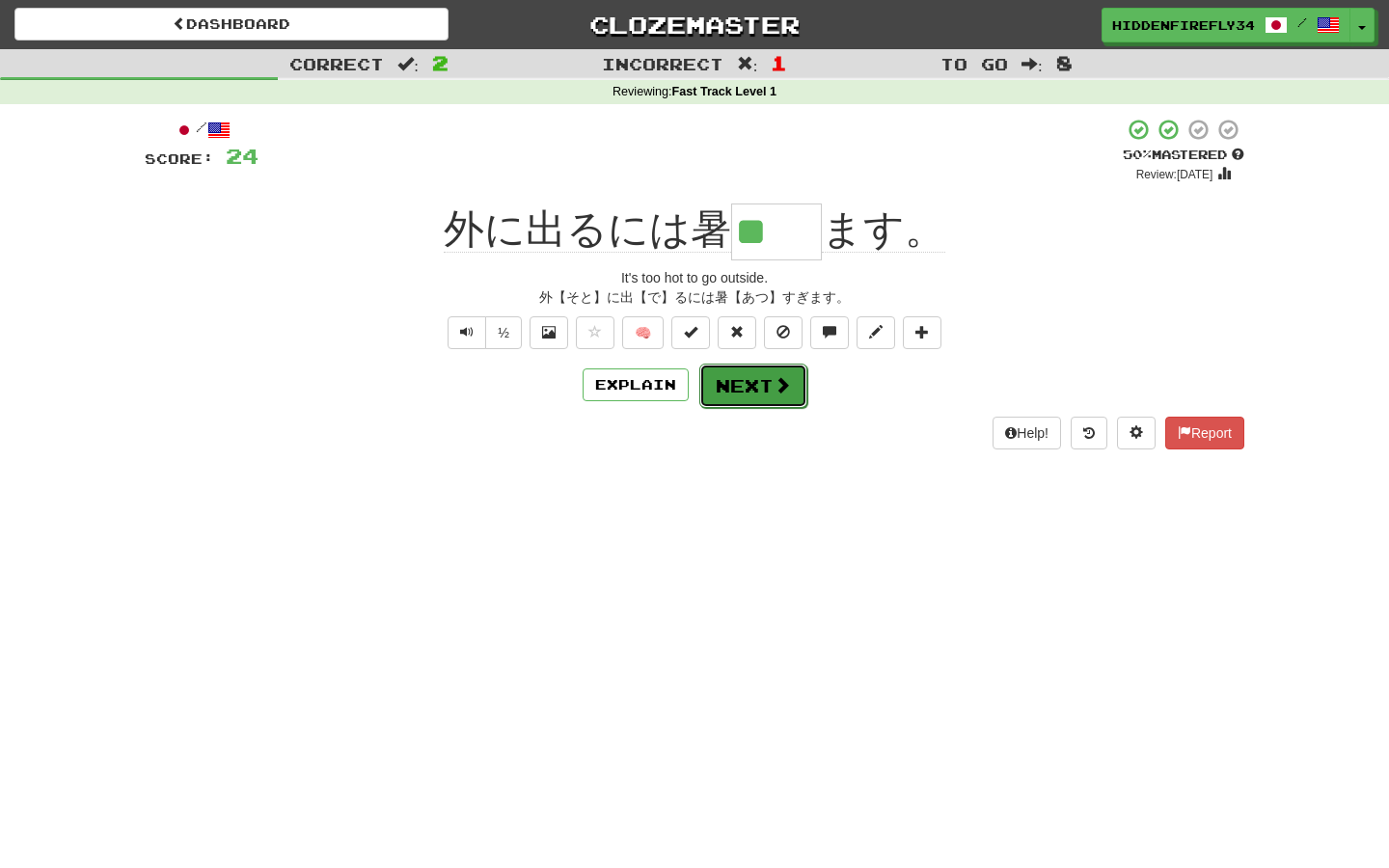
click at [763, 401] on button "Next" at bounding box center [753, 385] width 108 height 44
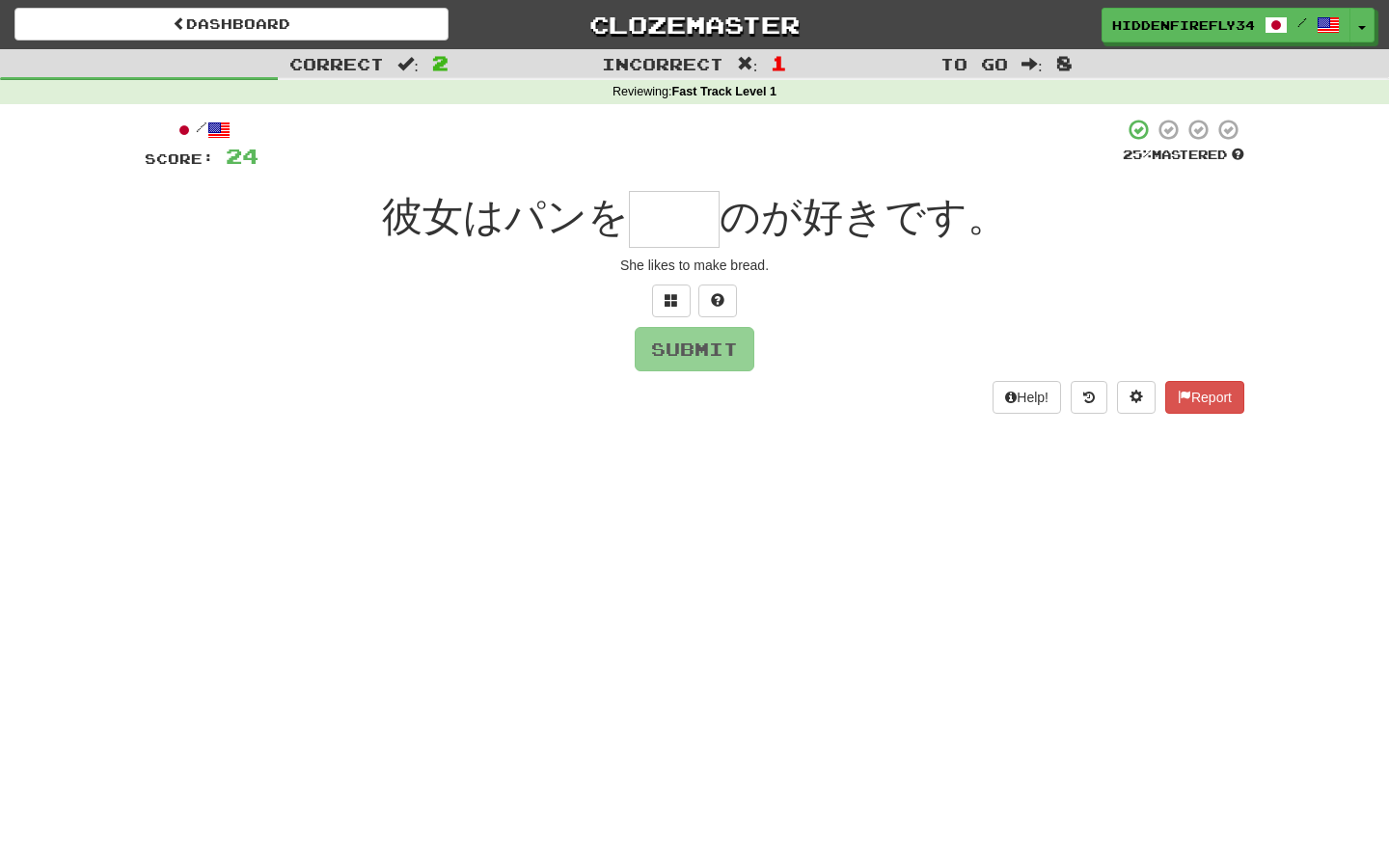
click at [705, 222] on input "text" at bounding box center [674, 219] width 91 height 57
type input "*"
type input "**"
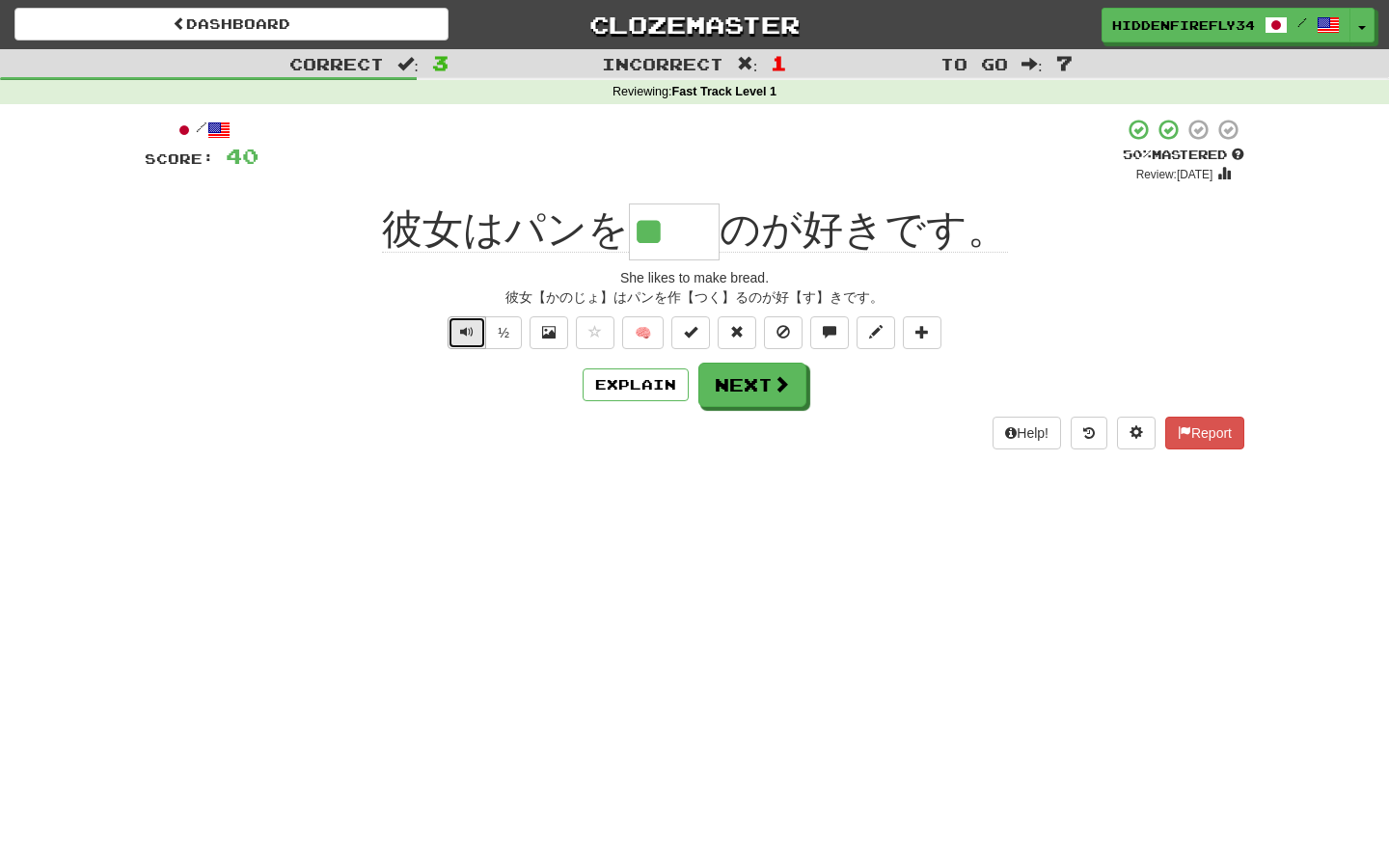
click at [464, 338] on span "Text-to-speech controls" at bounding box center [467, 332] width 14 height 14
click at [630, 376] on button "Explain" at bounding box center [636, 384] width 106 height 32
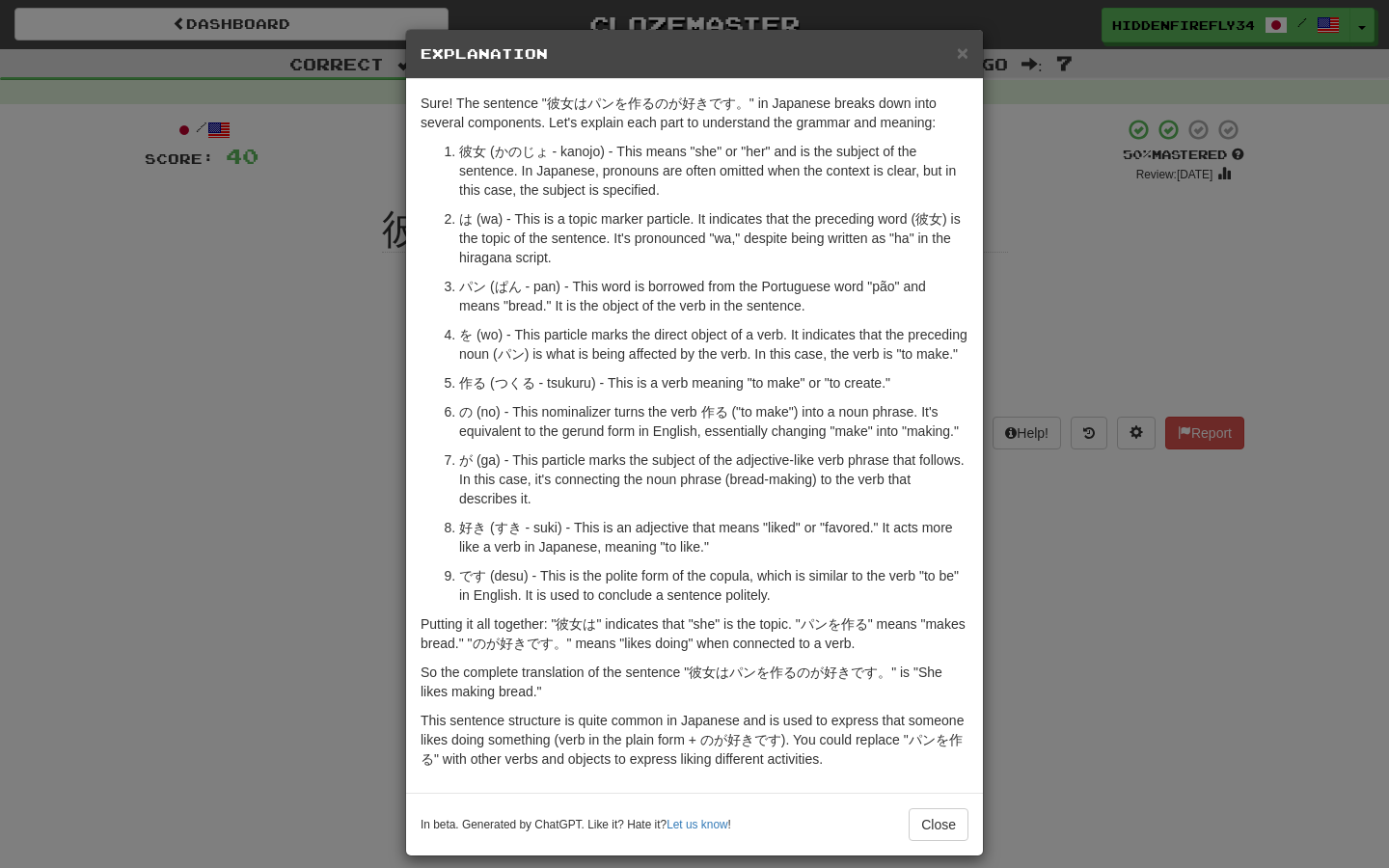
click at [302, 405] on div "× Explanation Sure! The sentence "彼女はパンを作るのが好きです。" in Japanese breaks down into…" at bounding box center [694, 434] width 1389 height 868
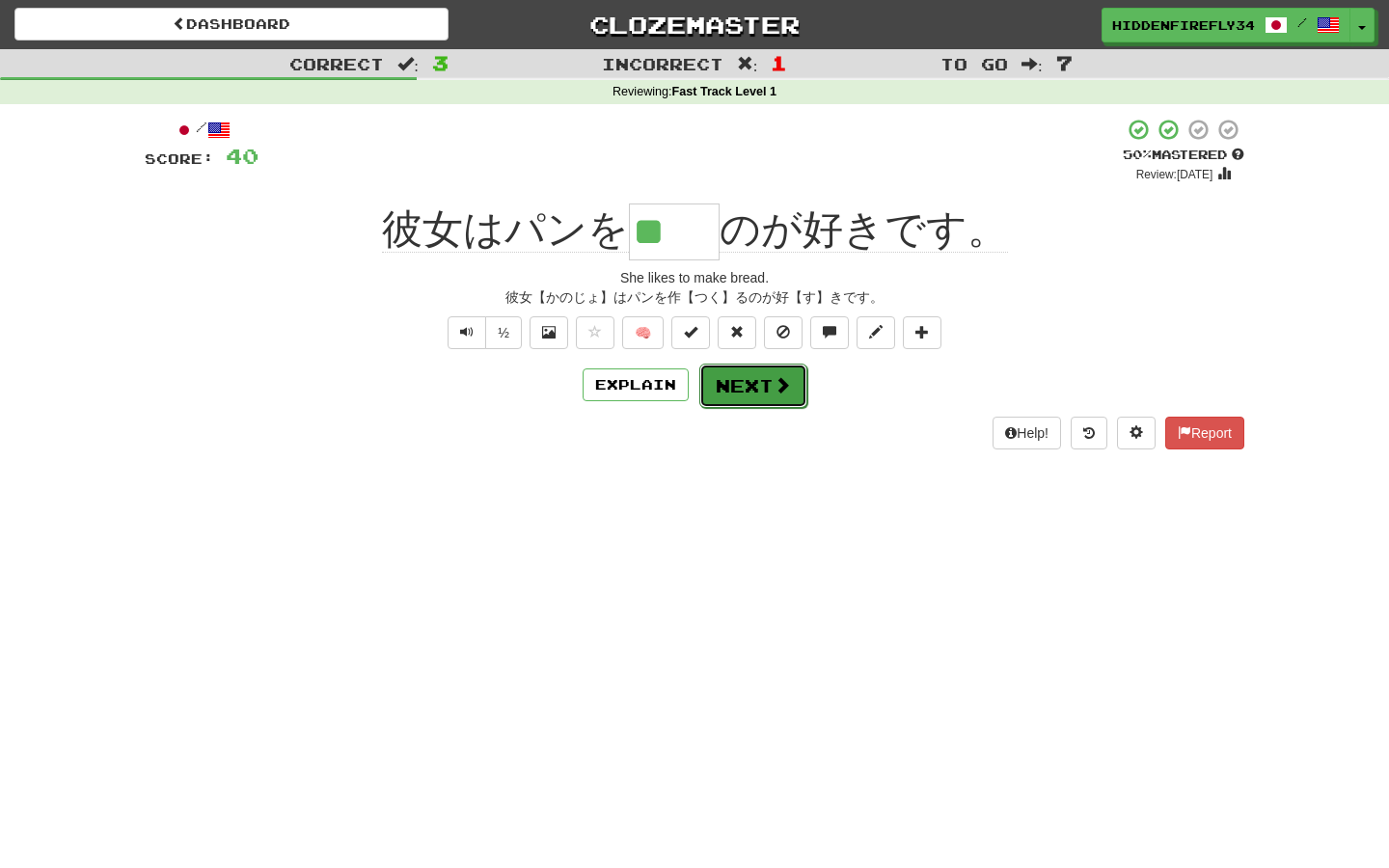
click at [761, 395] on button "Next" at bounding box center [753, 385] width 108 height 44
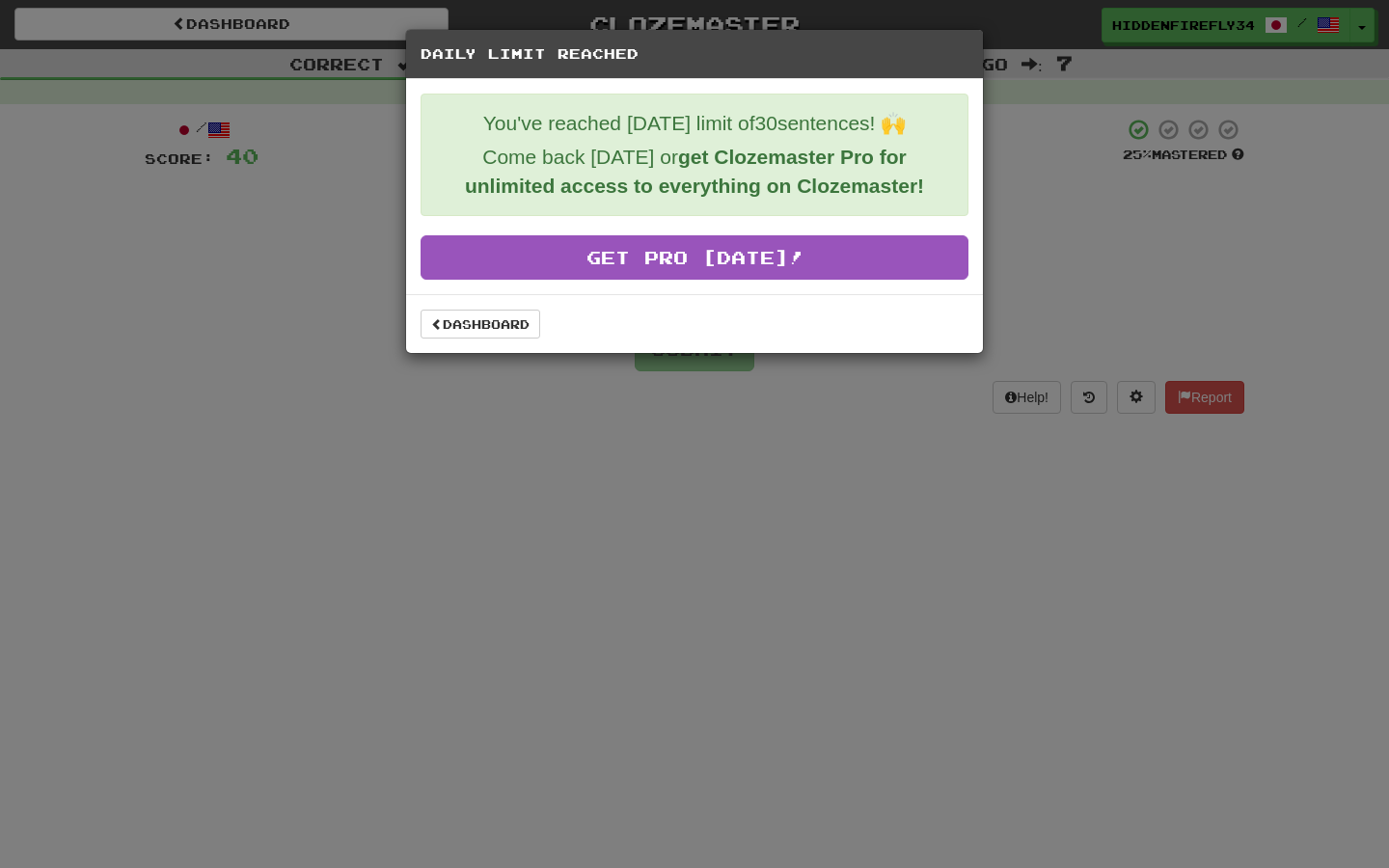
click at [619, 485] on div "Daily Limit Reached You've reached today's limit of 30 sentences! 🙌 Come back t…" at bounding box center [694, 434] width 1389 height 868
click at [493, 324] on link "Dashboard" at bounding box center [480, 324] width 120 height 29
